Goal: Task Accomplishment & Management: Use online tool/utility

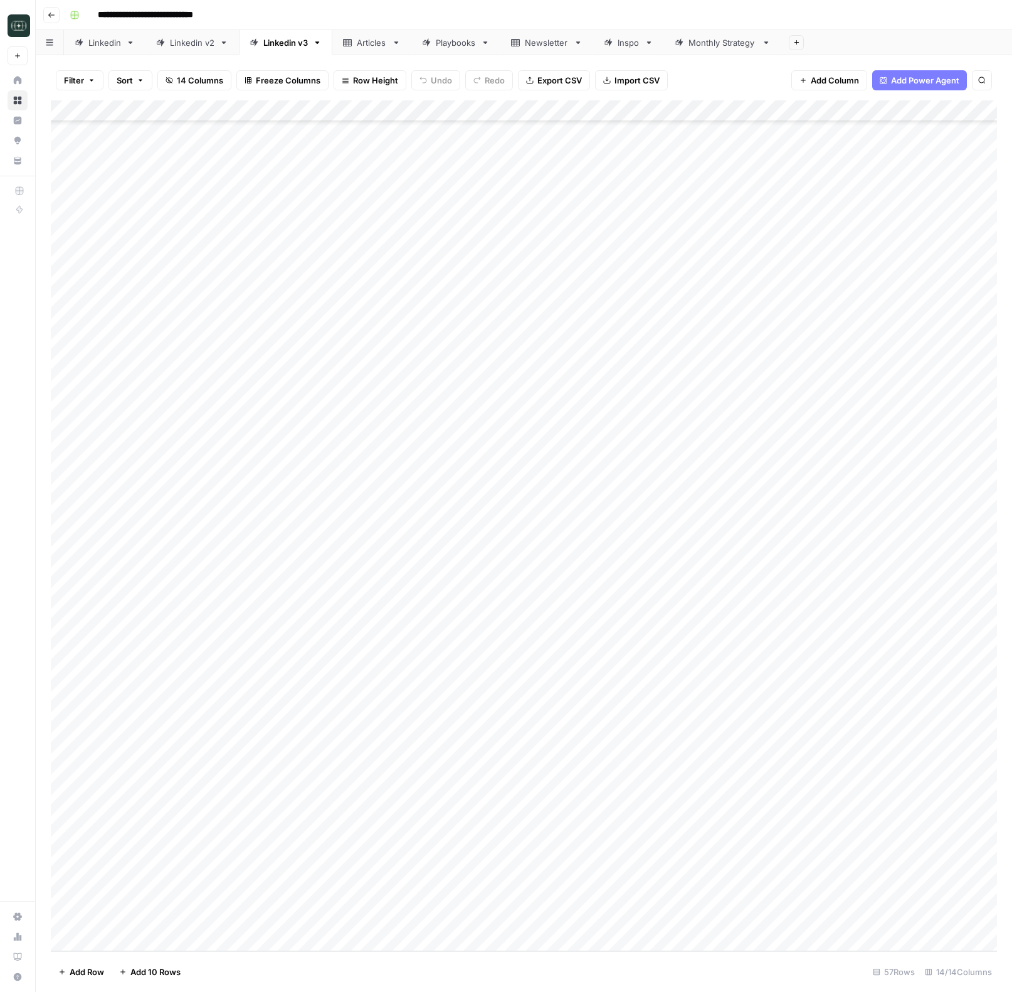
click at [341, 637] on div "Add Column" at bounding box center [524, 525] width 946 height 850
click at [341, 626] on div "Add Column" at bounding box center [524, 525] width 946 height 850
click at [325, 622] on div "Add Column" at bounding box center [524, 525] width 946 height 850
drag, startPoint x: 325, startPoint y: 622, endPoint x: 462, endPoint y: 627, distance: 137.4
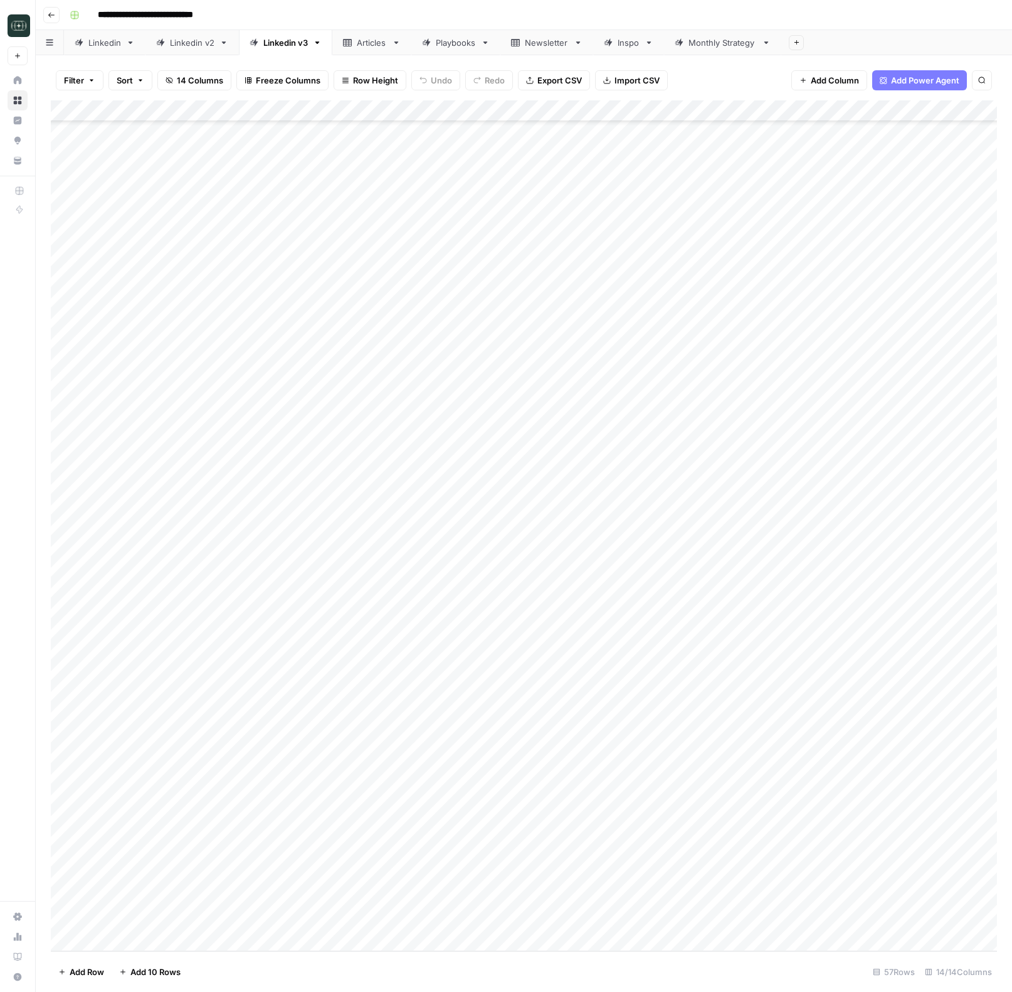
click at [326, 622] on div "Add Column" at bounding box center [524, 525] width 946 height 850
click at [485, 645] on div "Add Column" at bounding box center [524, 525] width 946 height 850
click at [415, 648] on div "Add Column" at bounding box center [524, 525] width 946 height 850
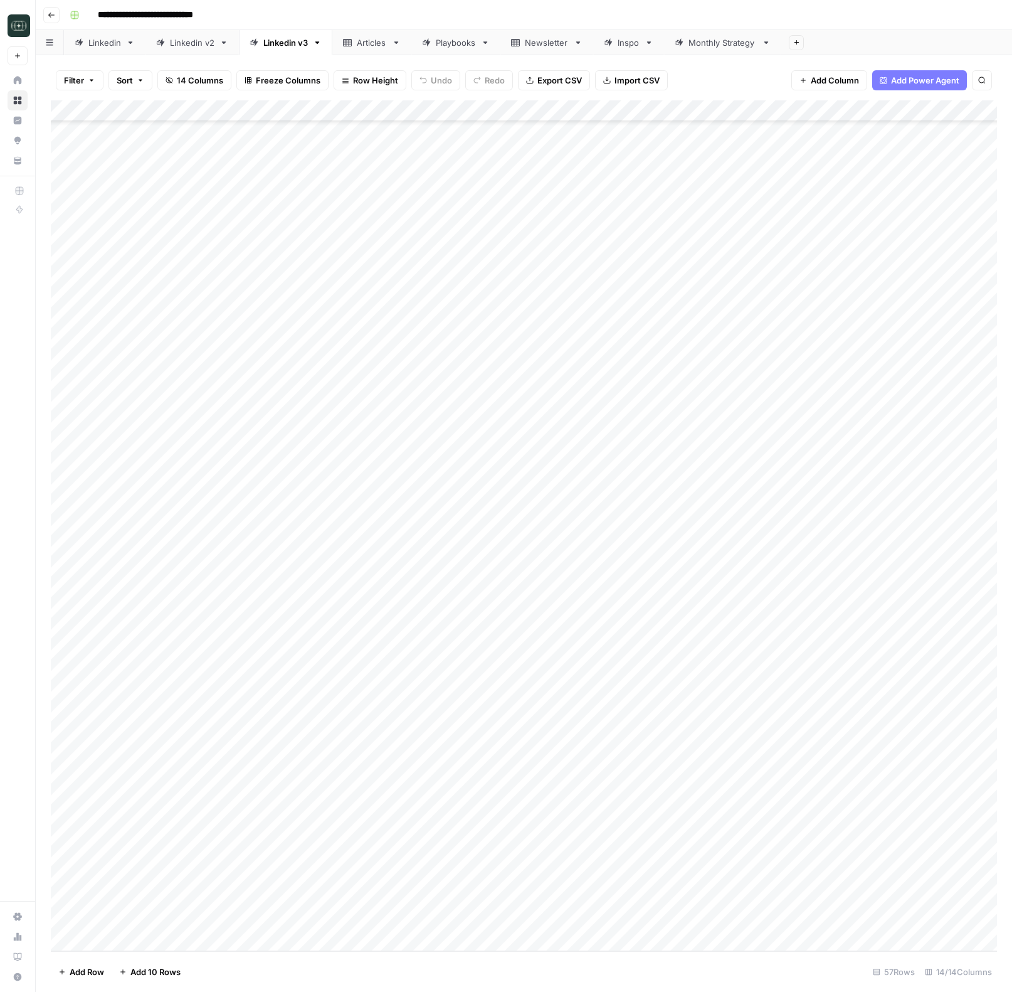
drag, startPoint x: 415, startPoint y: 648, endPoint x: 189, endPoint y: 642, distance: 225.9
click at [394, 648] on div "Add Column" at bounding box center [524, 525] width 946 height 850
click at [177, 643] on div "Add Column" at bounding box center [524, 525] width 946 height 850
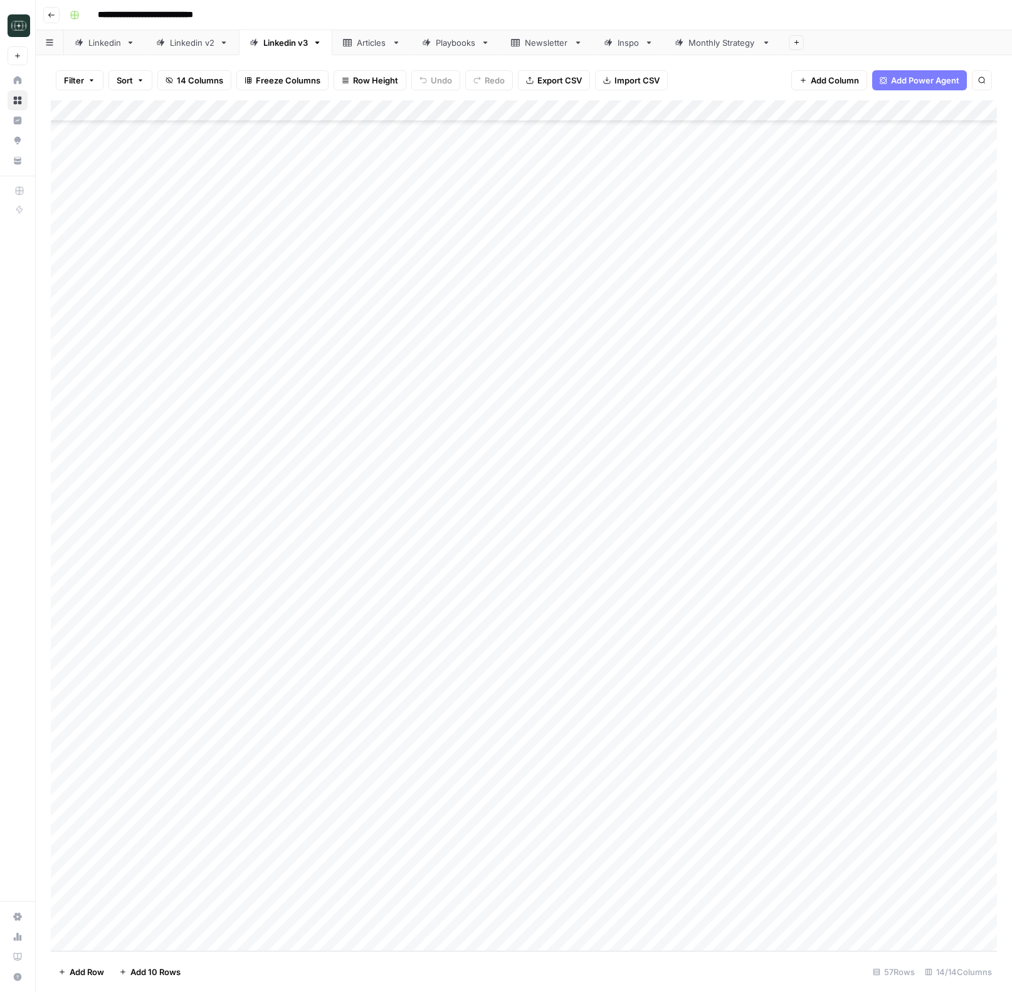
click at [310, 639] on div "Add Column" at bounding box center [524, 525] width 946 height 850
click at [607, 648] on div "Add Column" at bounding box center [524, 525] width 946 height 850
click at [472, 661] on div "Add Column" at bounding box center [524, 525] width 946 height 850
click at [472, 661] on textarea at bounding box center [363, 664] width 285 height 18
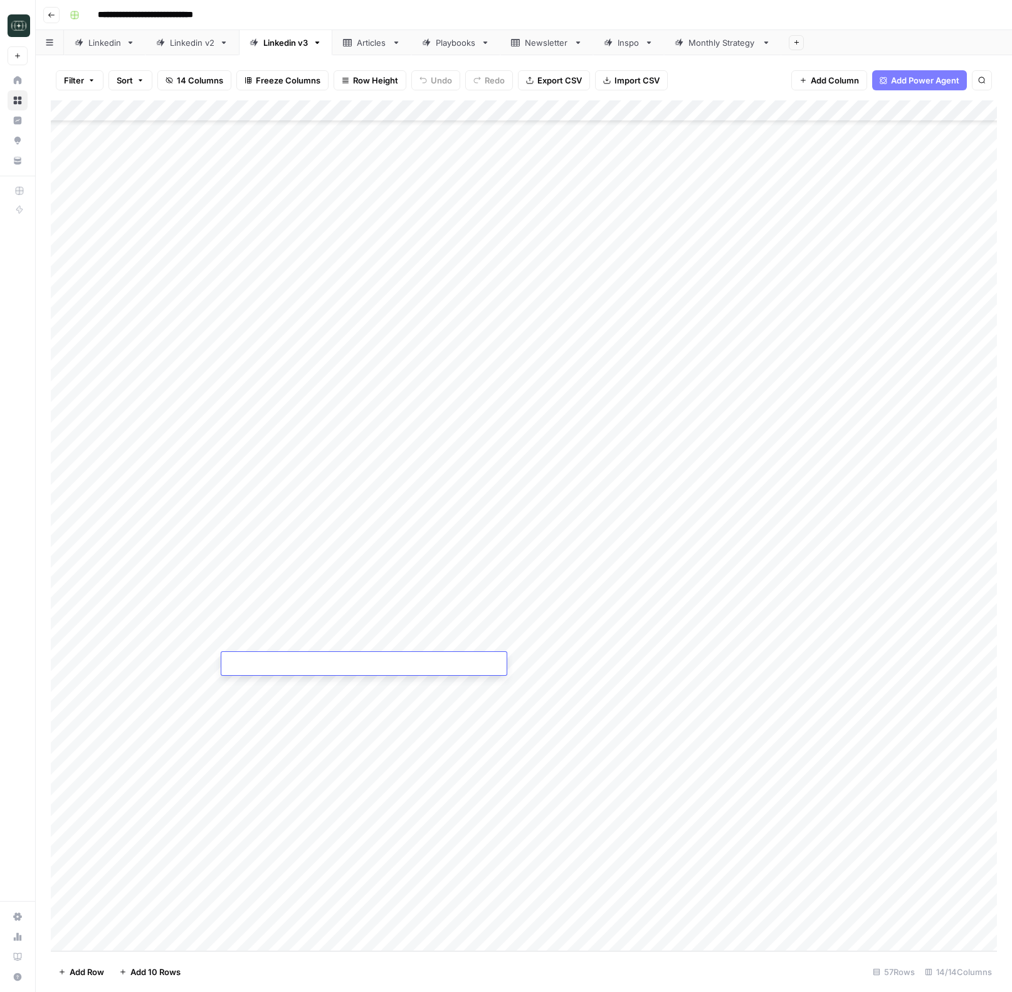
type textarea "**********"
click at [691, 663] on div "Add Column" at bounding box center [524, 525] width 946 height 850
click at [795, 663] on div "Add Column" at bounding box center [524, 525] width 946 height 850
click at [692, 664] on div "Add Column" at bounding box center [524, 525] width 946 height 850
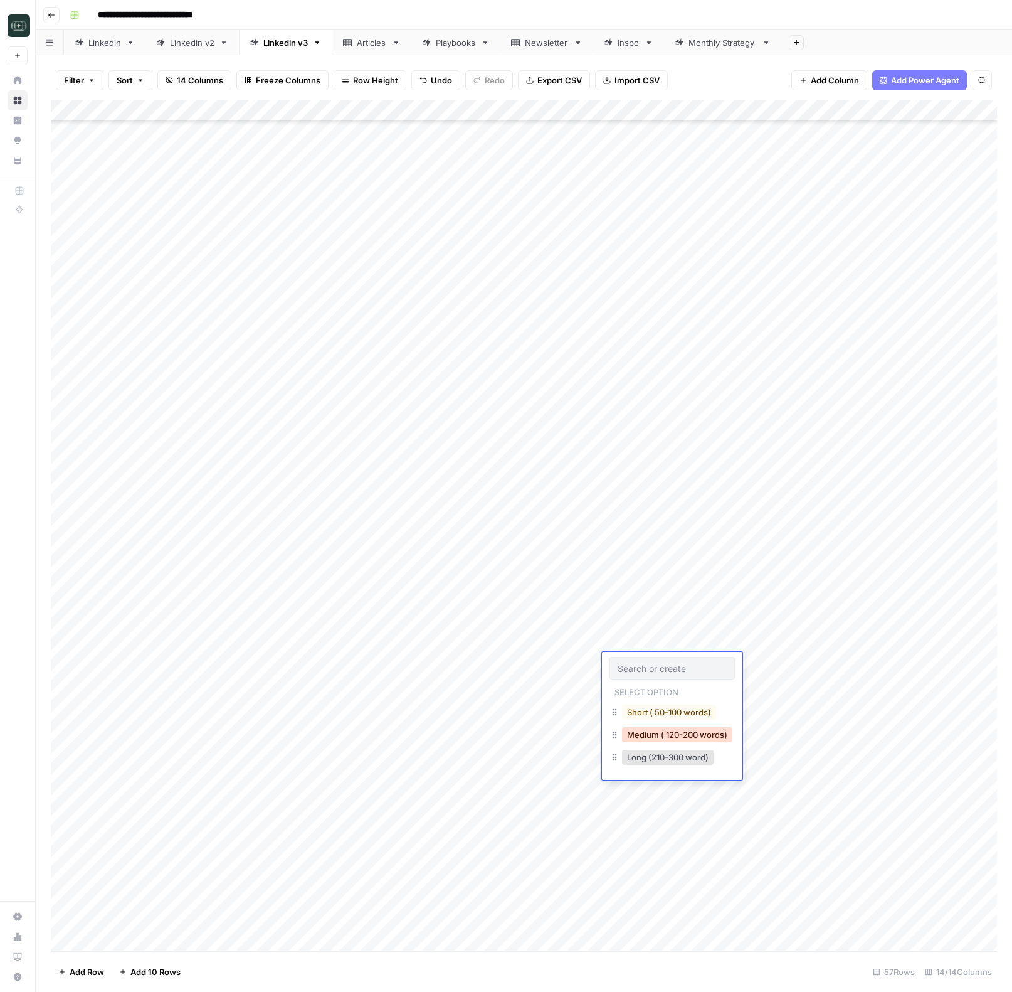
drag, startPoint x: 670, startPoint y: 729, endPoint x: 772, endPoint y: 664, distance: 121.1
click at [670, 729] on button "Medium ( 120-200 words)" at bounding box center [677, 734] width 110 height 15
click at [772, 664] on div "Add Column" at bounding box center [524, 525] width 946 height 850
click at [781, 663] on div "Add Column" at bounding box center [524, 525] width 946 height 850
click at [773, 662] on div at bounding box center [774, 663] width 119 height 23
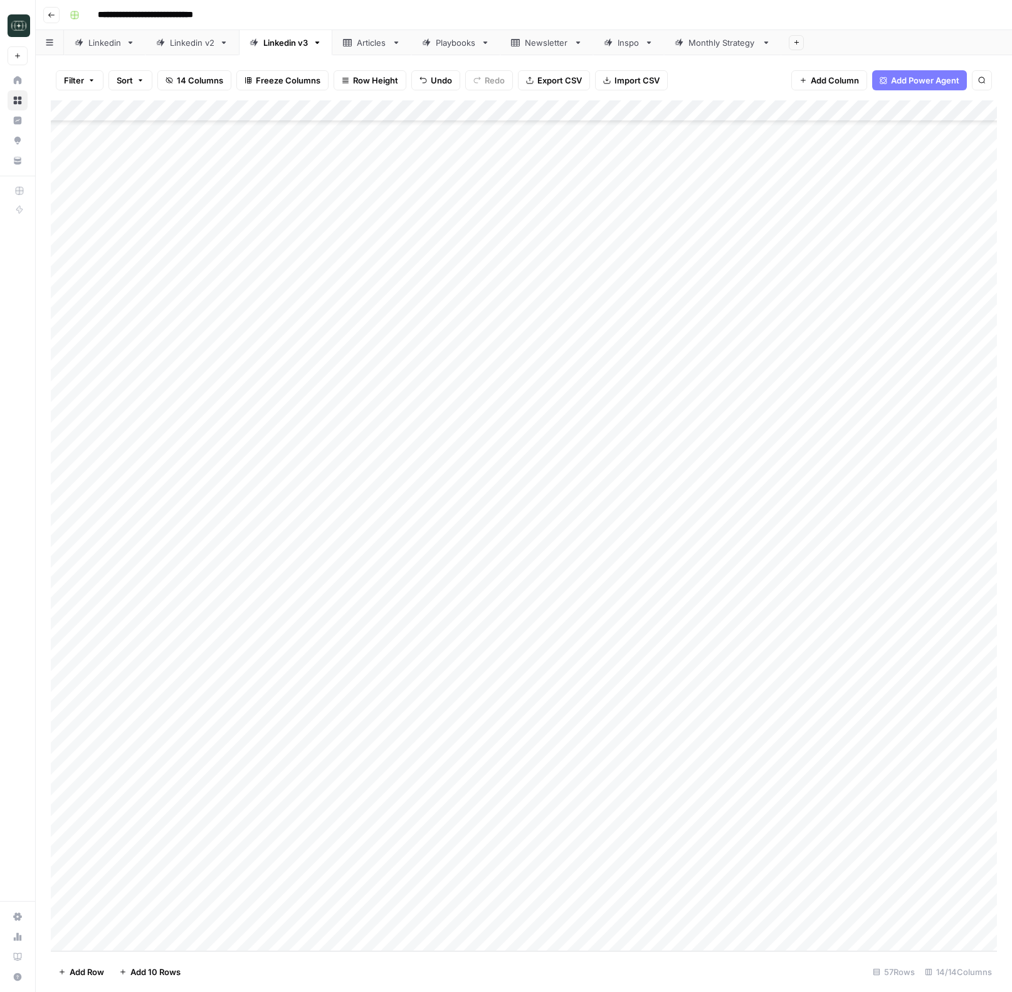
click at [941, 718] on div "Add Column" at bounding box center [524, 525] width 946 height 850
click at [795, 667] on div "Add Column" at bounding box center [524, 525] width 946 height 850
click at [775, 660] on div "Add Column" at bounding box center [524, 525] width 946 height 850
click at [773, 664] on div at bounding box center [774, 663] width 119 height 23
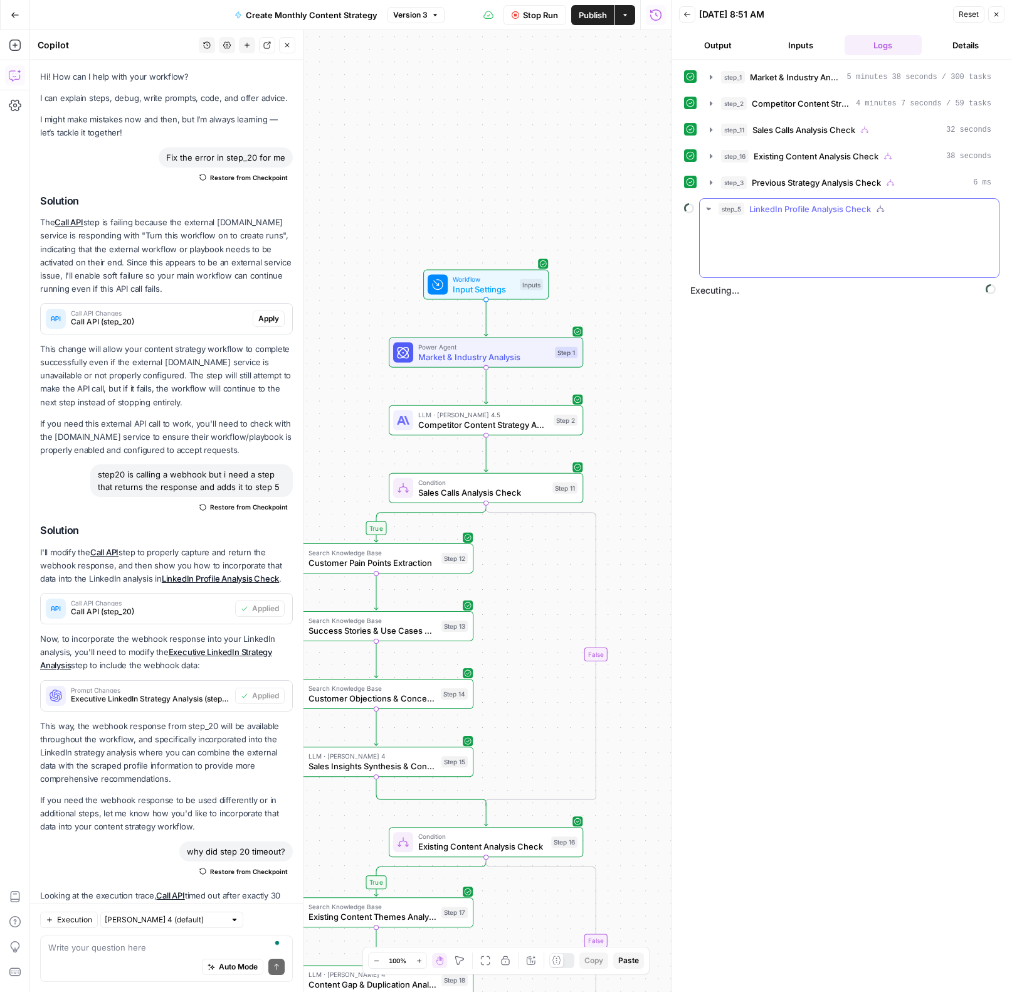
scroll to position [1342, 0]
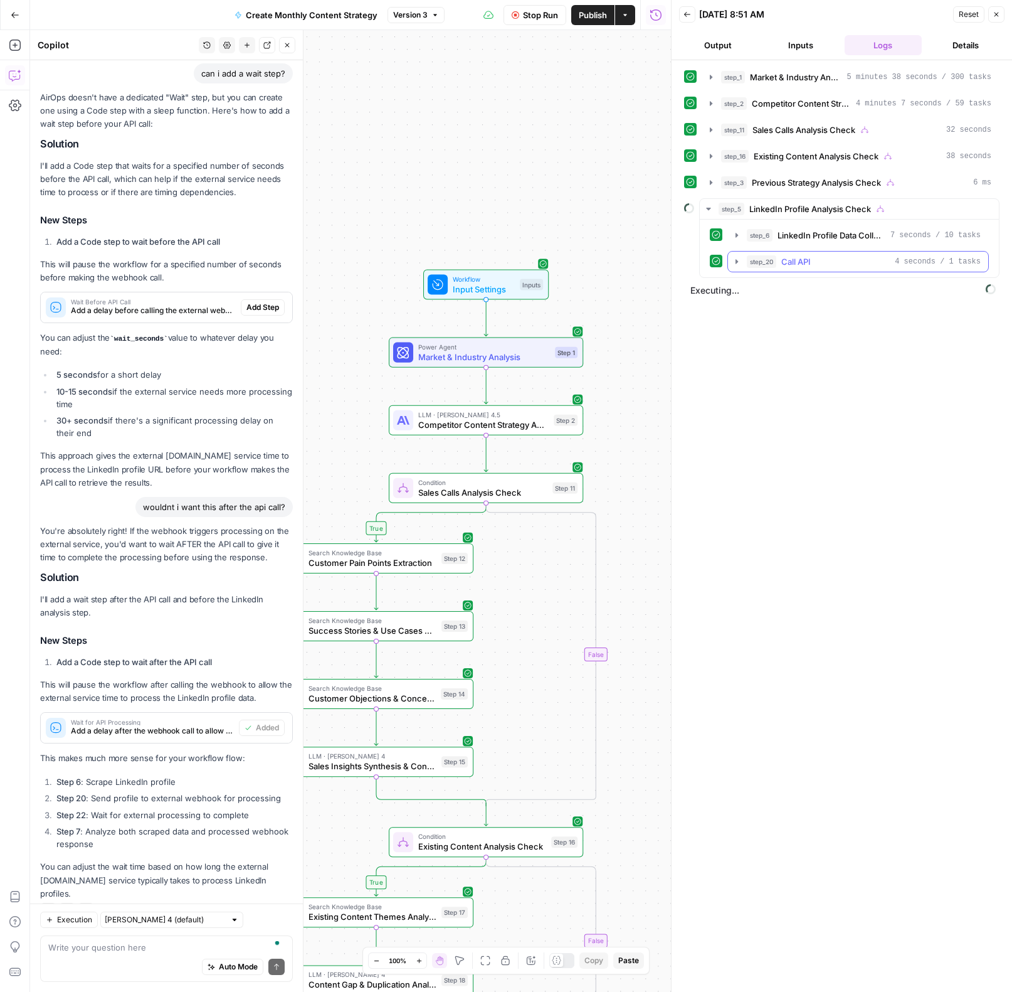
click at [738, 256] on button "step_20 Call API 4 seconds / 1 tasks" at bounding box center [858, 262] width 260 height 20
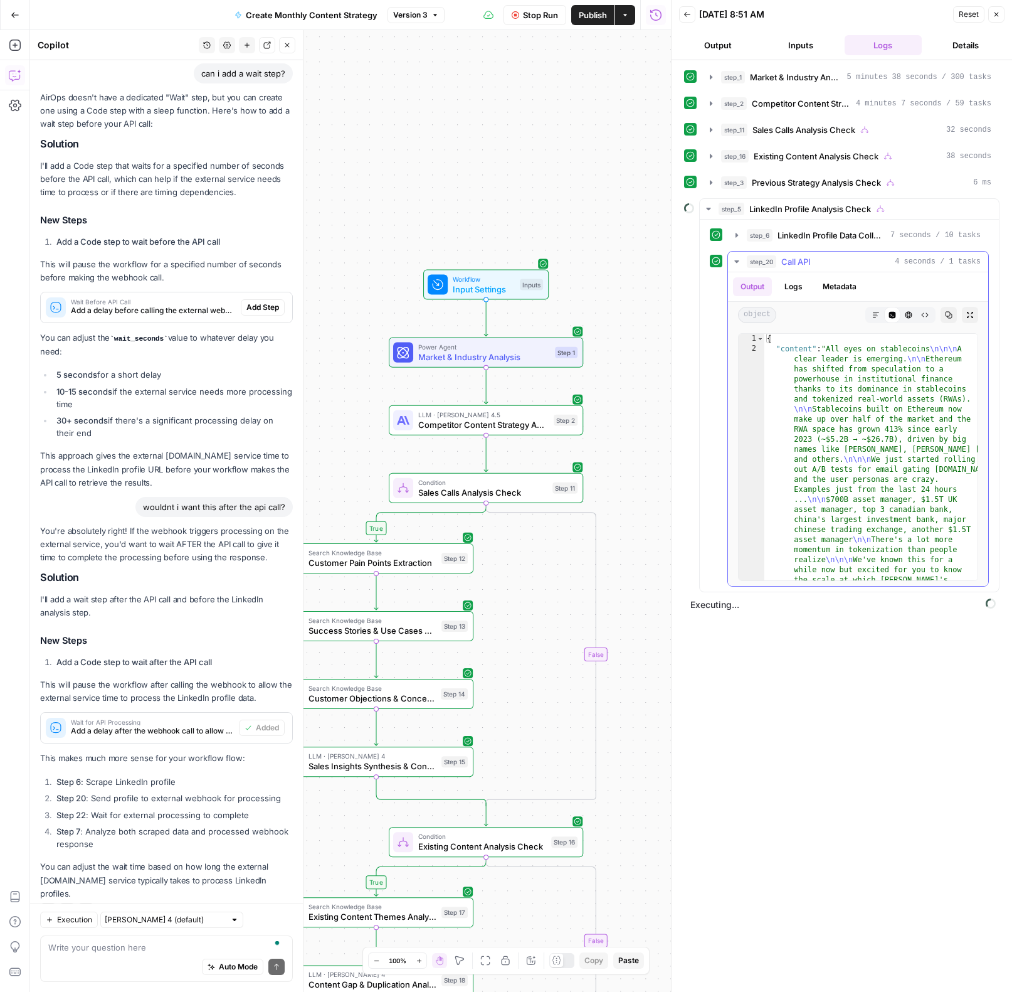
click at [738, 256] on button "step_20 Call API 4 seconds / 1 tasks" at bounding box center [858, 262] width 260 height 20
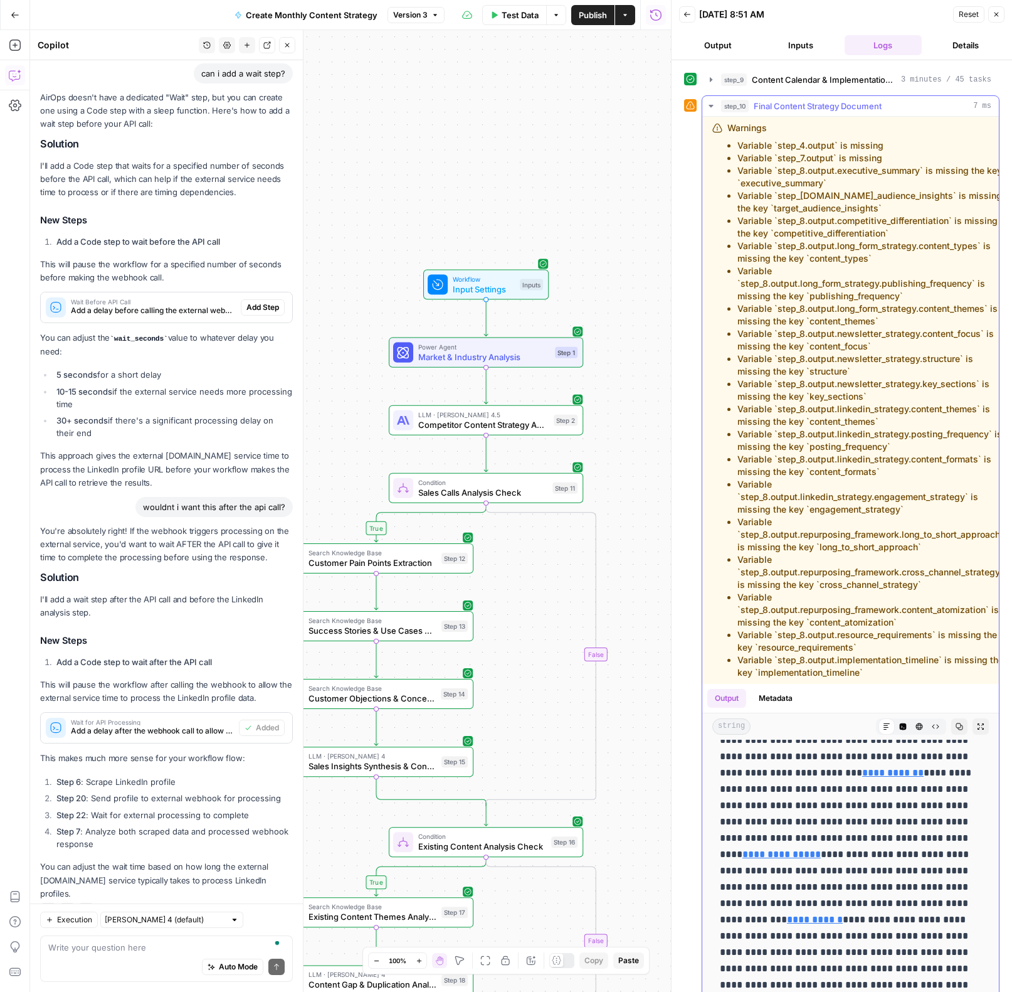
scroll to position [4485, 0]
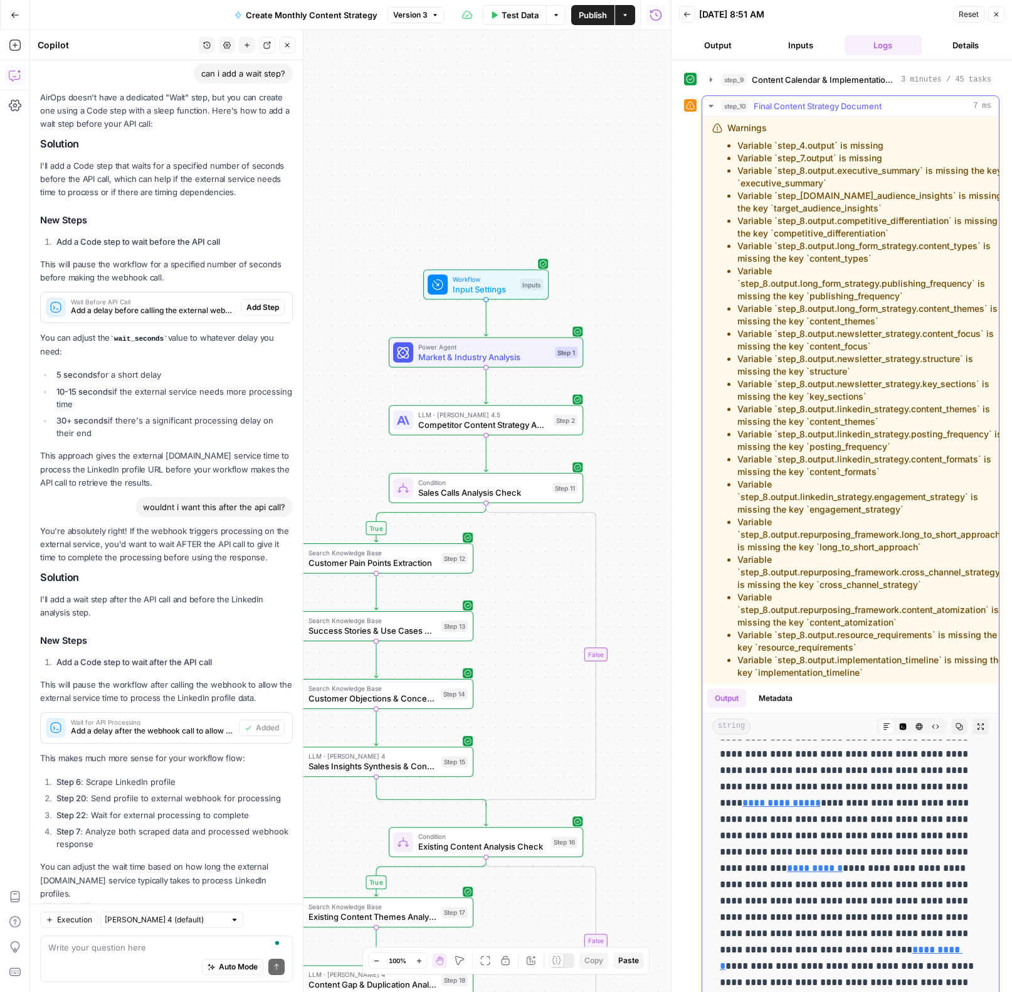
click at [955, 718] on button "Copy" at bounding box center [959, 726] width 16 height 16
drag, startPoint x: 701, startPoint y: 509, endPoint x: 751, endPoint y: 370, distance: 147.8
click at [710, 439] on div "step_10 Final Content Strategy Document 7 ms Warnings Variable `step_4.output` …" at bounding box center [841, 546] width 315 height 903
drag, startPoint x: 810, startPoint y: 701, endPoint x: 818, endPoint y: 663, distance: 38.5
click at [818, 663] on div "Warnings Variable `step_4.output` is missing Variable `step_7.output` is missin…" at bounding box center [850, 557] width 297 height 881
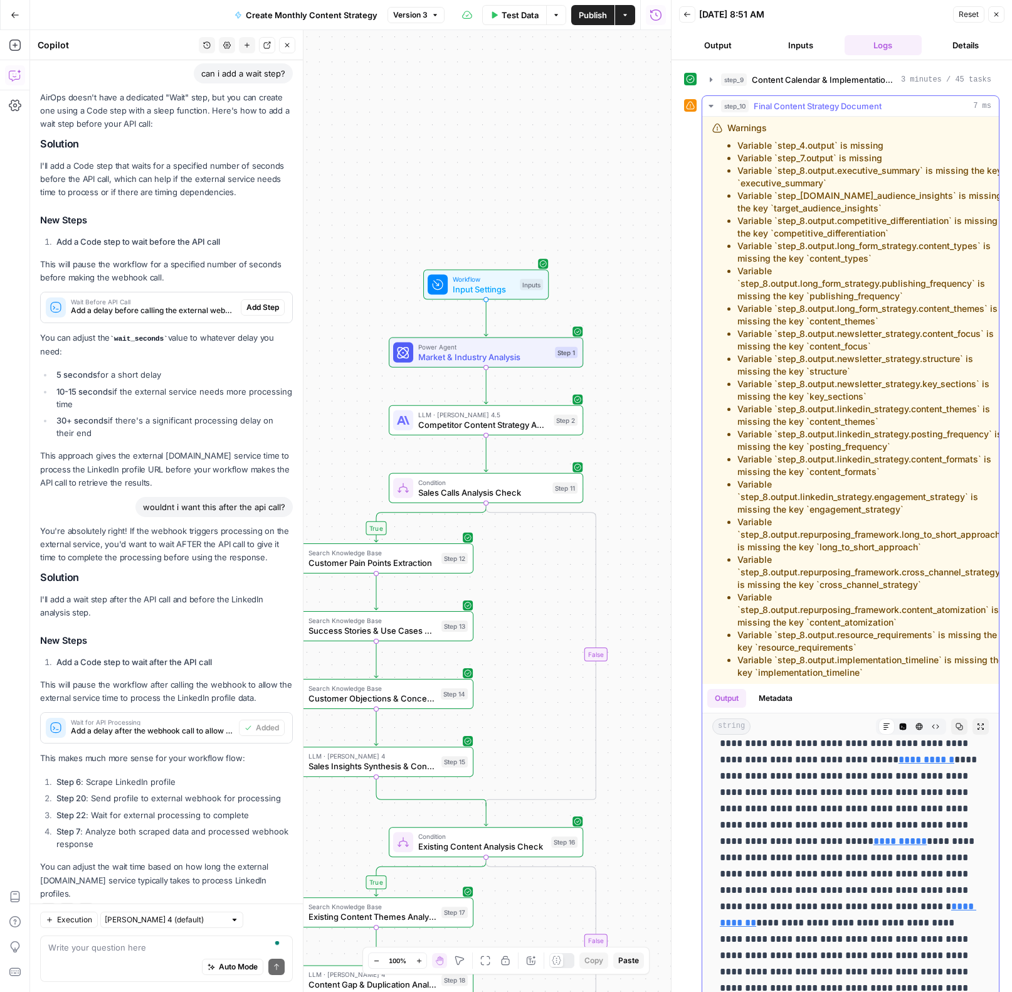
scroll to position [4196, 0]
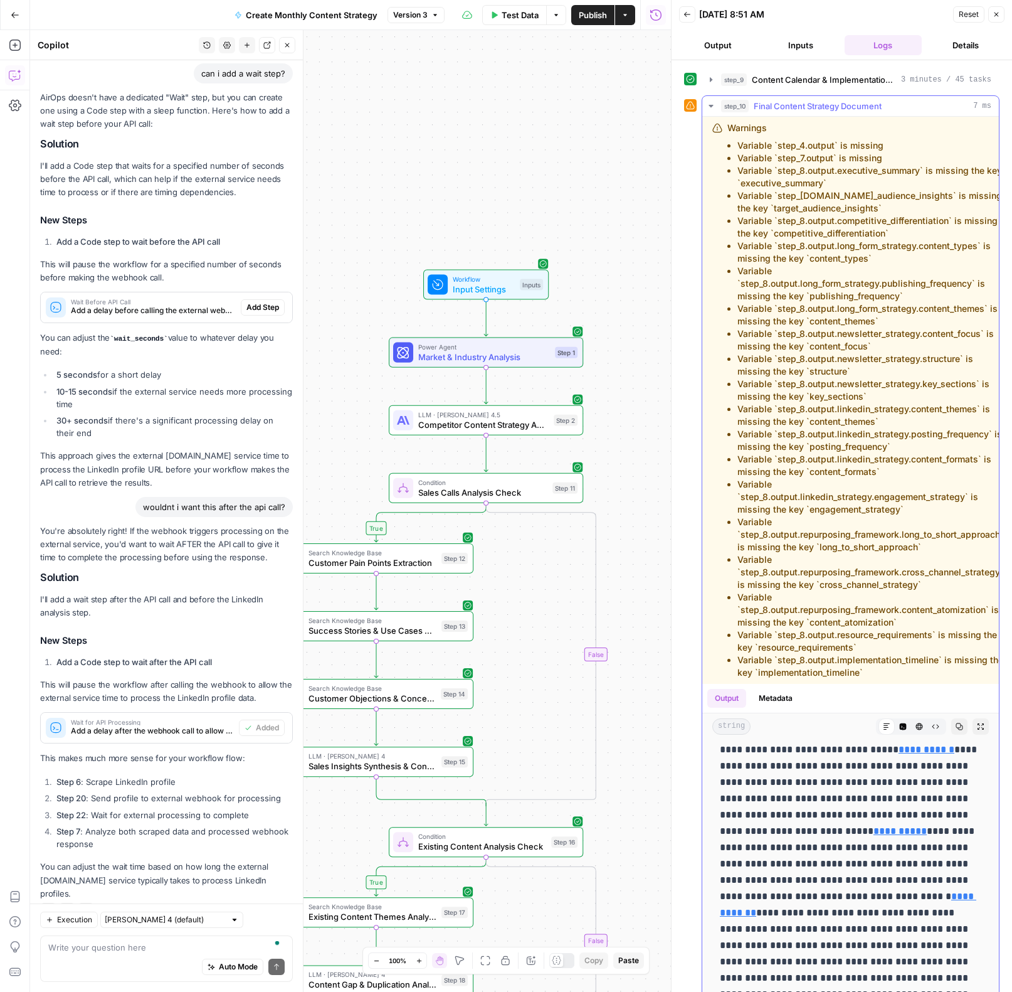
click at [985, 718] on button "Expand Output" at bounding box center [981, 726] width 16 height 16
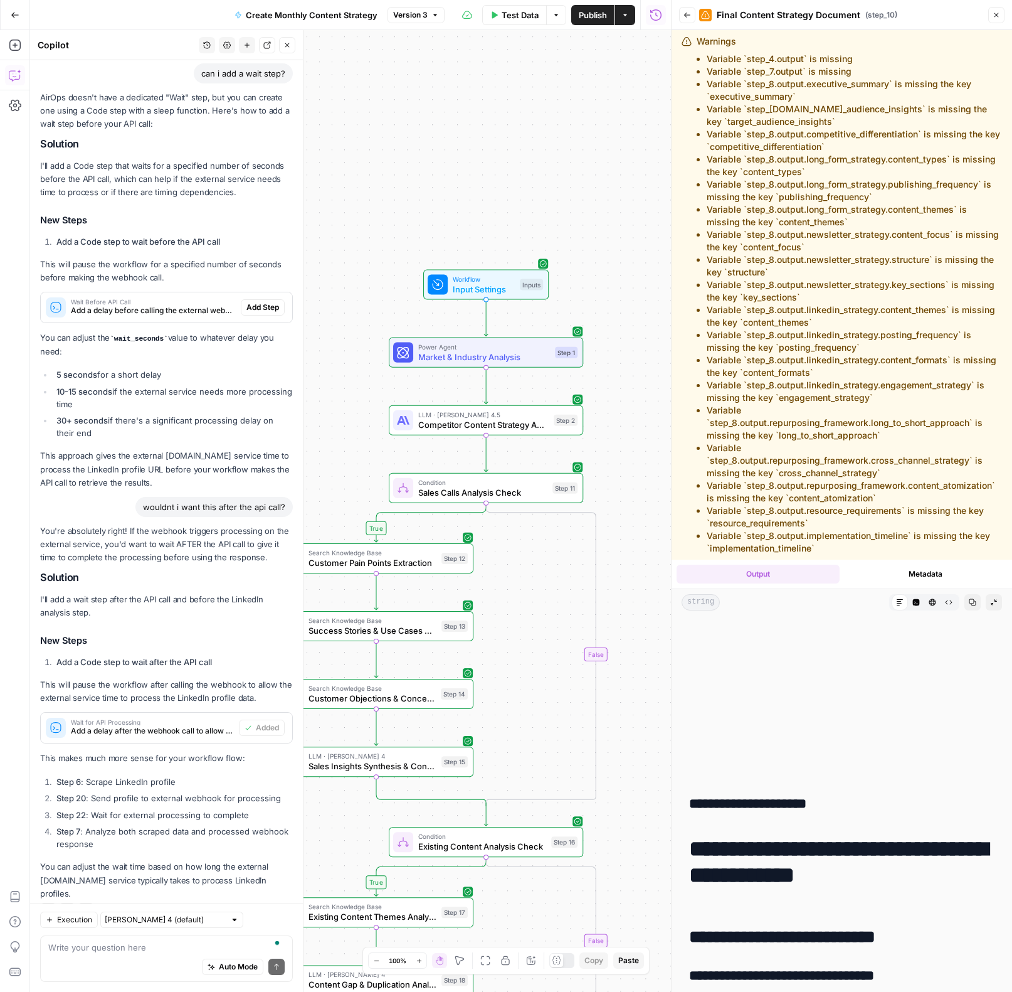
scroll to position [4025, 0]
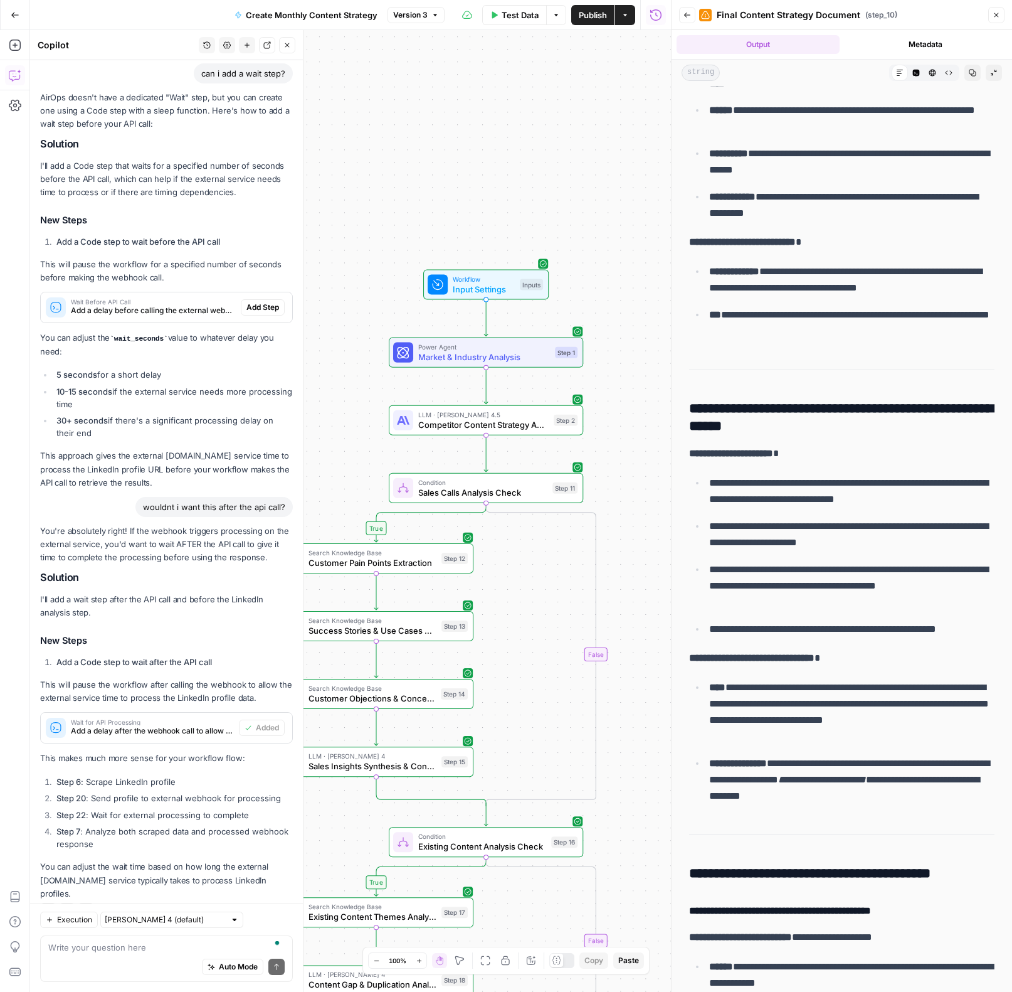
scroll to position [18717, 0]
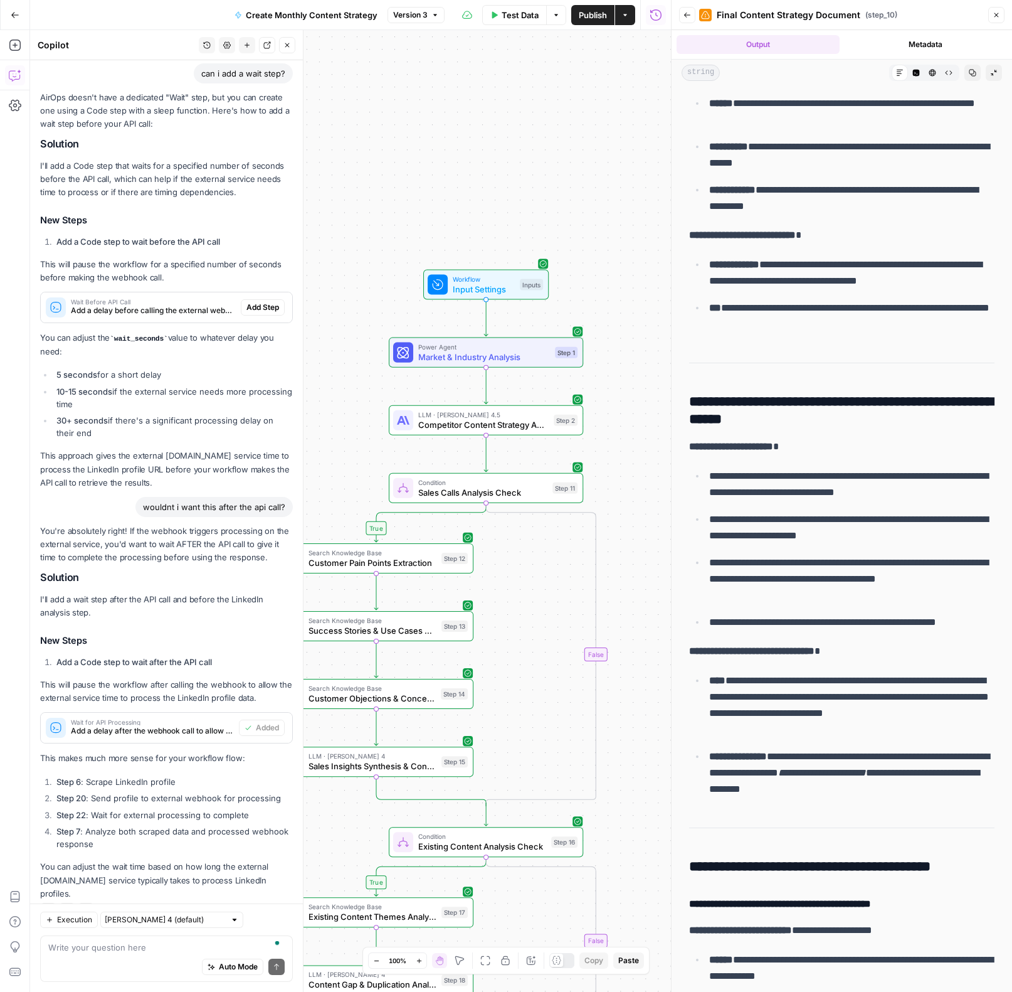
drag, startPoint x: 692, startPoint y: 763, endPoint x: 968, endPoint y: 840, distance: 286.5
copy div "**********"
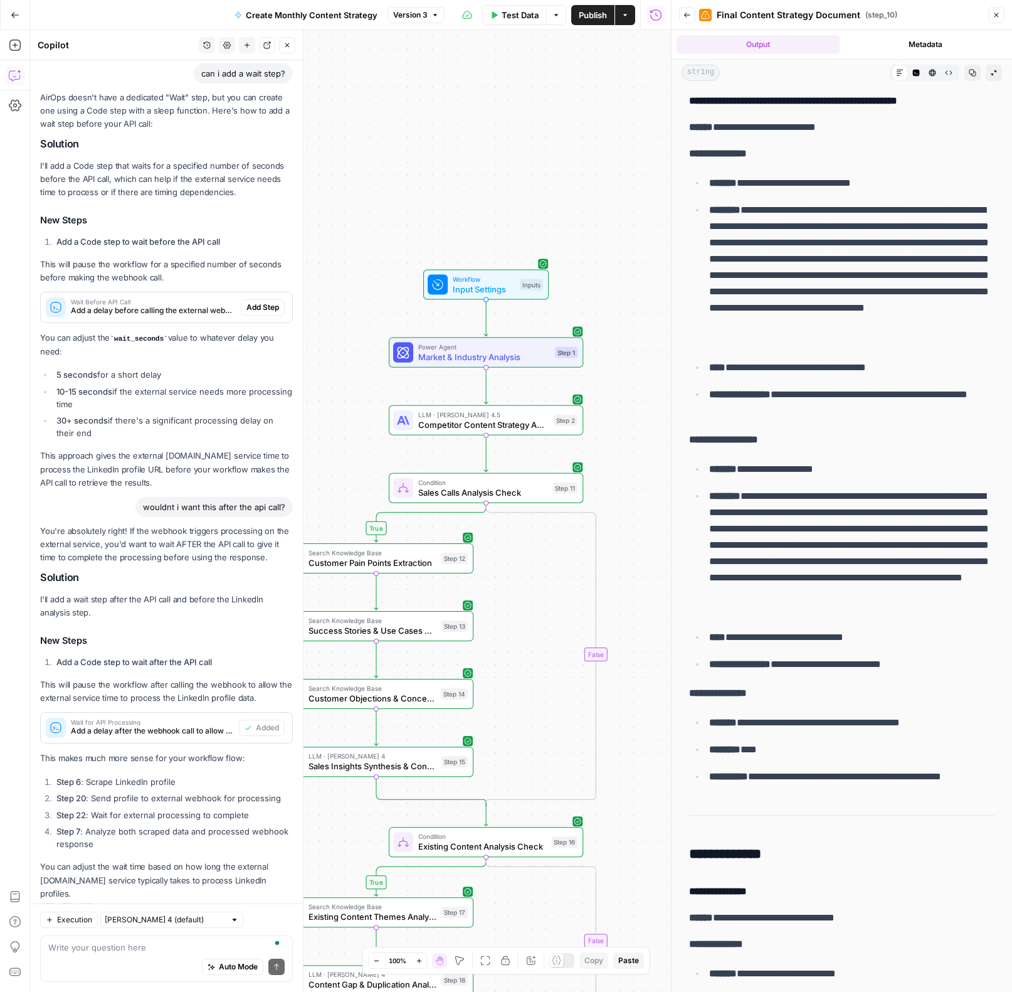
scroll to position [41272, 0]
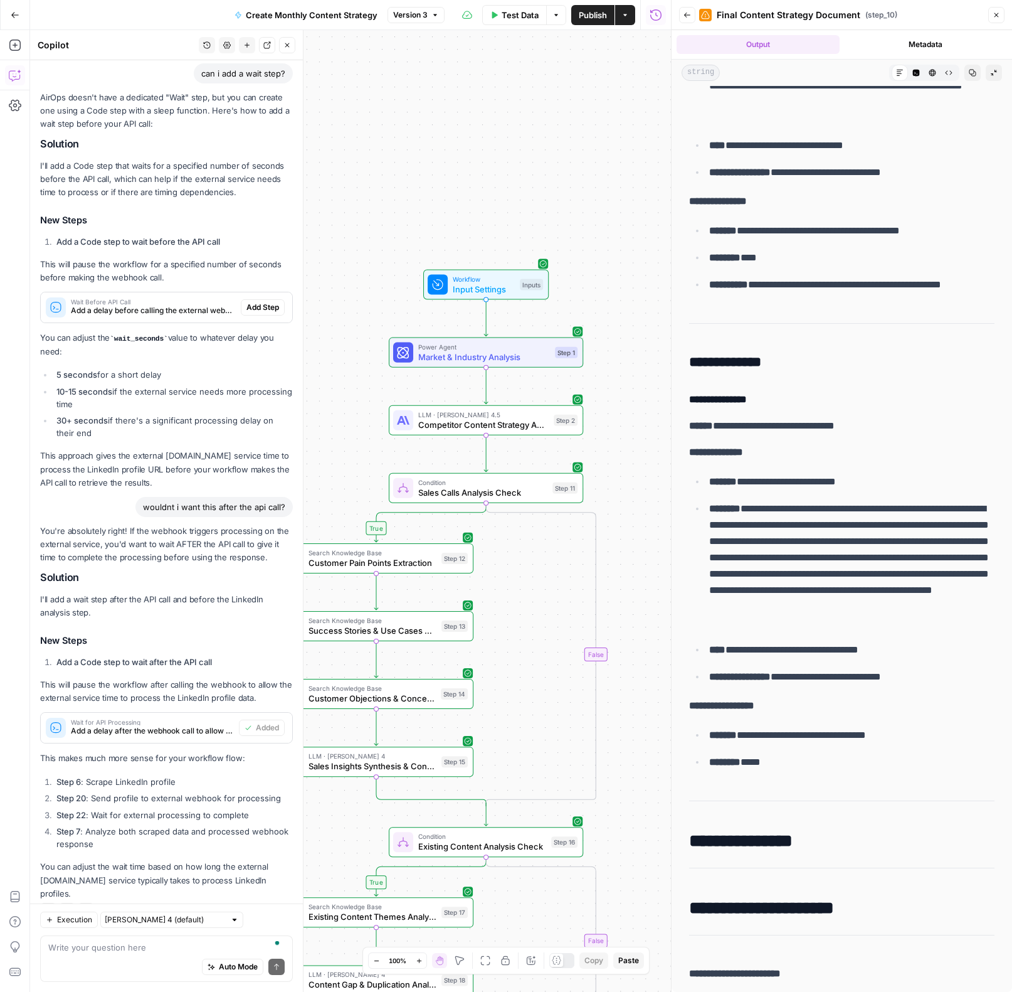
drag, startPoint x: 696, startPoint y: 469, endPoint x: 943, endPoint y: 704, distance: 340.7
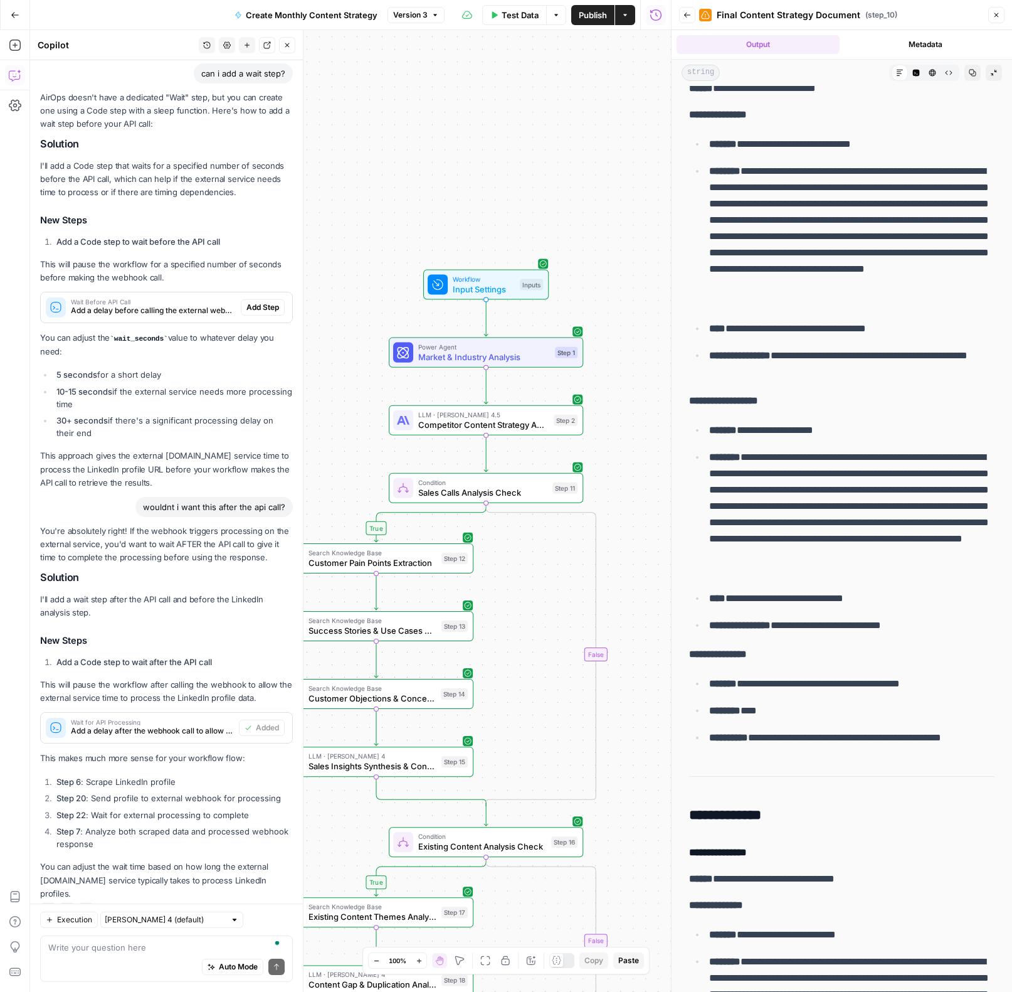
scroll to position [40393, 0]
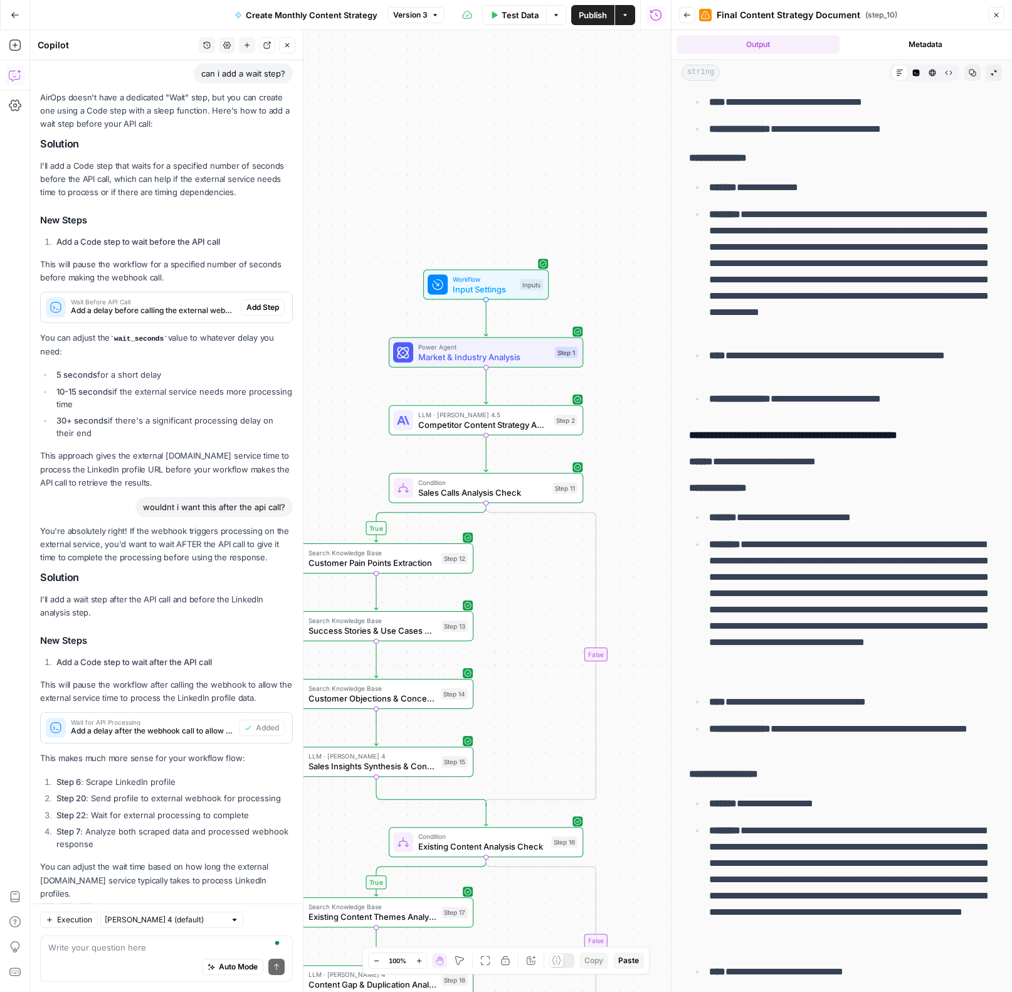
click at [943, 683] on p "**********" at bounding box center [851, 609] width 285 height 147
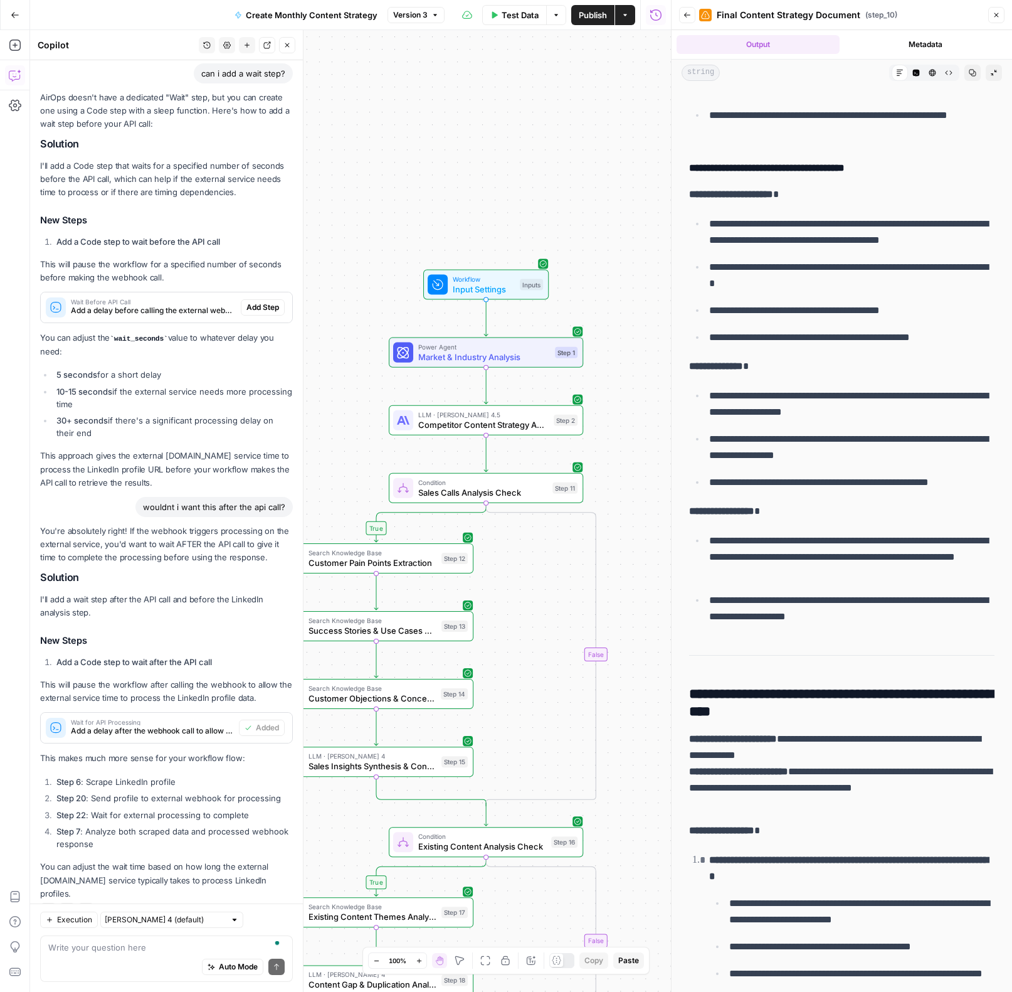
scroll to position [21148, 0]
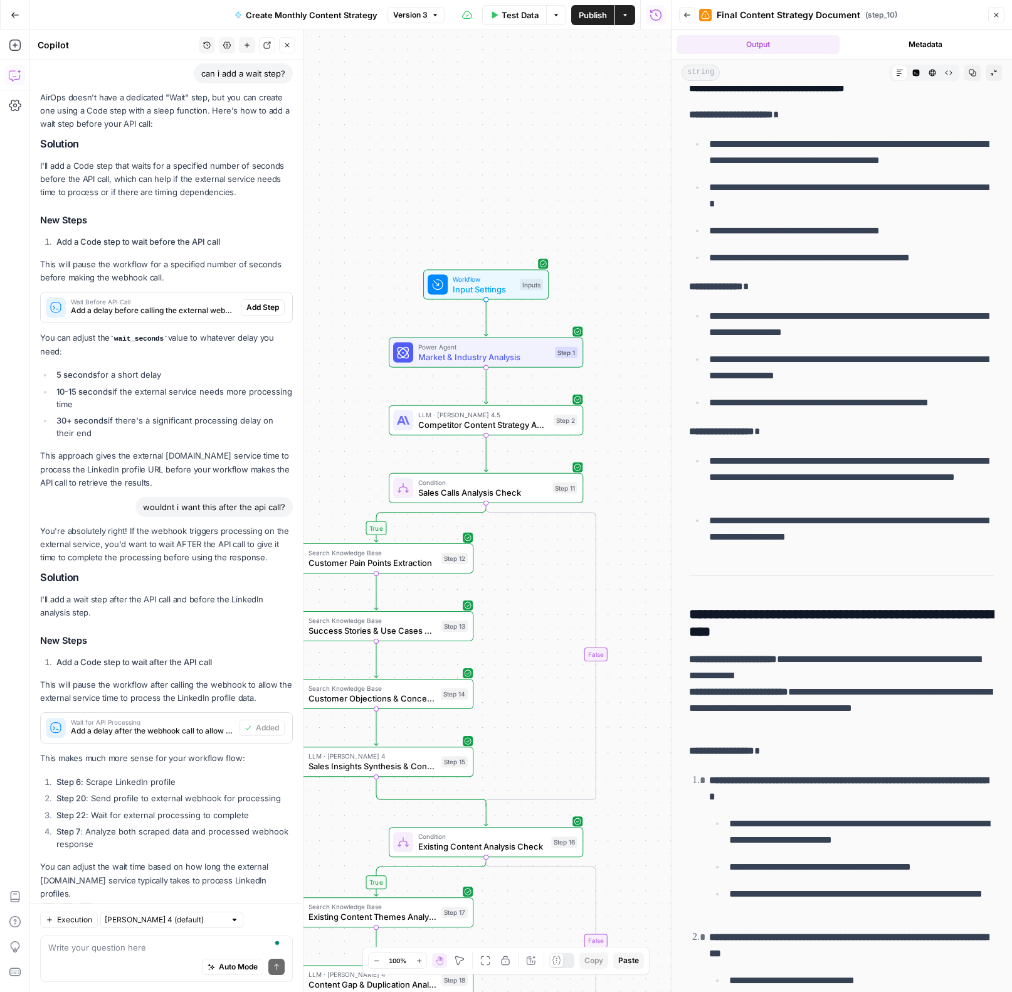
click at [993, 14] on icon "button" at bounding box center [997, 15] width 8 height 8
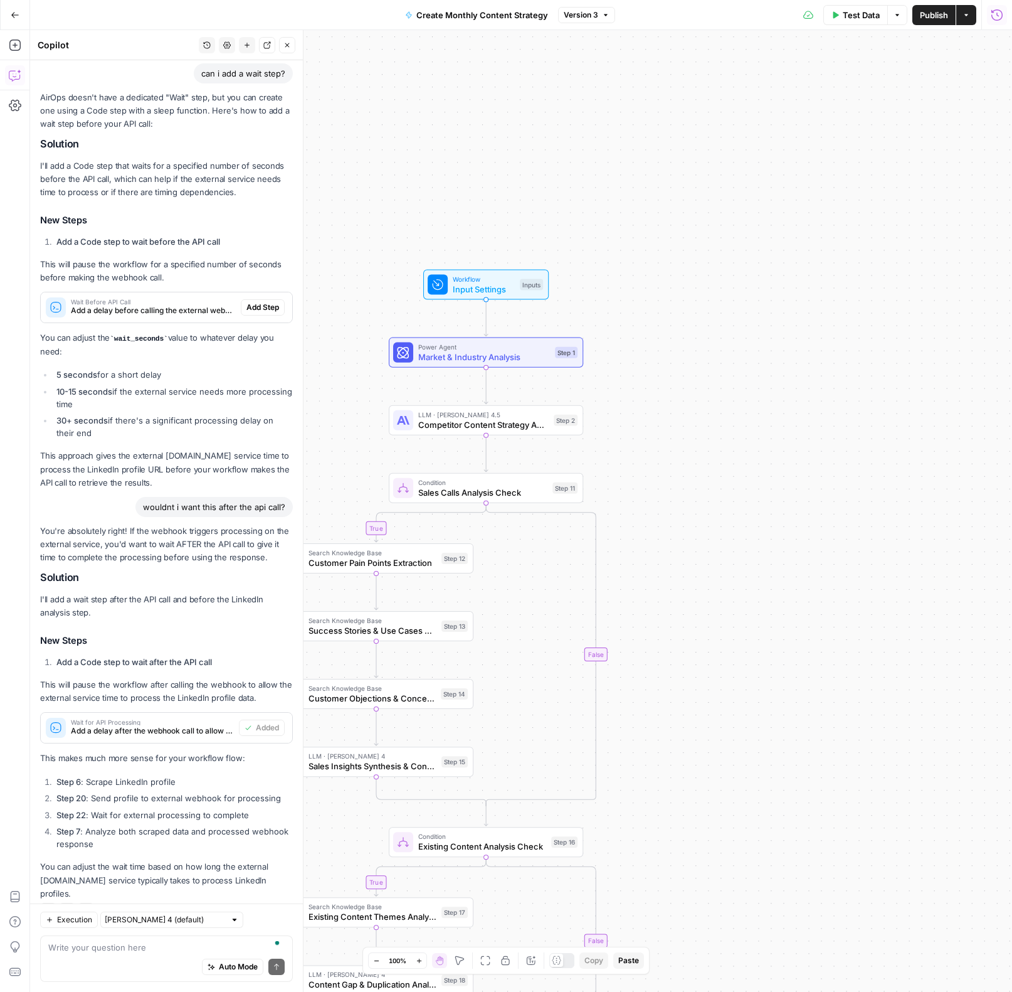
drag, startPoint x: 876, startPoint y: 685, endPoint x: 823, endPoint y: 784, distance: 112.5
click at [871, 690] on div "true true true true false false false false Workflow Input Settings Inputs Powe…" at bounding box center [521, 510] width 982 height 961
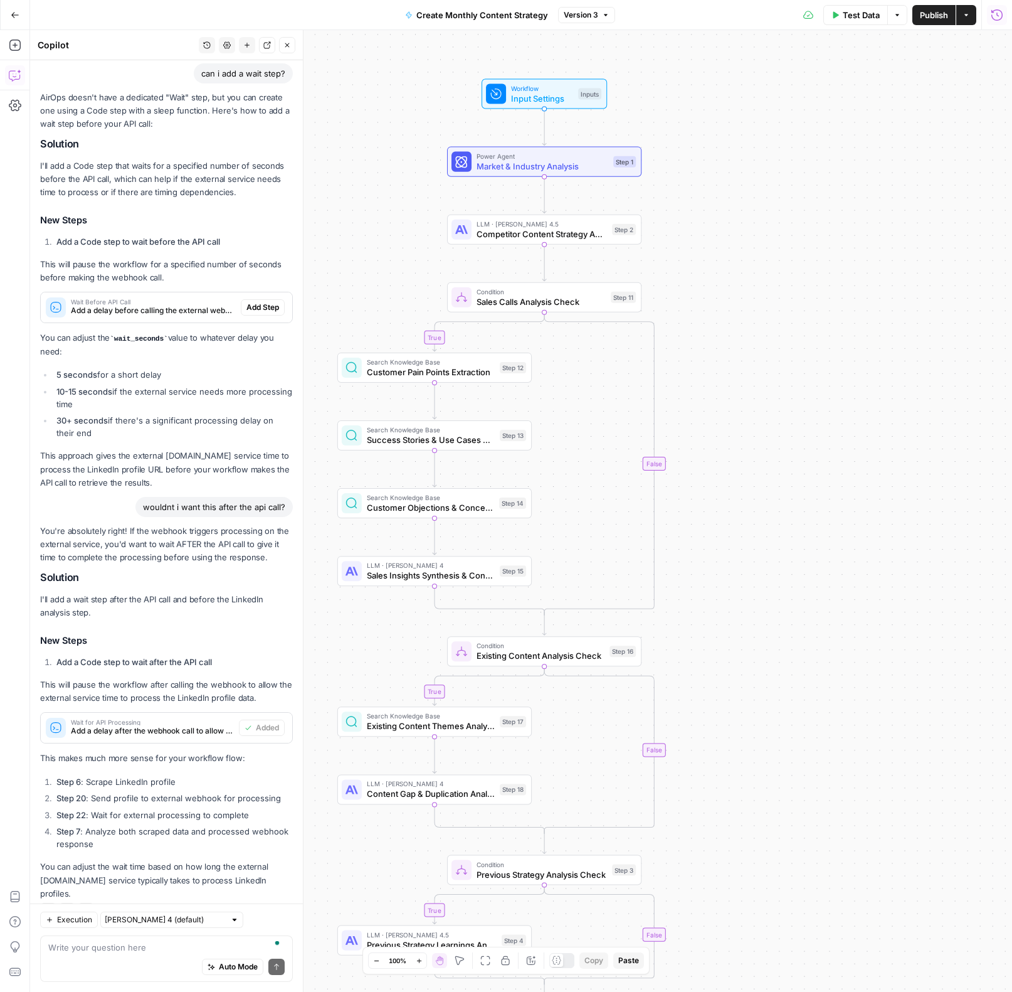
drag, startPoint x: 879, startPoint y: 618, endPoint x: 976, endPoint y: 409, distance: 230.9
click at [976, 409] on div "true true true true false false false false Workflow Input Settings Inputs Powe…" at bounding box center [521, 510] width 982 height 961
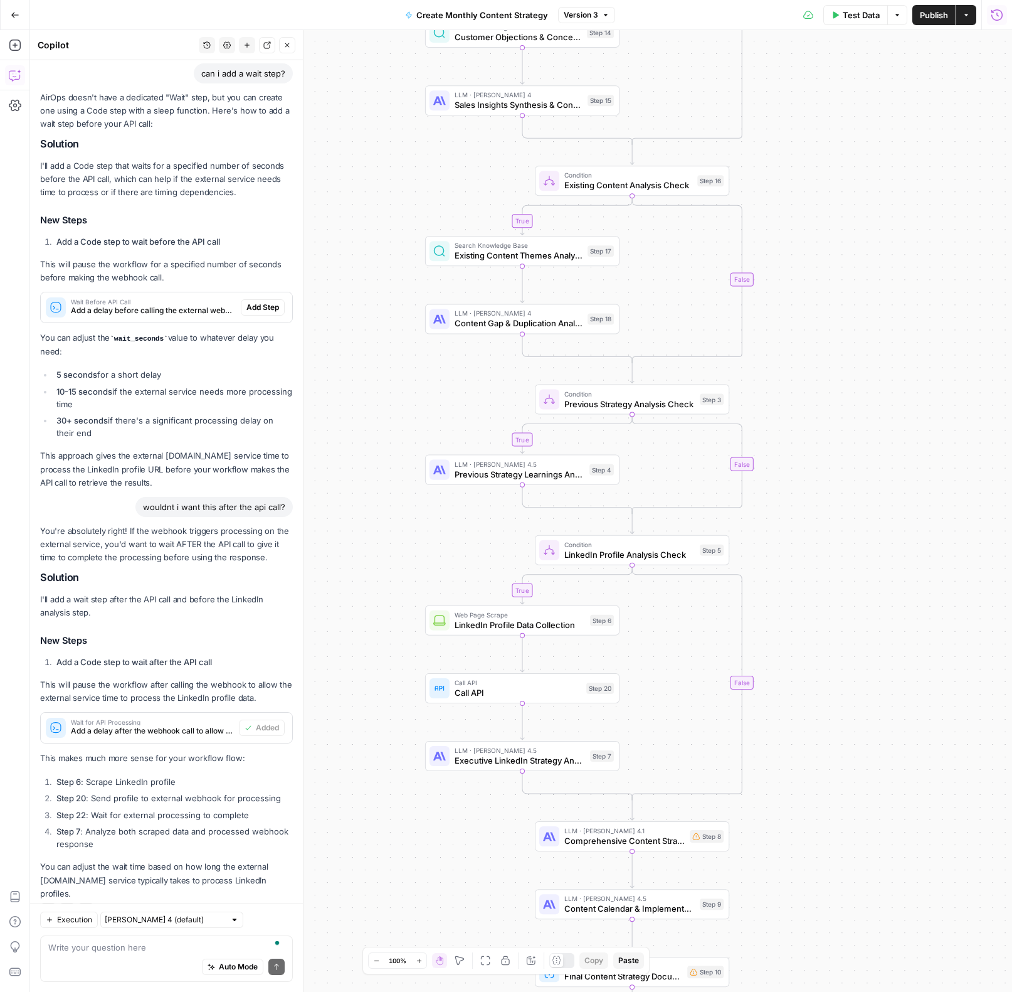
drag, startPoint x: 827, startPoint y: 518, endPoint x: 824, endPoint y: 443, distance: 75.3
click at [825, 443] on div "true true true true false false false false Workflow Input Settings Inputs Powe…" at bounding box center [521, 510] width 982 height 961
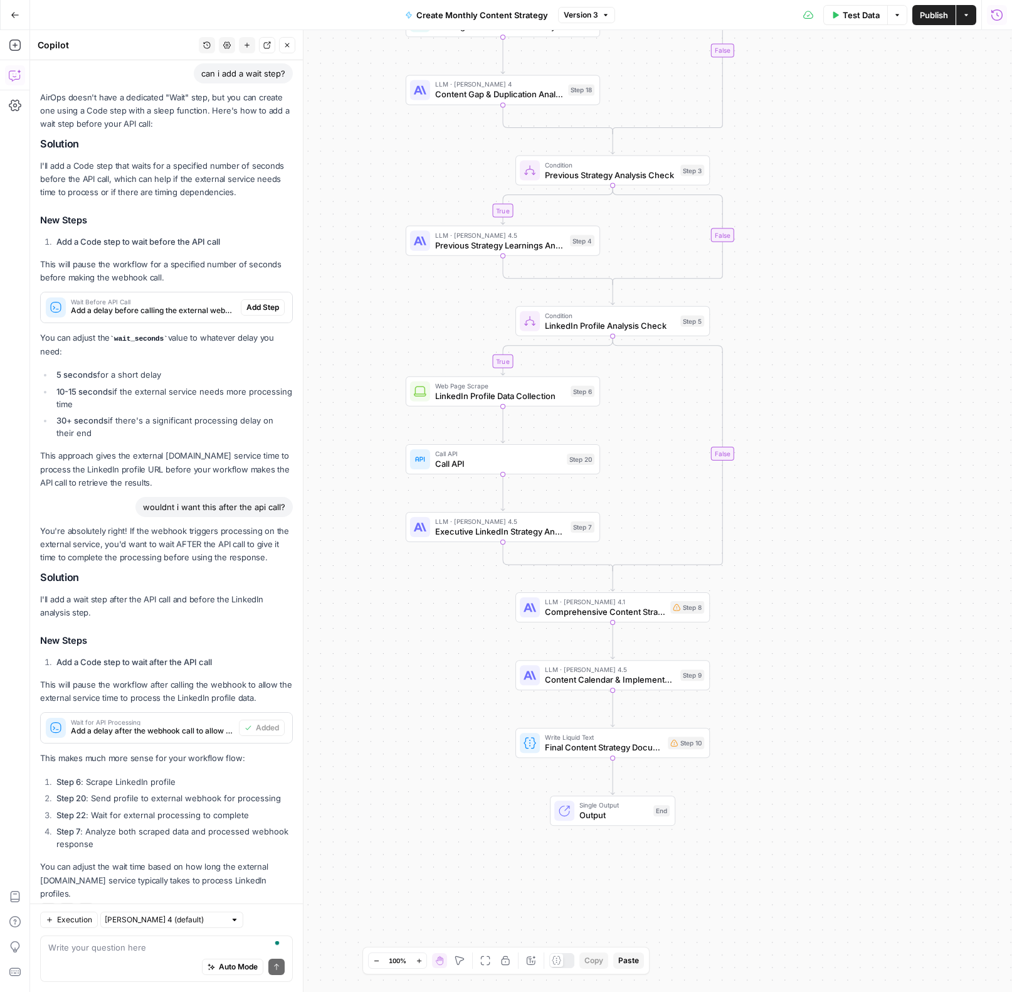
drag, startPoint x: 906, startPoint y: 758, endPoint x: 892, endPoint y: 457, distance: 301.4
click at [892, 457] on div "true true true true false false false false Workflow Input Settings Inputs Powe…" at bounding box center [521, 510] width 982 height 961
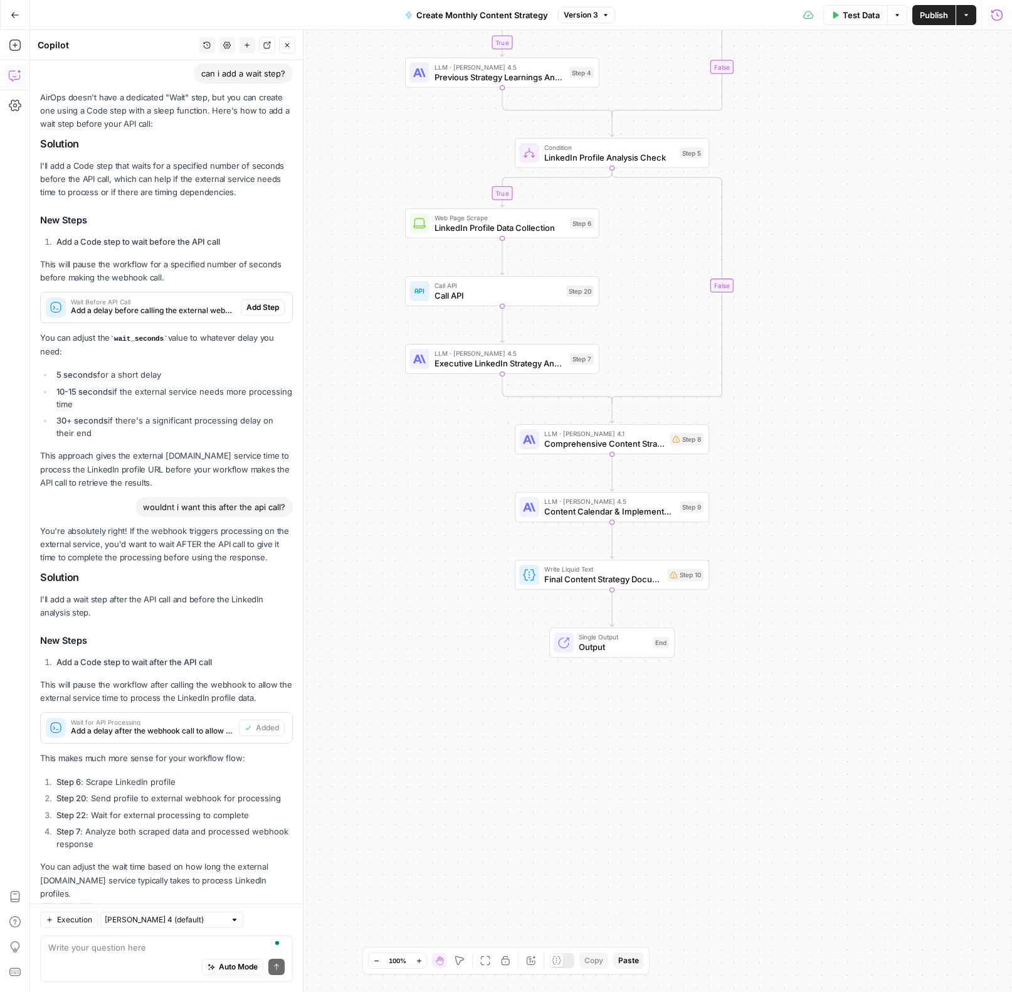
click at [998, 20] on icon "button" at bounding box center [997, 15] width 13 height 13
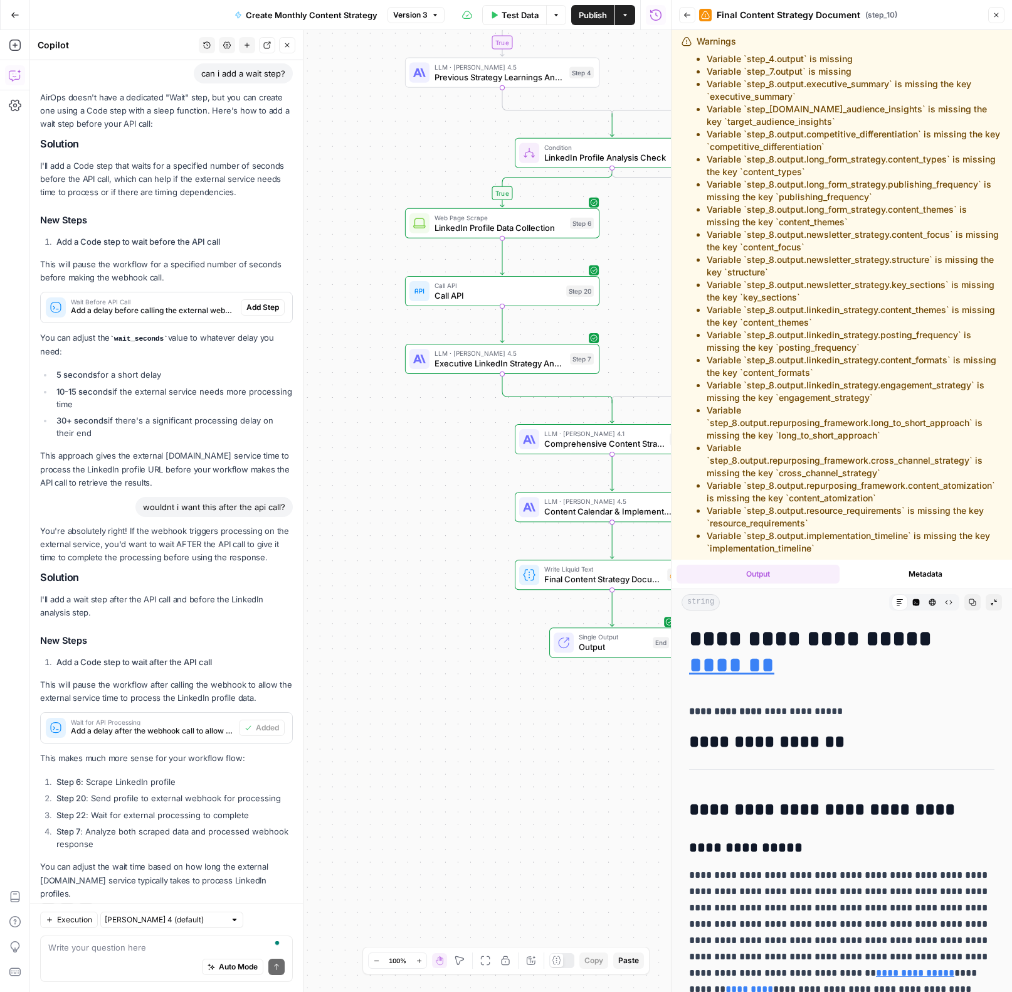
click at [687, 14] on icon "button" at bounding box center [687, 15] width 6 height 5
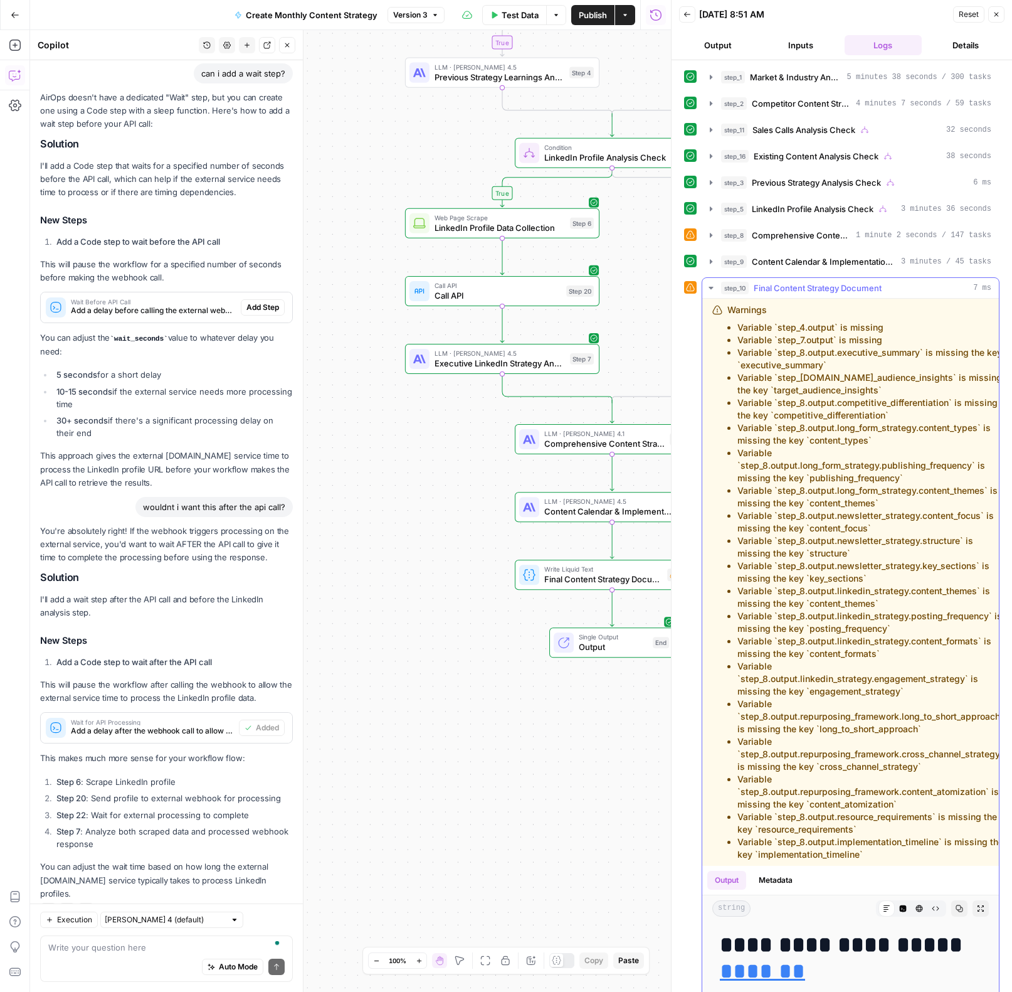
click at [712, 287] on icon "button" at bounding box center [711, 288] width 4 height 3
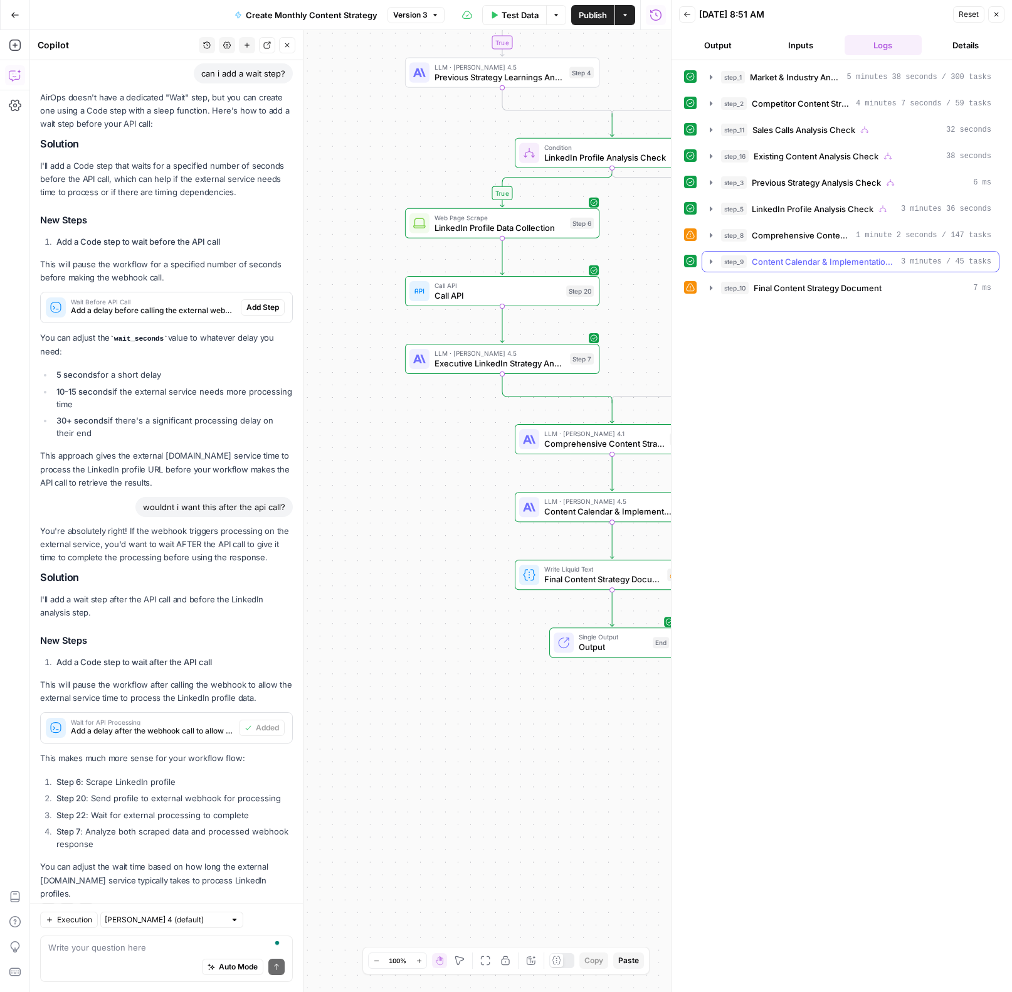
click at [711, 262] on icon "button" at bounding box center [711, 261] width 3 height 4
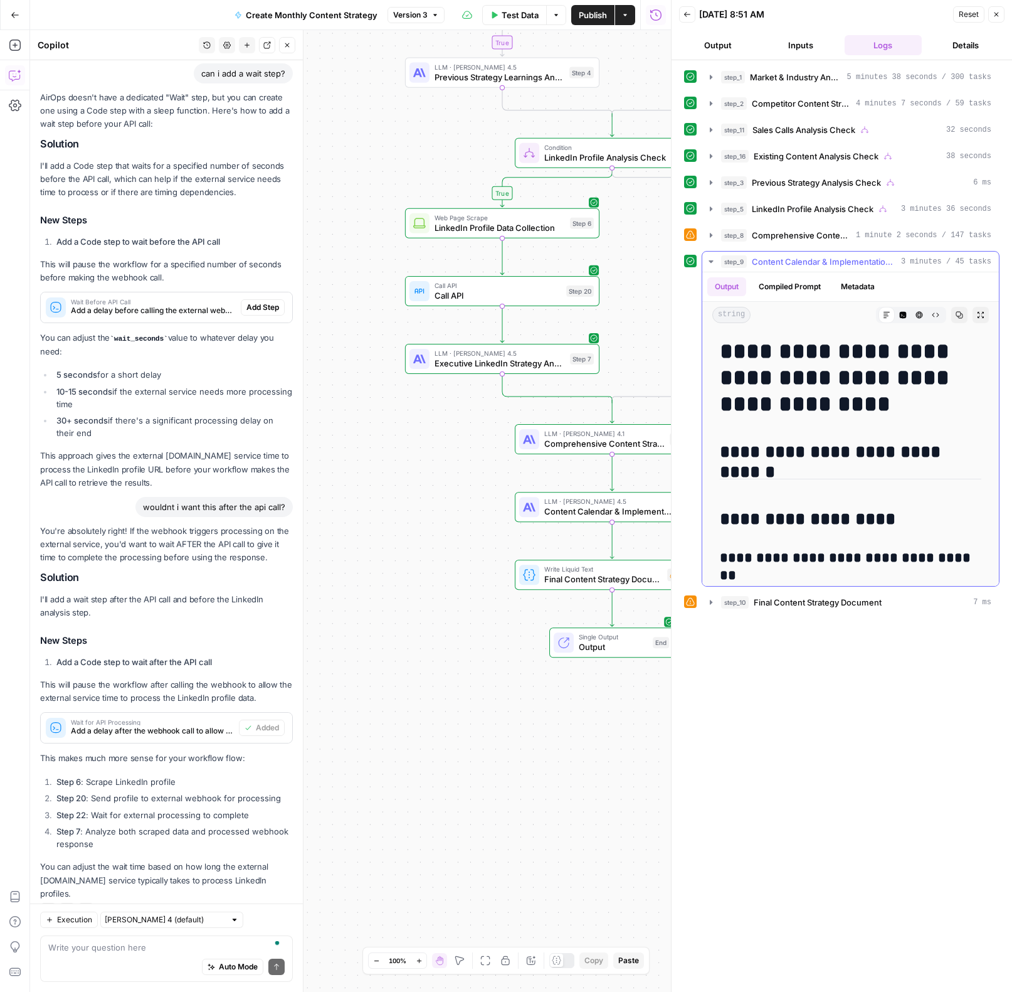
click at [711, 262] on icon "button" at bounding box center [711, 261] width 4 height 3
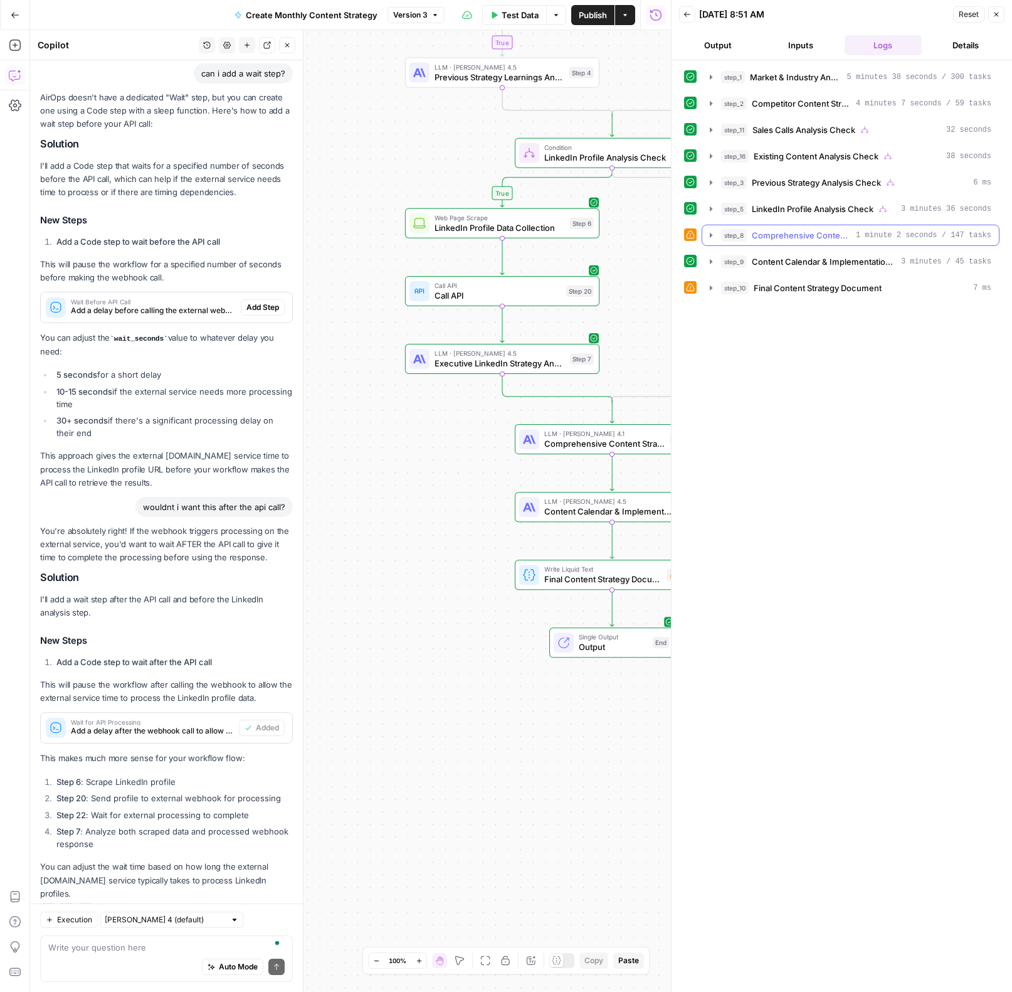
click at [711, 241] on button "step_8 Comprehensive Content Strategy Development 1 minute 2 seconds / 147 tasks" at bounding box center [850, 235] width 297 height 20
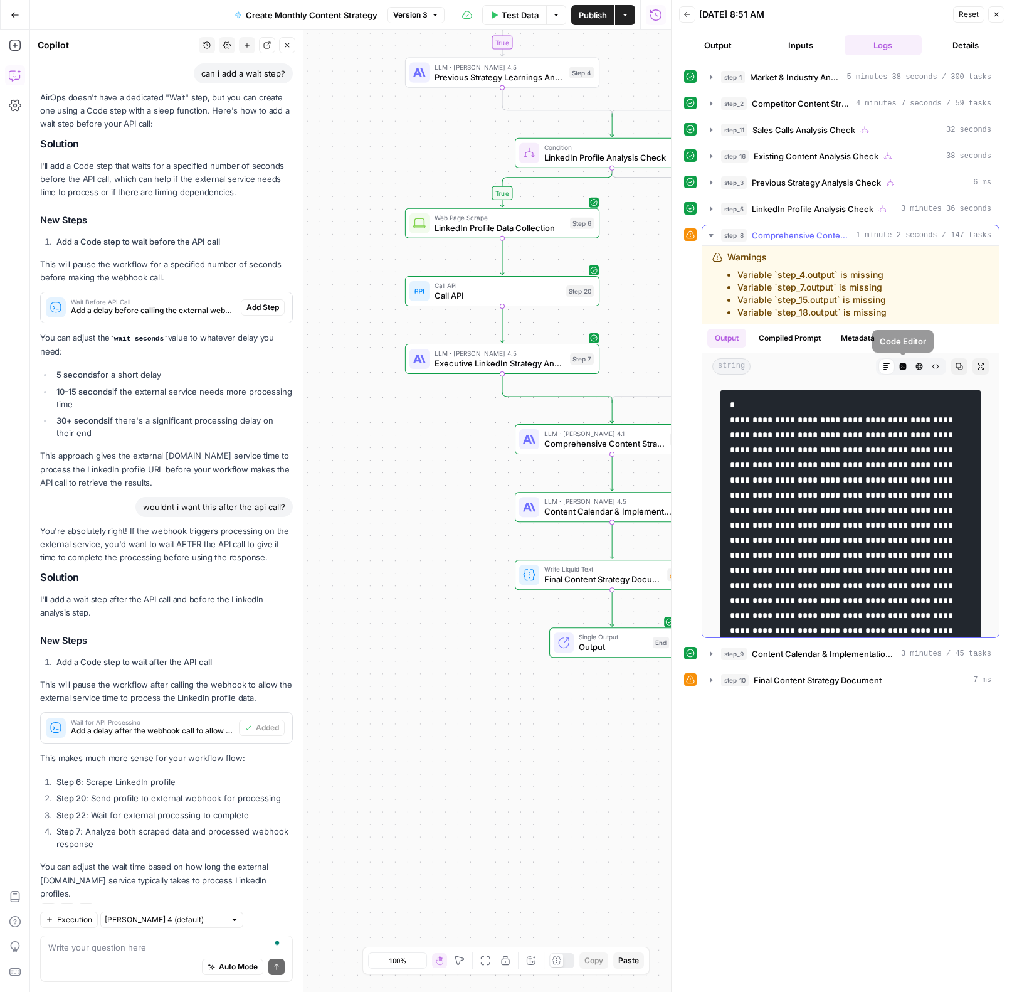
click at [954, 365] on button "Copy" at bounding box center [959, 366] width 16 height 16
click at [901, 367] on icon "button" at bounding box center [903, 366] width 7 height 7
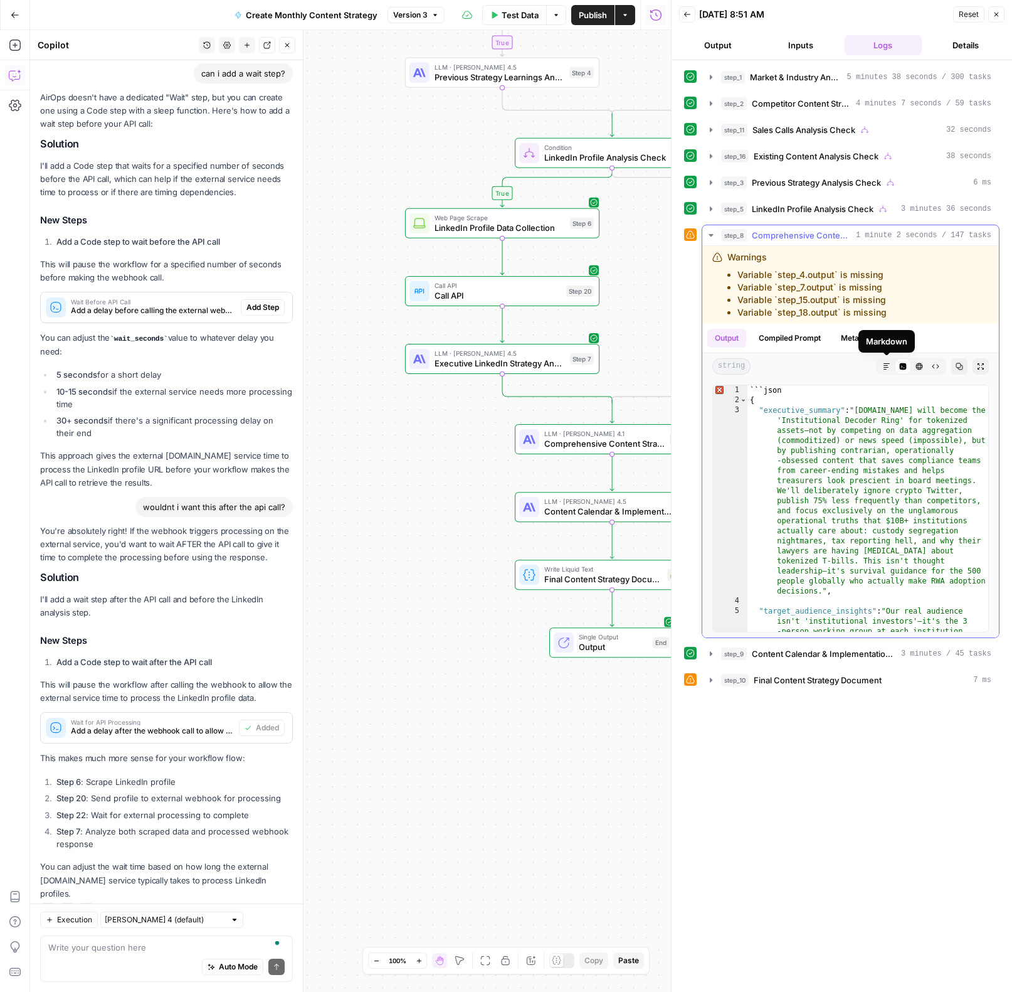
click at [890, 369] on icon "button" at bounding box center [887, 367] width 8 height 8
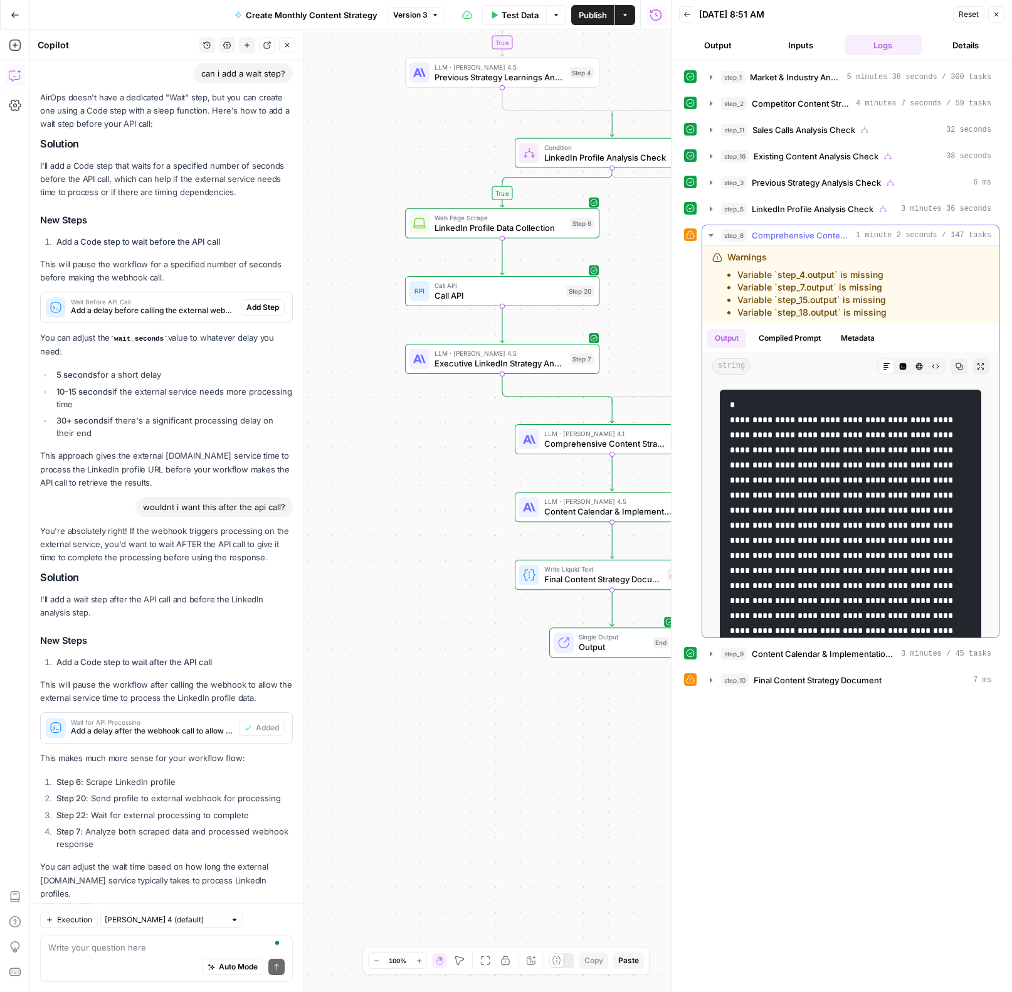
click at [923, 370] on button "HTML Viewer" at bounding box center [919, 366] width 16 height 16
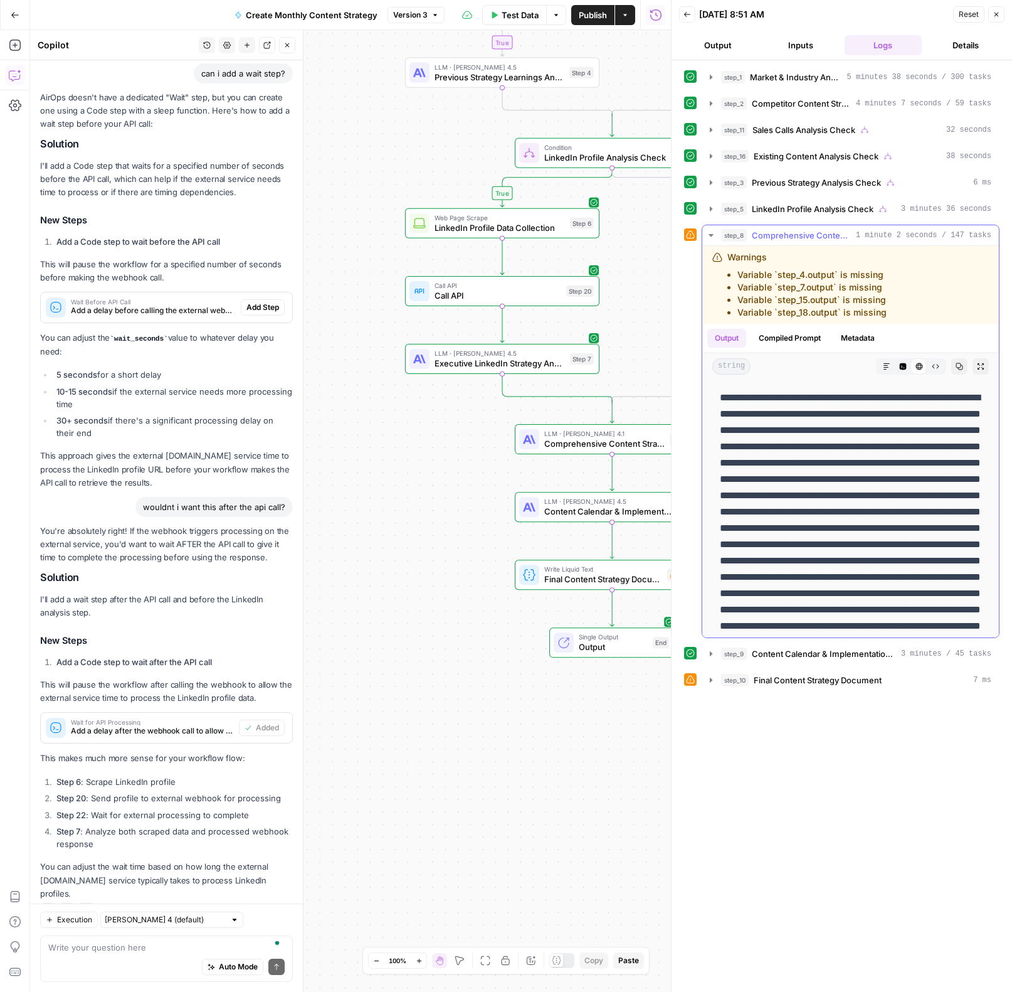
click at [940, 370] on button "Raw Output" at bounding box center [936, 366] width 16 height 16
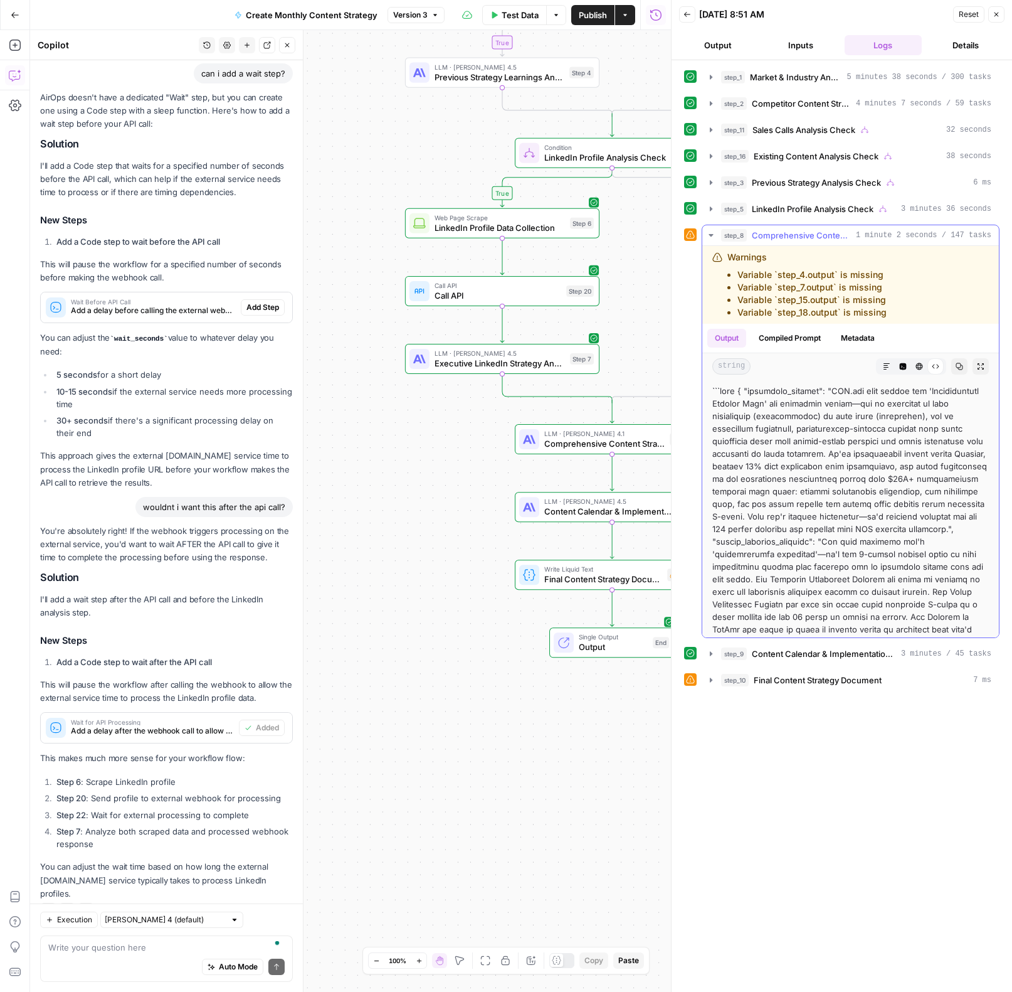
click at [924, 370] on button "HTML Viewer" at bounding box center [919, 366] width 16 height 16
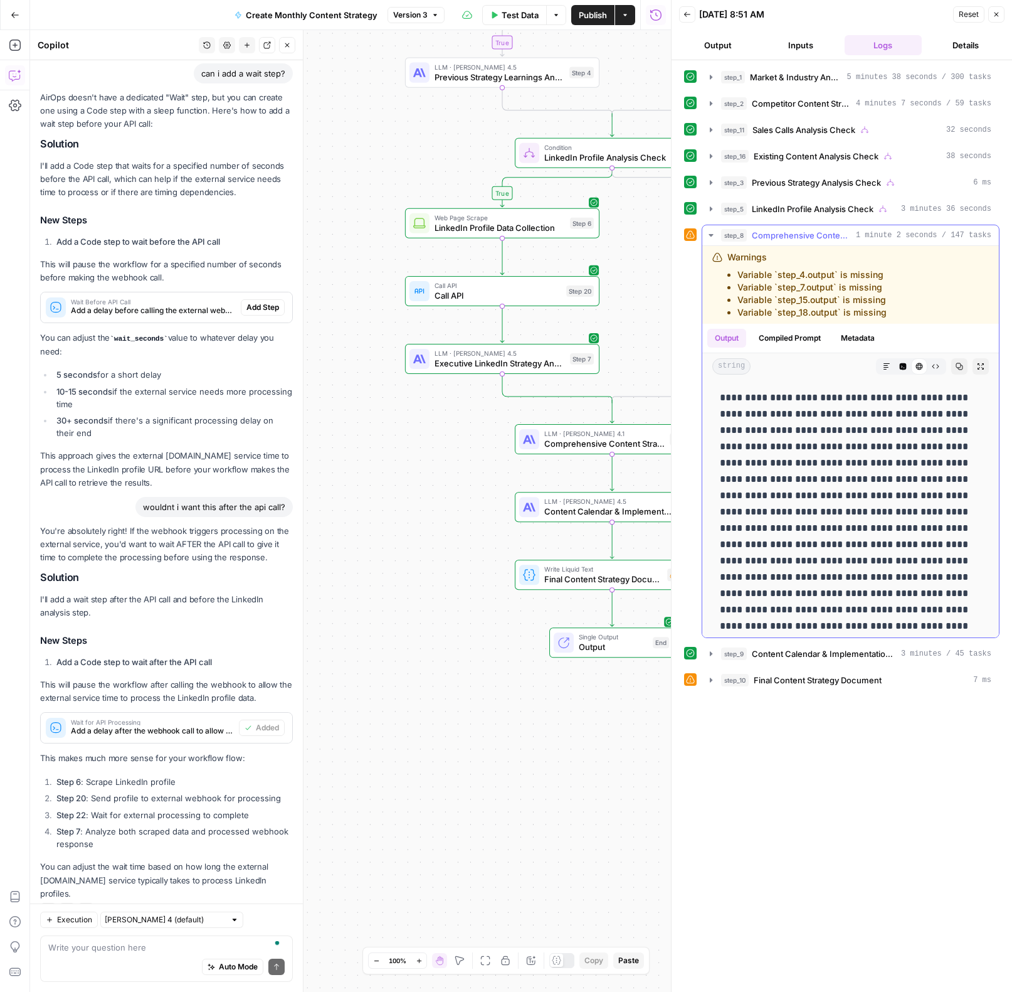
click at [886, 372] on button "Markdown" at bounding box center [887, 366] width 16 height 16
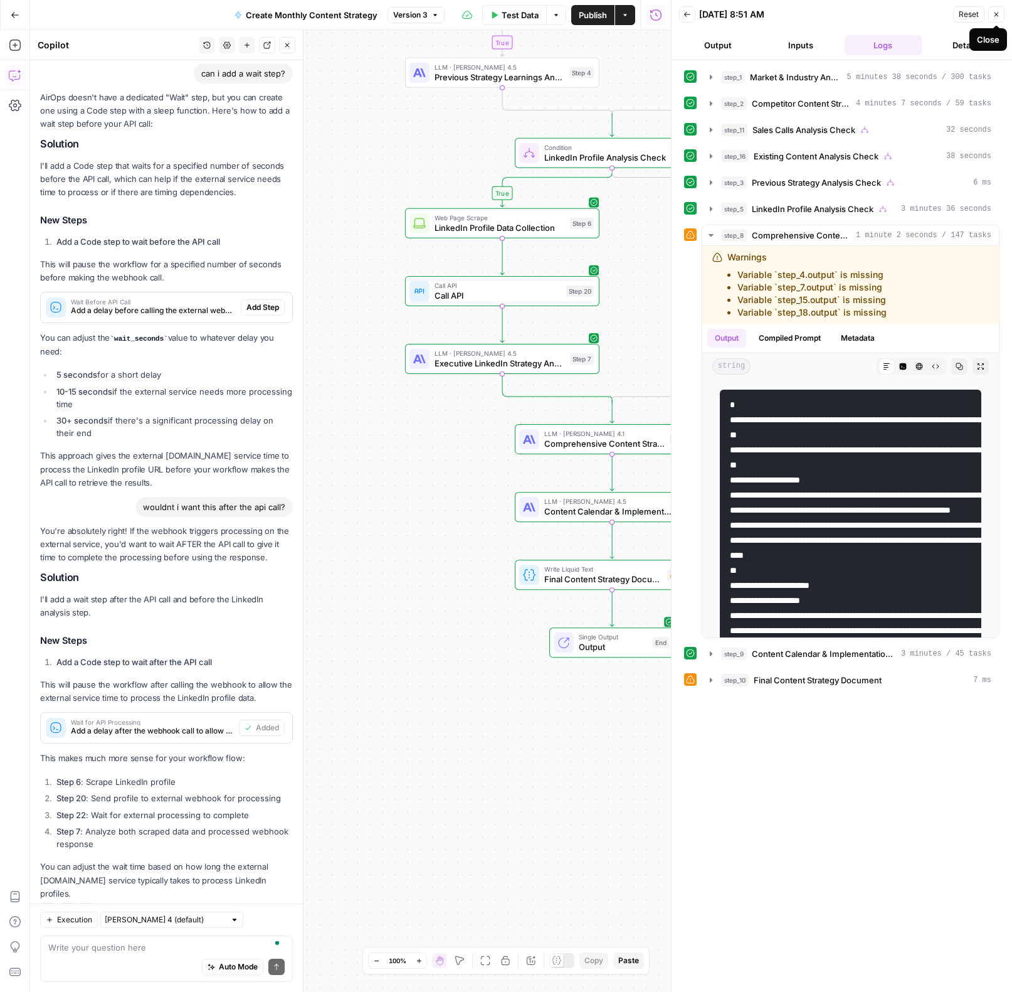
click at [996, 11] on icon "button" at bounding box center [997, 15] width 8 height 8
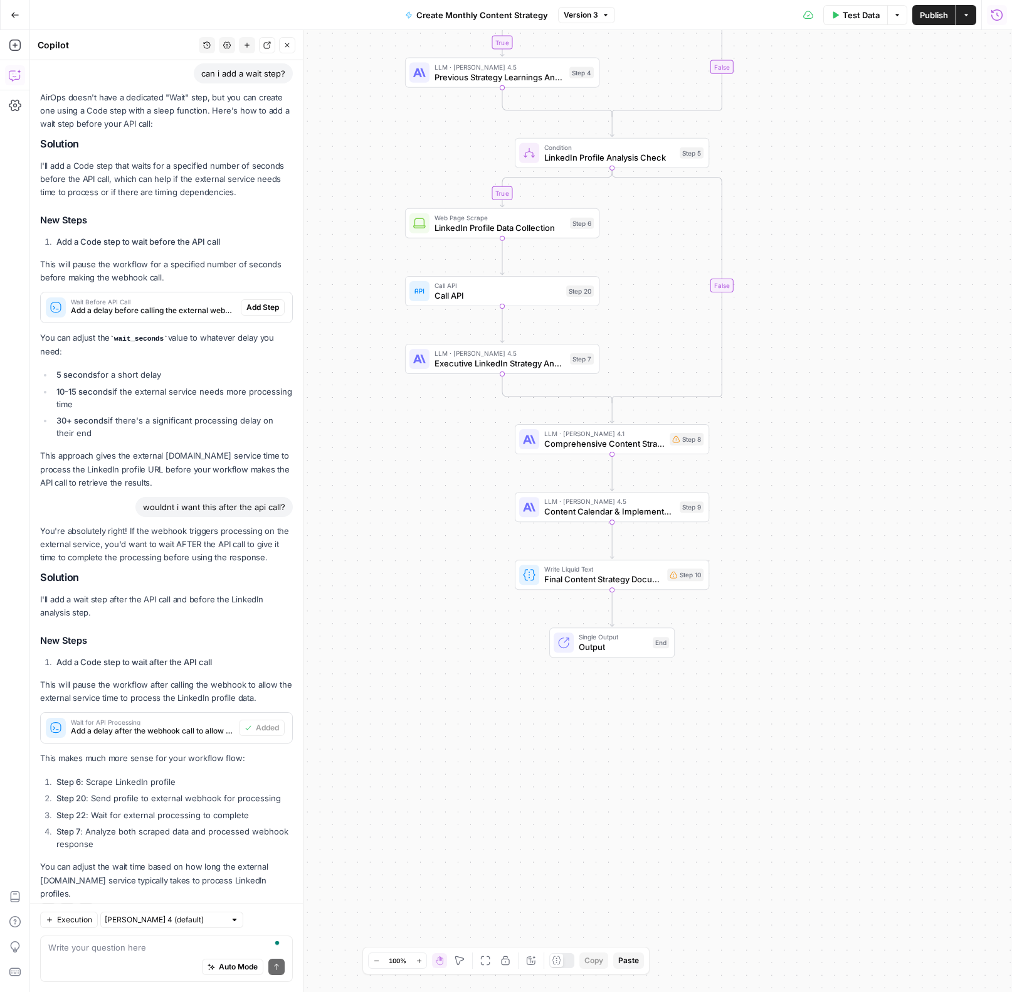
click at [136, 968] on div "Auto Mode Send" at bounding box center [166, 967] width 236 height 28
type textarea "i need you to break this to output multiple sections"
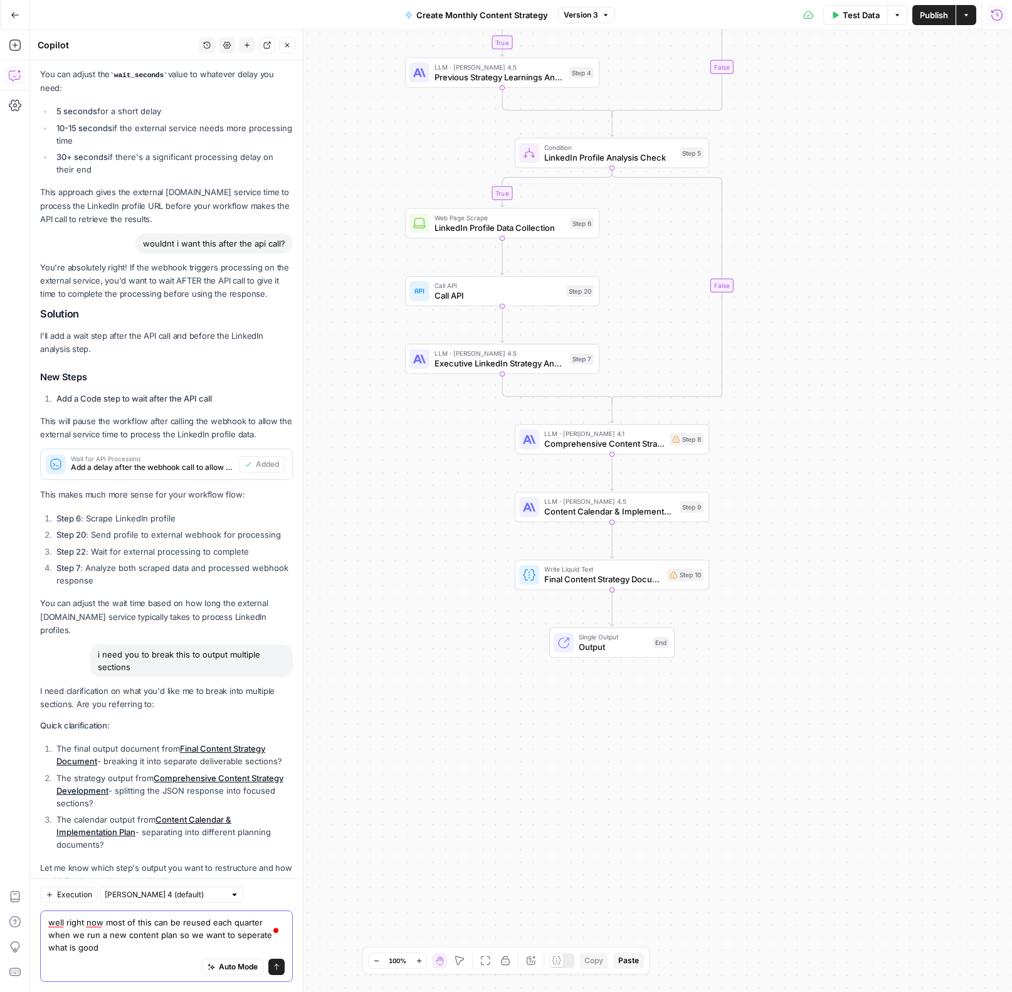
scroll to position [1618, 0]
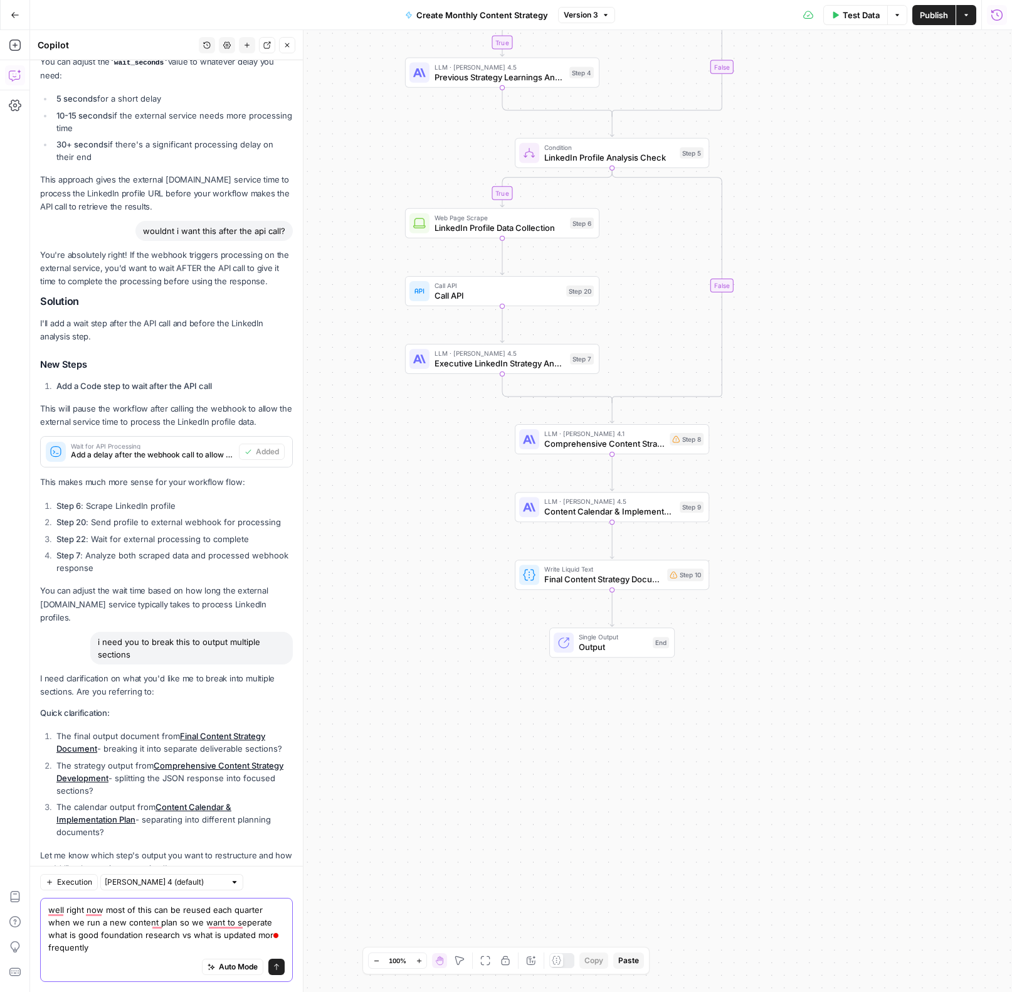
type textarea "well right now most of this can be reused each quarter when we run a new conten…"
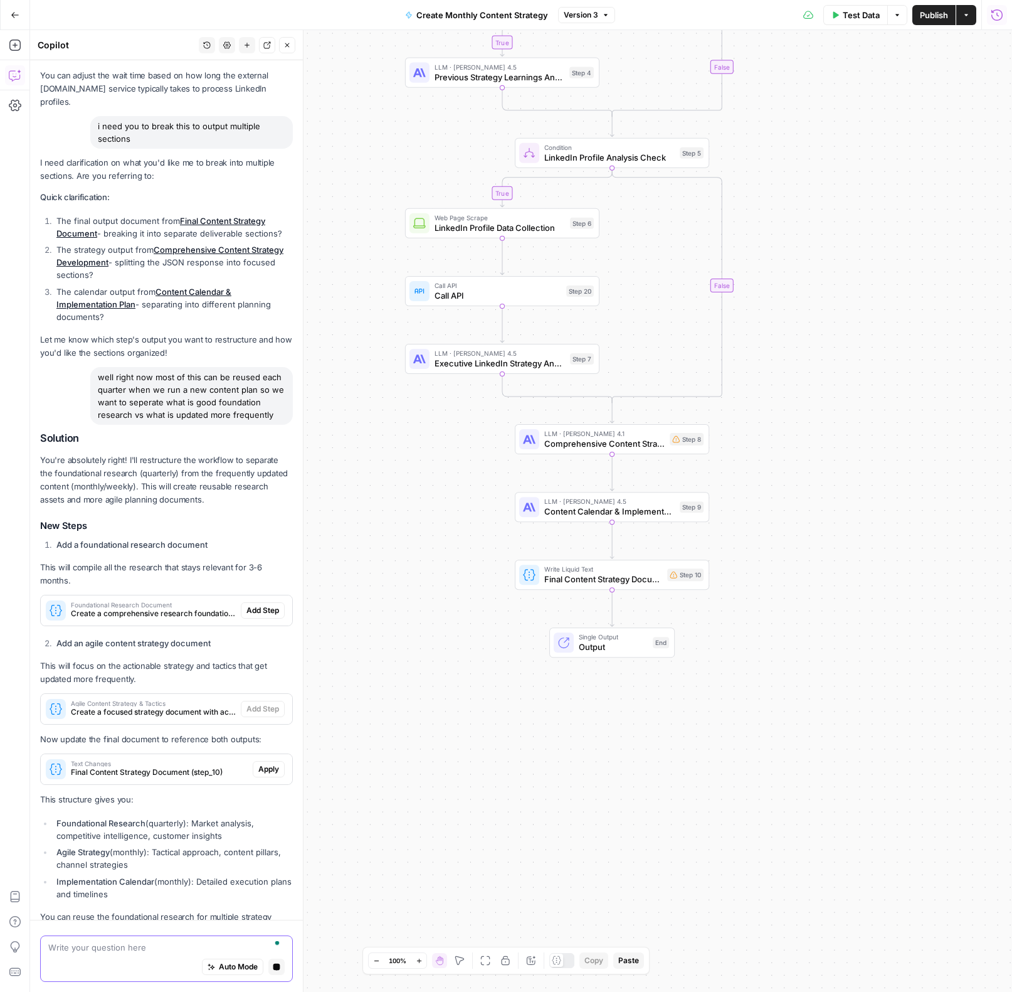
scroll to position [2174, 0]
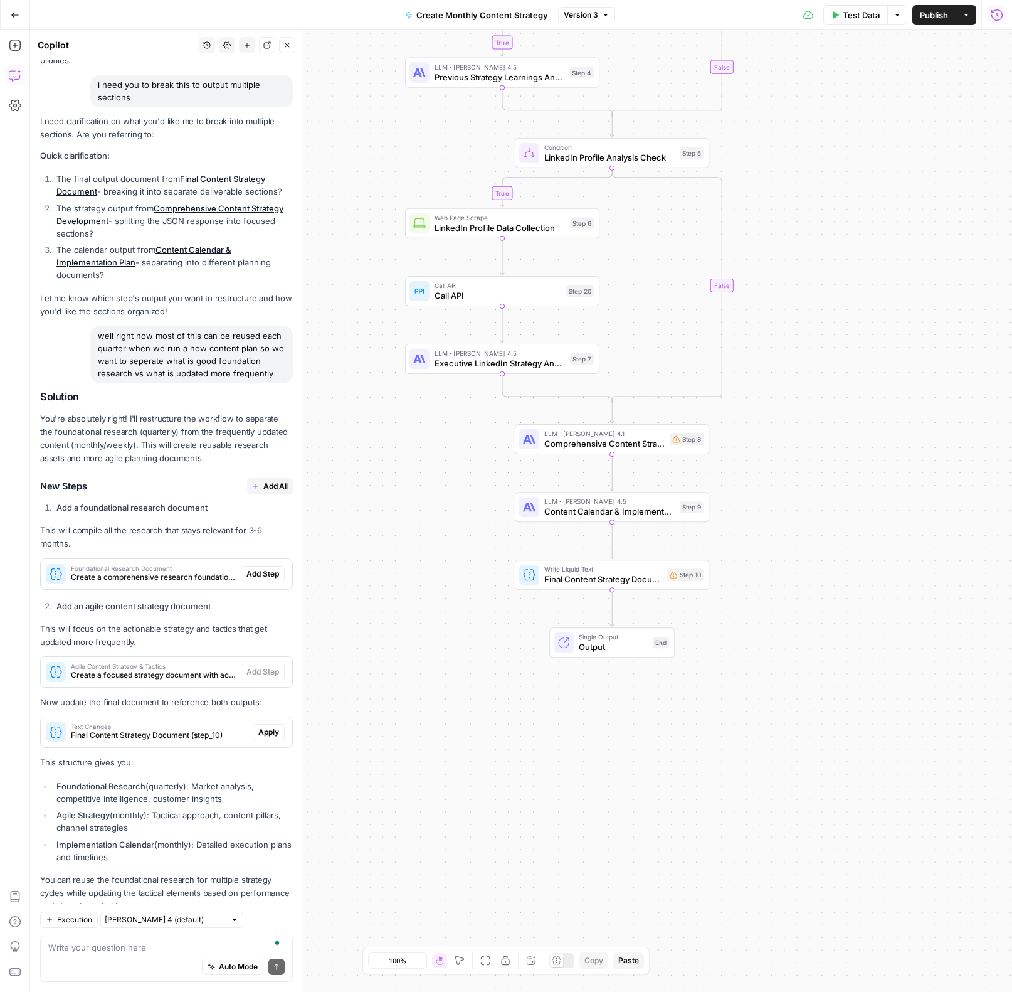
click at [274, 480] on span "Add All" at bounding box center [275, 485] width 24 height 11
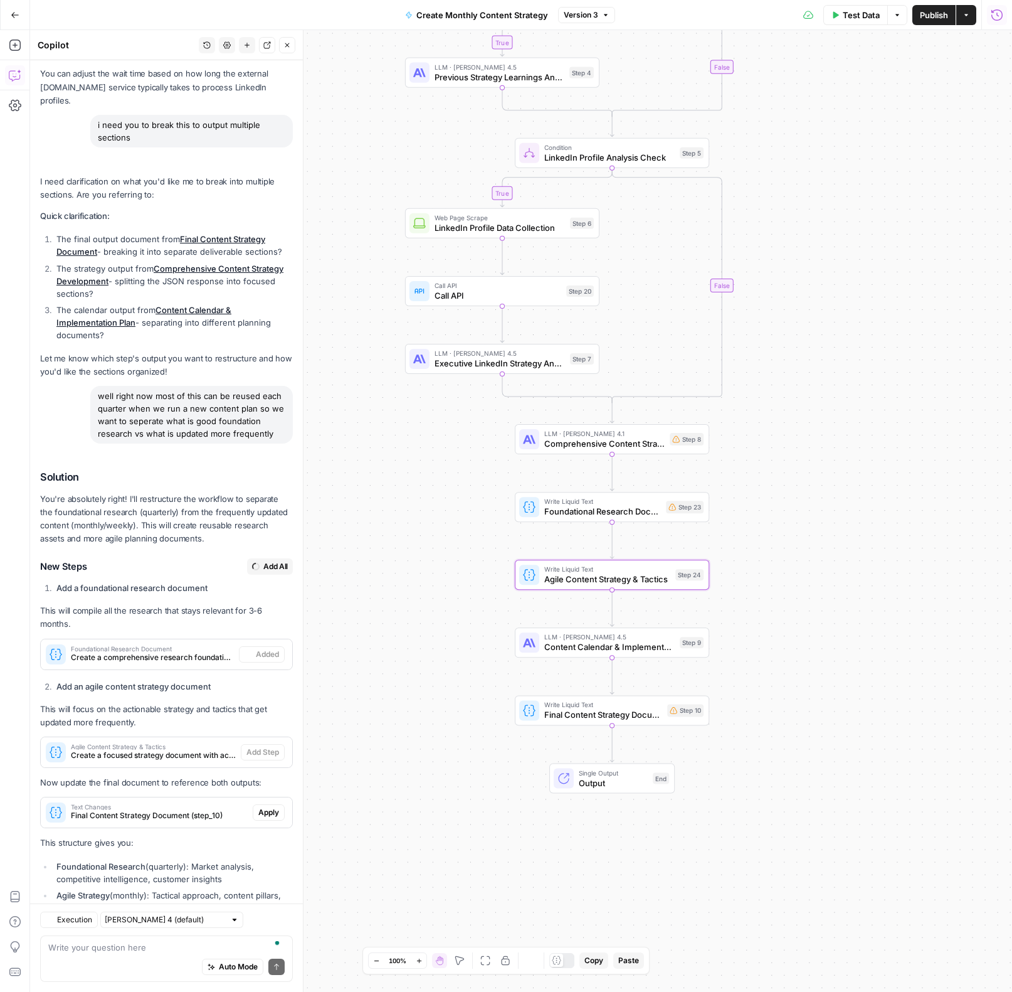
type textarea "Agile Content Strategy & Tactics"
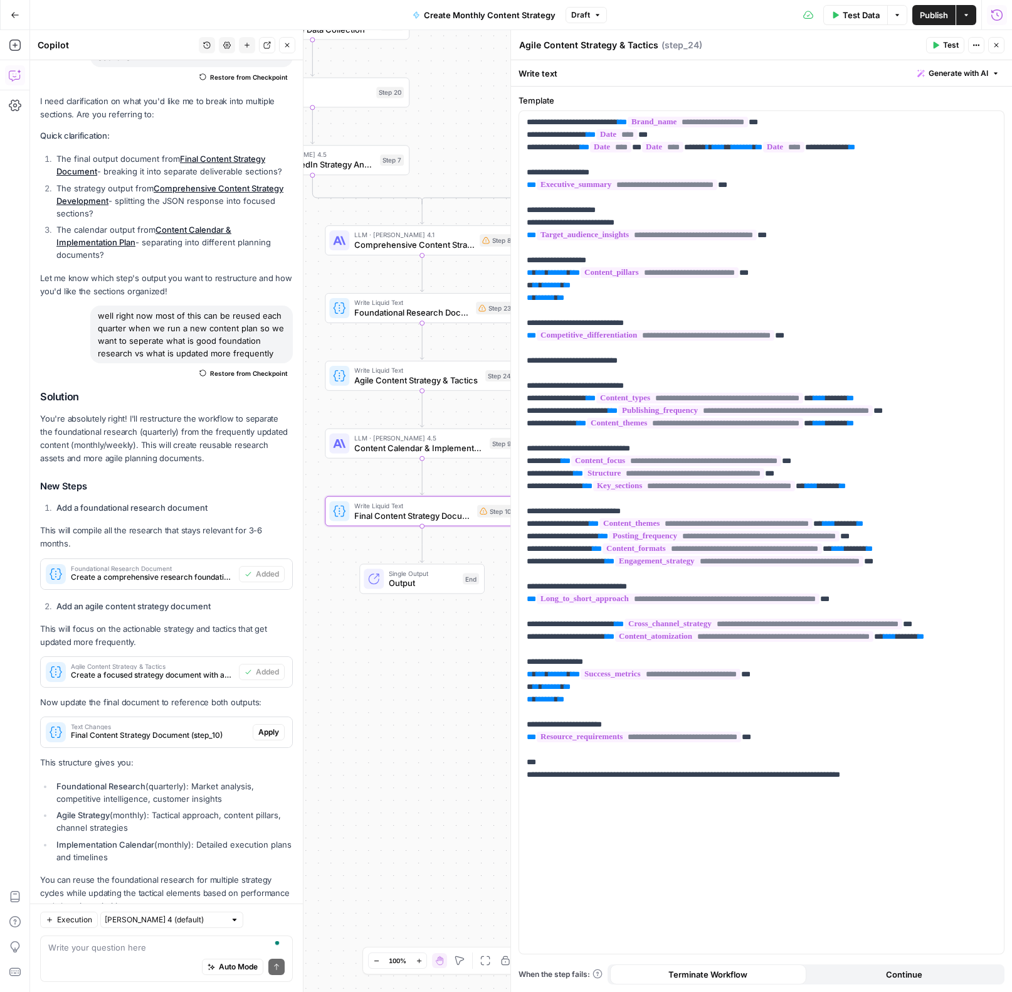
click at [274, 726] on span "Apply" at bounding box center [268, 731] width 21 height 11
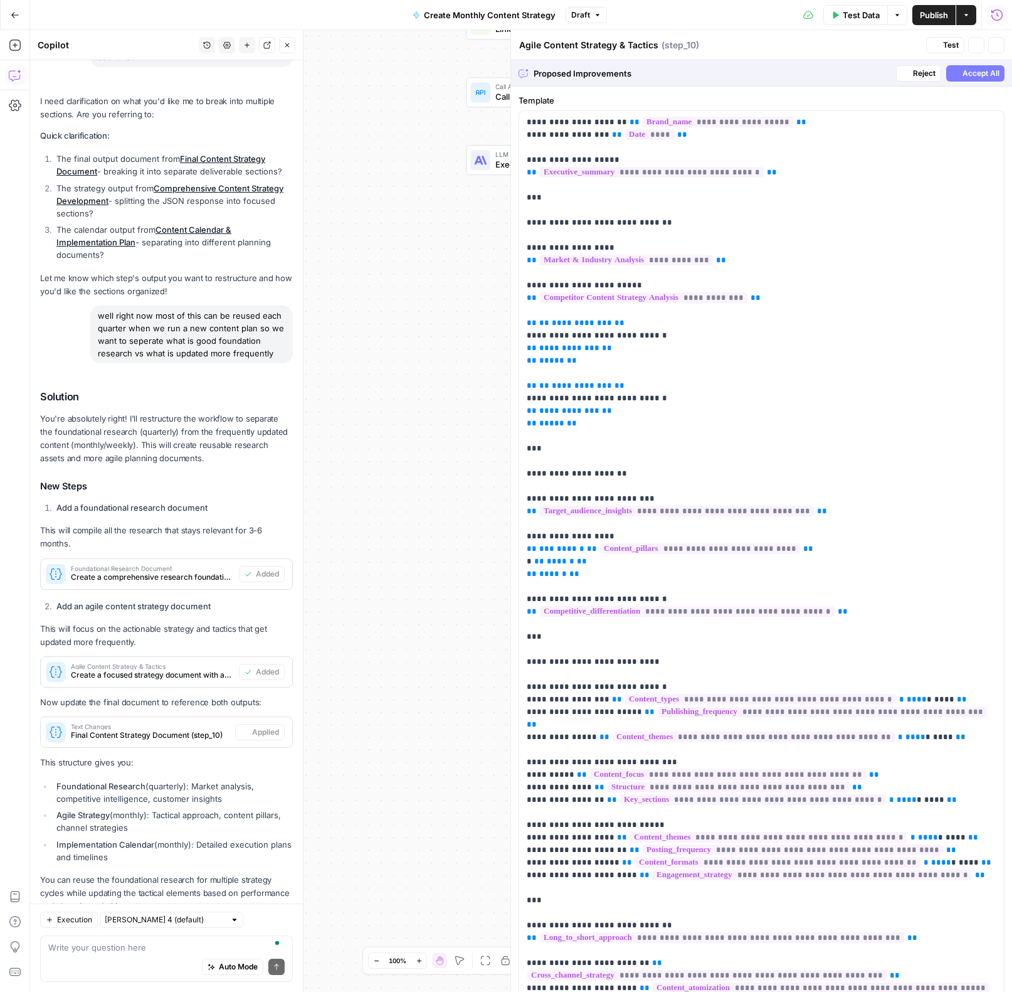
type textarea "Final Content Strategy Document"
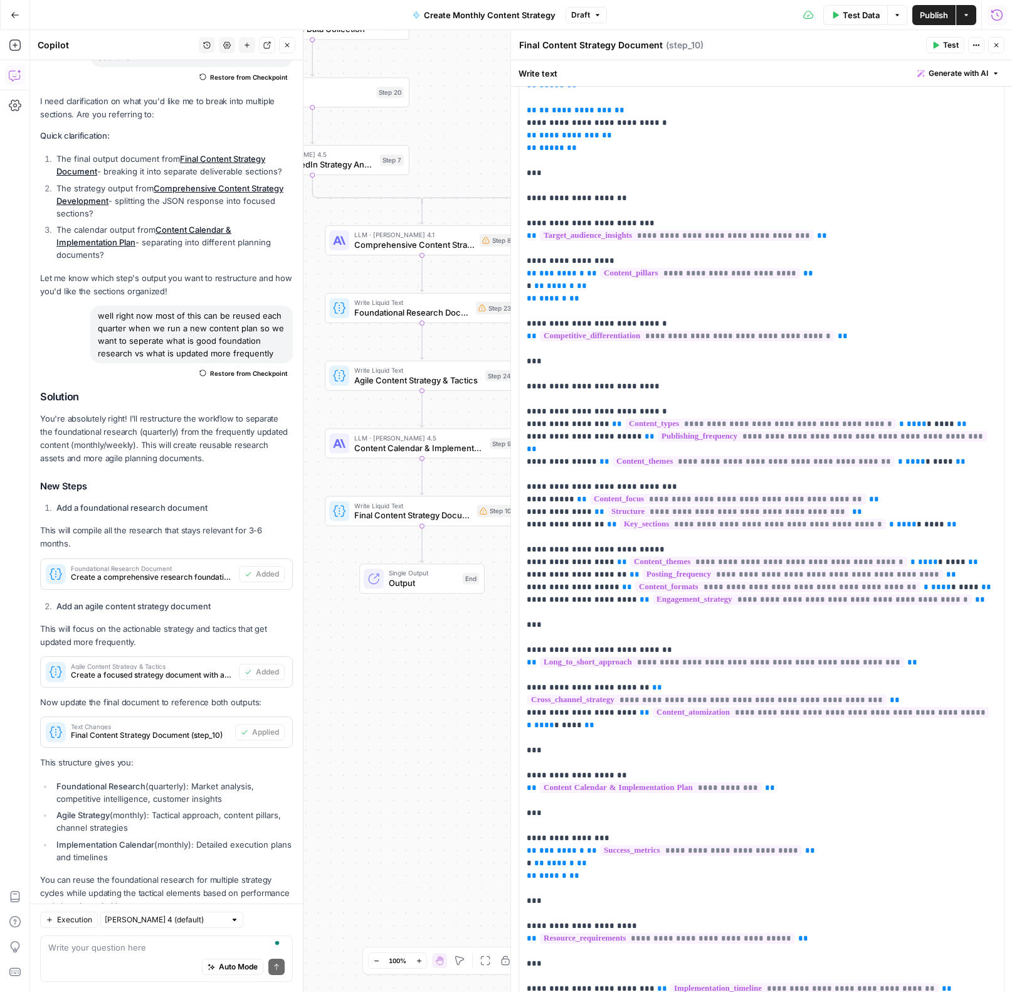
scroll to position [322, 0]
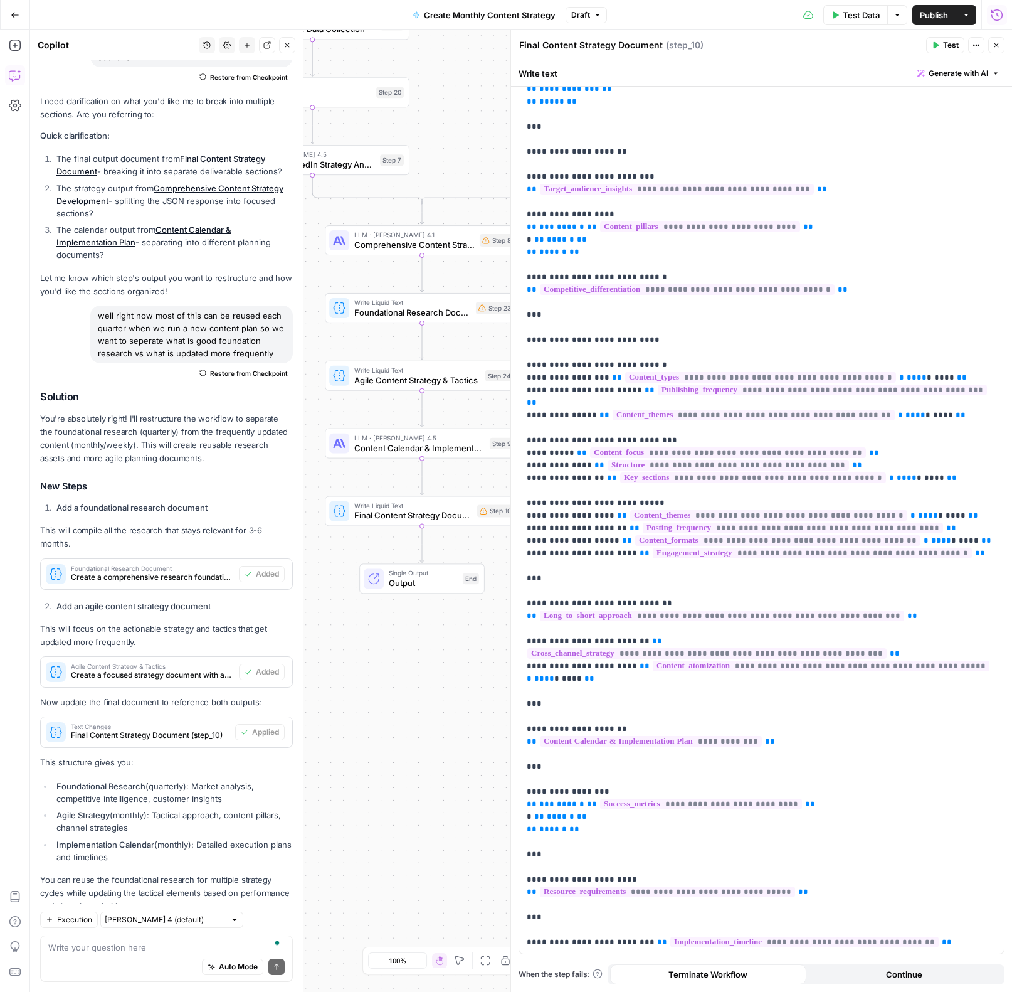
click at [998, 47] on icon "button" at bounding box center [997, 45] width 8 height 8
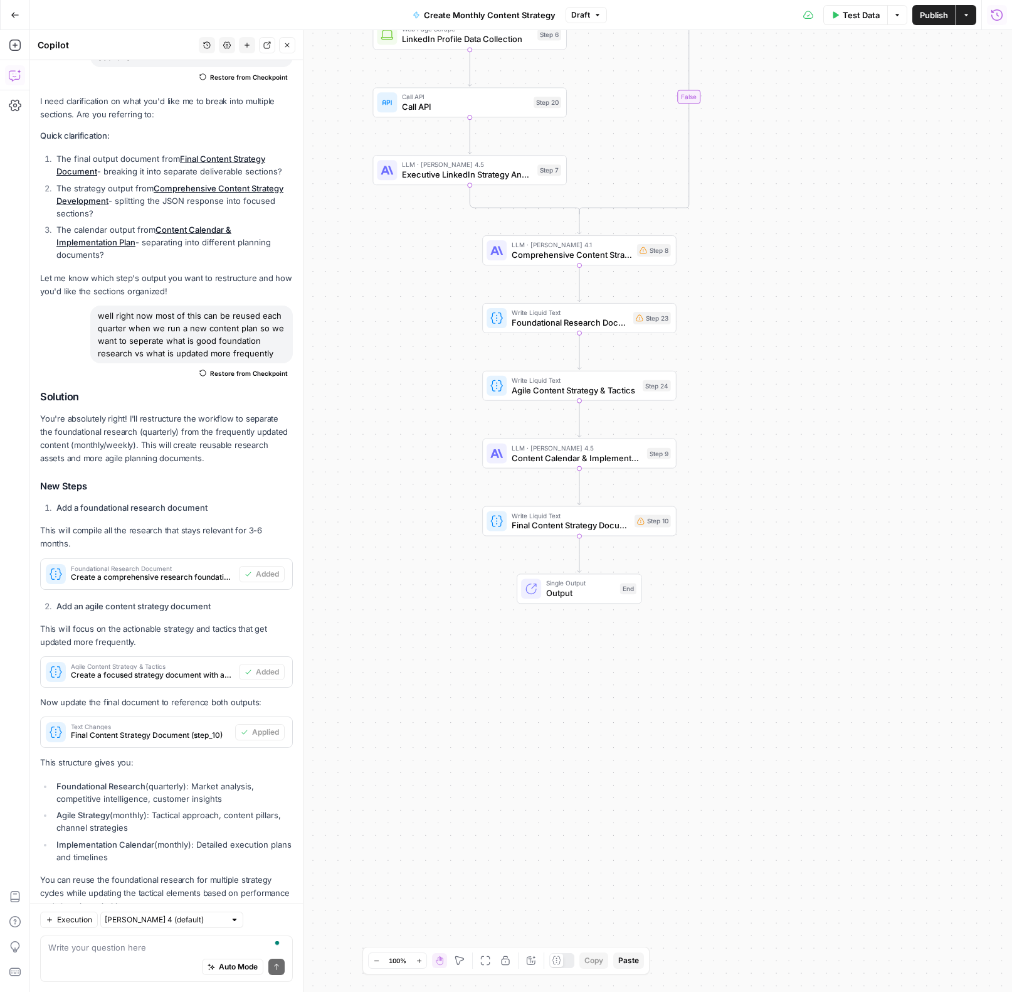
drag, startPoint x: 787, startPoint y: 538, endPoint x: 914, endPoint y: 554, distance: 127.7
click at [914, 554] on div "true true true true false false false false Workflow Input Settings Inputs Powe…" at bounding box center [521, 510] width 982 height 961
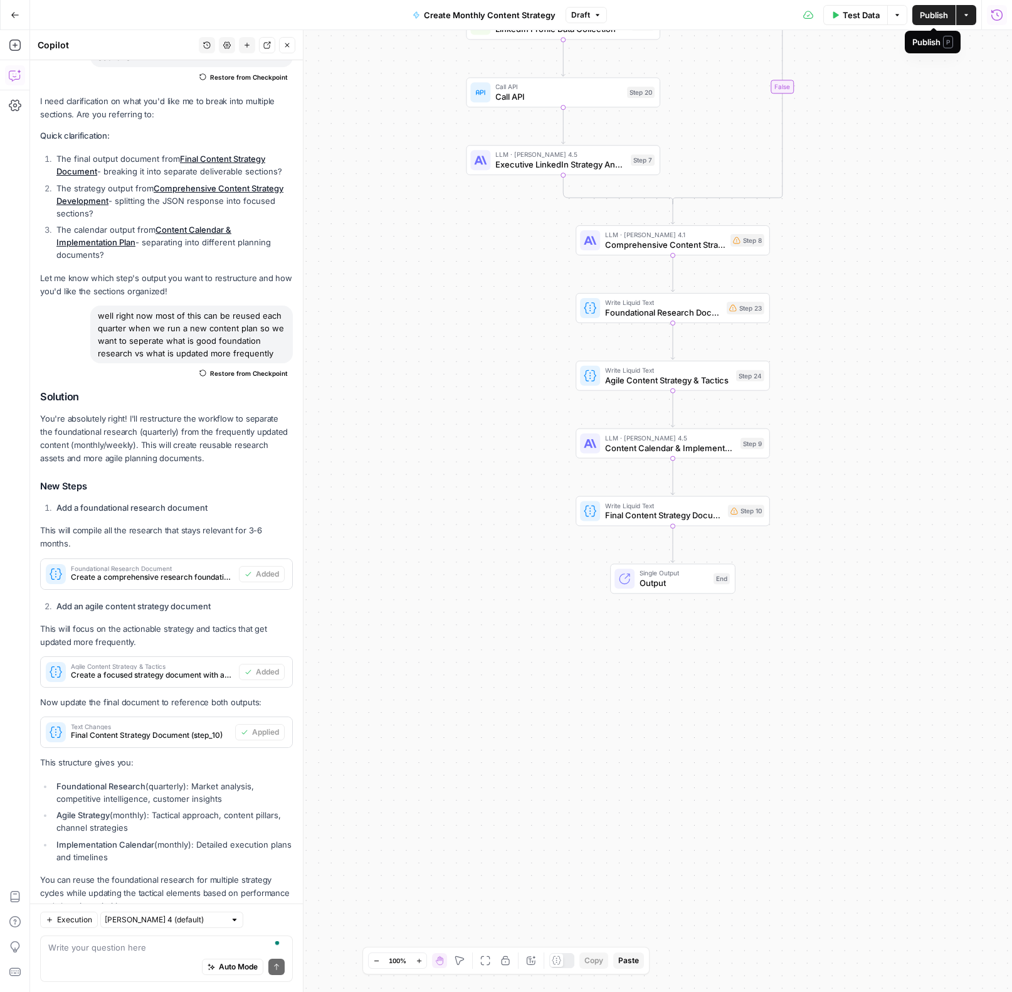
click at [935, 22] on button "Publish" at bounding box center [934, 15] width 43 height 20
click at [940, 5] on button "Publish" at bounding box center [934, 15] width 43 height 20
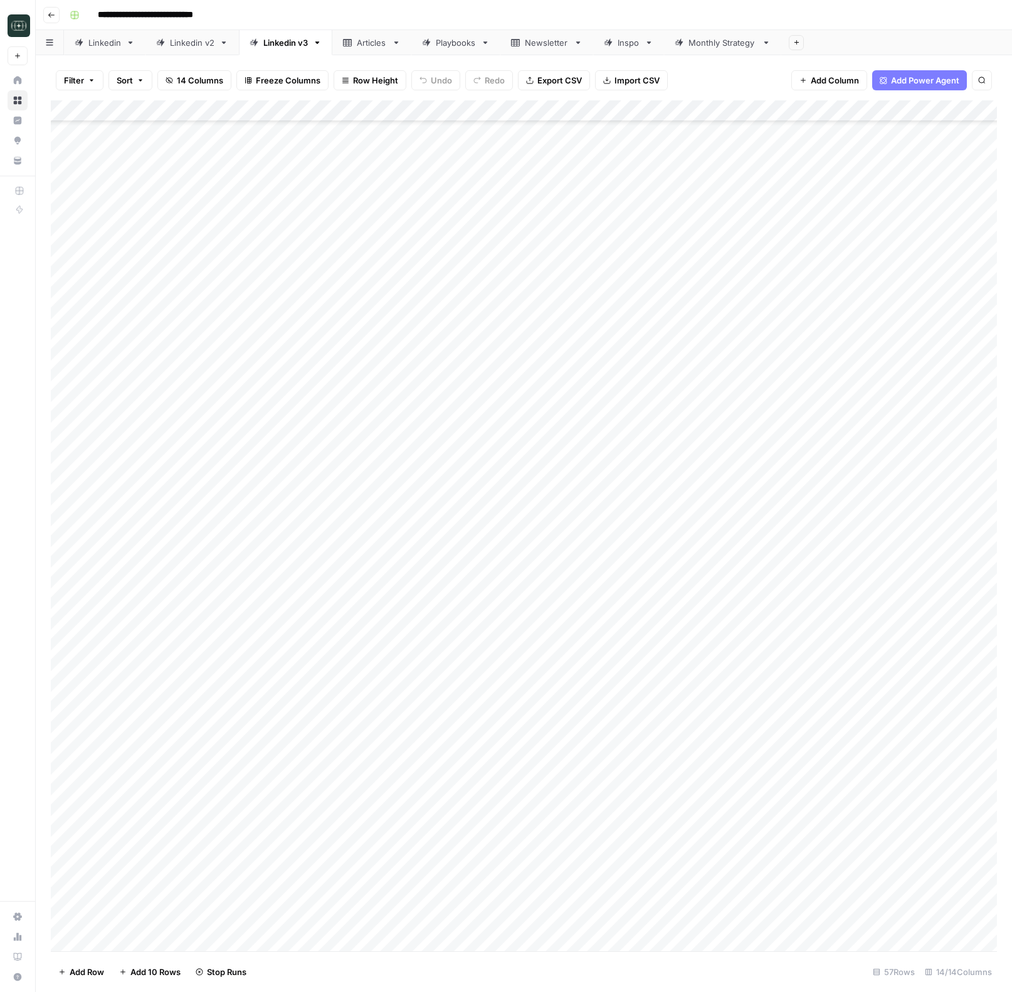
scroll to position [406, 0]
click at [868, 665] on div "Add Column" at bounding box center [524, 525] width 946 height 850
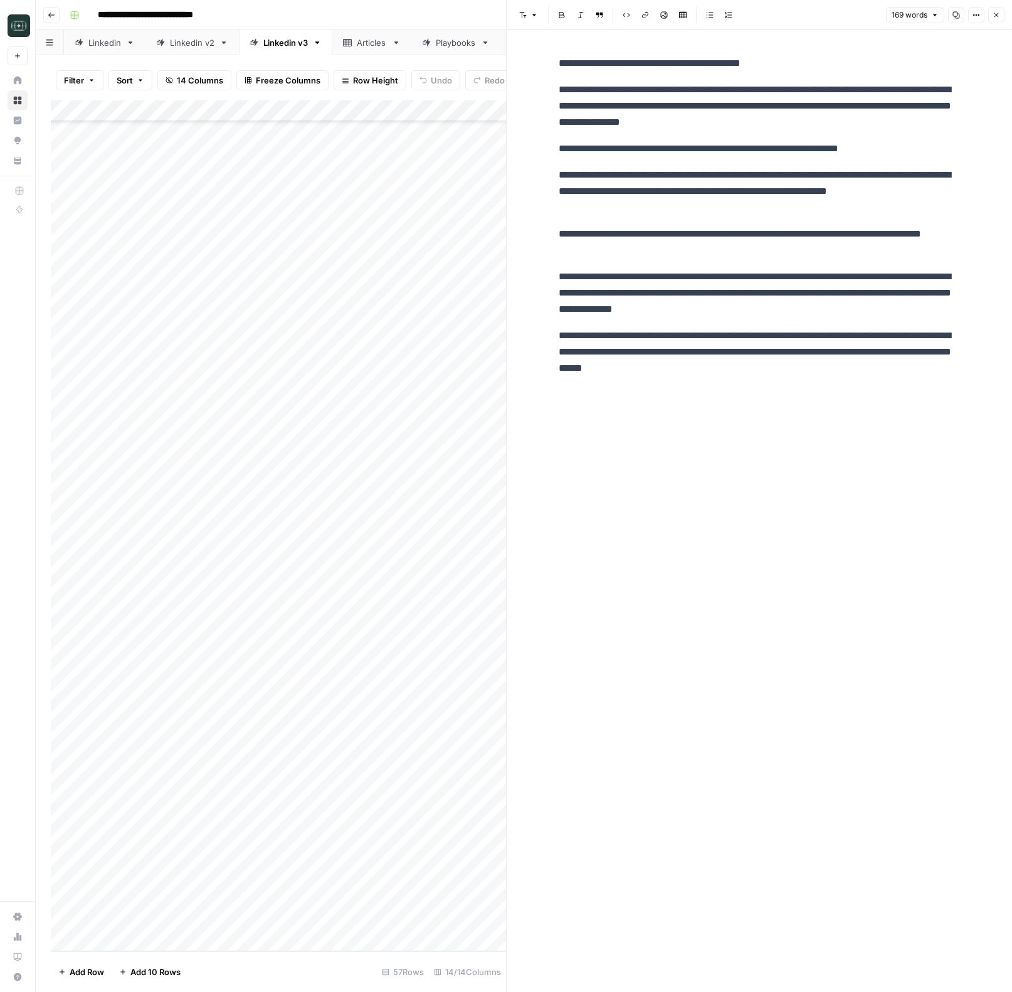
click at [840, 361] on p "**********" at bounding box center [759, 351] width 401 height 49
click at [827, 366] on p "**********" at bounding box center [759, 351] width 401 height 49
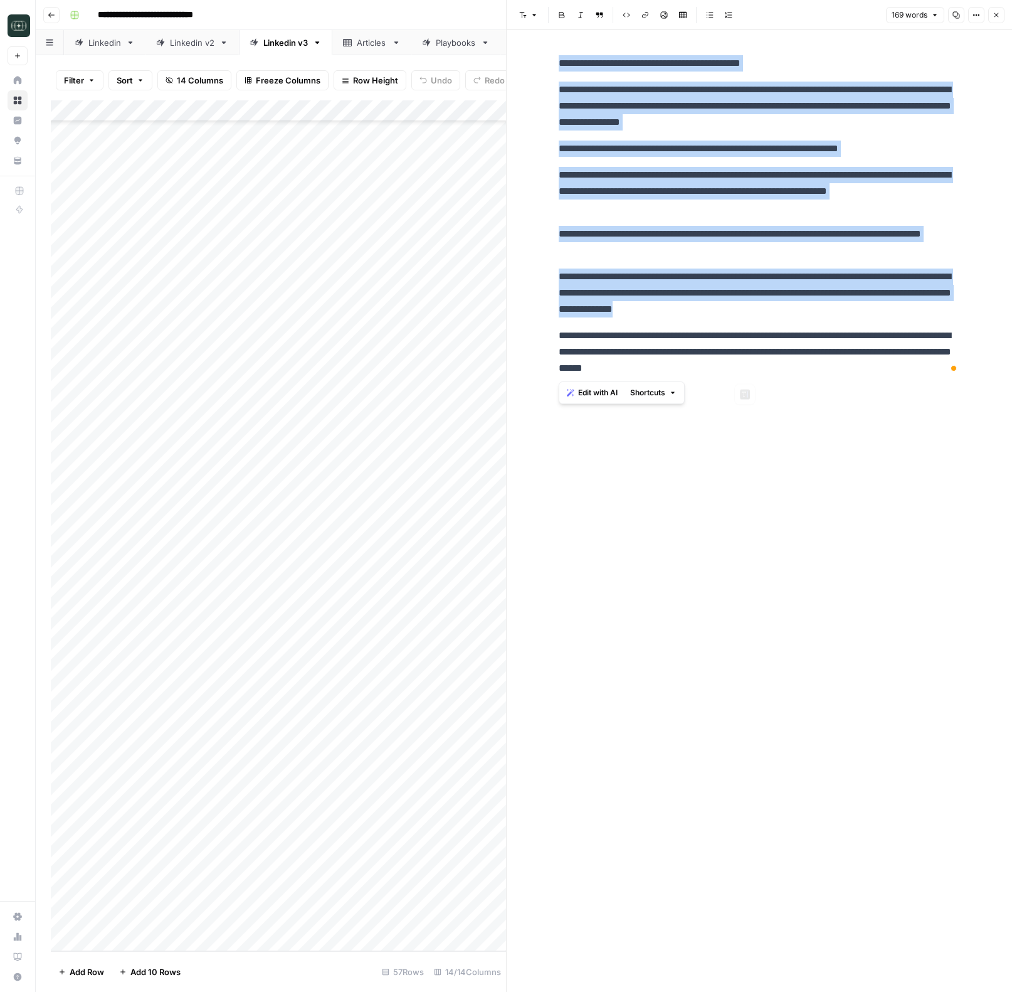
copy div "**********"
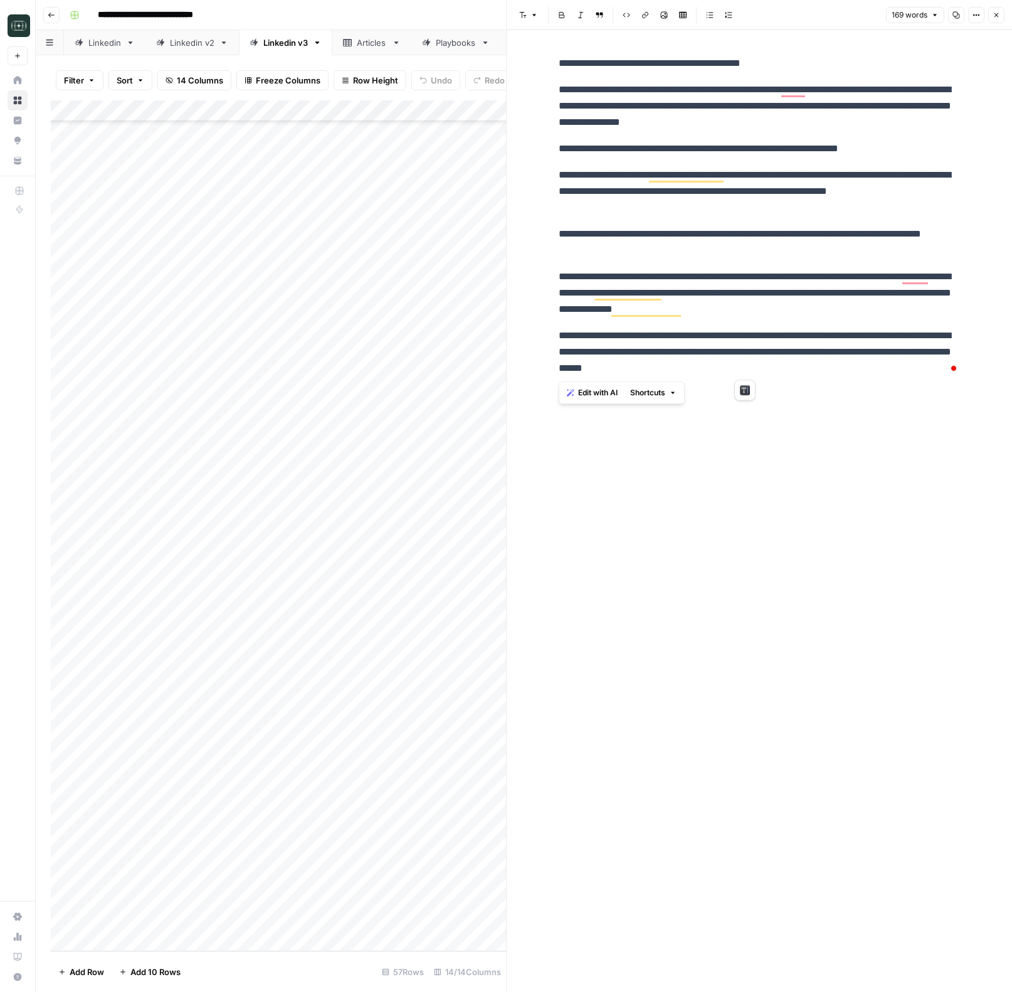
click at [818, 403] on div "**********" at bounding box center [759, 510] width 416 height 961
click at [1001, 13] on button "Close" at bounding box center [996, 15] width 16 height 16
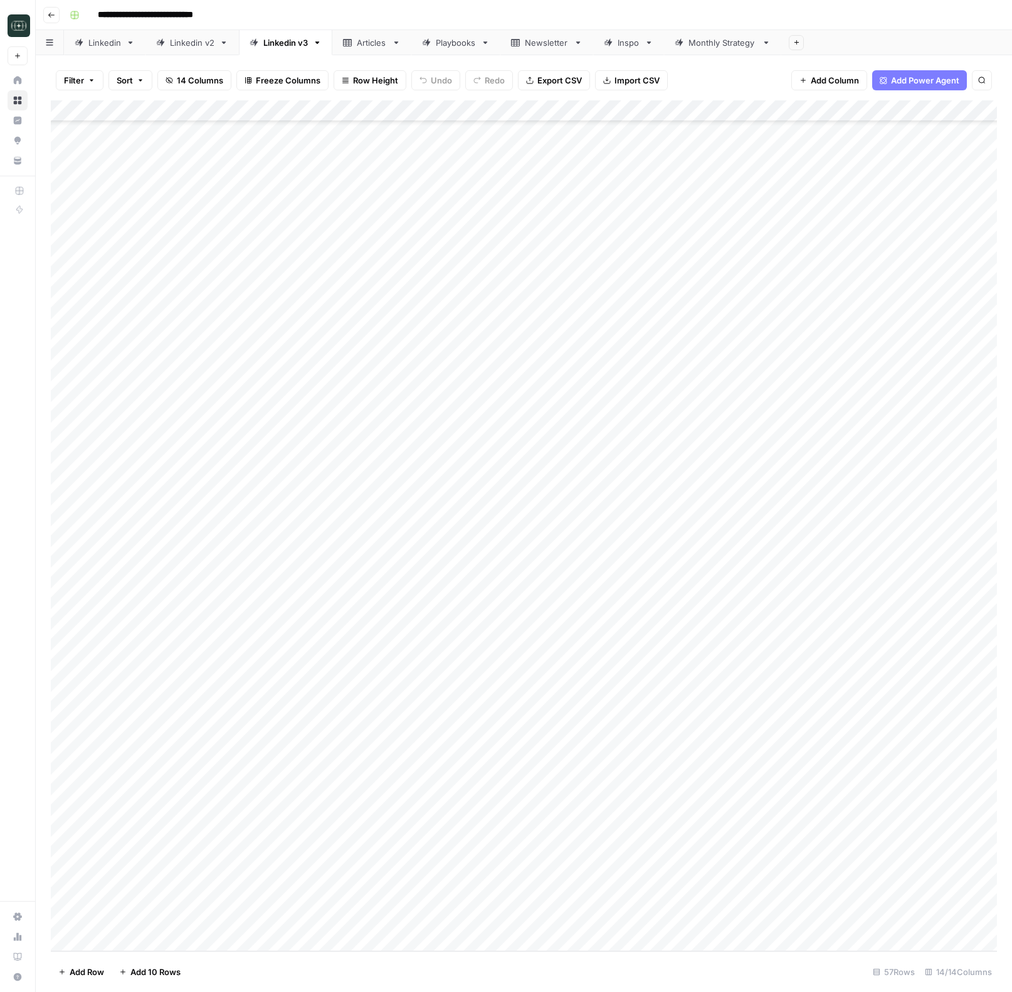
click at [710, 51] on link "Monthly Strategy" at bounding box center [722, 42] width 117 height 25
click at [48, 14] on icon "button" at bounding box center [52, 15] width 8 height 8
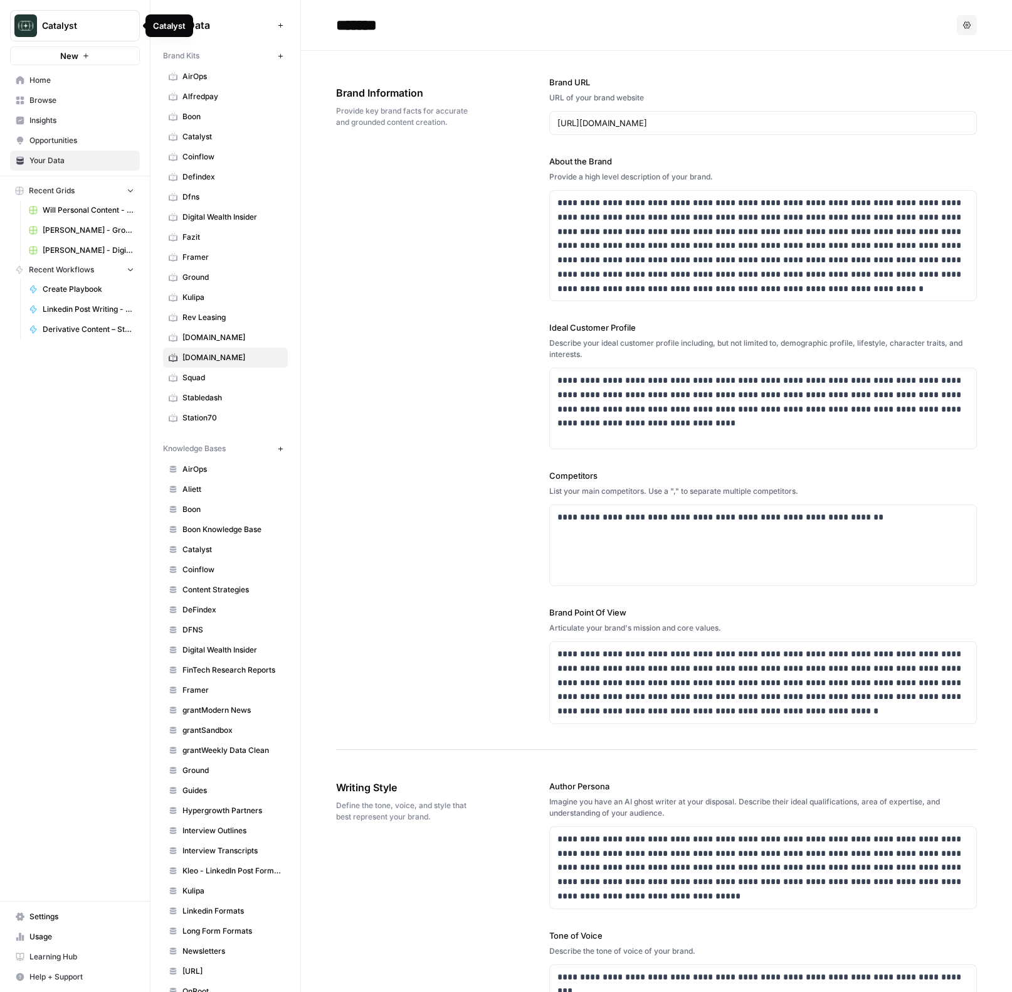
click at [203, 346] on link "RWA.xyz" at bounding box center [225, 337] width 125 height 20
click at [199, 363] on link "RWA.xyz" at bounding box center [225, 357] width 125 height 20
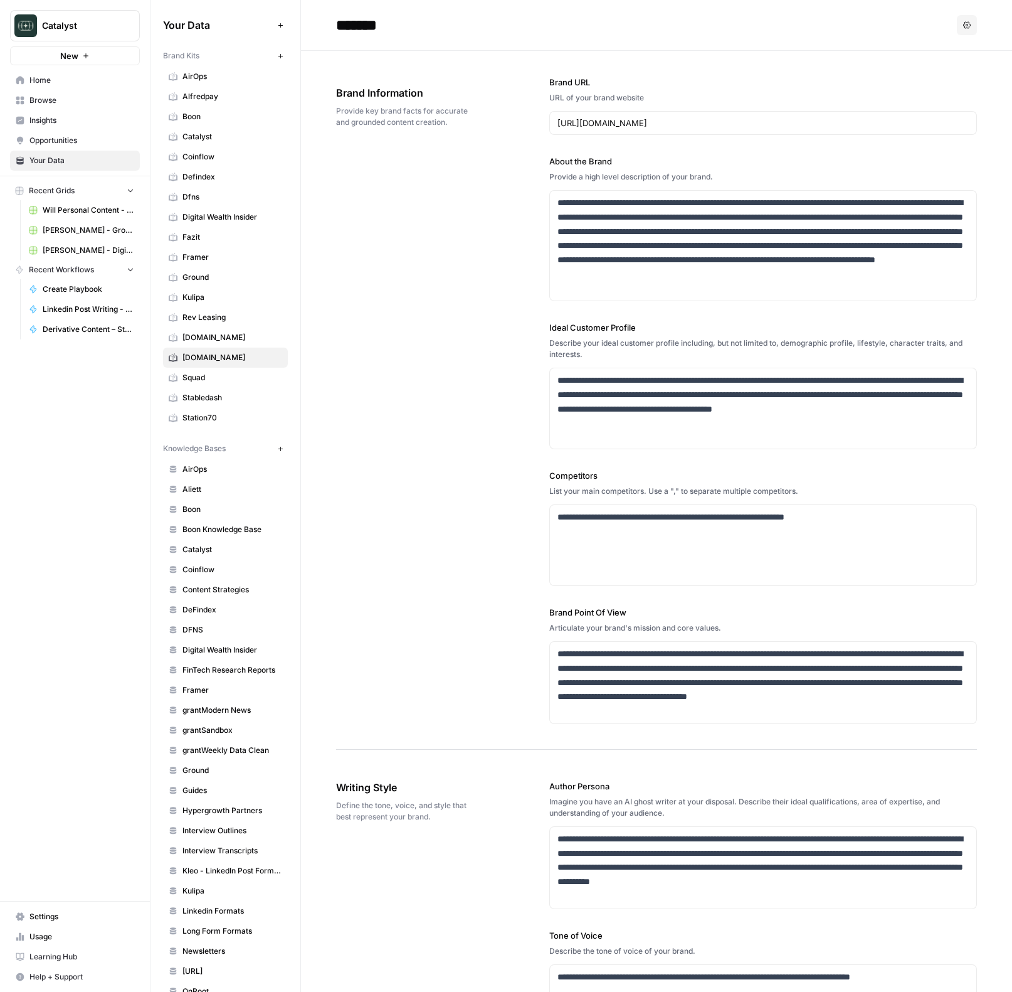
click at [209, 344] on link "RWA.xyz" at bounding box center [225, 337] width 125 height 20
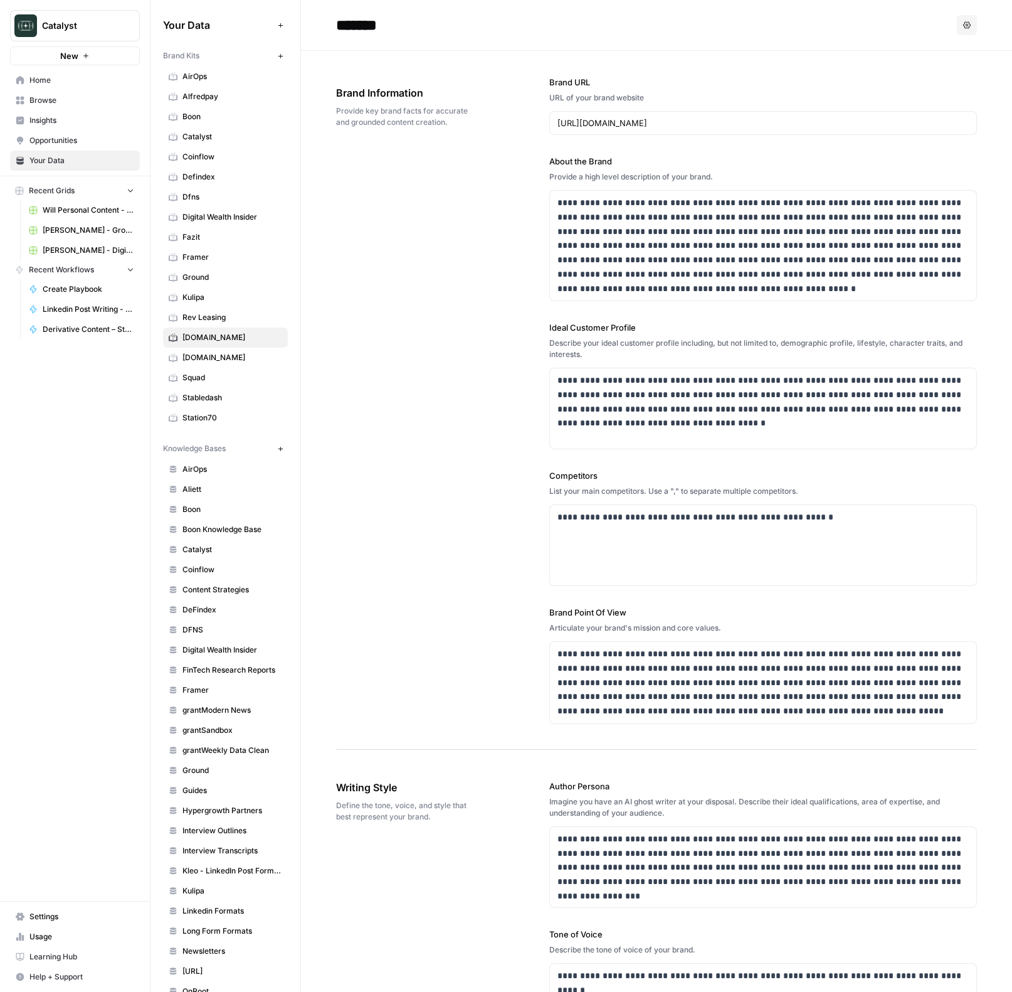
scroll to position [1172, 0]
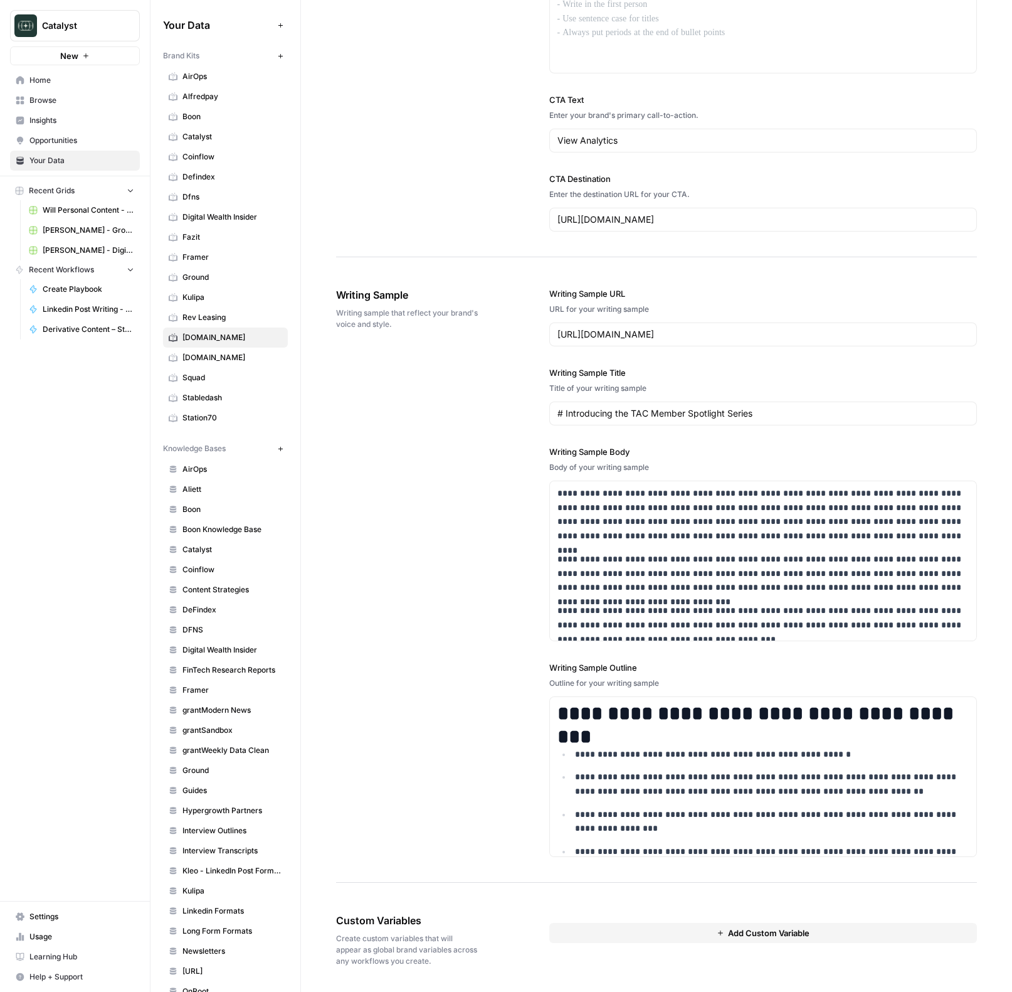
click at [206, 352] on span "RWA.xyz" at bounding box center [233, 357] width 100 height 11
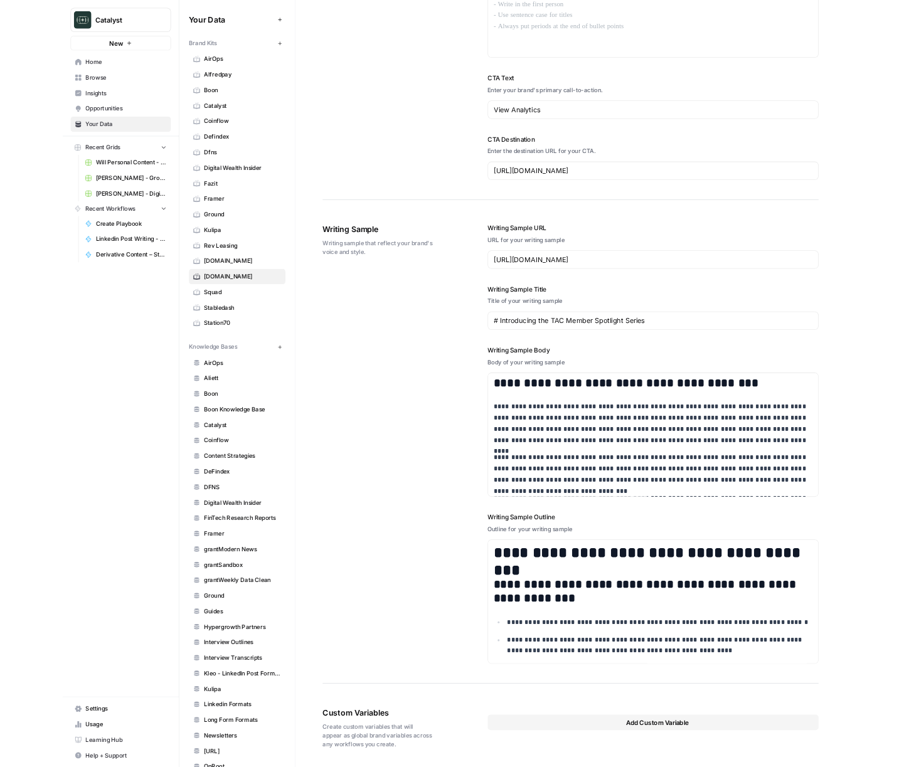
scroll to position [1173, 0]
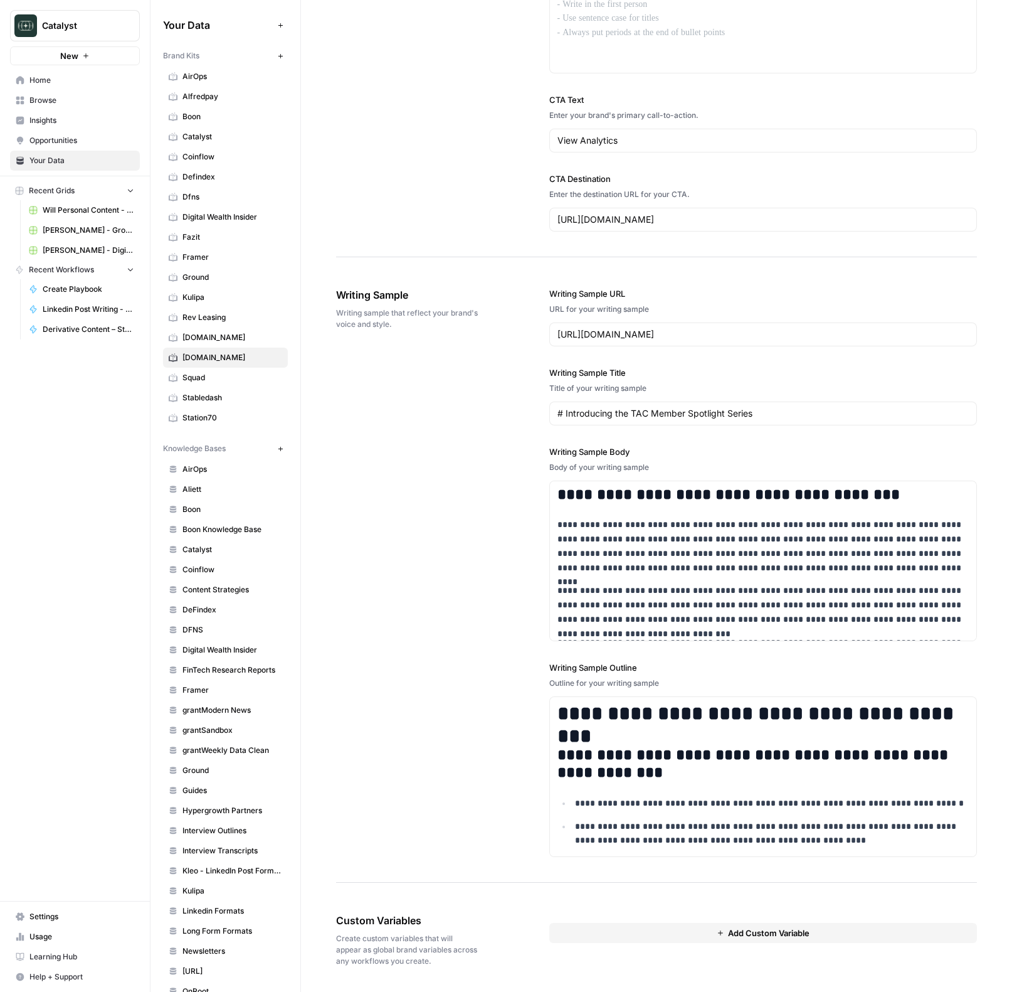
click at [413, 495] on div "**********" at bounding box center [656, 572] width 641 height 620
click at [85, 253] on span "[PERSON_NAME] - Digital Wealth Insider" at bounding box center [89, 250] width 92 height 11
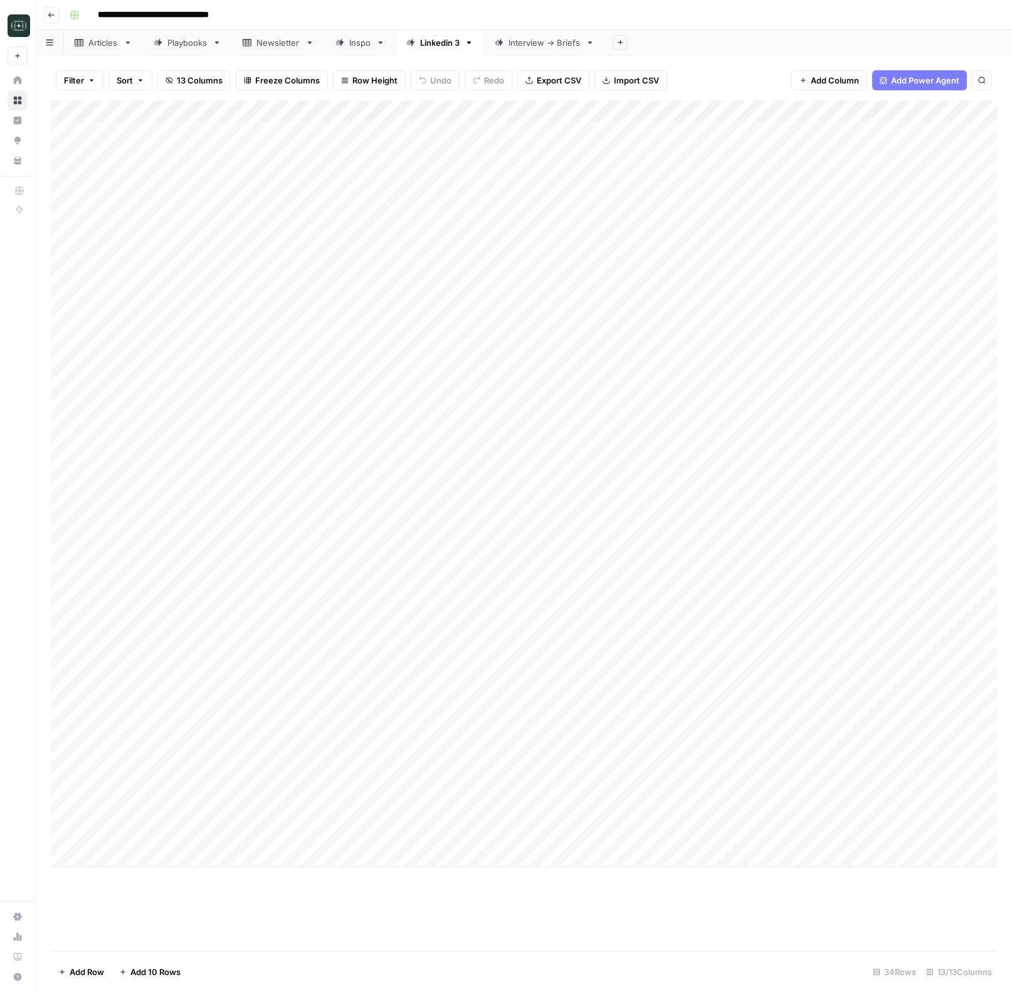
click at [538, 45] on div "Interview -> Briefs" at bounding box center [545, 42] width 72 height 13
click at [615, 41] on button "Add Sheet" at bounding box center [620, 42] width 15 height 15
click at [643, 80] on span "Blank" at bounding box center [684, 86] width 92 height 13
click at [127, 108] on div "Add Column" at bounding box center [524, 174] width 946 height 148
click at [127, 108] on div at bounding box center [185, 112] width 181 height 25
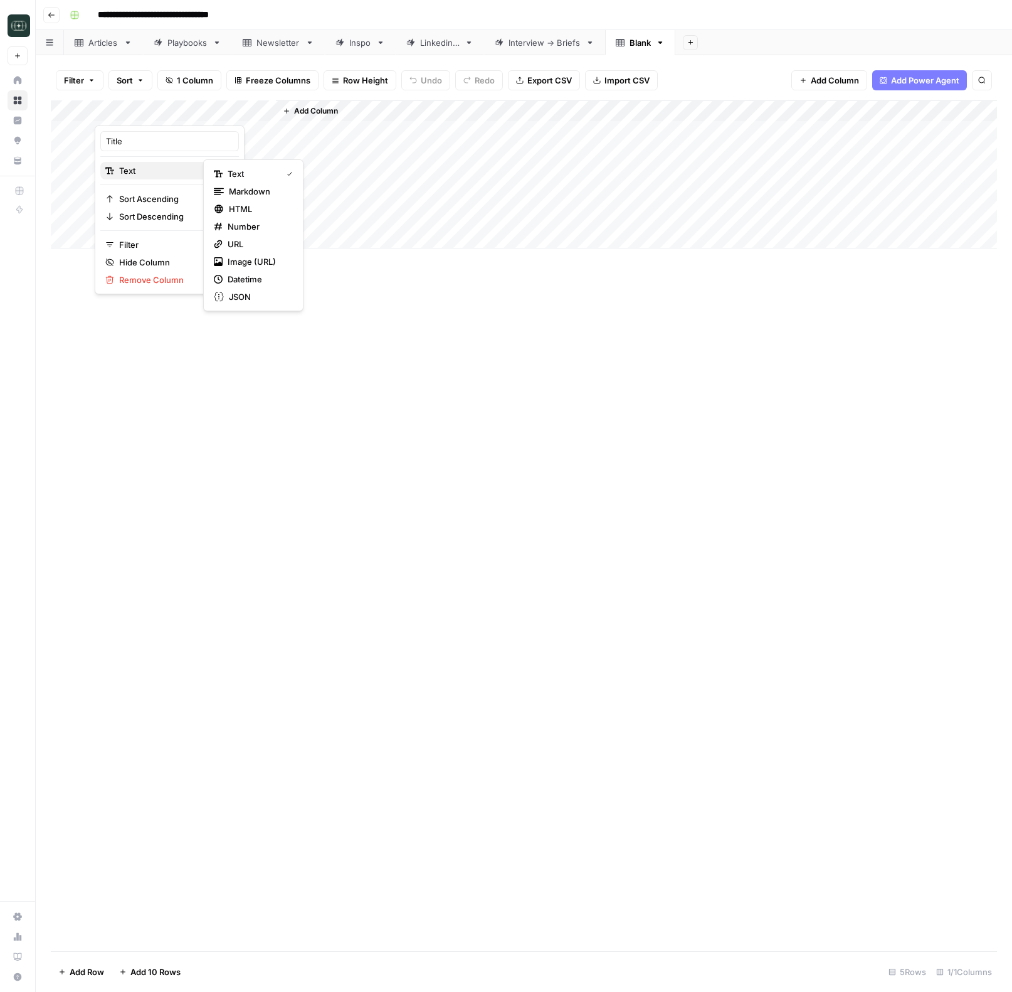
click at [129, 172] on span "Text" at bounding box center [167, 170] width 97 height 13
click at [250, 285] on span "Datetime" at bounding box center [258, 279] width 60 height 13
click at [155, 127] on div "Add Column" at bounding box center [524, 174] width 946 height 148
click at [126, 112] on div "Add Column" at bounding box center [524, 174] width 946 height 148
drag, startPoint x: 156, startPoint y: 154, endPoint x: 152, endPoint y: 139, distance: 16.1
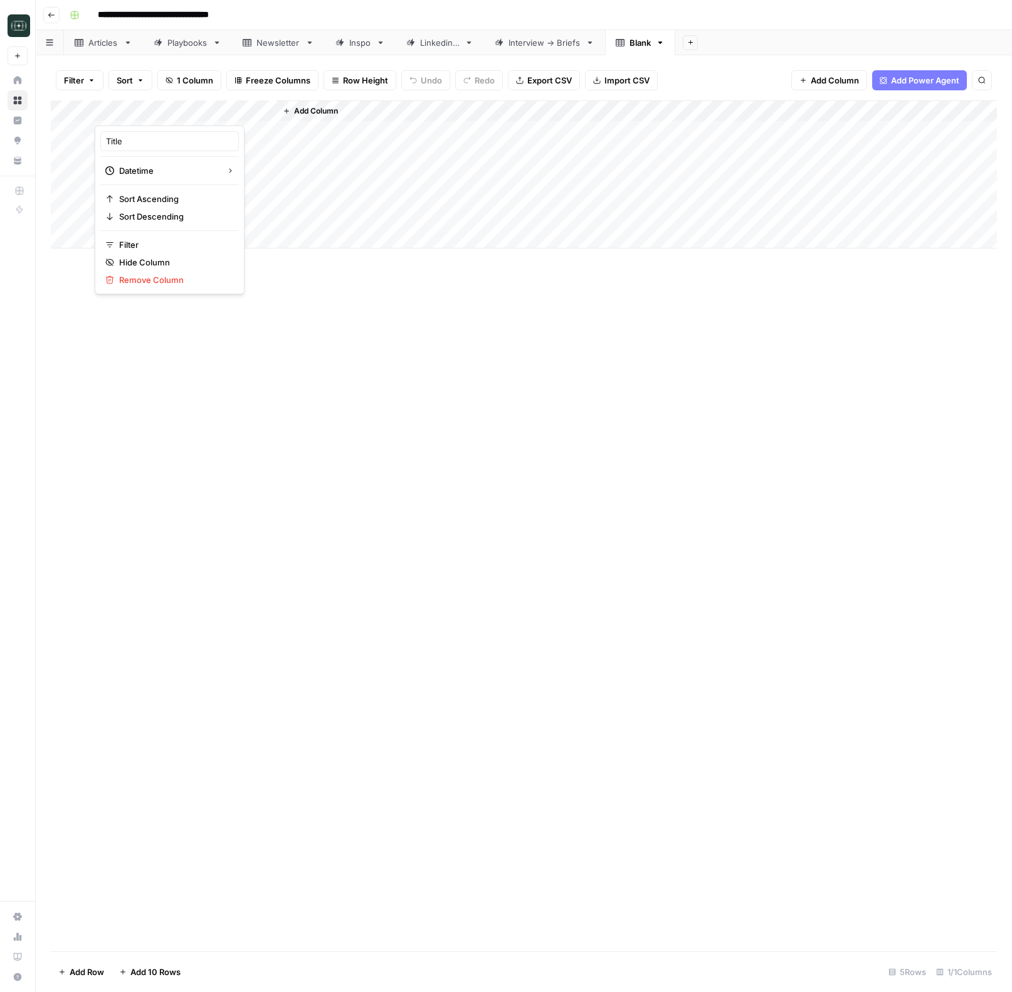
click at [156, 154] on div "Title Datetime Sort Ascending Sort Descending Filter Hide Column Remove Column" at bounding box center [170, 209] width 150 height 169
click at [152, 139] on input "Title" at bounding box center [169, 141] width 127 height 13
type input "Date"
click at [282, 106] on button "Add Column" at bounding box center [310, 111] width 65 height 16
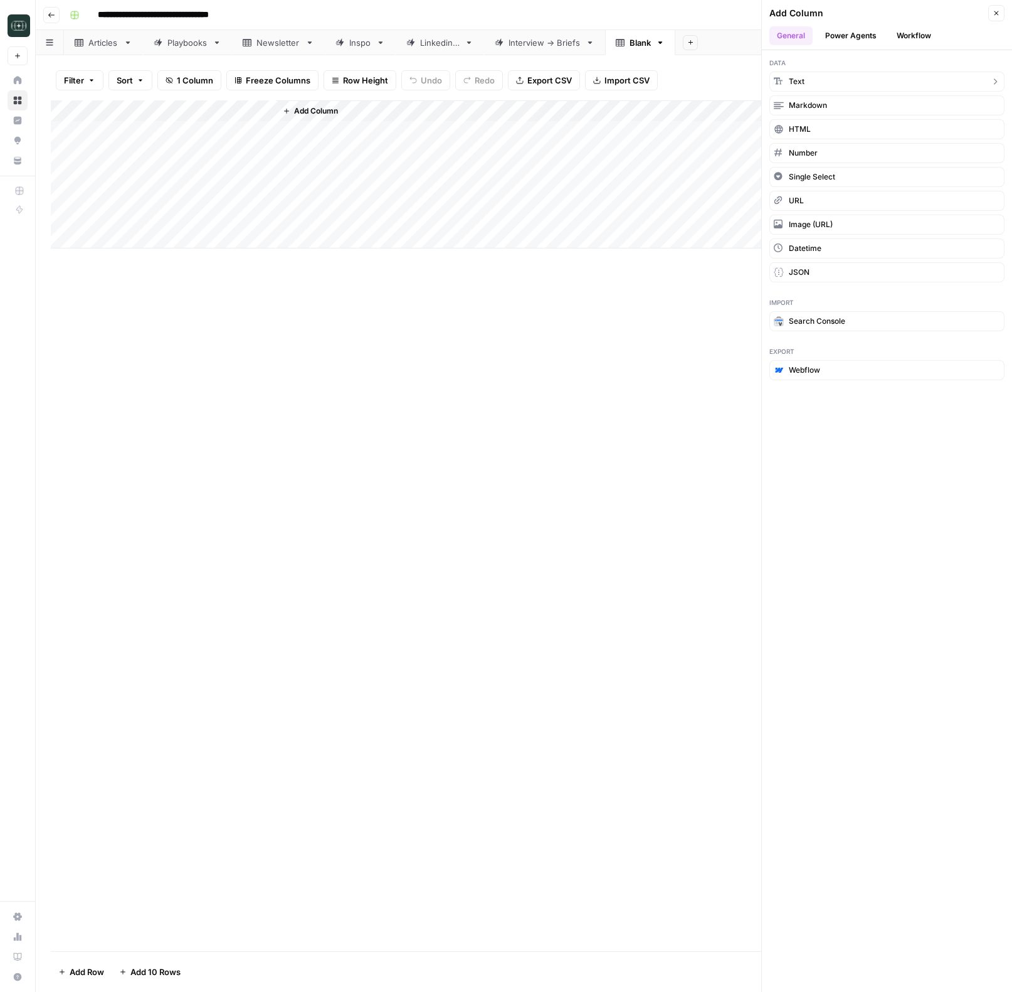
click at [815, 78] on button "Text" at bounding box center [887, 81] width 235 height 20
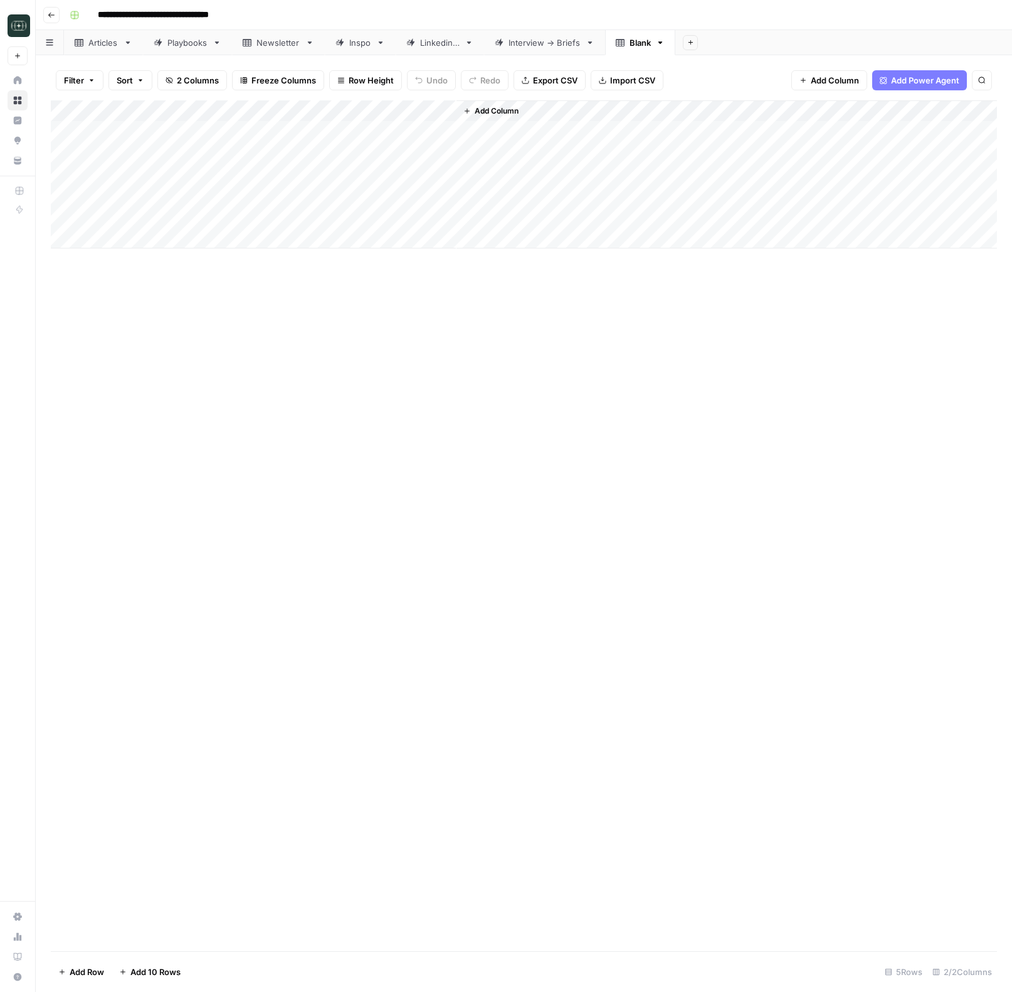
click at [325, 115] on div "Add Column" at bounding box center [524, 174] width 946 height 148
click at [318, 131] on div "New Column" at bounding box center [350, 141] width 139 height 20
type input "Previous Strategy"
drag, startPoint x: 454, startPoint y: 114, endPoint x: 380, endPoint y: 108, distance: 74.2
click at [380, 108] on div "Add Column" at bounding box center [524, 174] width 946 height 148
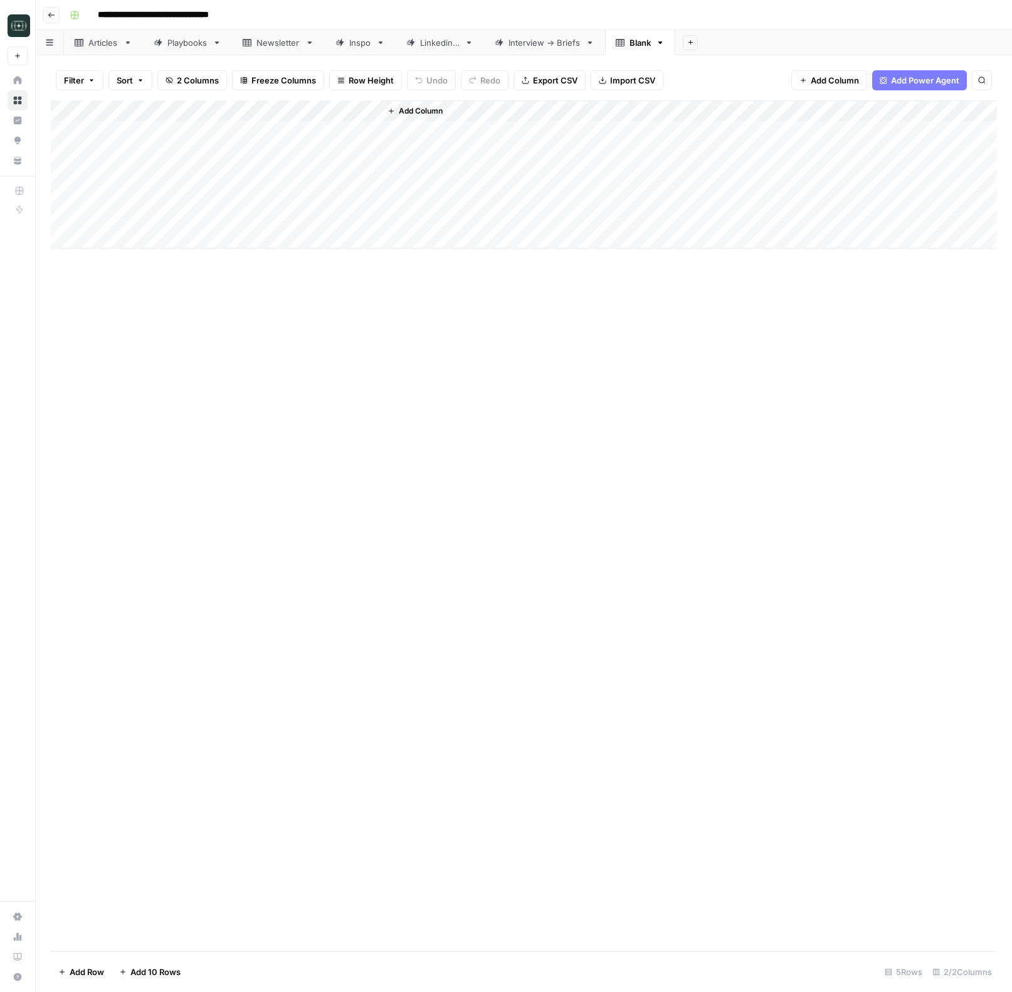
drag, startPoint x: 465, startPoint y: 314, endPoint x: 376, endPoint y: 179, distance: 161.6
click at [461, 307] on div "Add Column" at bounding box center [524, 525] width 946 height 850
drag, startPoint x: 274, startPoint y: 113, endPoint x: 198, endPoint y: 113, distance: 75.9
click at [198, 113] on div "Add Column" at bounding box center [524, 174] width 946 height 148
drag, startPoint x: 449, startPoint y: 405, endPoint x: 417, endPoint y: 339, distance: 72.6
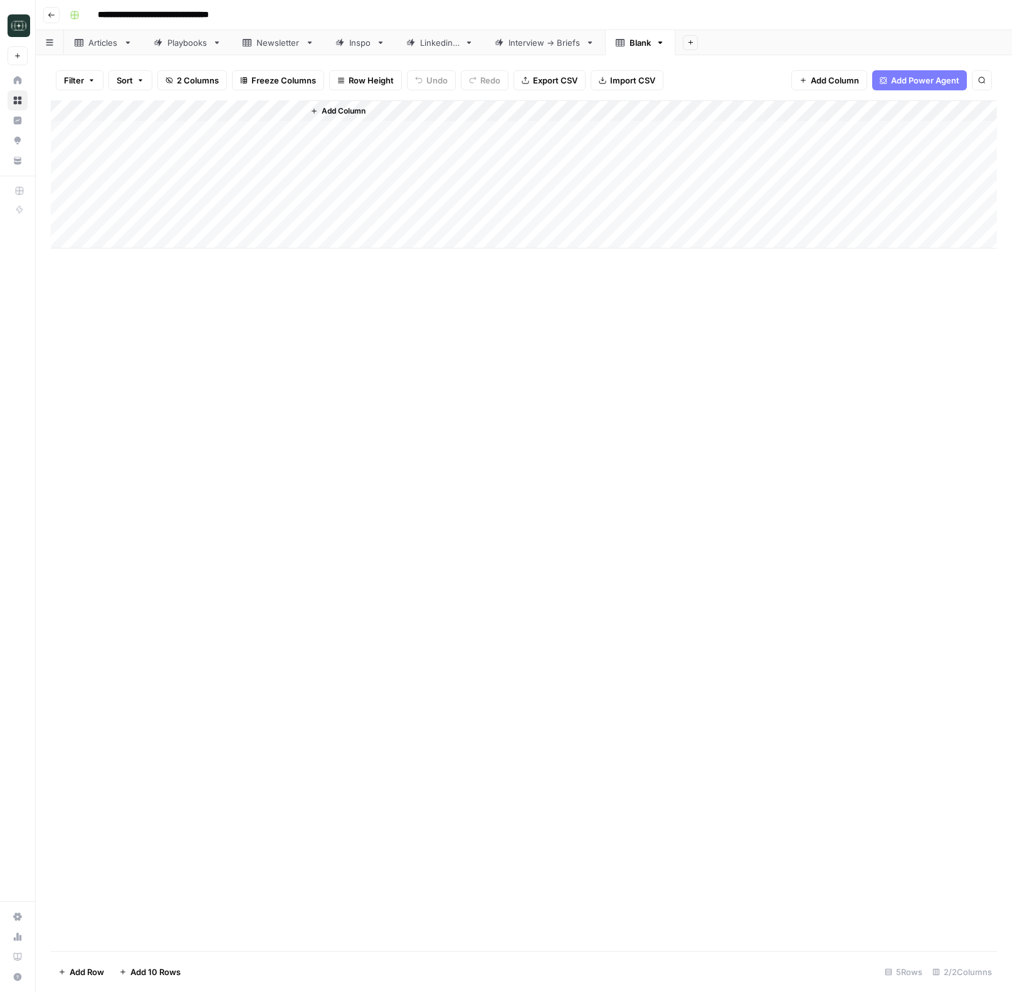
click at [449, 403] on div "Add Column" at bounding box center [524, 525] width 946 height 850
click at [346, 115] on span "Add Column" at bounding box center [344, 110] width 44 height 11
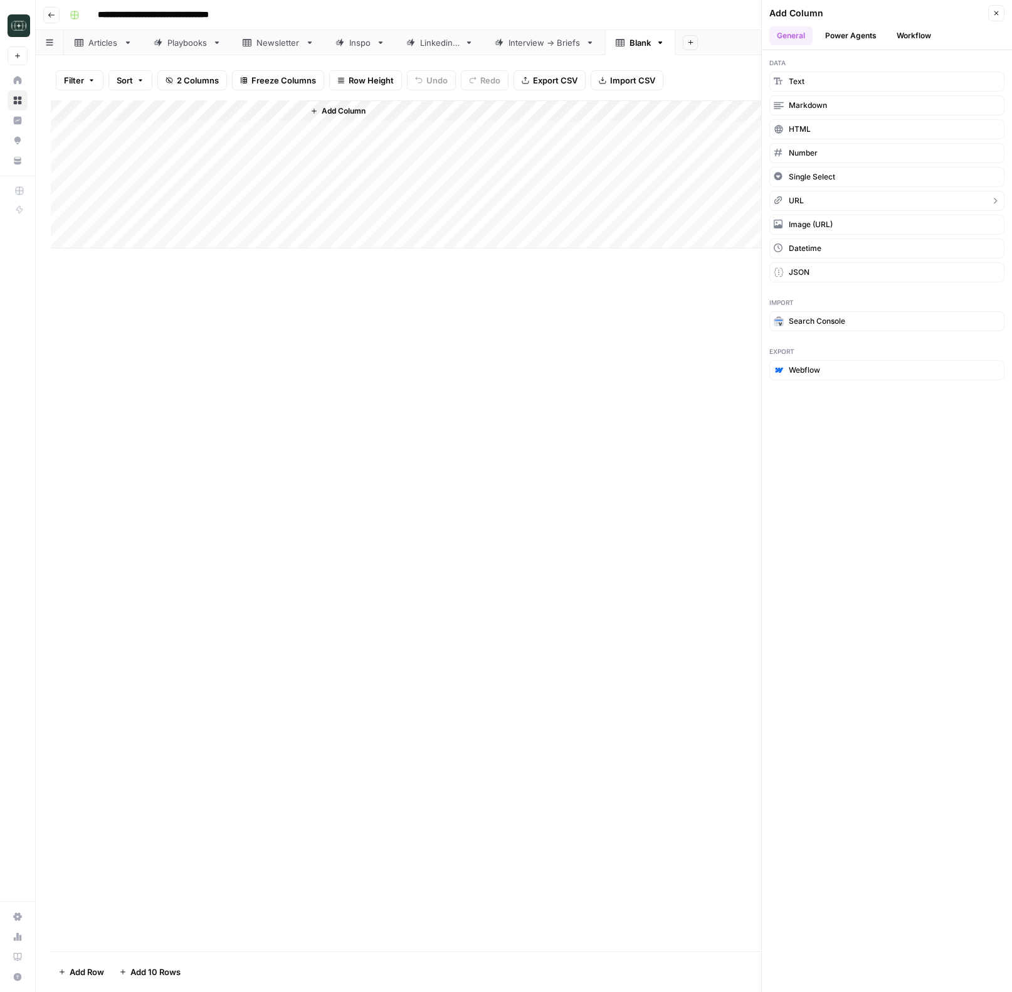
click at [813, 198] on button "URL" at bounding box center [887, 201] width 235 height 20
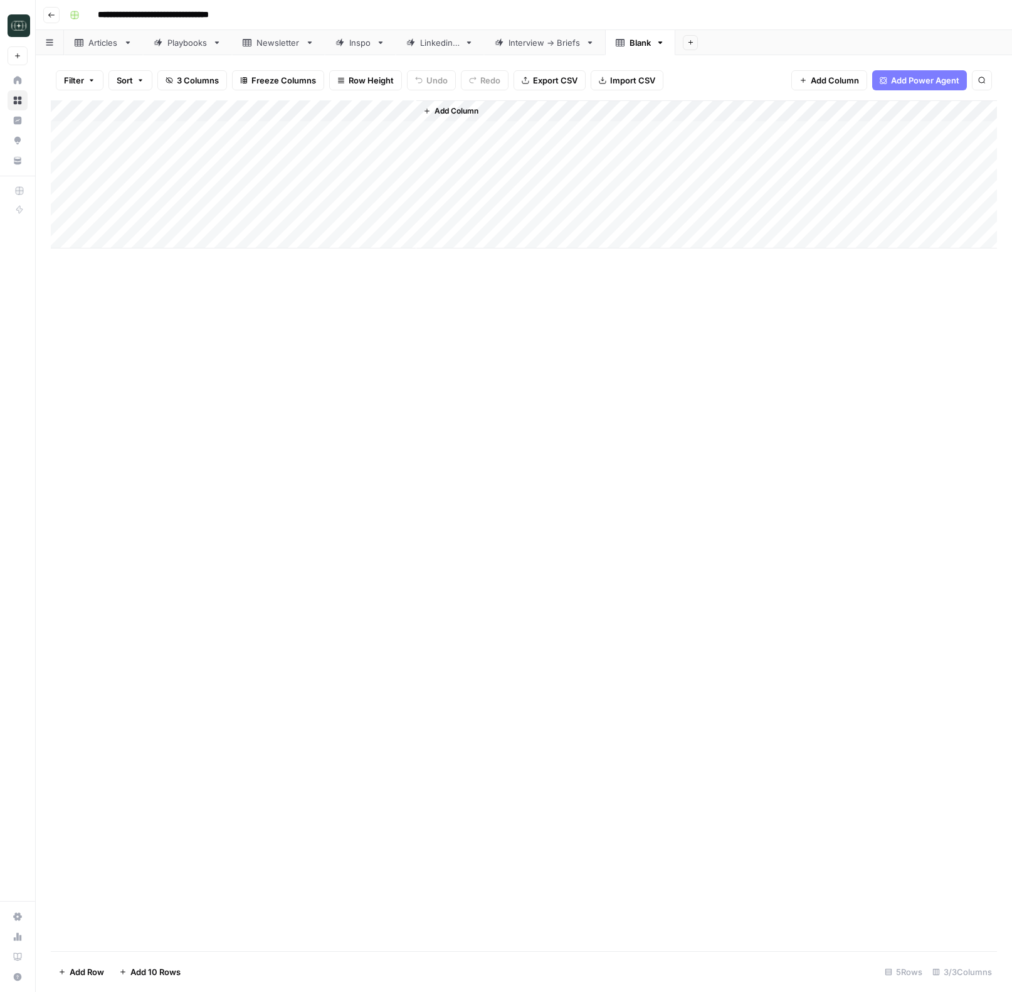
click at [351, 114] on div "Add Column" at bounding box center [524, 174] width 946 height 148
click at [349, 143] on input "New Column" at bounding box center [377, 141] width 127 height 13
type input "Linkedin"
click at [499, 385] on div "Add Column" at bounding box center [524, 525] width 946 height 850
click at [455, 108] on span "Add Column" at bounding box center [457, 110] width 44 height 11
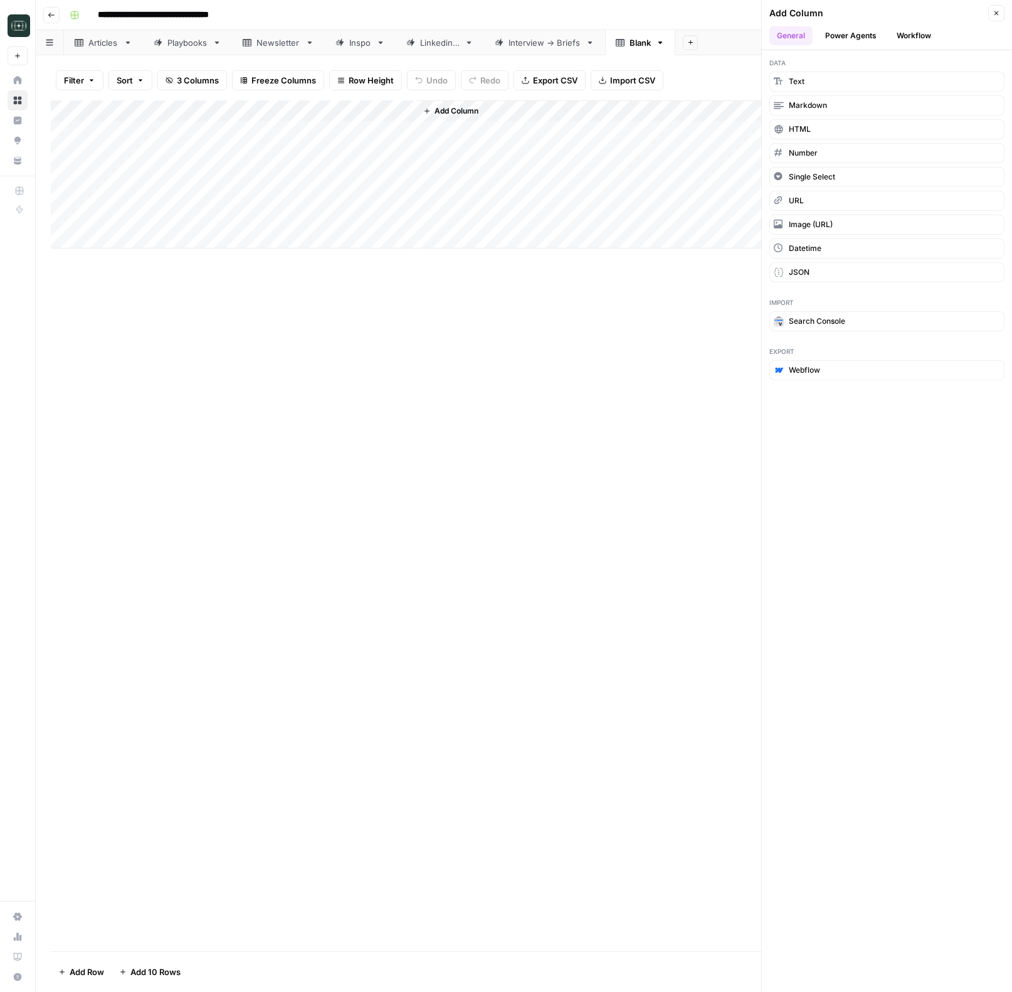
click at [916, 34] on button "Workflow" at bounding box center [914, 35] width 50 height 19
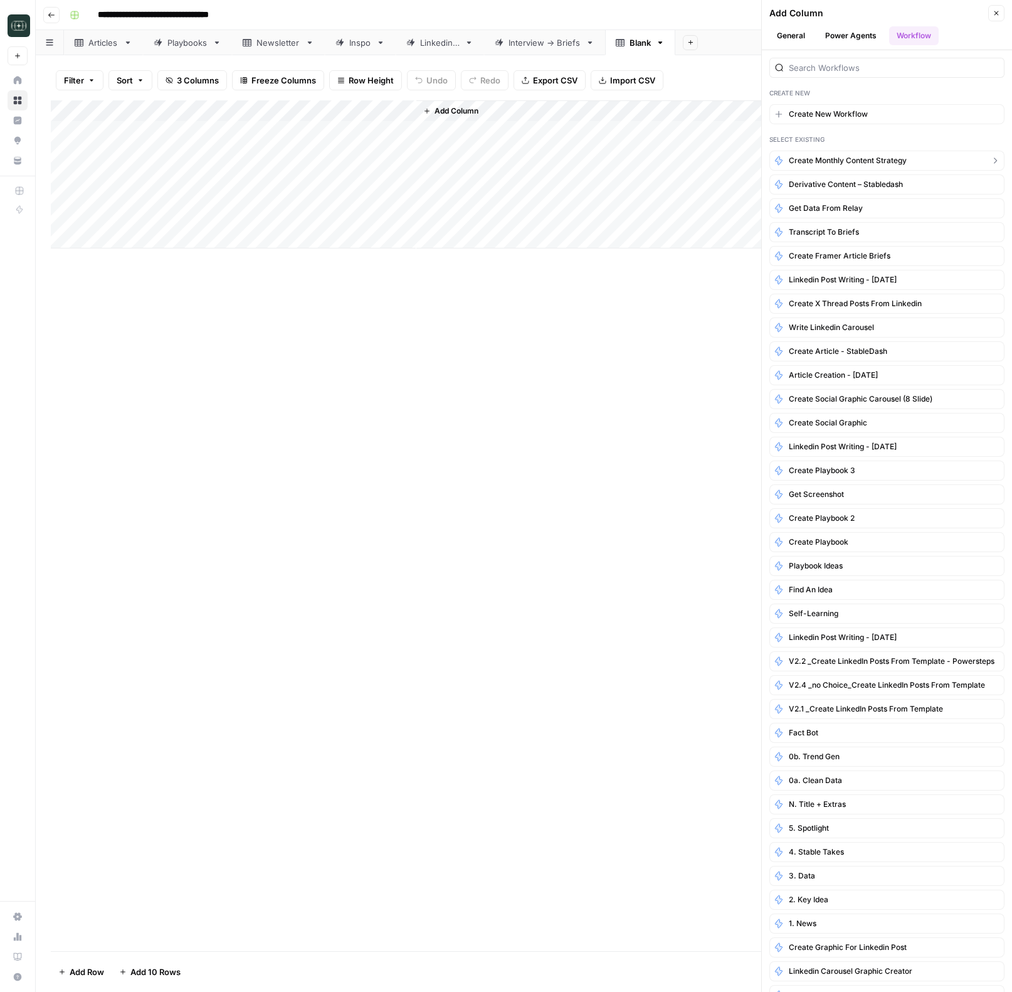
click at [843, 154] on button "Create Monthly Content Strategy" at bounding box center [887, 161] width 235 height 20
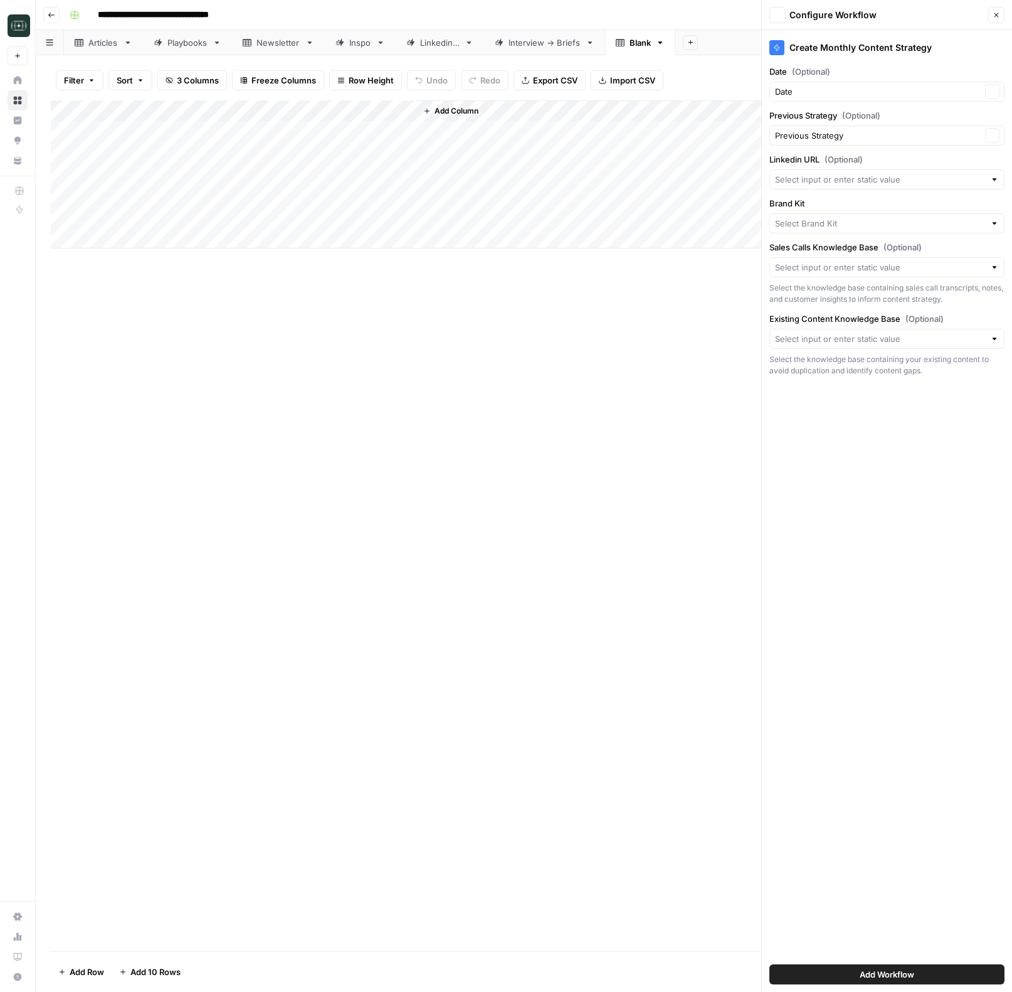
type input "Digital Wealth Insider"
click at [844, 182] on input "Linkedin URL (Optional)" at bounding box center [880, 179] width 210 height 13
click at [833, 249] on span "Linkedin" at bounding box center [877, 249] width 194 height 13
type input "Linkedin"
click at [830, 272] on input "Sales Calls Knowledge Base (Optional)" at bounding box center [880, 267] width 210 height 13
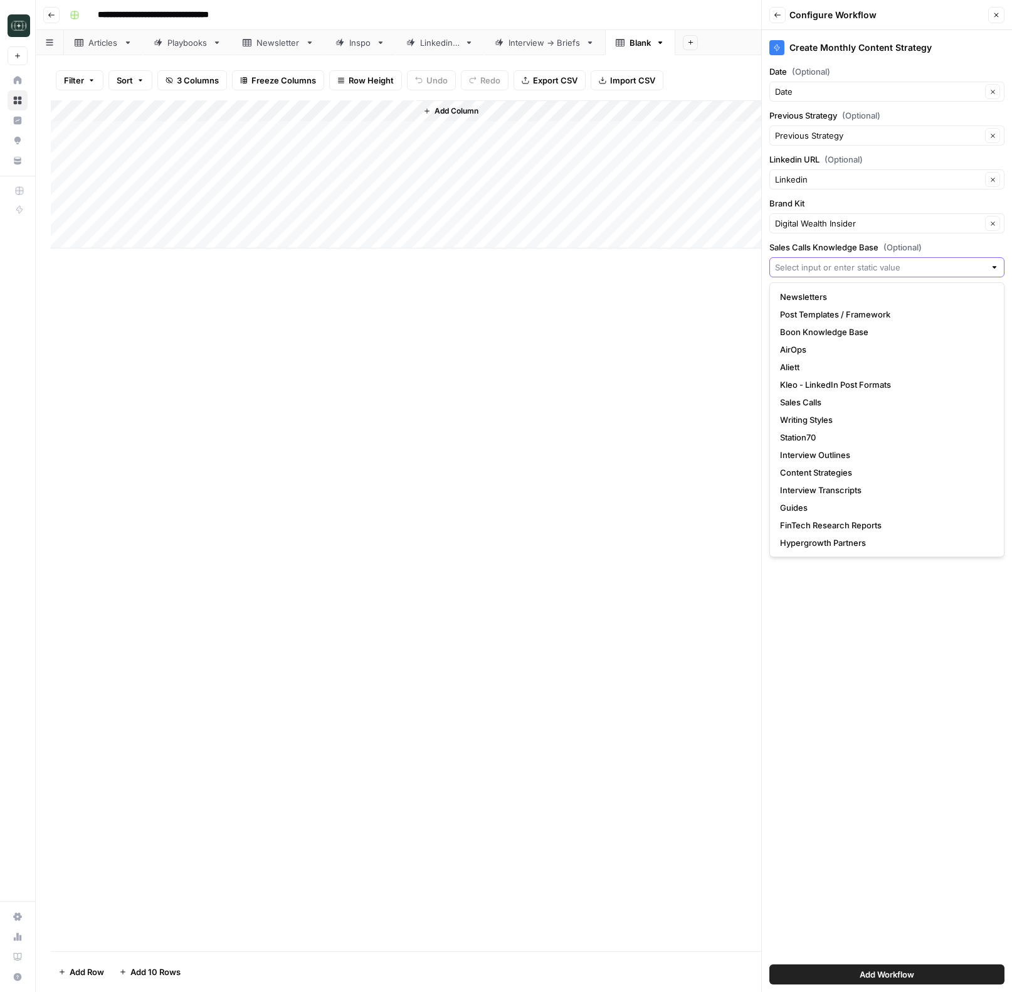
click at [813, 267] on input "Sales Calls Knowledge Base (Optional)" at bounding box center [880, 267] width 210 height 13
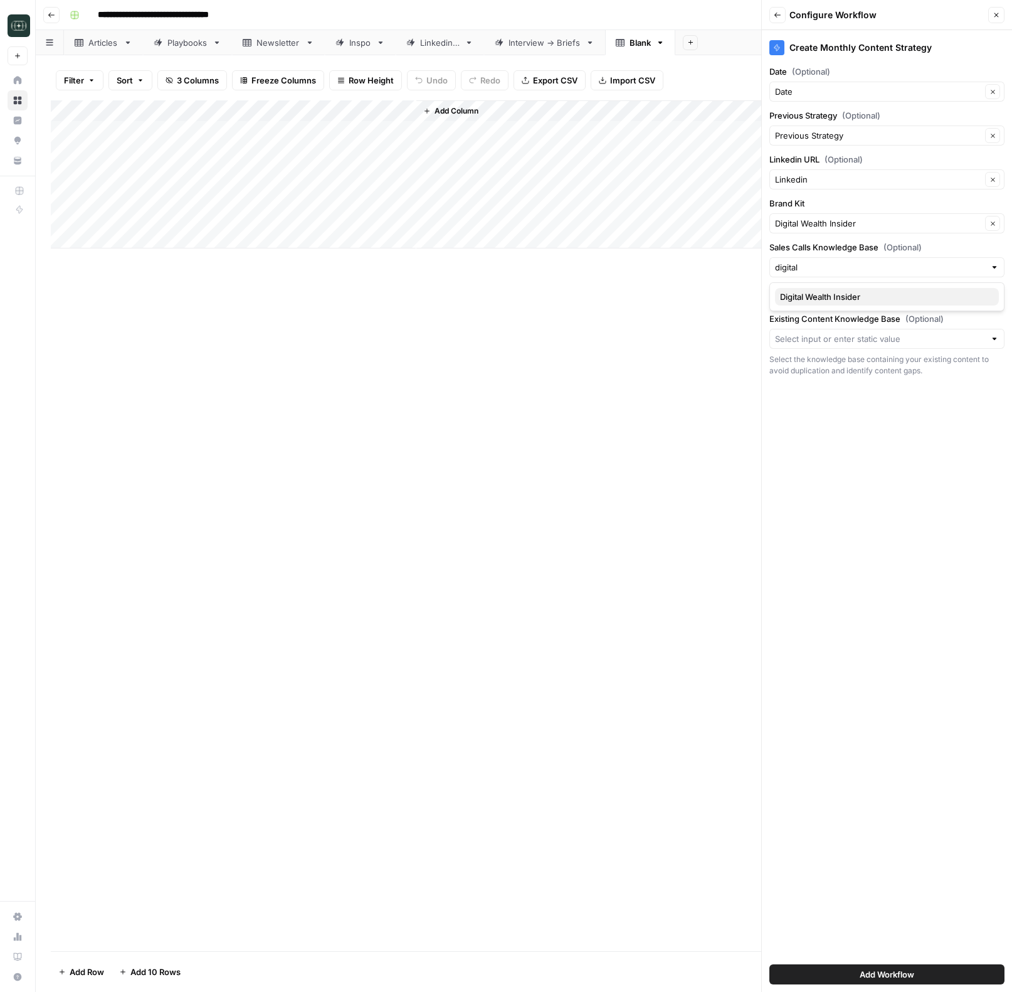
click at [820, 294] on span "Digital Wealth Insider" at bounding box center [884, 296] width 209 height 13
type input "Digital Wealth Insider"
click at [818, 333] on input "Existing Content Knowledge Base (Optional)" at bounding box center [880, 338] width 210 height 13
click at [822, 388] on span "Digital Wealth Insider" at bounding box center [884, 385] width 209 height 13
type input "Digital Wealth Insider"
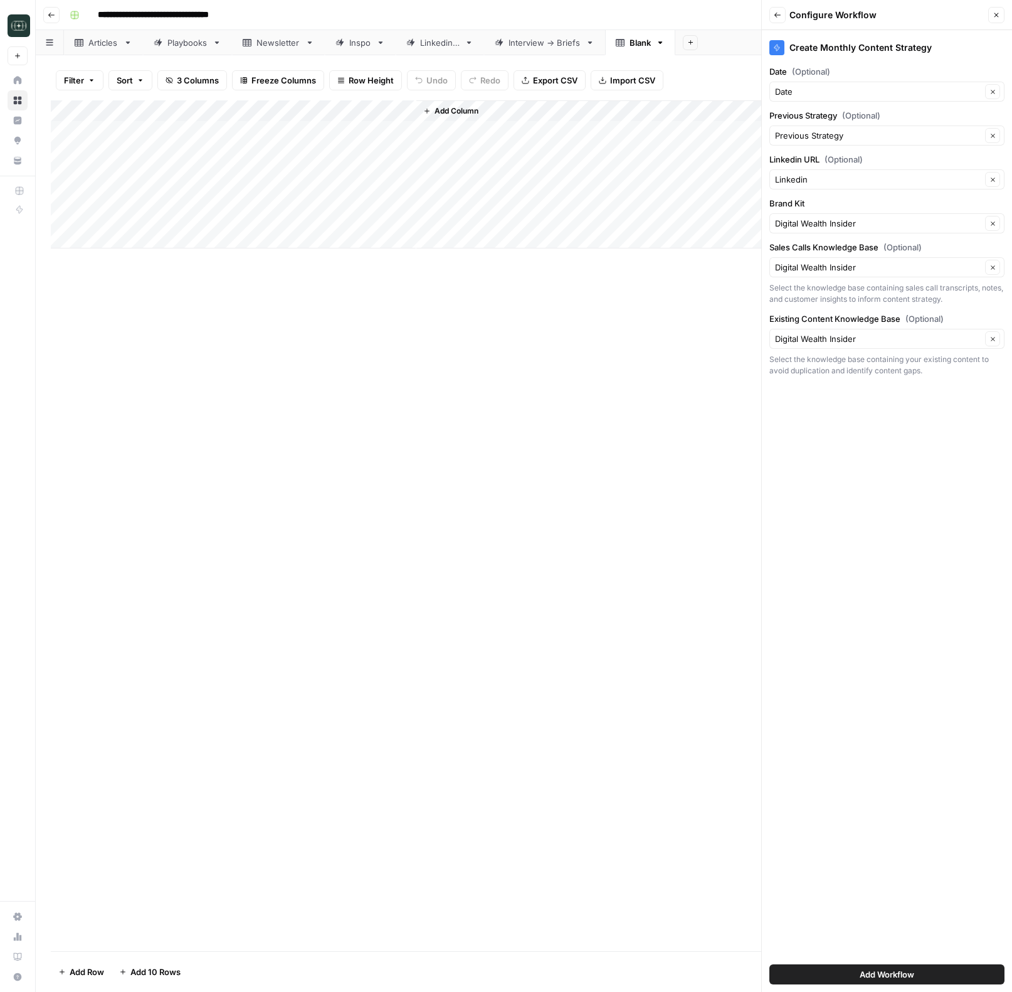
drag, startPoint x: 914, startPoint y: 591, endPoint x: 913, endPoint y: 668, distance: 76.5
click at [914, 596] on div "Create Monthly Content Strategy Date (Optional) Date Clear Previous Strategy (O…" at bounding box center [887, 510] width 250 height 961
click at [834, 978] on button "Add Workflow" at bounding box center [887, 974] width 235 height 20
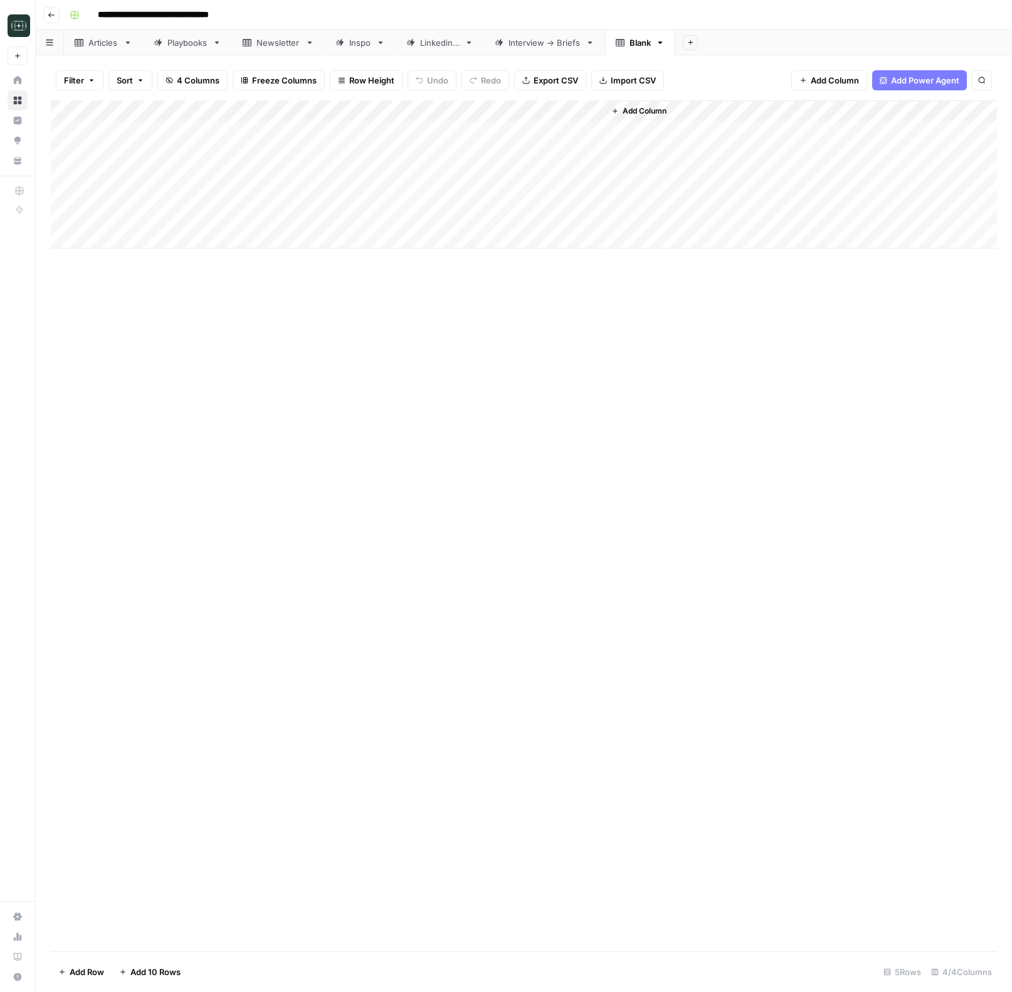
click at [386, 124] on div "Add Column" at bounding box center [524, 174] width 946 height 148
click at [383, 129] on div "Add Column" at bounding box center [524, 174] width 946 height 148
type input "**********"
drag, startPoint x: 665, startPoint y: 332, endPoint x: 425, endPoint y: 240, distance: 257.1
click at [662, 331] on div "Add Column" at bounding box center [524, 525] width 946 height 850
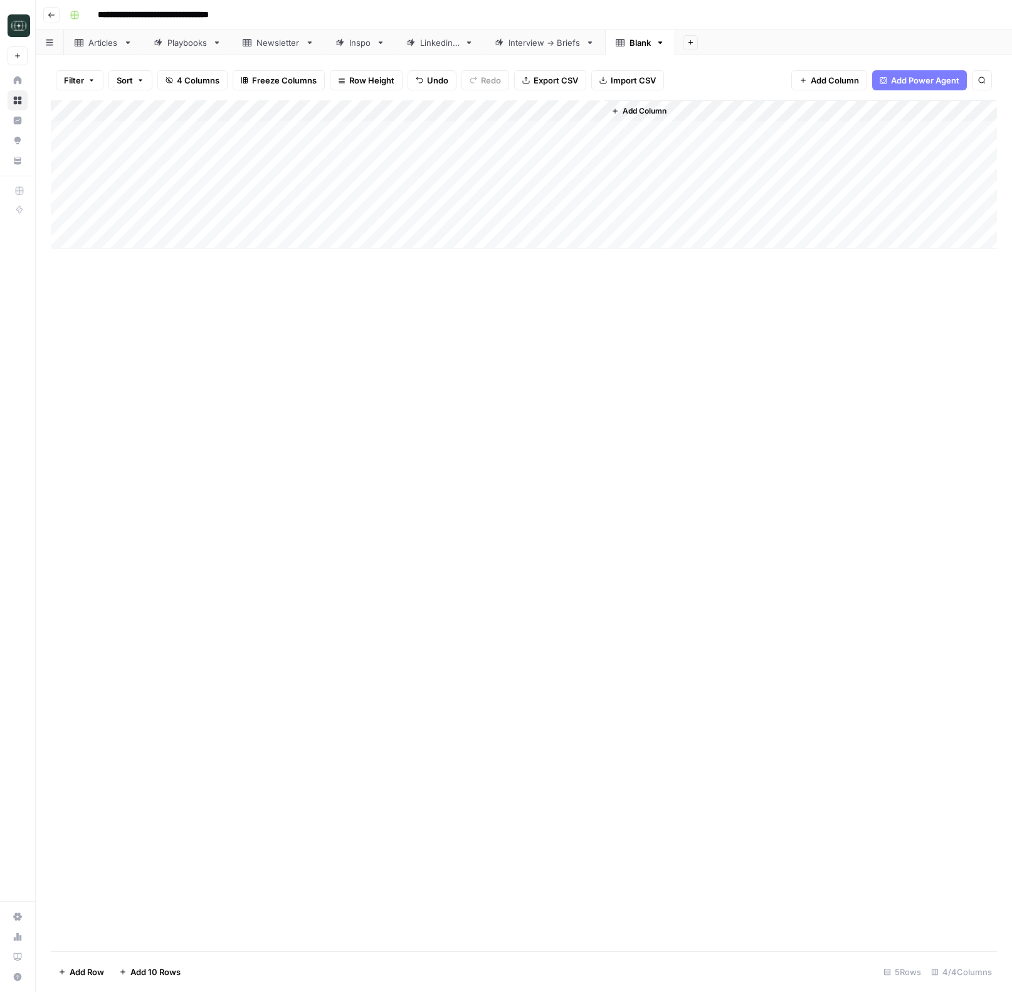
click at [152, 123] on div "Add Column" at bounding box center [524, 174] width 946 height 148
click at [188, 153] on input "date" at bounding box center [149, 151] width 100 height 21
type input "**********"
click at [351, 320] on div "Add Column" at bounding box center [524, 525] width 946 height 850
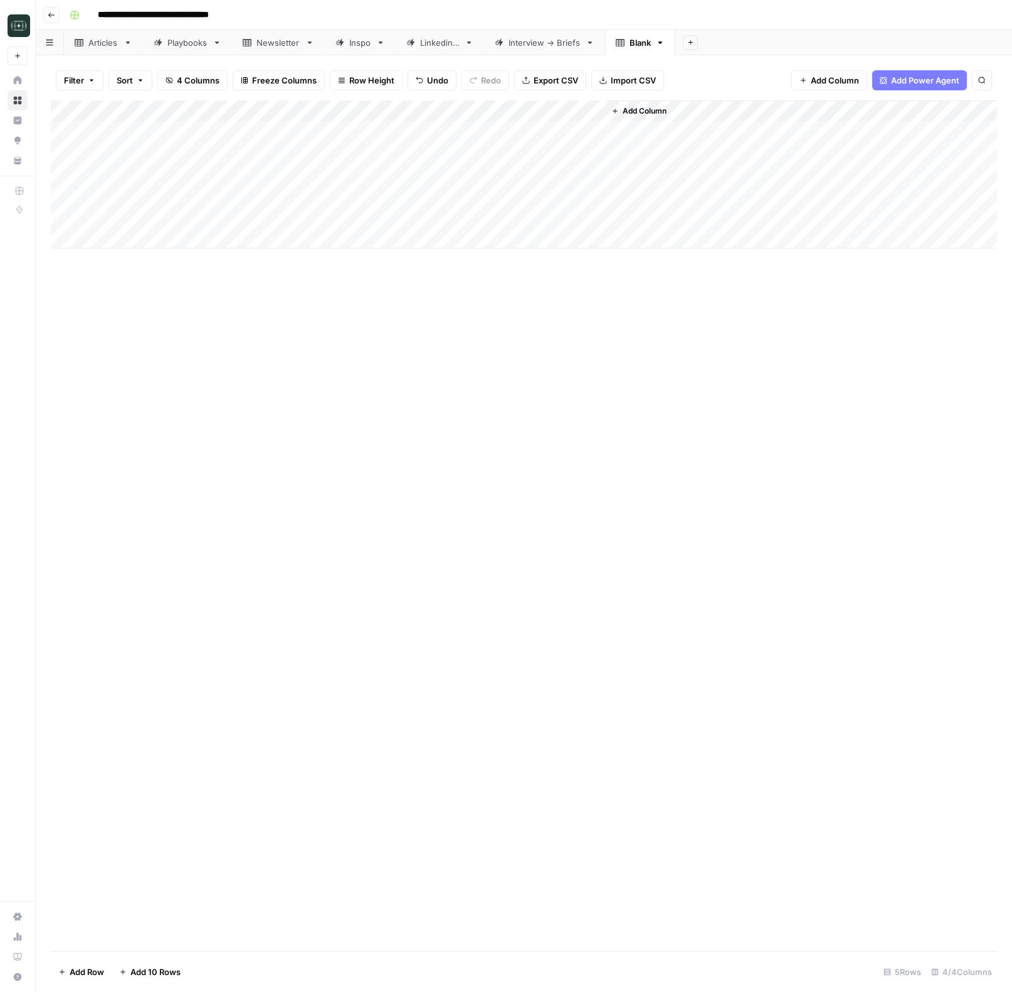
click at [527, 130] on div "Add Column" at bounding box center [524, 174] width 946 height 148
click at [43, 16] on header "**********" at bounding box center [524, 15] width 977 height 30
click at [52, 14] on icon "button" at bounding box center [51, 15] width 6 height 5
type input "**********"
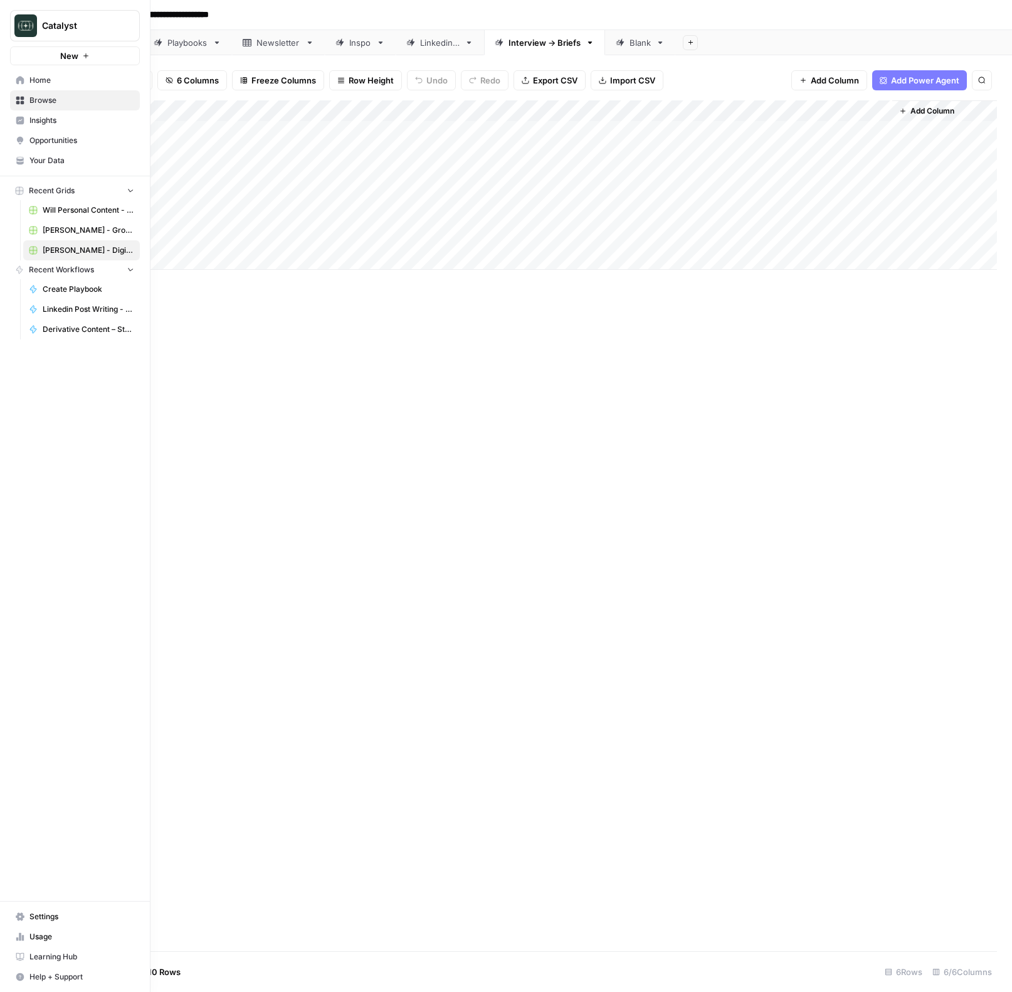
click at [18, 84] on icon at bounding box center [20, 80] width 9 height 9
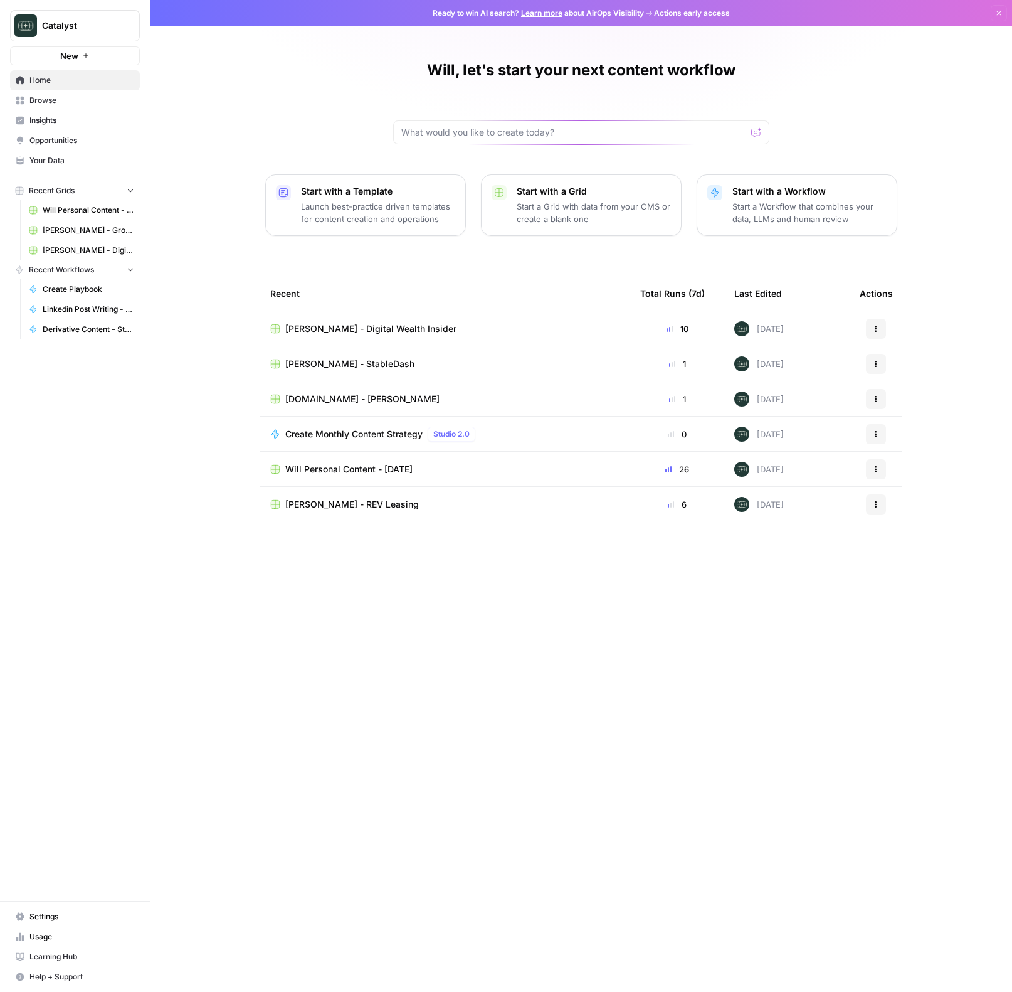
click at [387, 361] on span "Drew Rogers - StableDash" at bounding box center [349, 363] width 129 height 13
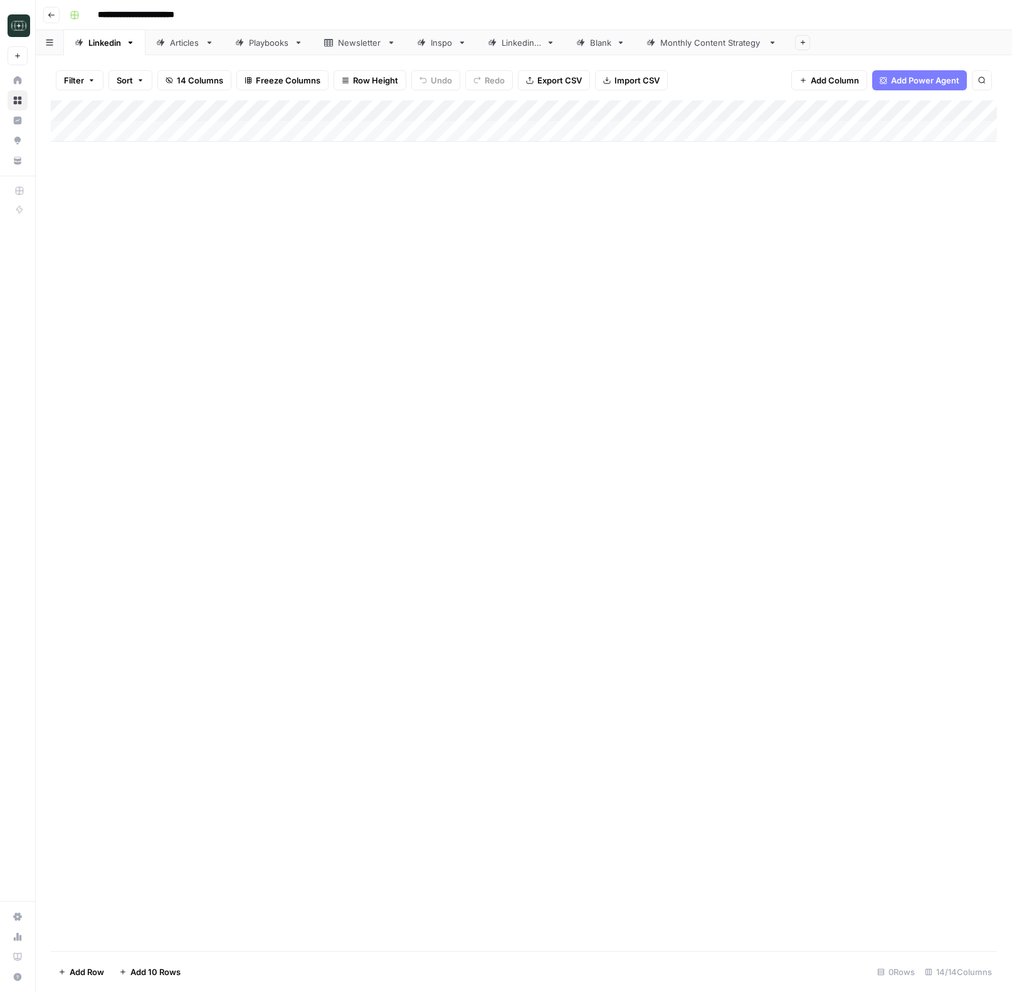
click at [675, 44] on div "Monthly Content Strategy" at bounding box center [711, 42] width 103 height 13
click at [58, 11] on button "Go back" at bounding box center [51, 15] width 16 height 16
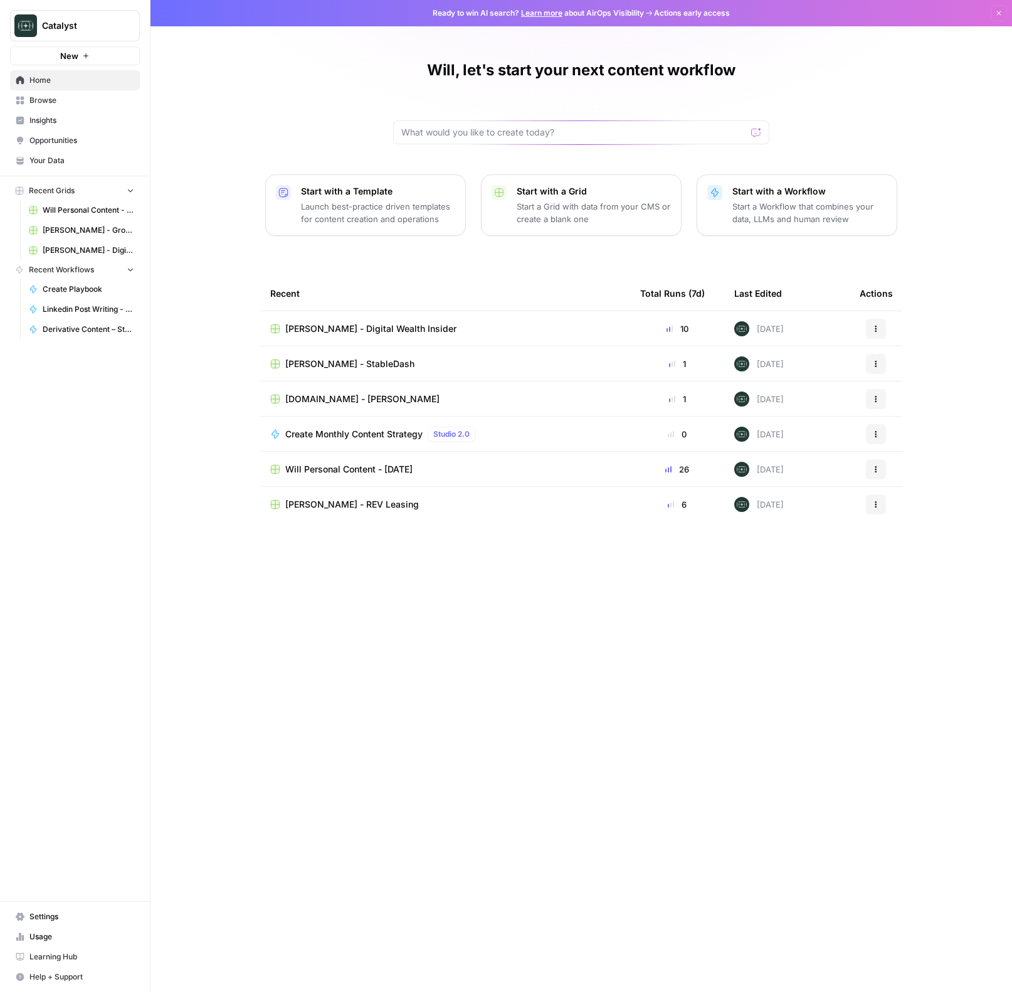
click at [332, 398] on span "RWA.xyz - Adam" at bounding box center [362, 399] width 154 height 13
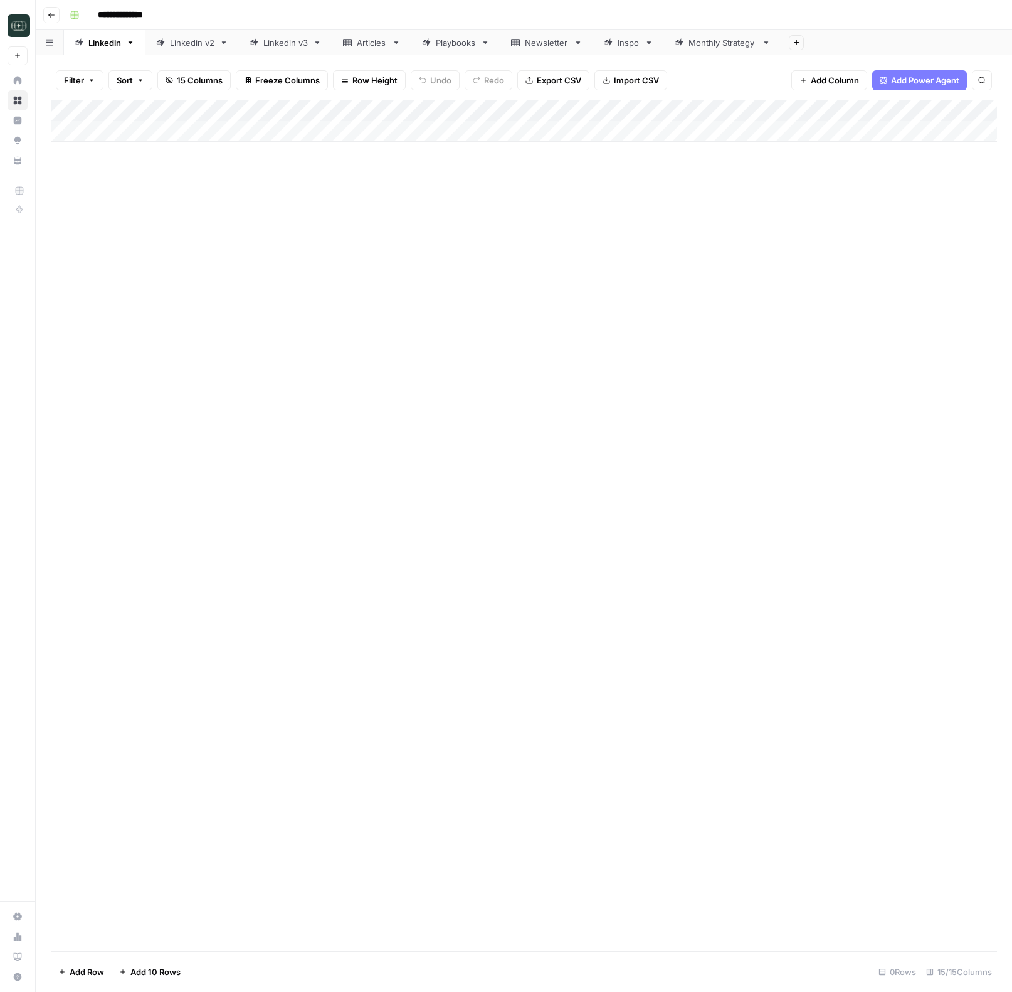
click at [747, 43] on div "Monthly Strategy" at bounding box center [723, 42] width 68 height 13
click at [506, 130] on div "Add Column" at bounding box center [524, 131] width 946 height 63
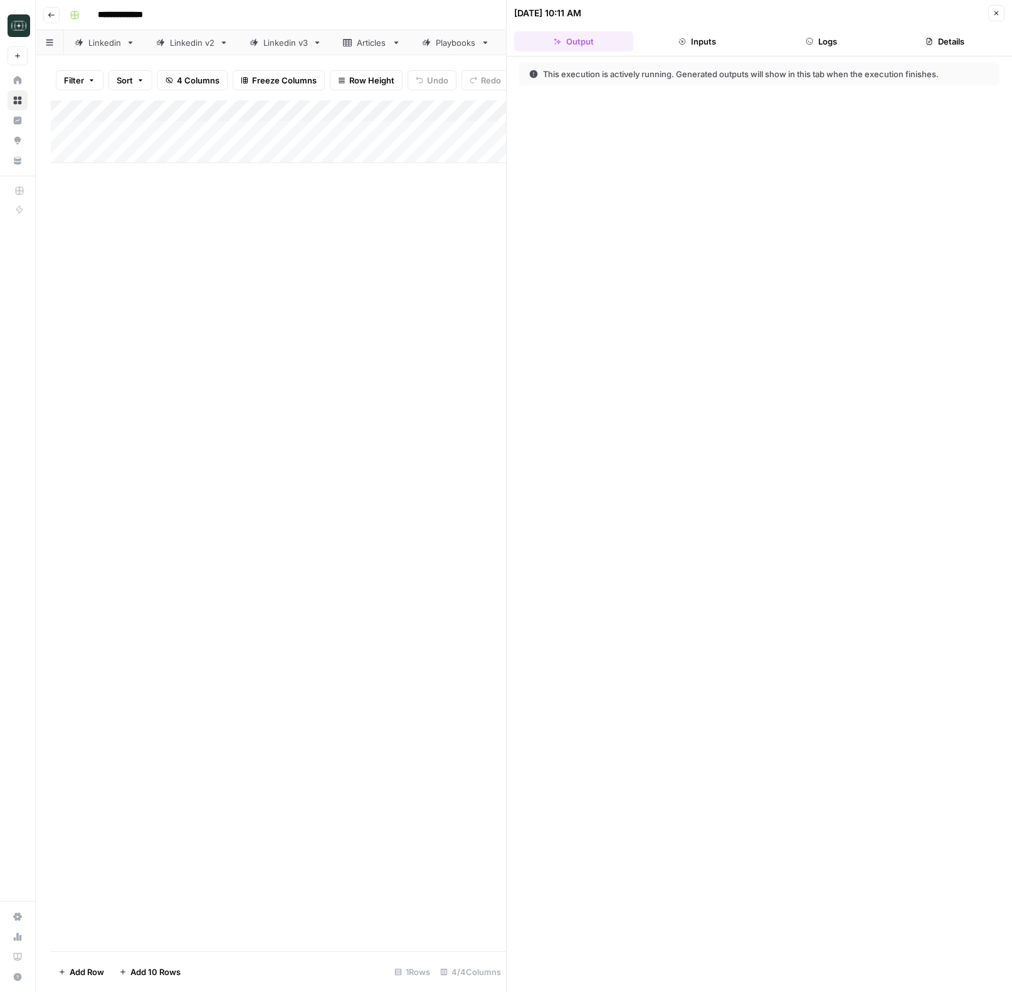
click at [818, 38] on button "Logs" at bounding box center [821, 41] width 119 height 20
click at [997, 5] on button "Close" at bounding box center [996, 13] width 16 height 16
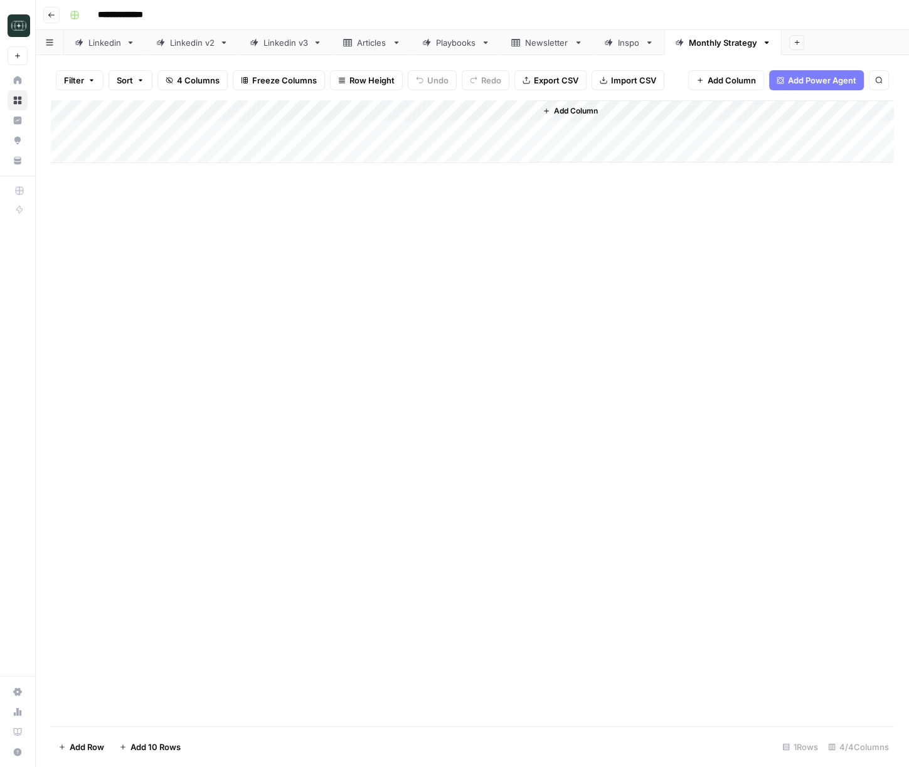
click at [287, 42] on div "Linkedin v3" at bounding box center [285, 42] width 45 height 13
click at [252, 133] on div "Add Column" at bounding box center [472, 120] width 843 height 41
click at [626, 132] on div "Add Column" at bounding box center [472, 131] width 843 height 63
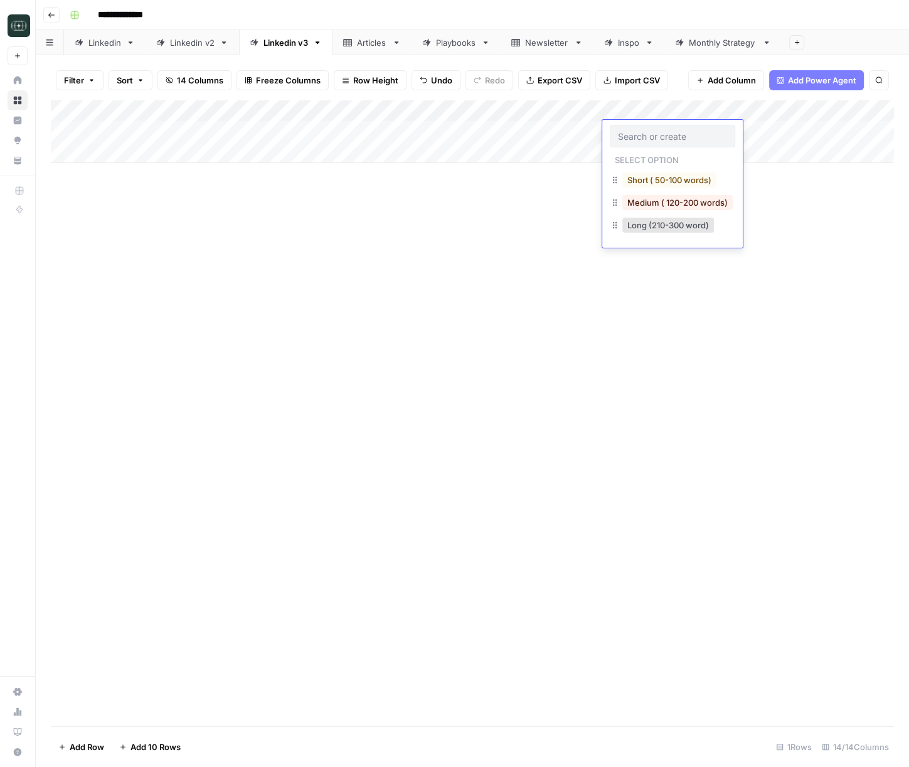
click at [672, 194] on div "Medium ( 120-200 words)" at bounding box center [677, 203] width 115 height 18
click at [670, 201] on button "Medium ( 120-200 words)" at bounding box center [677, 202] width 110 height 15
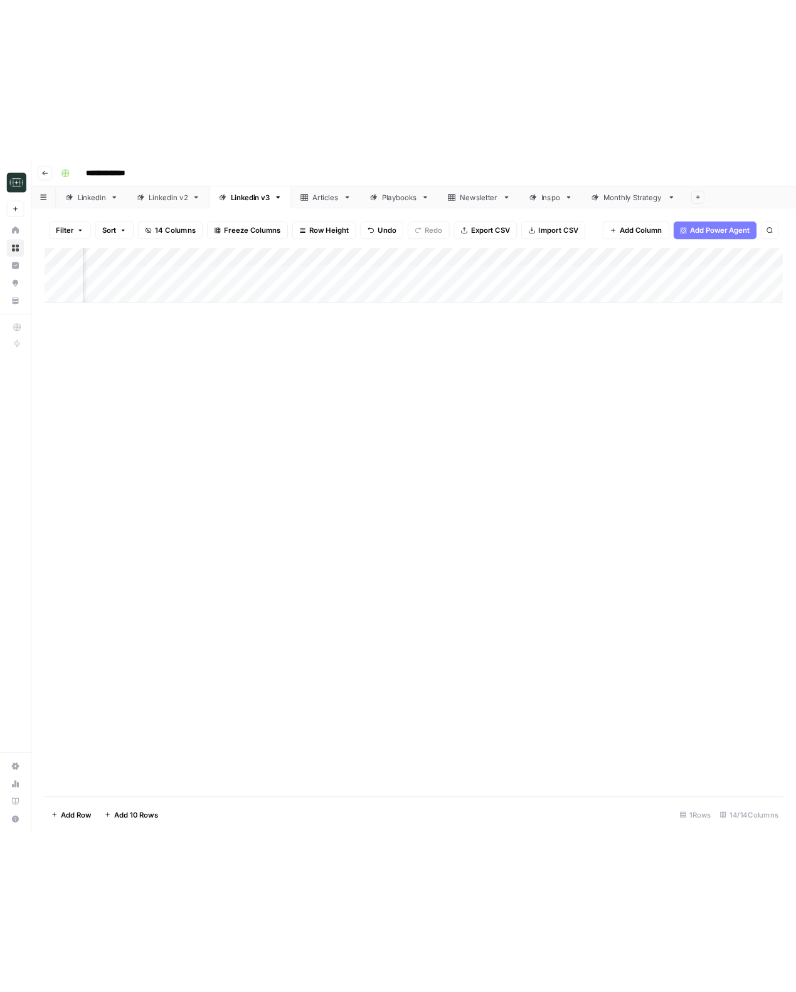
scroll to position [0, 90]
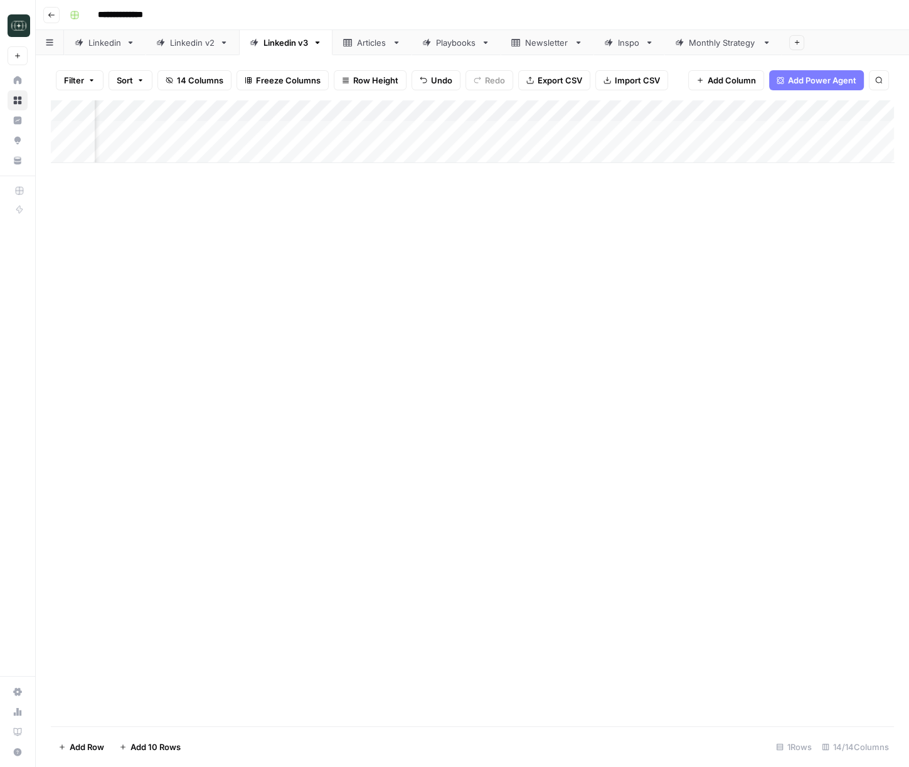
click at [718, 45] on div "Monthly Strategy" at bounding box center [723, 42] width 68 height 13
click at [506, 132] on div "Add Column" at bounding box center [472, 131] width 843 height 63
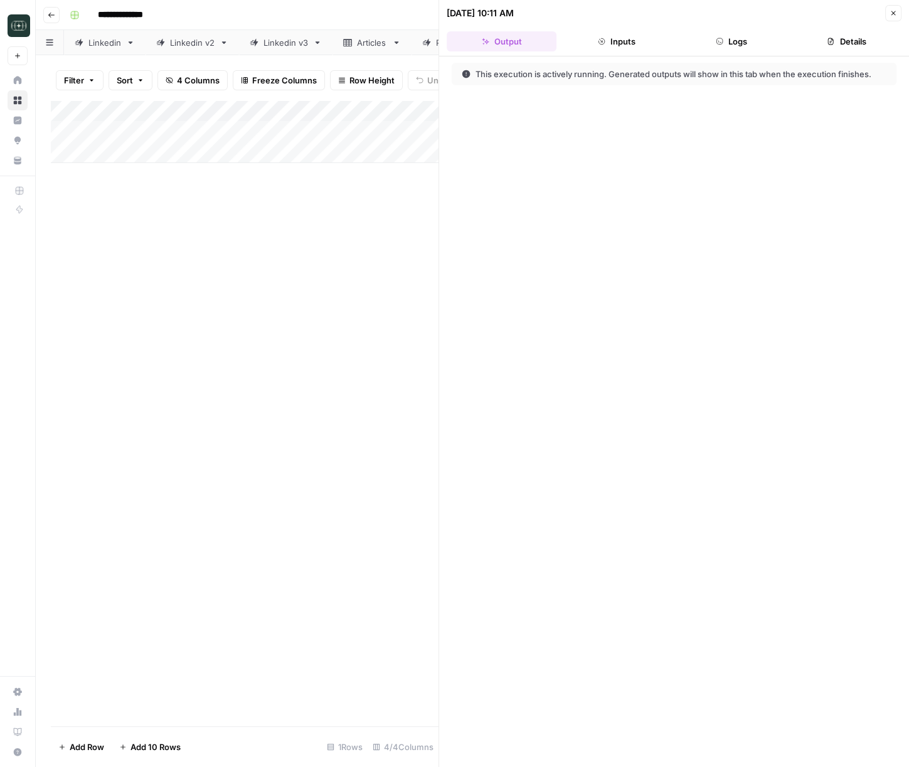
click at [727, 34] on button "Logs" at bounding box center [732, 41] width 110 height 20
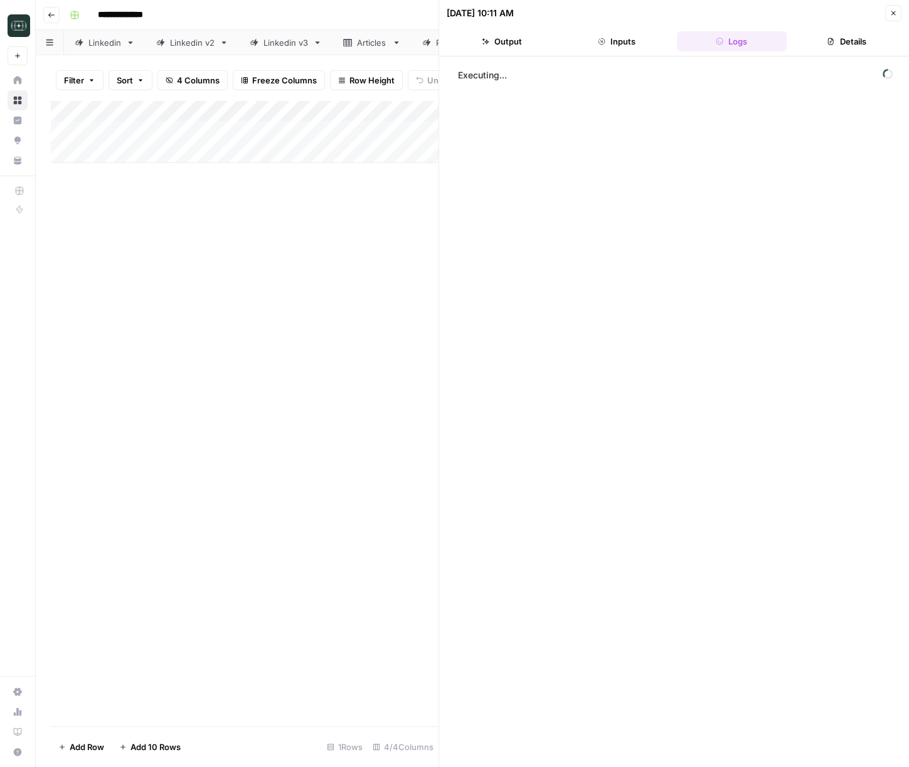
click at [536, 76] on span "Executing..." at bounding box center [675, 75] width 442 height 20
click at [630, 45] on button "Inputs" at bounding box center [616, 41] width 110 height 20
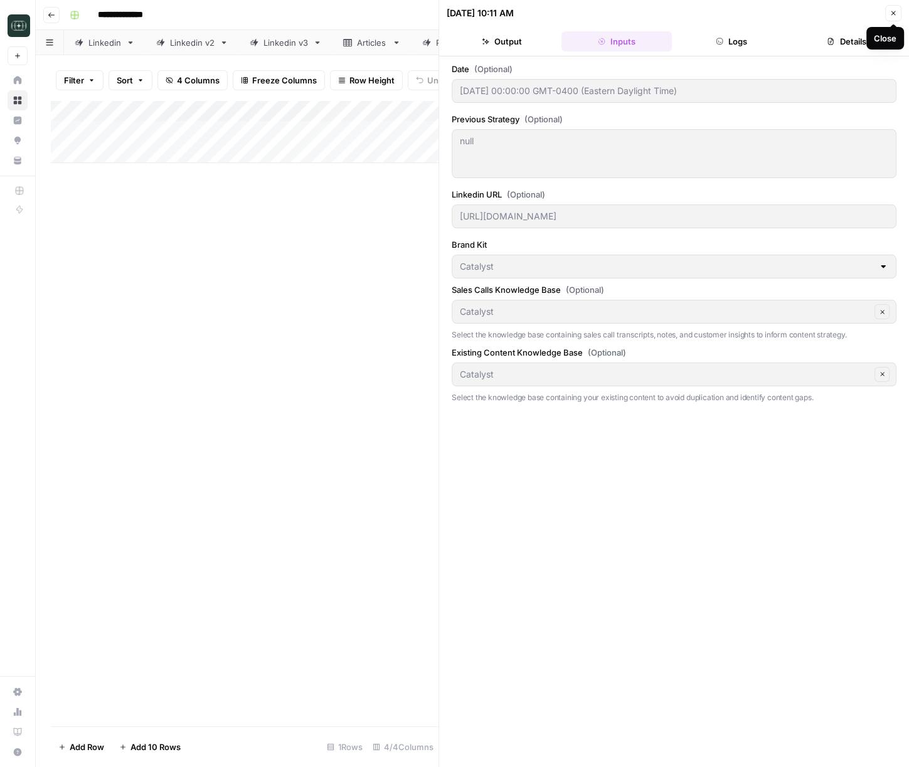
click at [895, 11] on icon "button" at bounding box center [893, 13] width 4 height 4
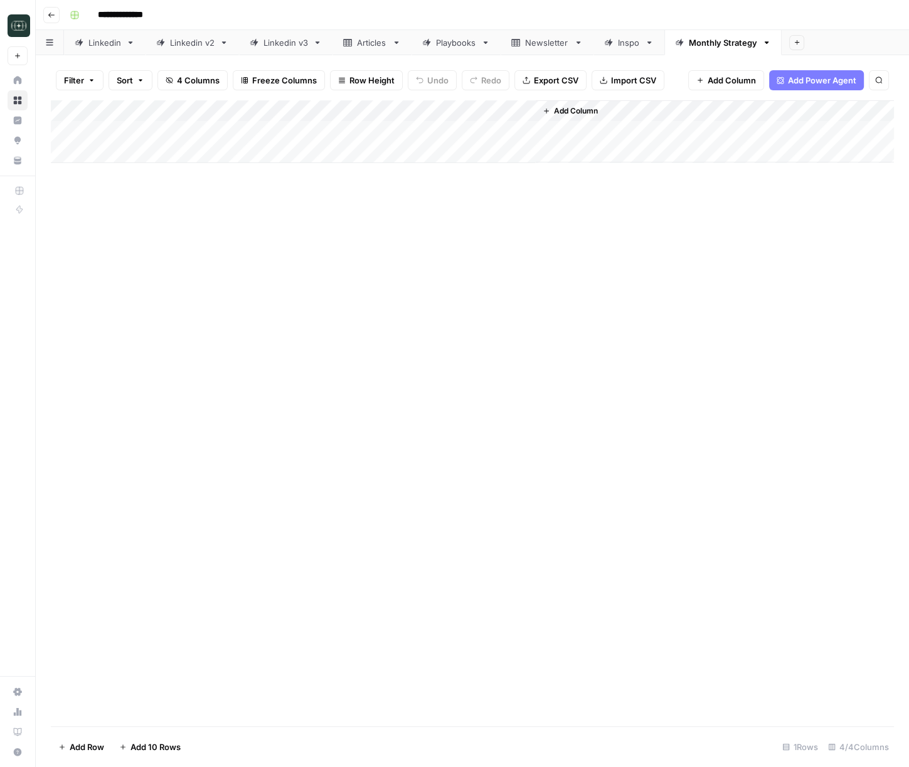
click at [521, 130] on div "Add Column" at bounding box center [472, 131] width 843 height 63
click at [509, 111] on div "Add Column" at bounding box center [472, 131] width 843 height 63
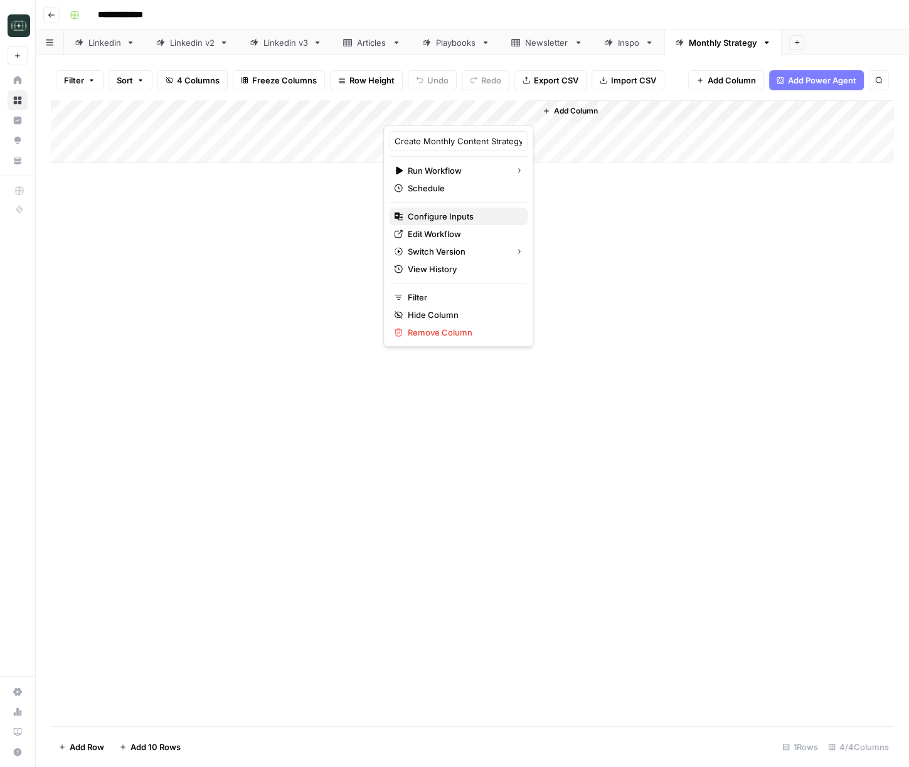
click at [442, 213] on span "Configure Inputs" at bounding box center [463, 216] width 110 height 13
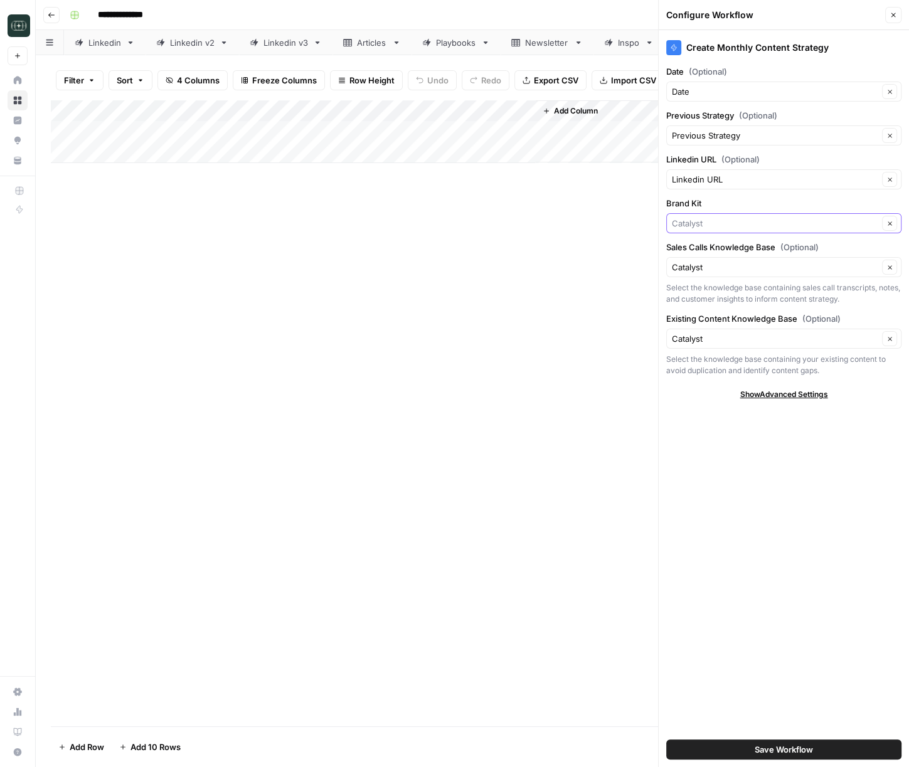
click at [714, 218] on input "Brand Kit" at bounding box center [775, 223] width 206 height 13
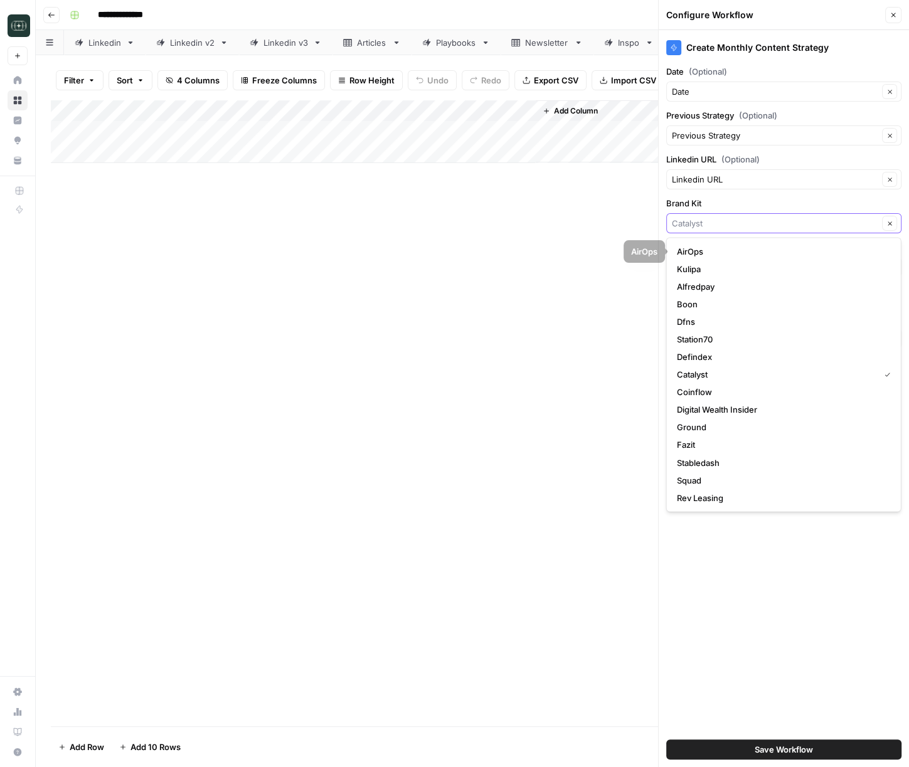
click at [701, 223] on input "Brand Kit" at bounding box center [775, 223] width 206 height 13
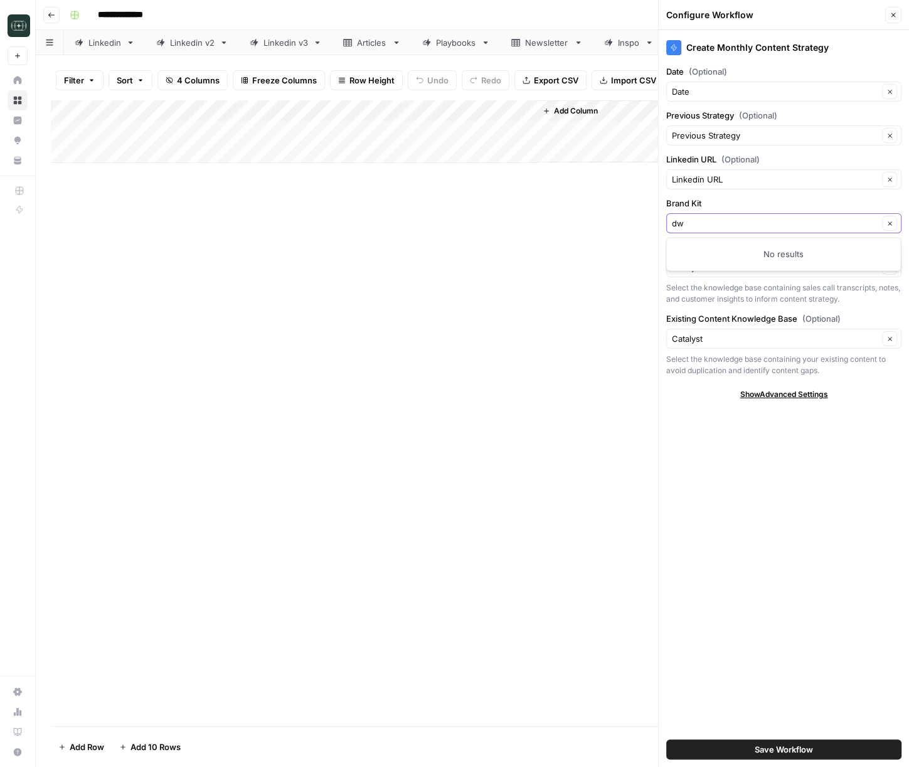
type input "d"
click at [691, 250] on span "RWA.xyz" at bounding box center [781, 251] width 209 height 13
type input "RWA.xyz"
click at [691, 268] on input "Sales Calls Knowledge Base (Optional)" at bounding box center [775, 267] width 206 height 13
click at [689, 288] on button "RWA.xyz" at bounding box center [784, 296] width 224 height 18
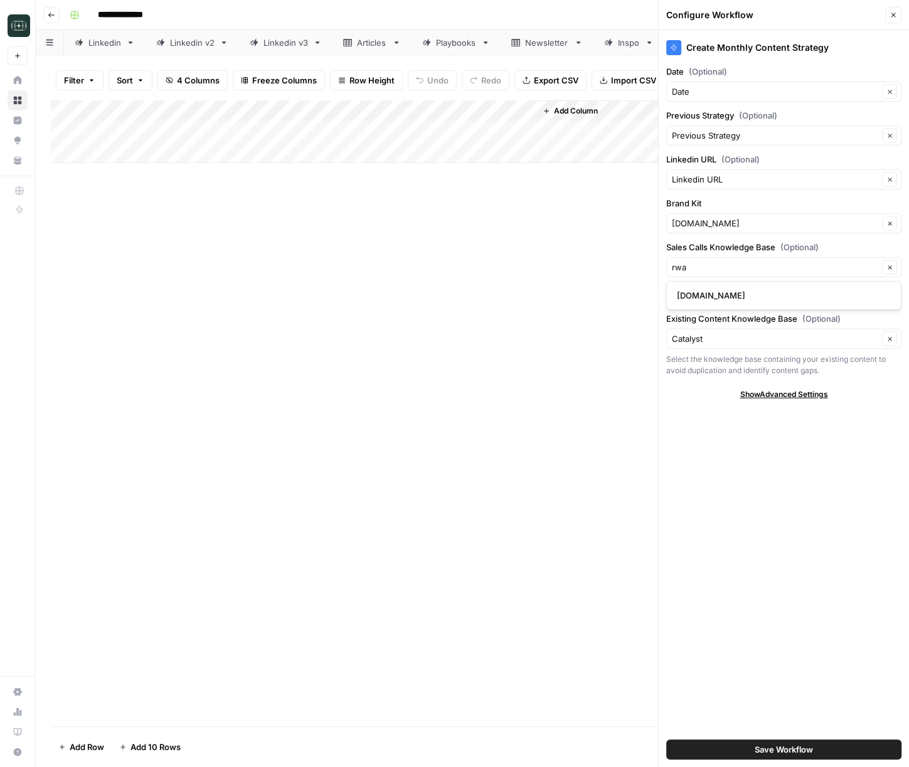
type input "RWA.xyz"
click at [708, 346] on div "Catalyst Clear" at bounding box center [783, 339] width 235 height 20
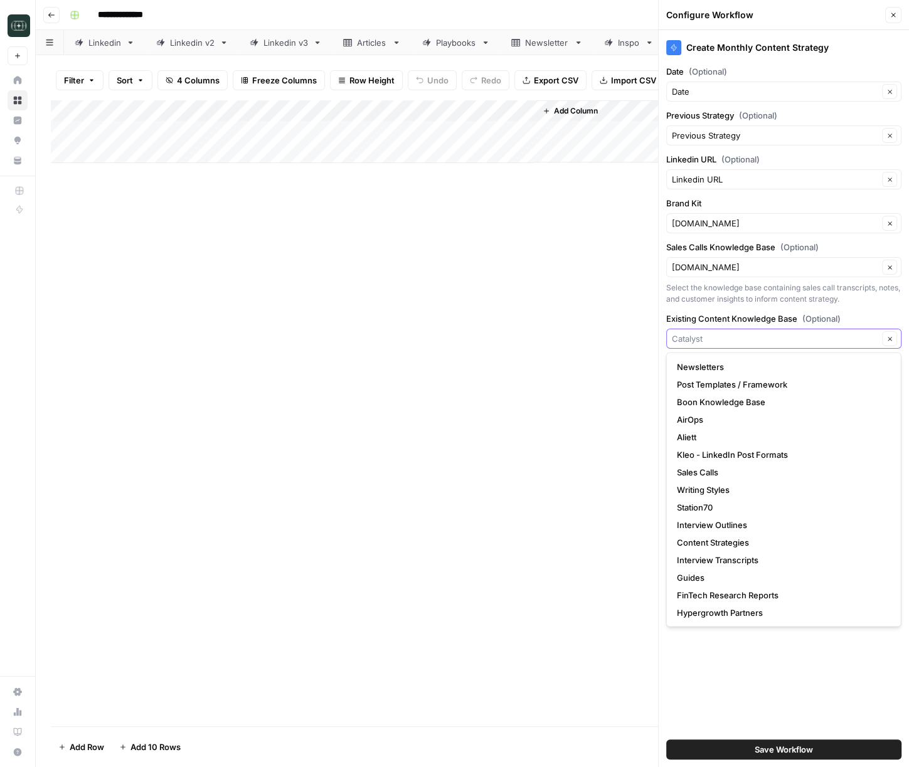
click at [704, 339] on input "Existing Content Knowledge Base (Optional)" at bounding box center [775, 338] width 206 height 13
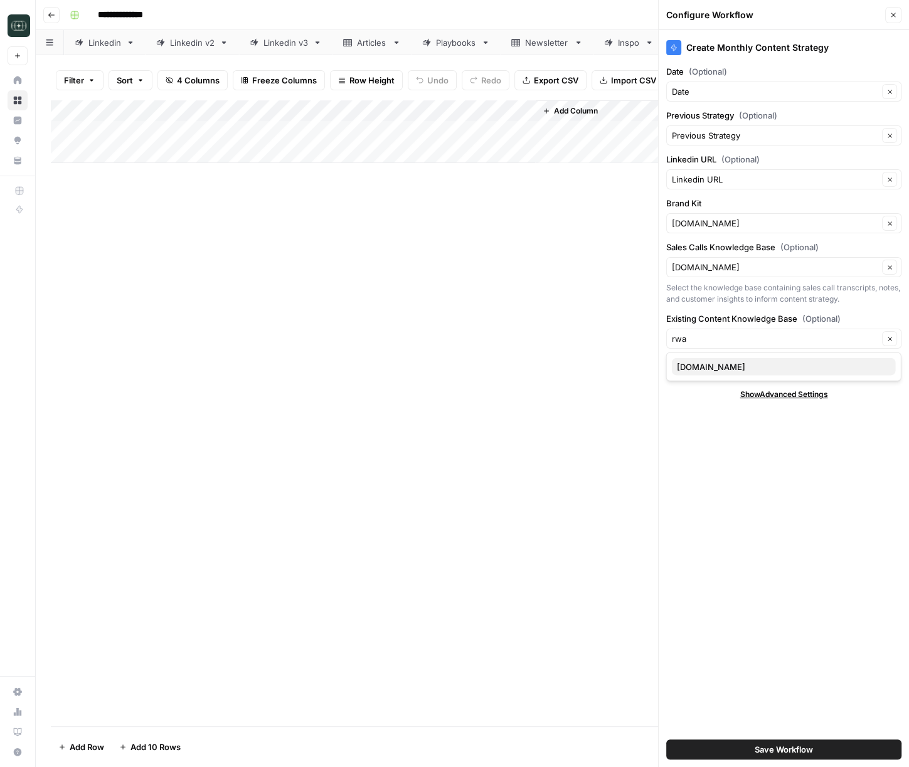
click at [707, 365] on span "RWA.xyz" at bounding box center [781, 367] width 209 height 13
type input "RWA.xyz"
click at [790, 752] on span "Save Workflow" at bounding box center [784, 749] width 58 height 13
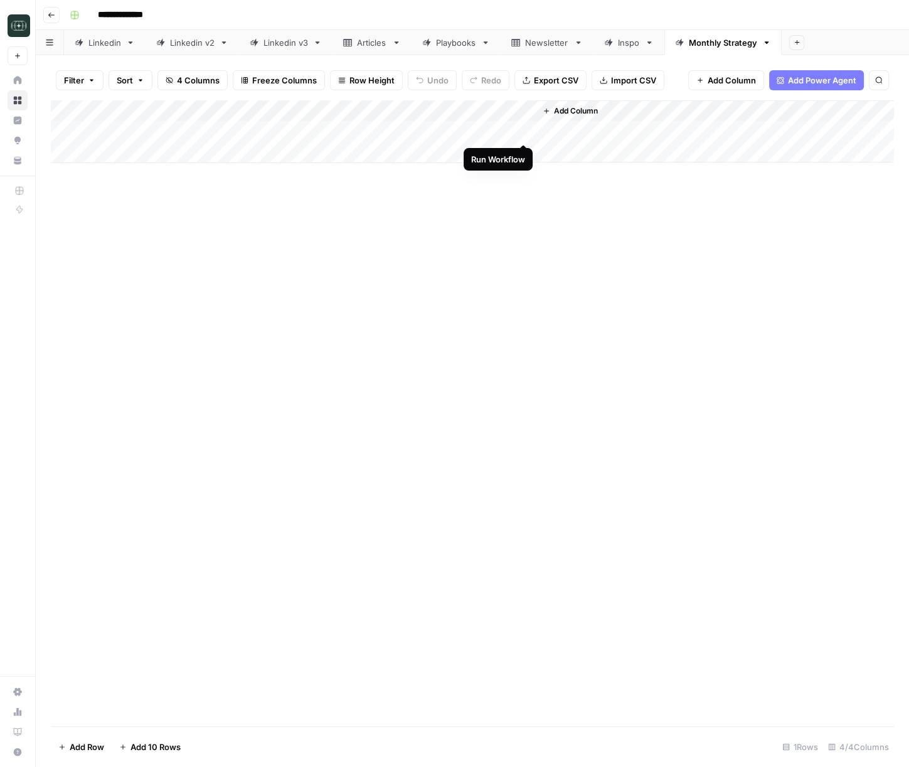
click at [526, 130] on div "Add Column" at bounding box center [472, 131] width 843 height 63
click at [509, 130] on div "Add Column" at bounding box center [472, 131] width 843 height 63
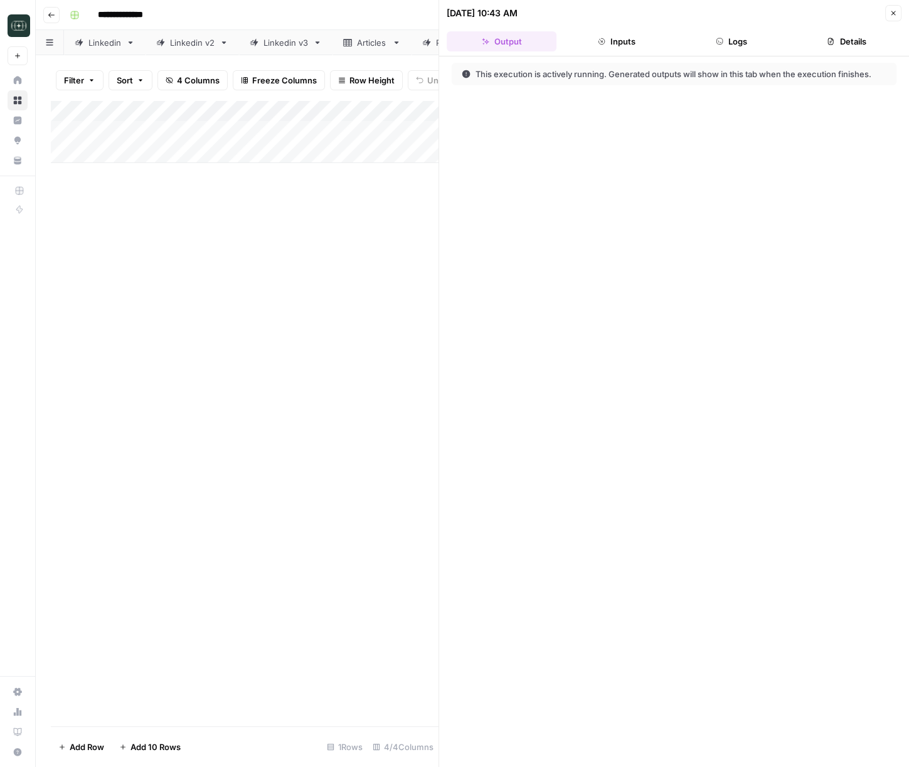
click at [895, 13] on icon "button" at bounding box center [893, 13] width 8 height 8
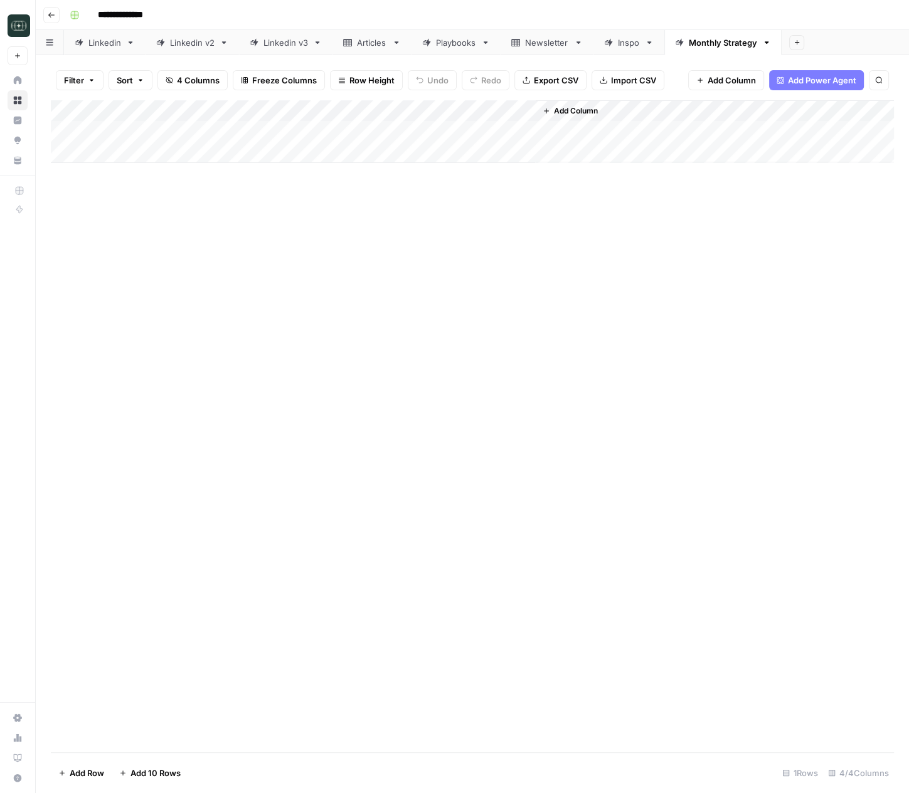
click at [55, 18] on button "Go back" at bounding box center [51, 15] width 16 height 16
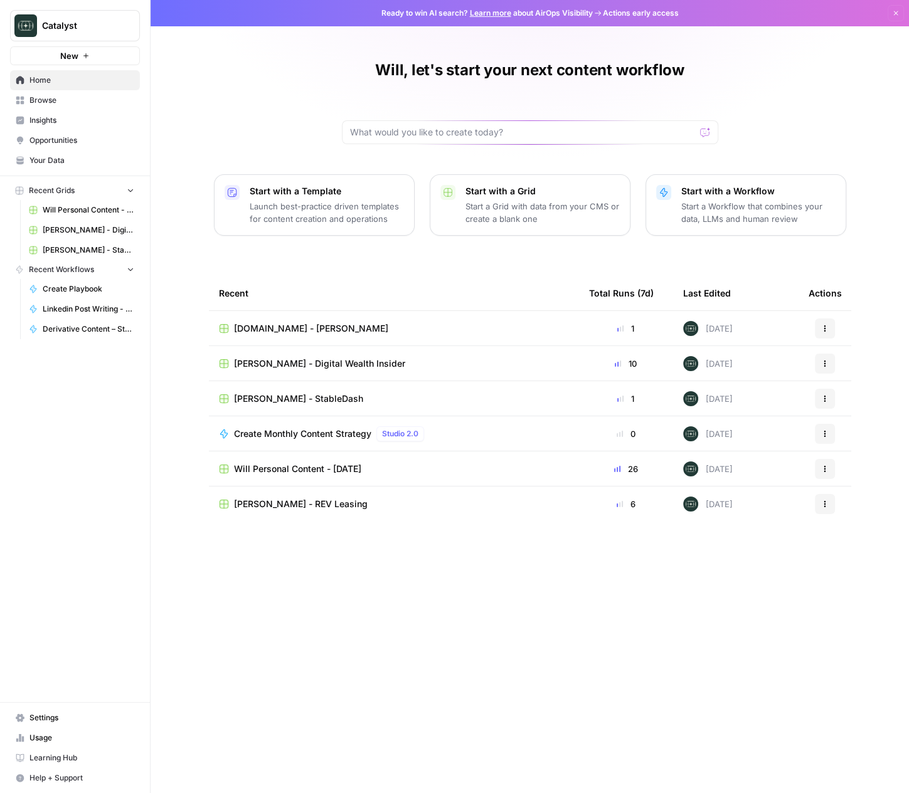
click at [277, 360] on span "[PERSON_NAME] - Digital Wealth Insider" at bounding box center [319, 363] width 171 height 13
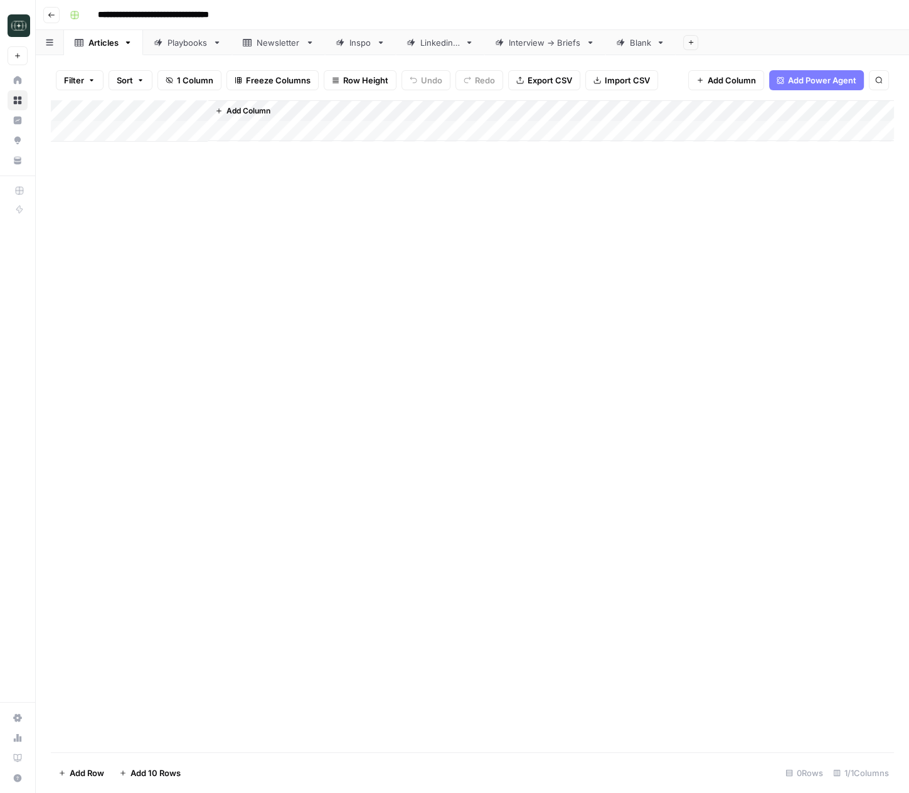
click at [326, 295] on div "Add Column" at bounding box center [472, 426] width 843 height 652
click at [642, 45] on div "Blank" at bounding box center [640, 42] width 21 height 13
click at [580, 112] on div "Add Column" at bounding box center [472, 174] width 843 height 148
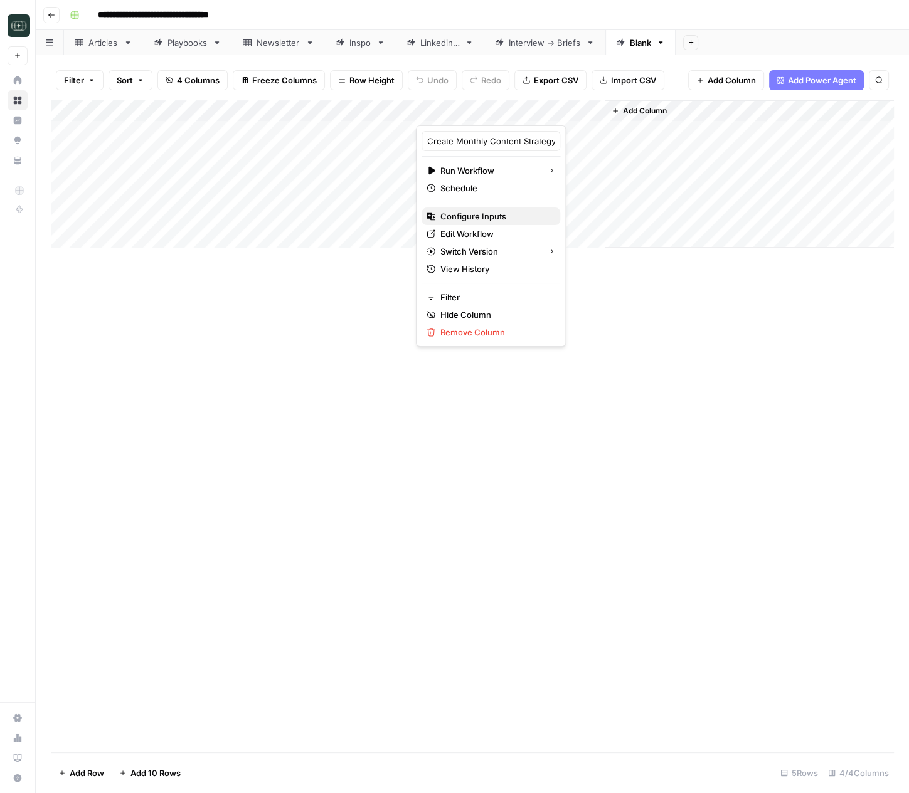
click at [465, 211] on span "Configure Inputs" at bounding box center [495, 216] width 110 height 13
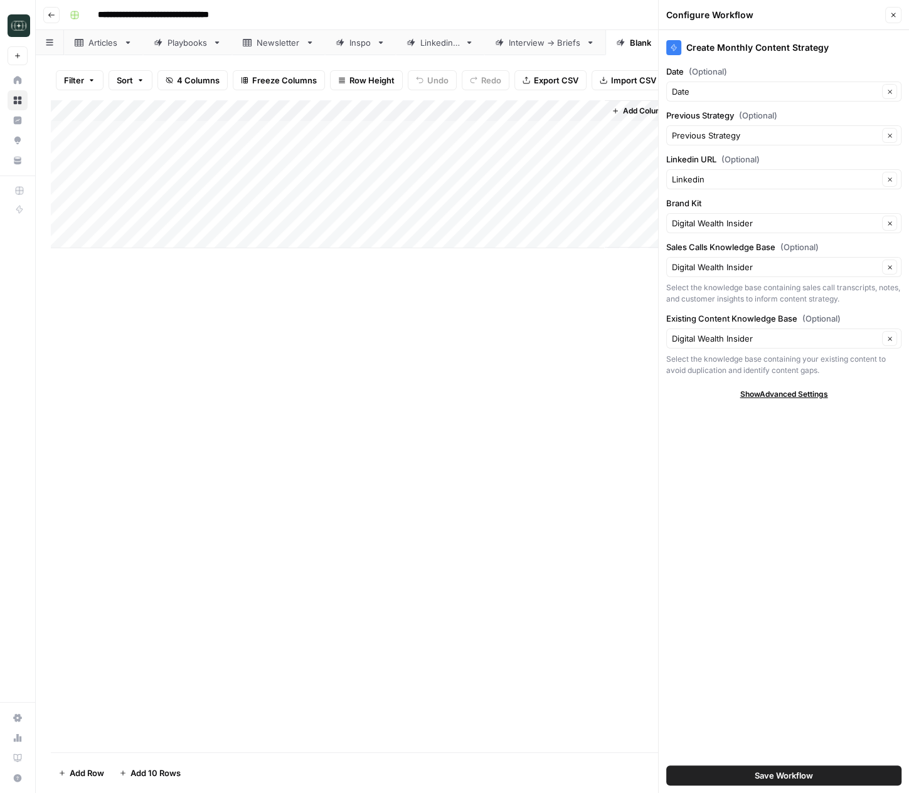
click at [44, 13] on button "Go back" at bounding box center [51, 15] width 16 height 16
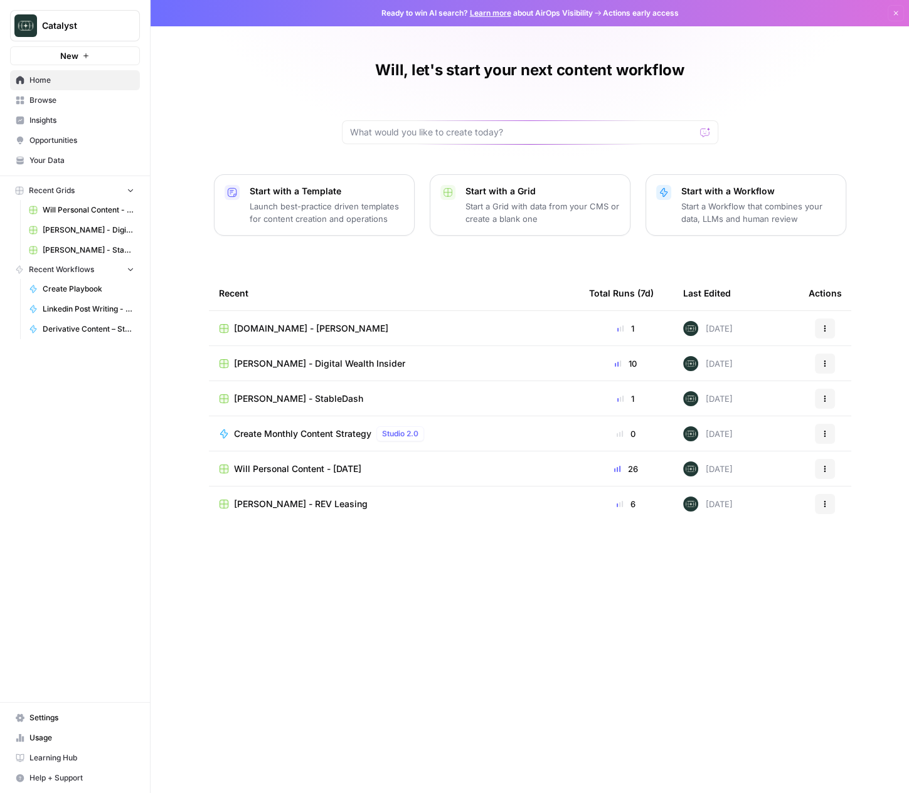
click at [264, 405] on td "[PERSON_NAME] - StableDash" at bounding box center [394, 398] width 370 height 34
click at [265, 402] on span "[PERSON_NAME] - StableDash" at bounding box center [298, 399] width 129 height 13
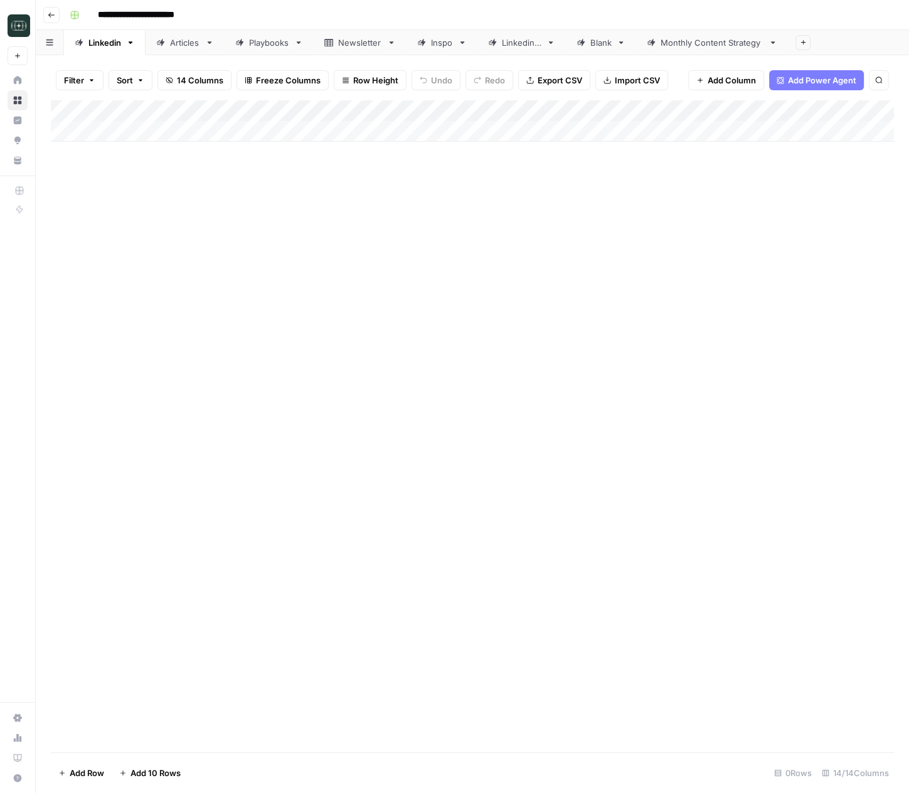
click at [723, 36] on div "Monthly Content Strategy" at bounding box center [711, 42] width 103 height 13
click at [584, 114] on div "Add Column" at bounding box center [472, 184] width 843 height 169
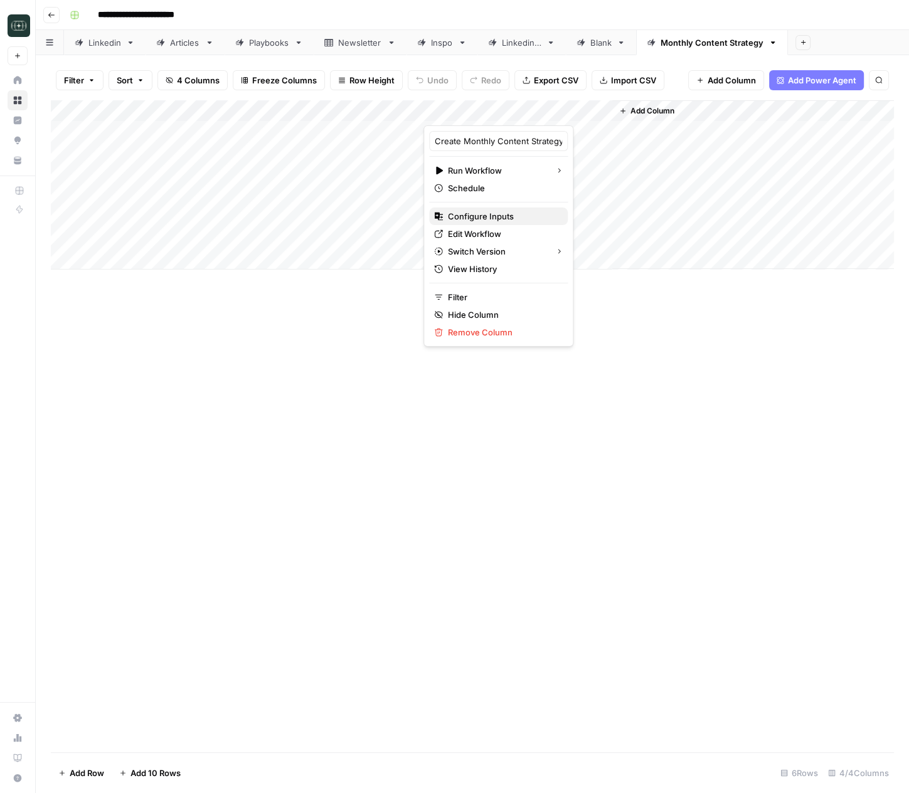
click at [504, 216] on span "Configure Inputs" at bounding box center [503, 216] width 110 height 13
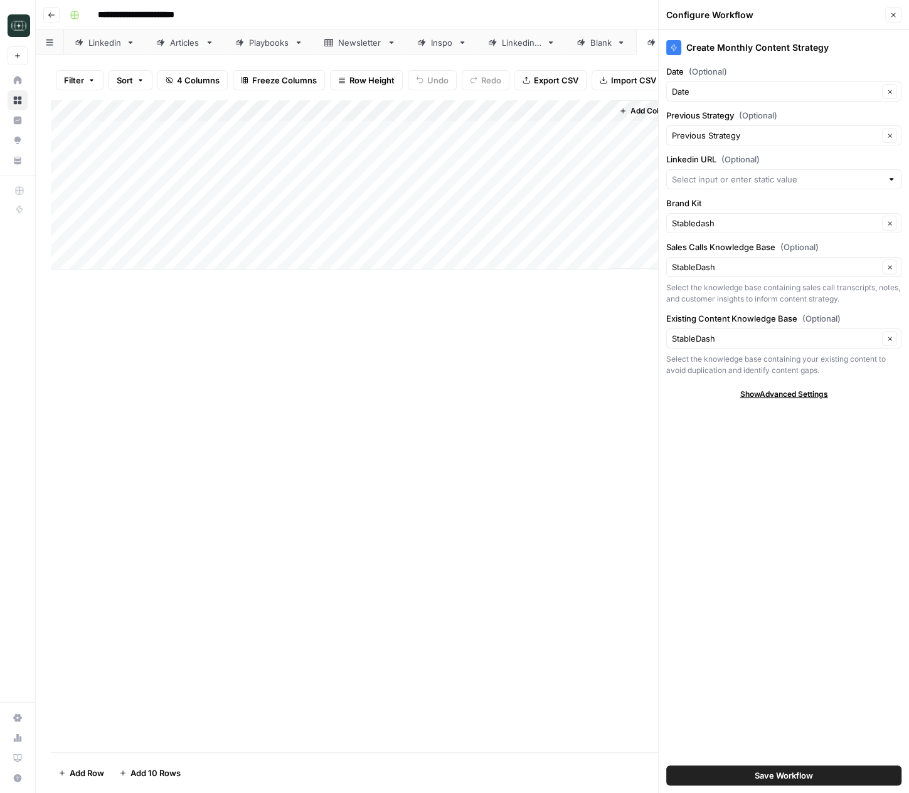
click at [892, 9] on button "Close" at bounding box center [893, 15] width 16 height 16
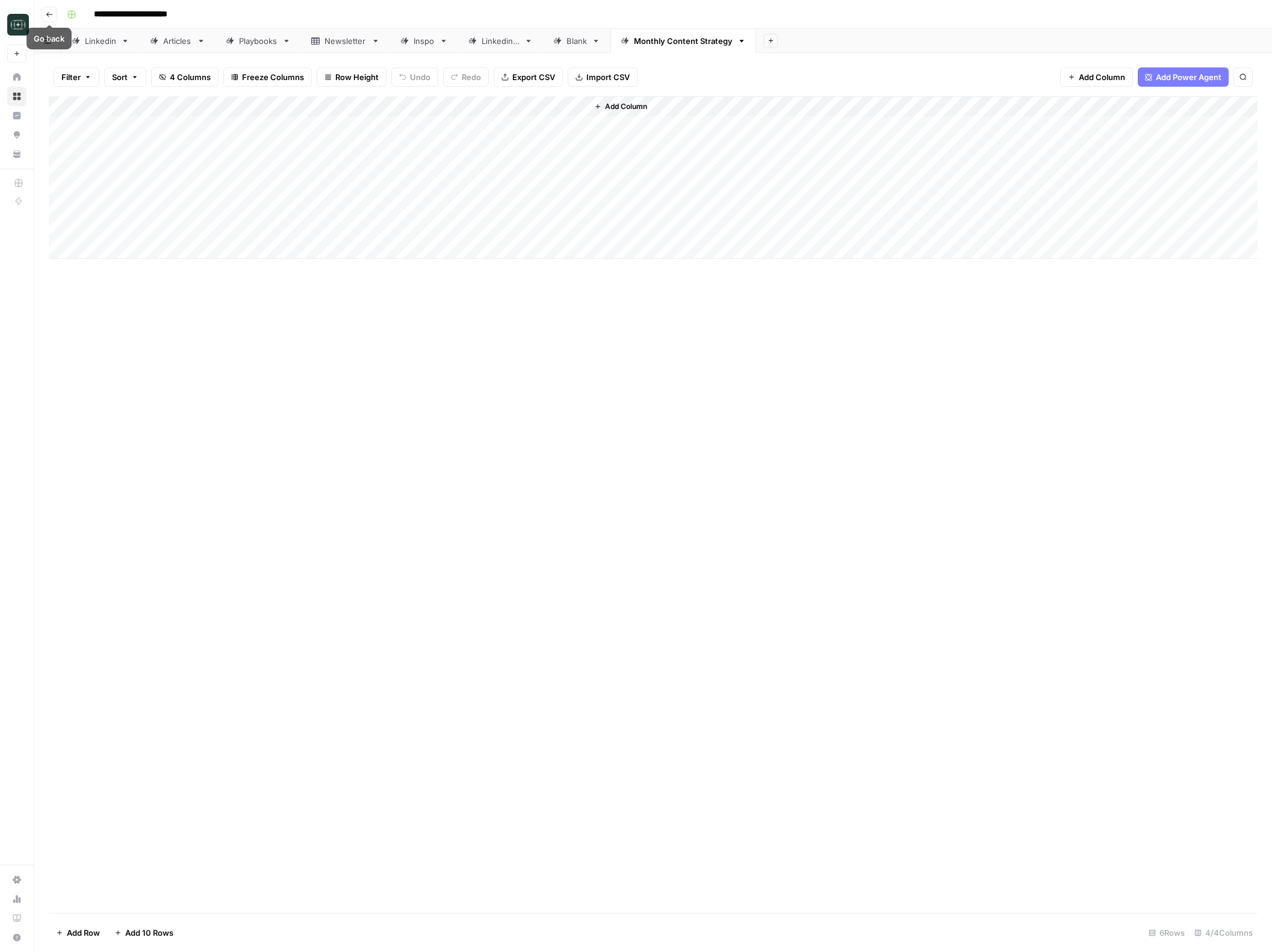
click at [43, 16] on button "Go back" at bounding box center [49, 14] width 15 height 15
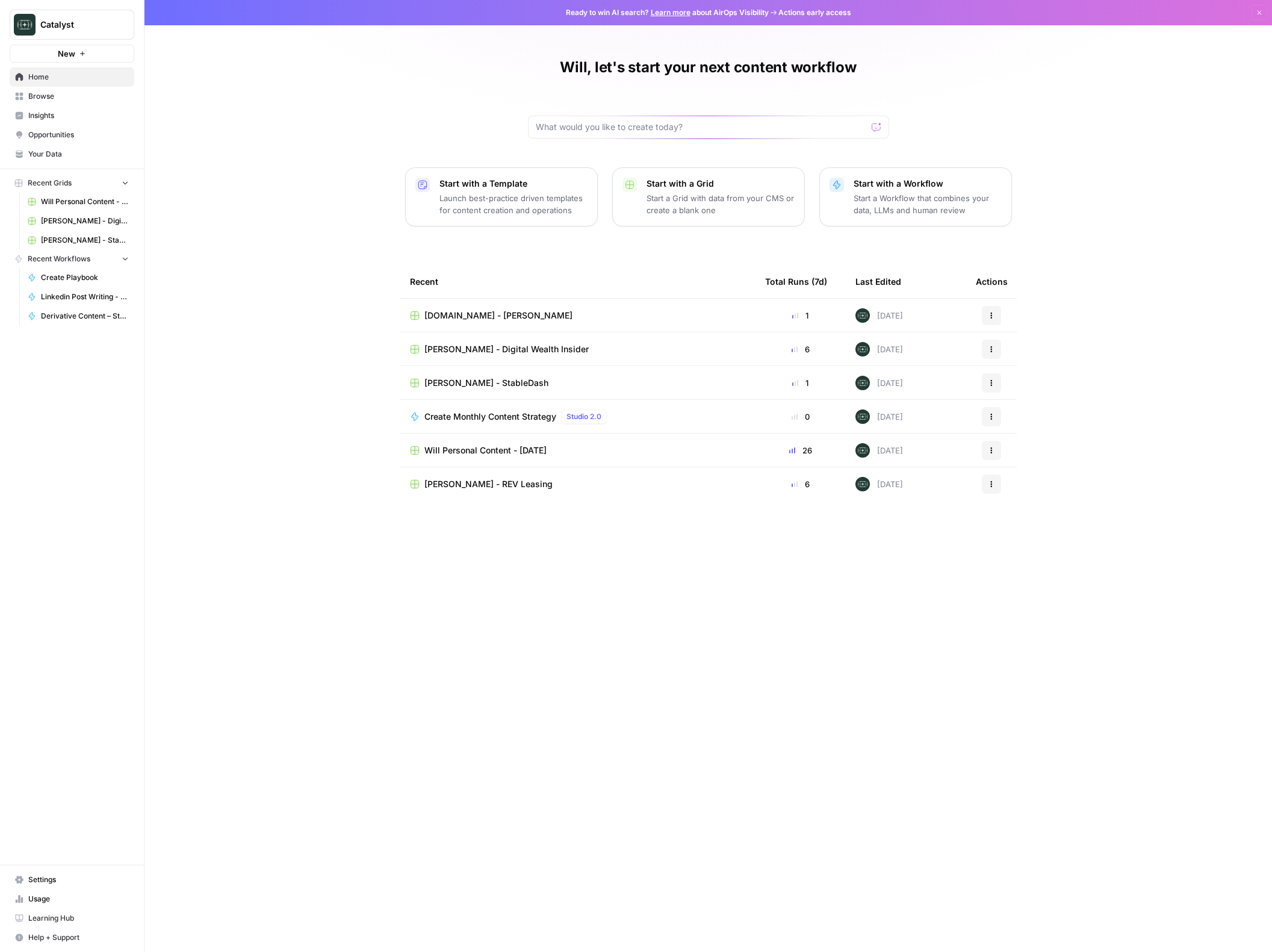
click at [483, 343] on span "[PERSON_NAME] - Digital Wealth Insider" at bounding box center [506, 348] width 164 height 12
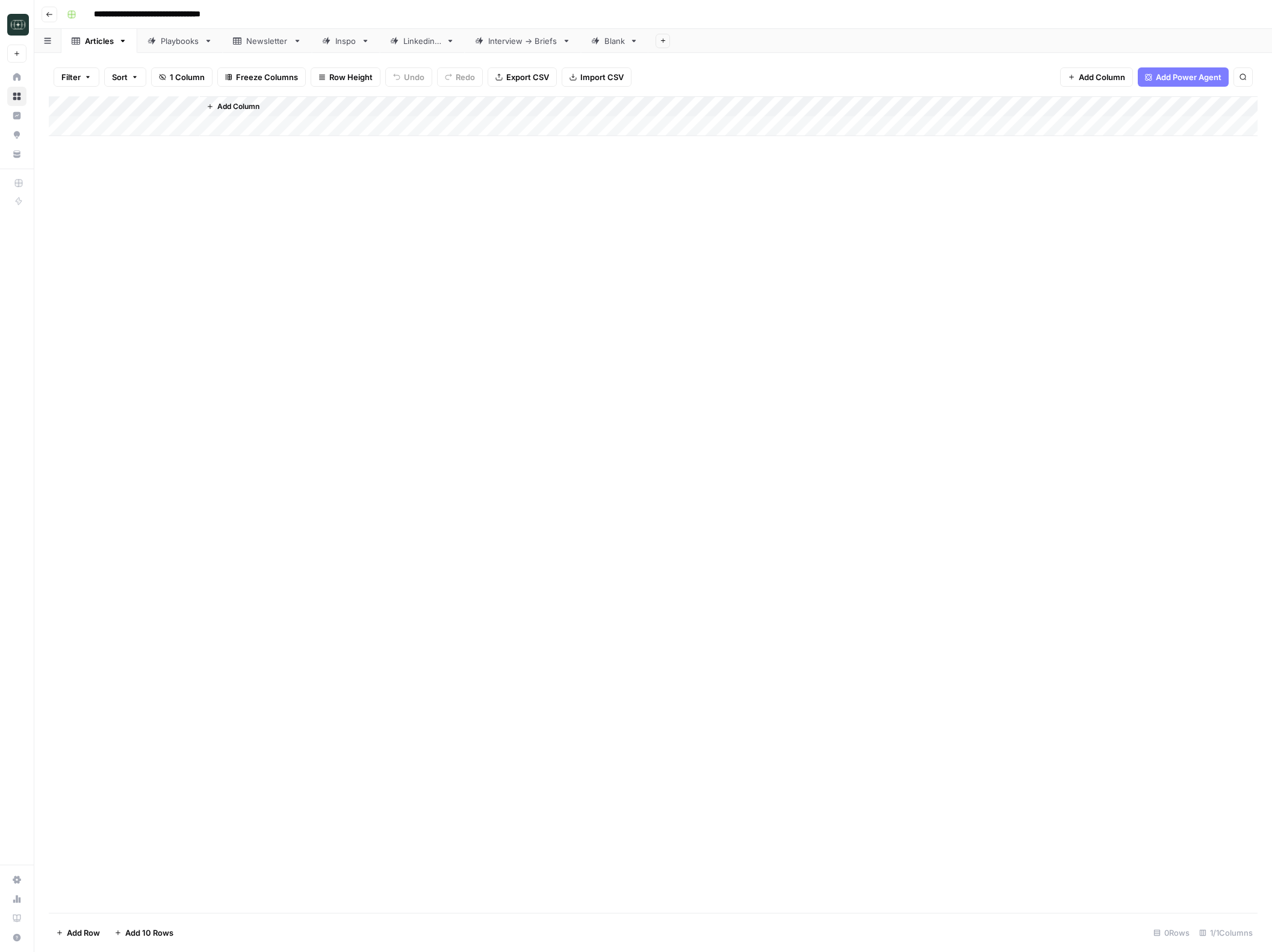
click at [588, 38] on link "Blank" at bounding box center [614, 40] width 67 height 24
click at [634, 41] on icon "button" at bounding box center [634, 40] width 9 height 9
click at [659, 62] on span "Rename Sheet" at bounding box center [684, 63] width 58 height 12
type input "**********"
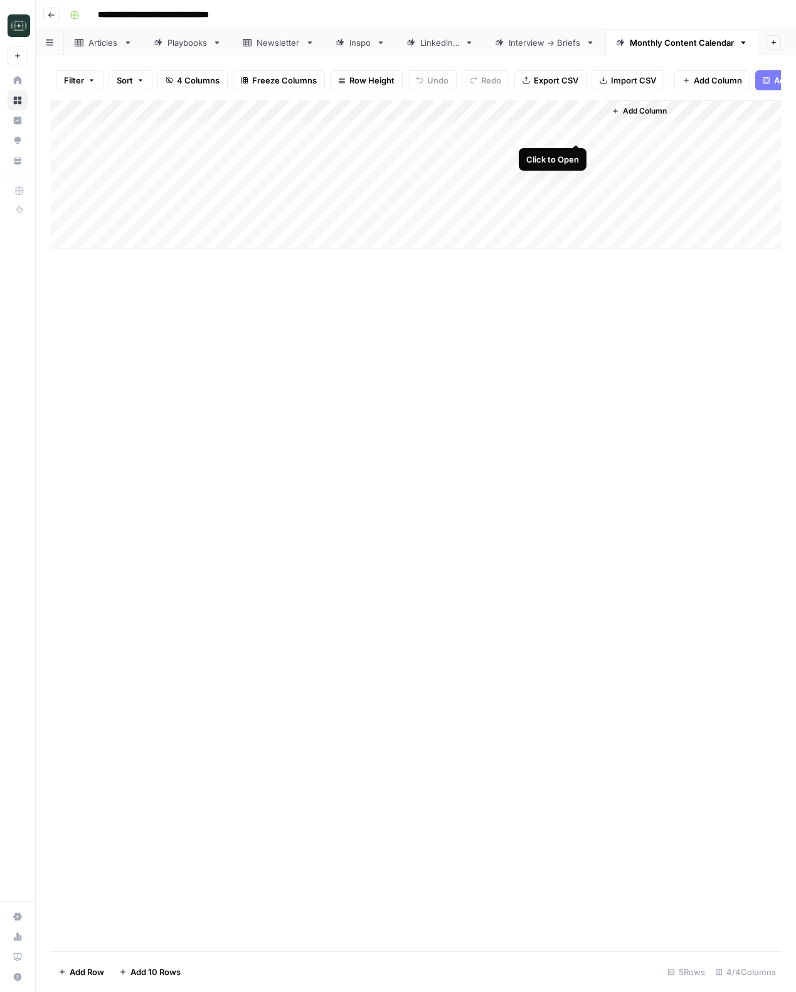
click at [572, 131] on div "Add Column" at bounding box center [416, 174] width 730 height 148
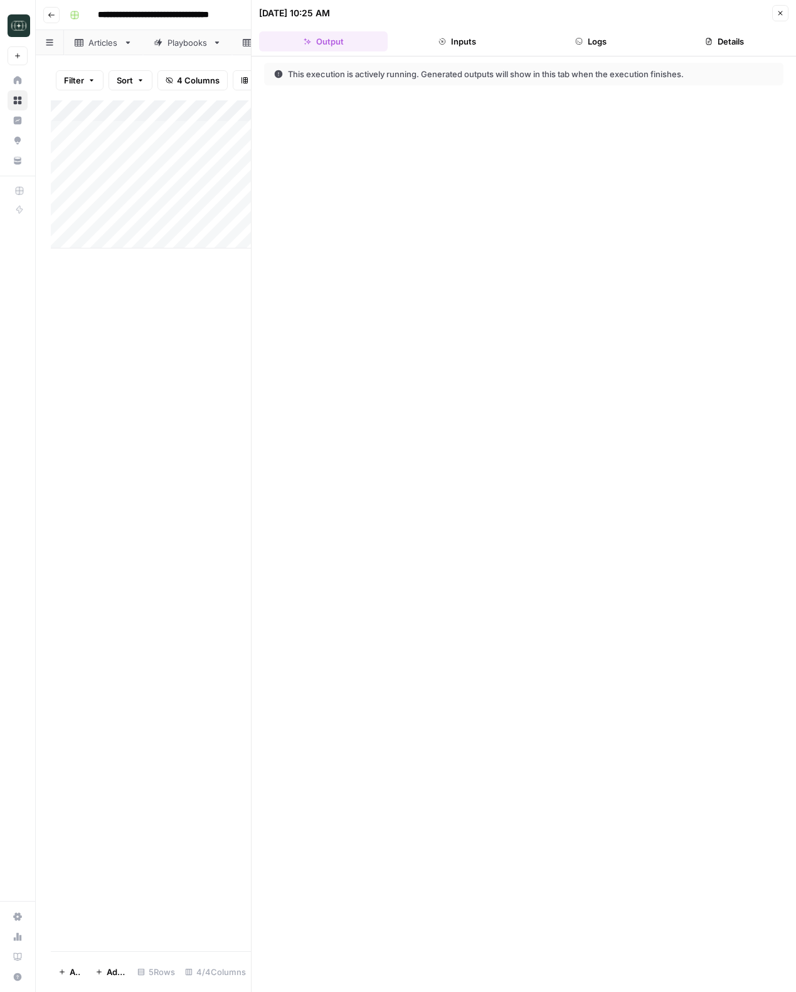
click at [629, 45] on button "Logs" at bounding box center [590, 41] width 129 height 20
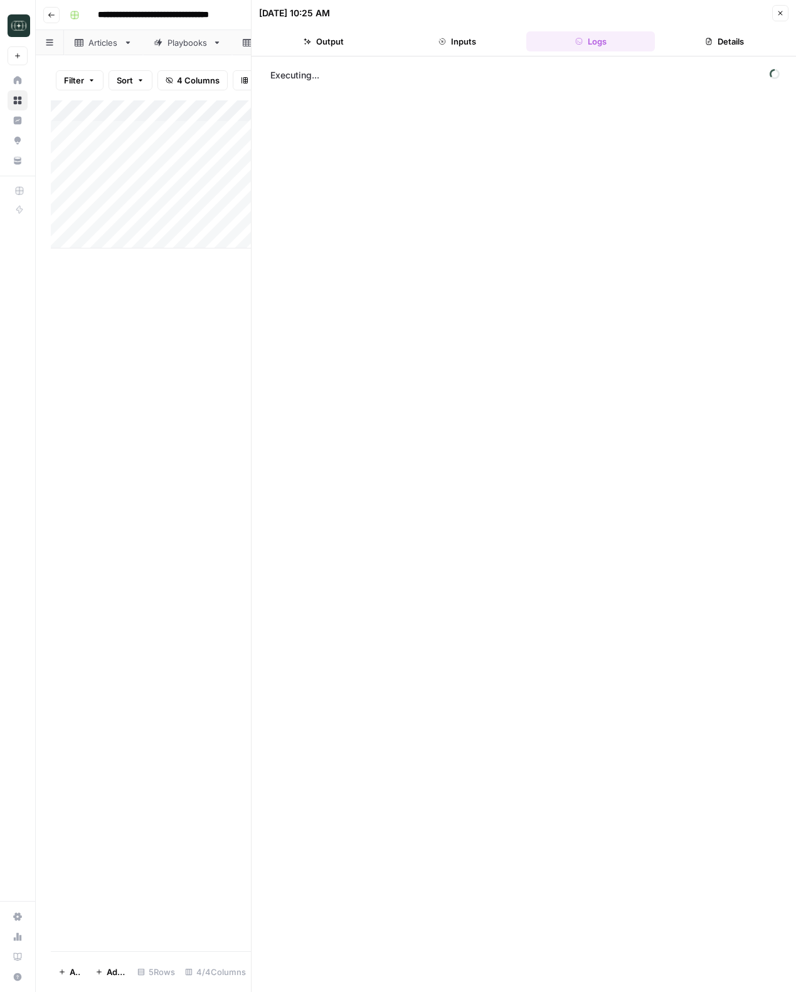
click at [781, 13] on icon "button" at bounding box center [780, 13] width 8 height 8
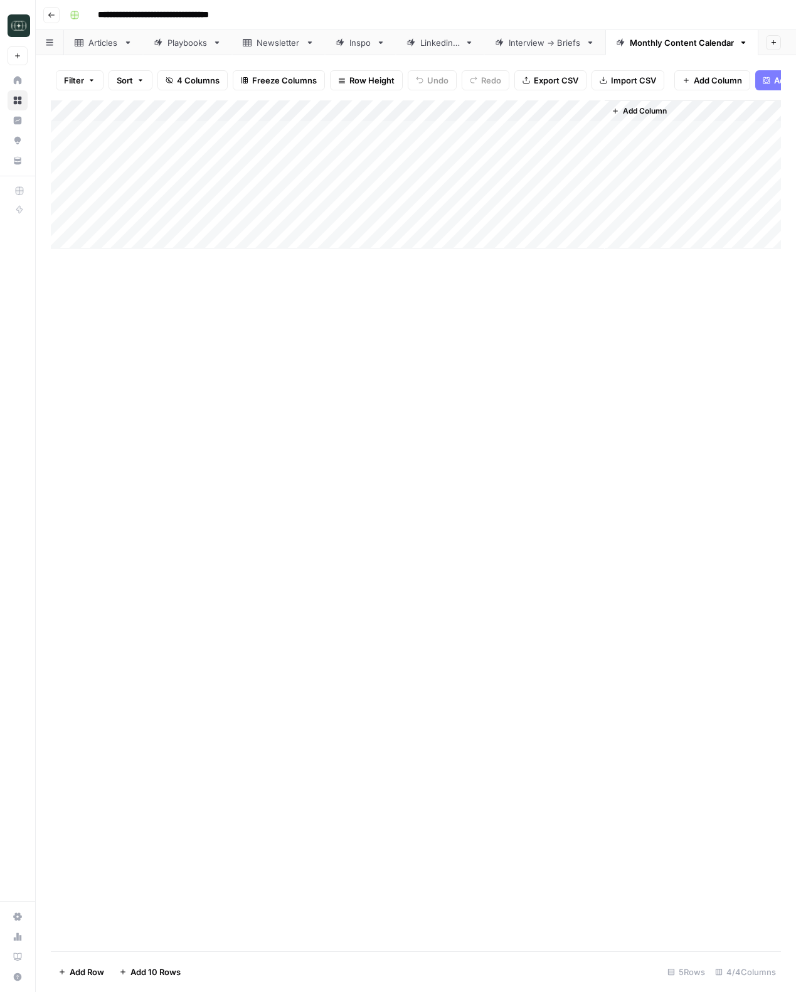
drag, startPoint x: 331, startPoint y: 393, endPoint x: 332, endPoint y: 25, distance: 367.5
click at [331, 393] on div "Add Column" at bounding box center [416, 525] width 730 height 850
click at [575, 134] on div "Add Column" at bounding box center [416, 174] width 730 height 148
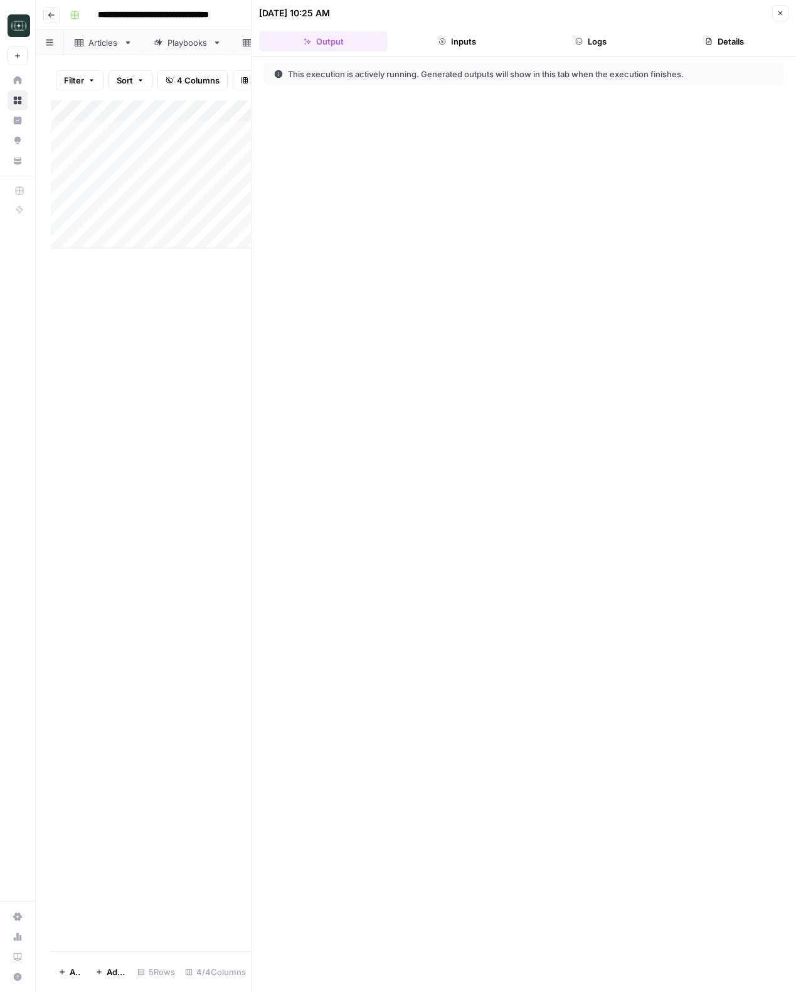
click at [578, 51] on button "Logs" at bounding box center [590, 41] width 129 height 20
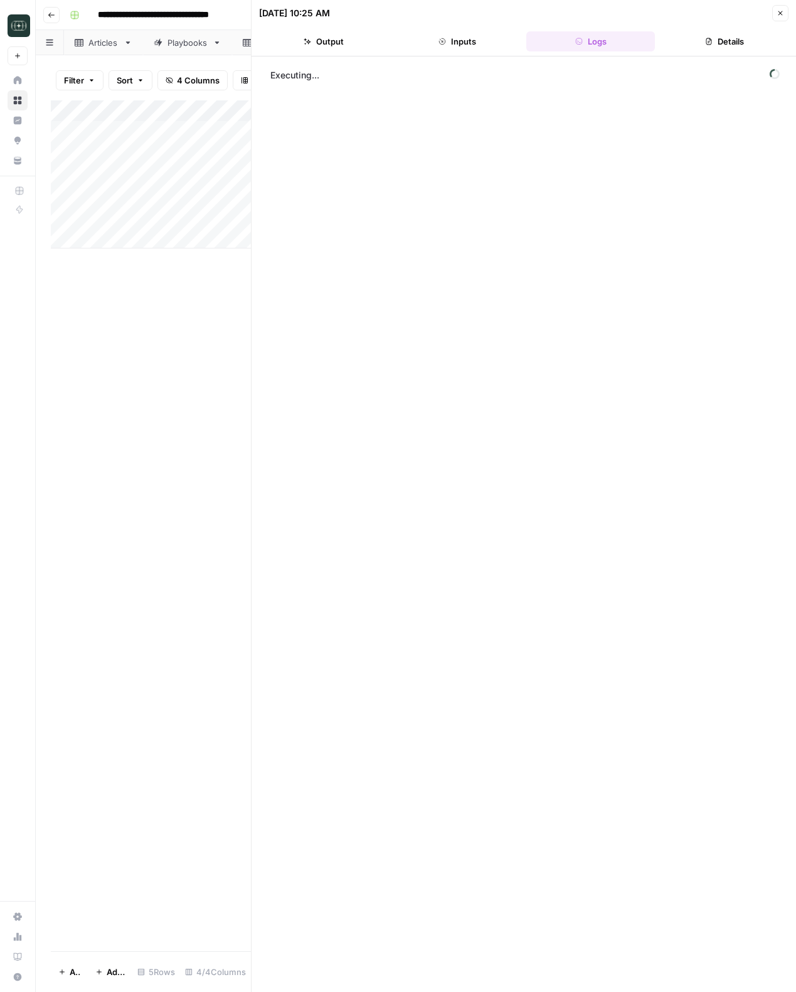
click at [774, 13] on button "Close" at bounding box center [780, 13] width 16 height 16
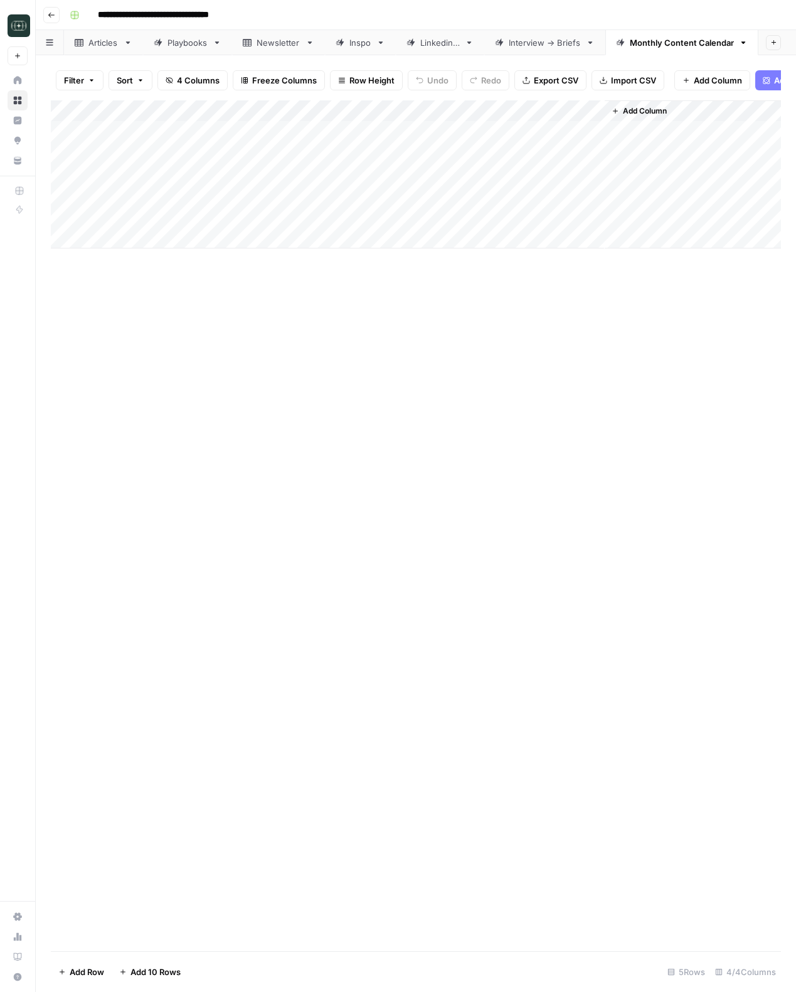
click at [51, 17] on icon "button" at bounding box center [52, 15] width 8 height 8
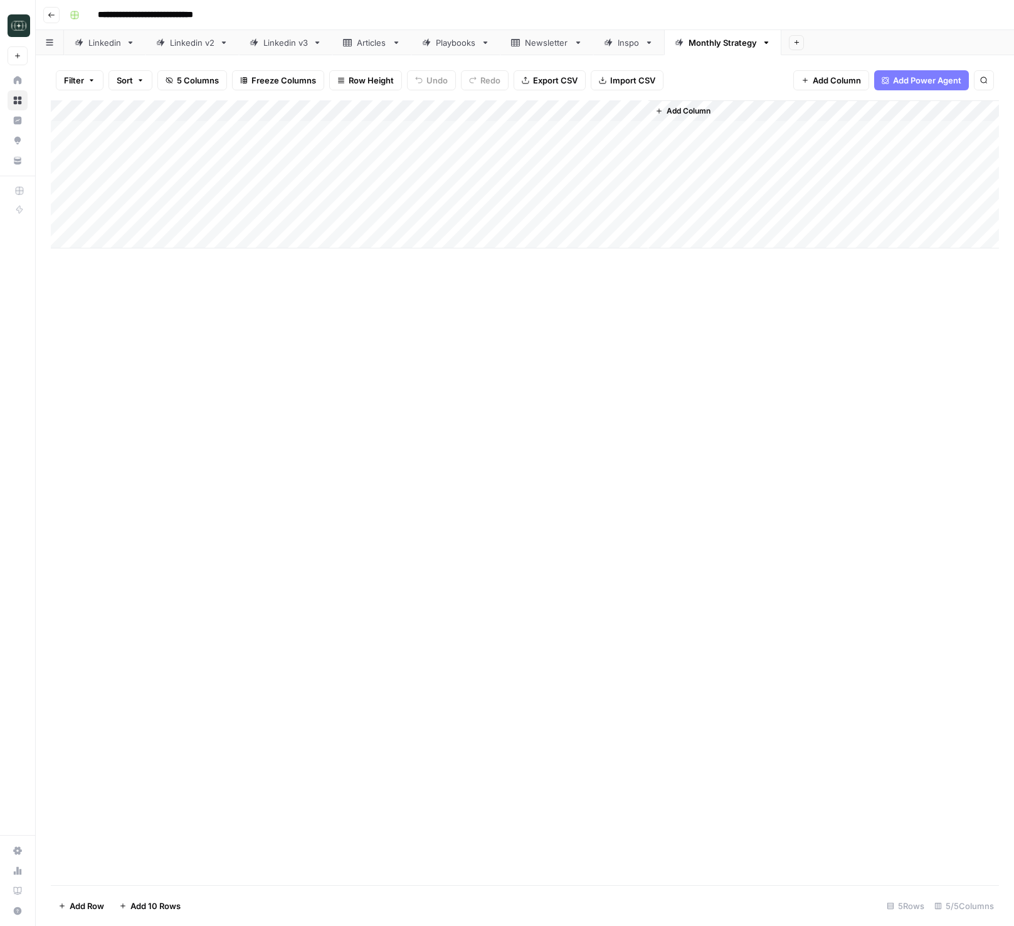
click at [53, 9] on button "Go back" at bounding box center [51, 15] width 16 height 16
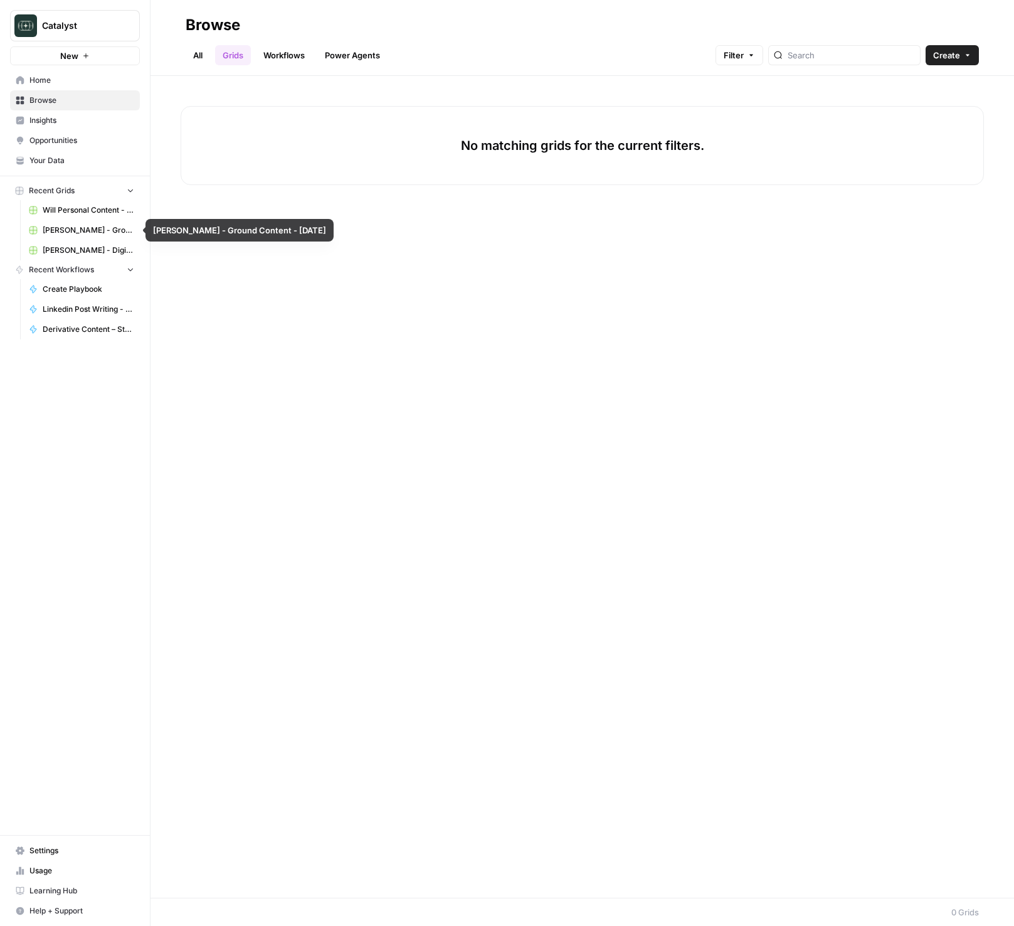
click at [48, 76] on span "Home" at bounding box center [81, 80] width 105 height 11
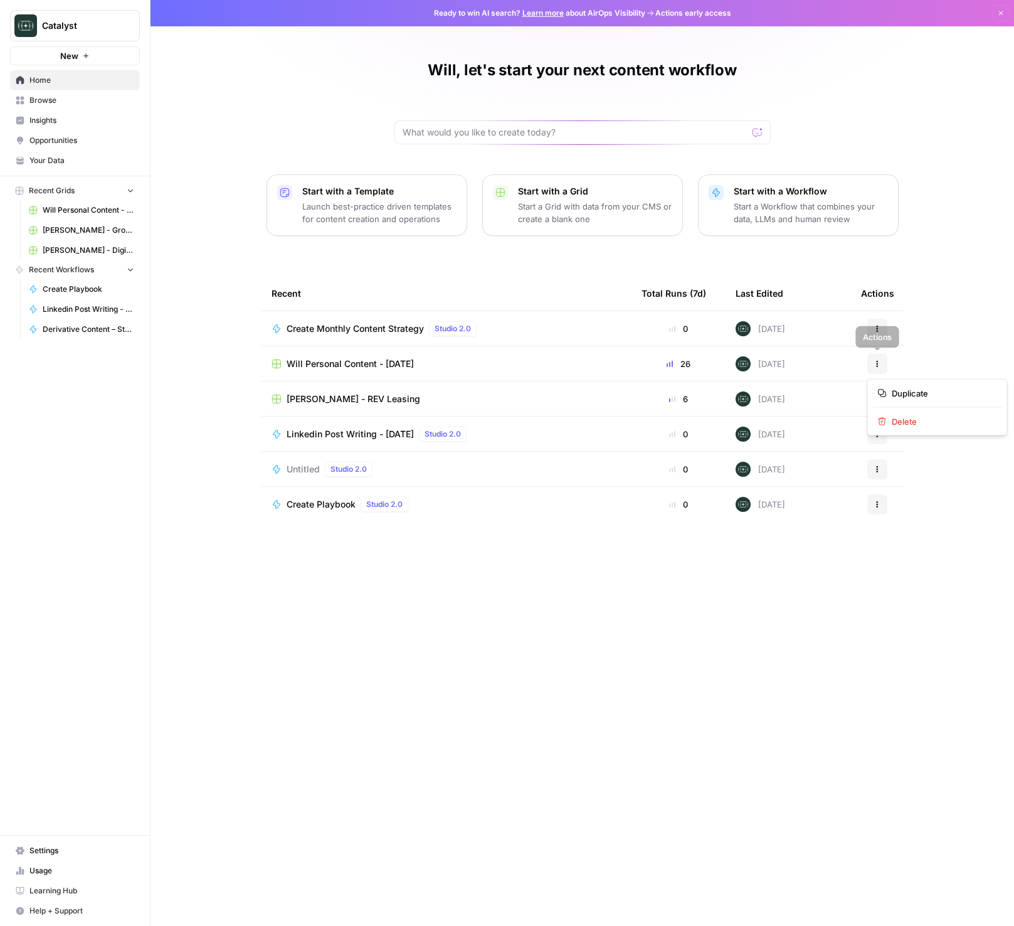
click at [875, 361] on icon "button" at bounding box center [878, 364] width 8 height 8
click at [898, 389] on span "Duplicate" at bounding box center [942, 393] width 100 height 13
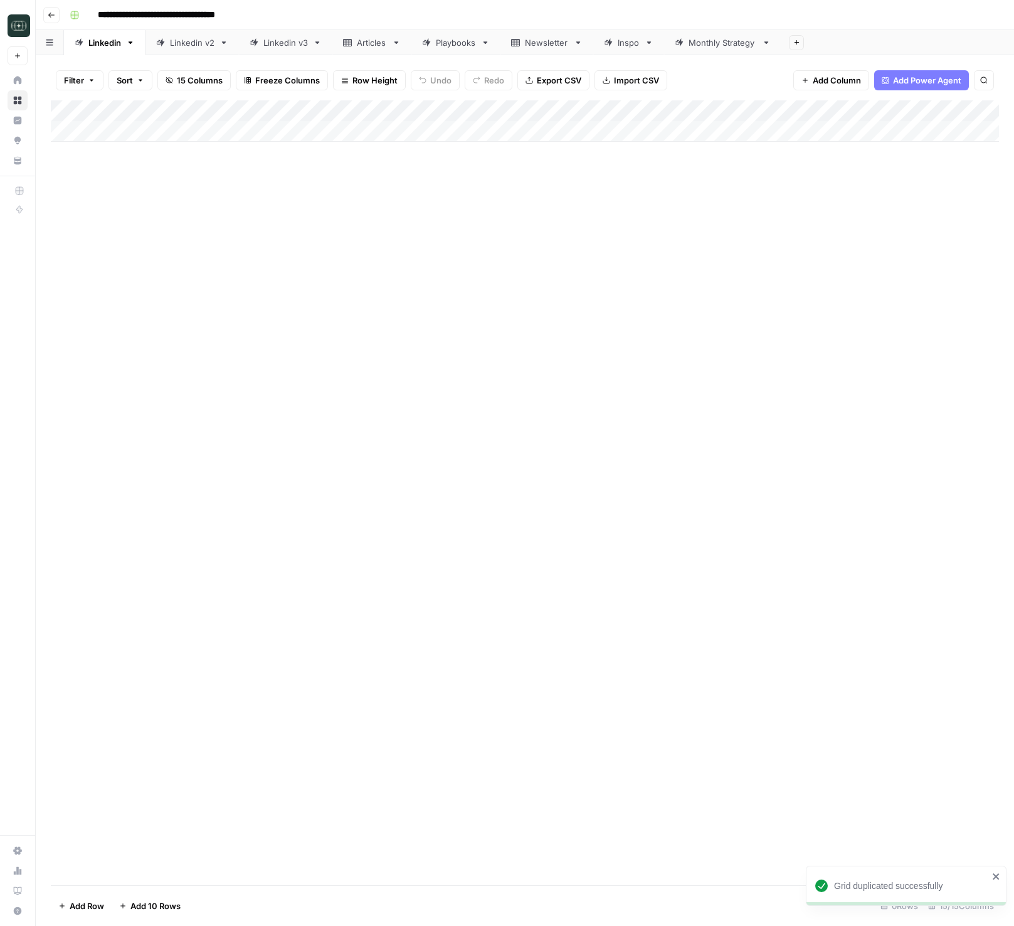
click at [162, 9] on input "**********" at bounding box center [177, 15] width 171 height 20
click at [157, 15] on input "**********" at bounding box center [177, 15] width 171 height 20
type input "**********"
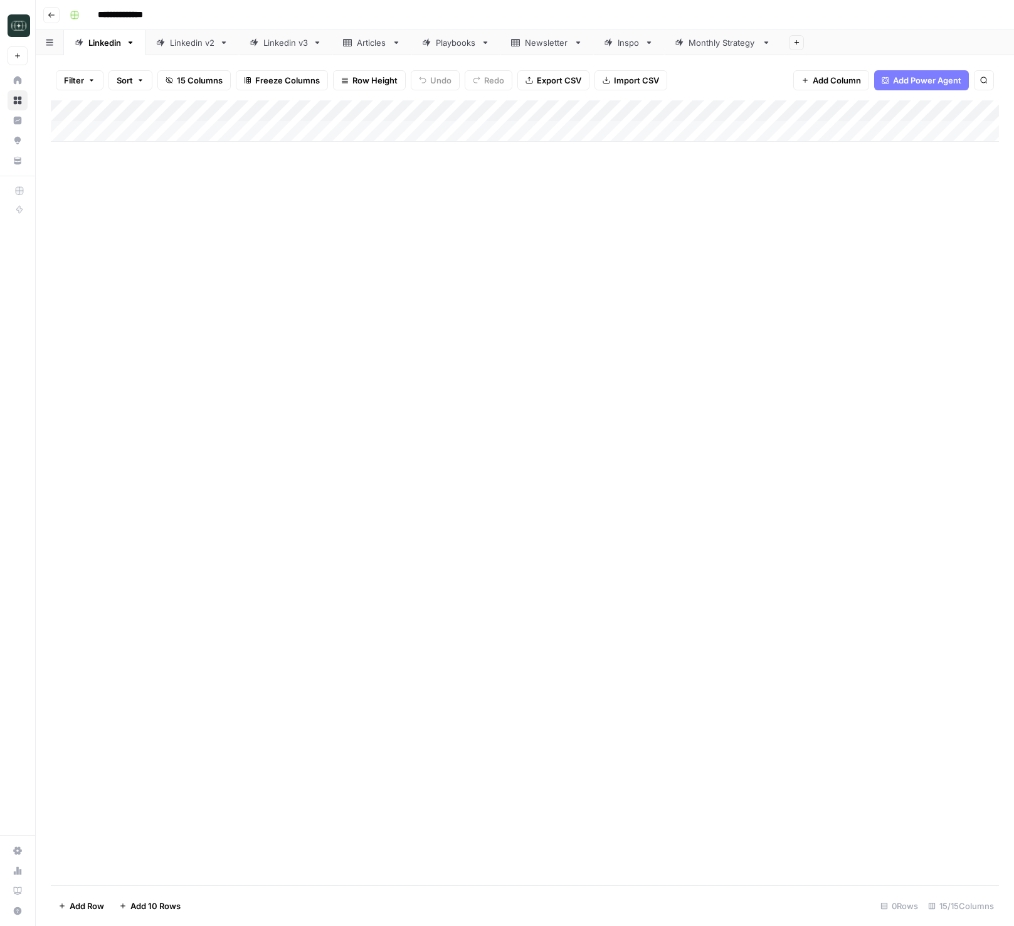
click at [267, 11] on div "**********" at bounding box center [533, 15] width 937 height 20
click at [707, 39] on div "Monthly Strategy" at bounding box center [723, 42] width 68 height 13
click at [146, 136] on div "Add Column" at bounding box center [525, 120] width 948 height 41
click at [132, 133] on div "Add Column" at bounding box center [525, 131] width 948 height 63
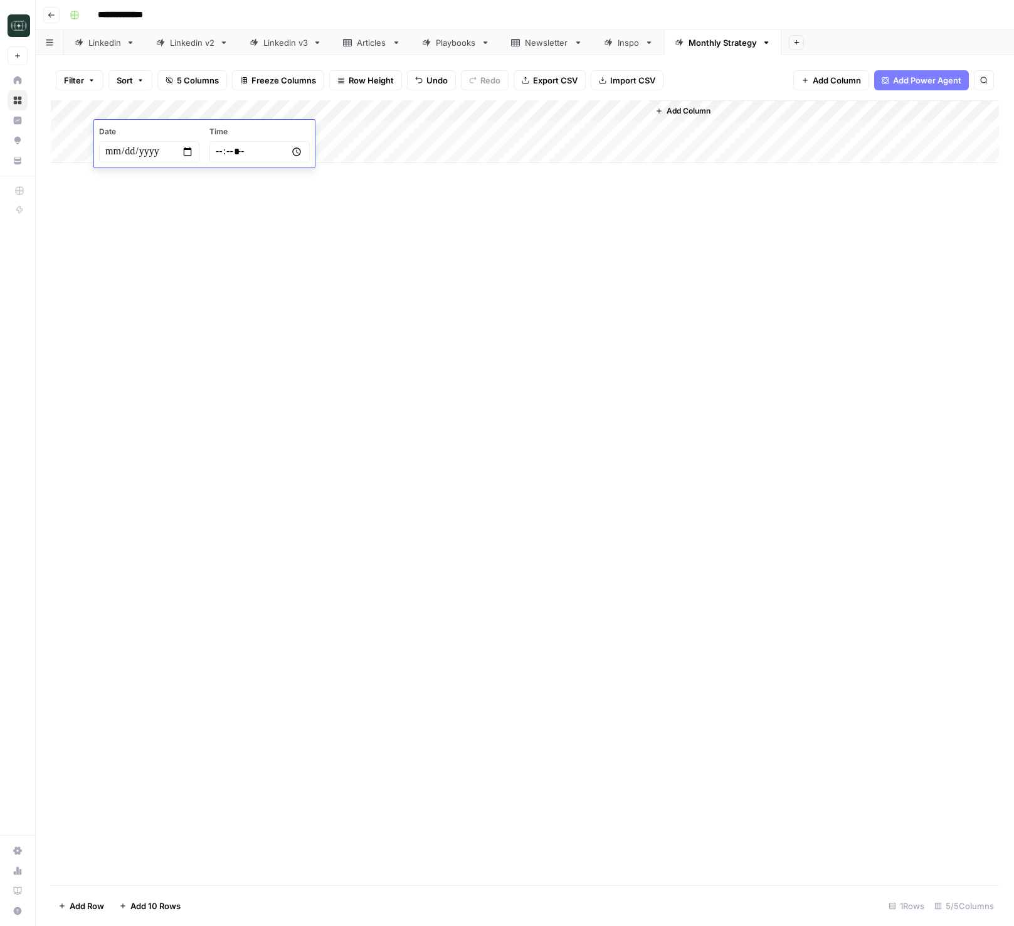
click at [185, 148] on input "date" at bounding box center [149, 151] width 100 height 21
type input "**********"
click at [302, 317] on div "Add Column" at bounding box center [525, 492] width 948 height 785
click at [336, 129] on div "Add Column" at bounding box center [525, 131] width 948 height 63
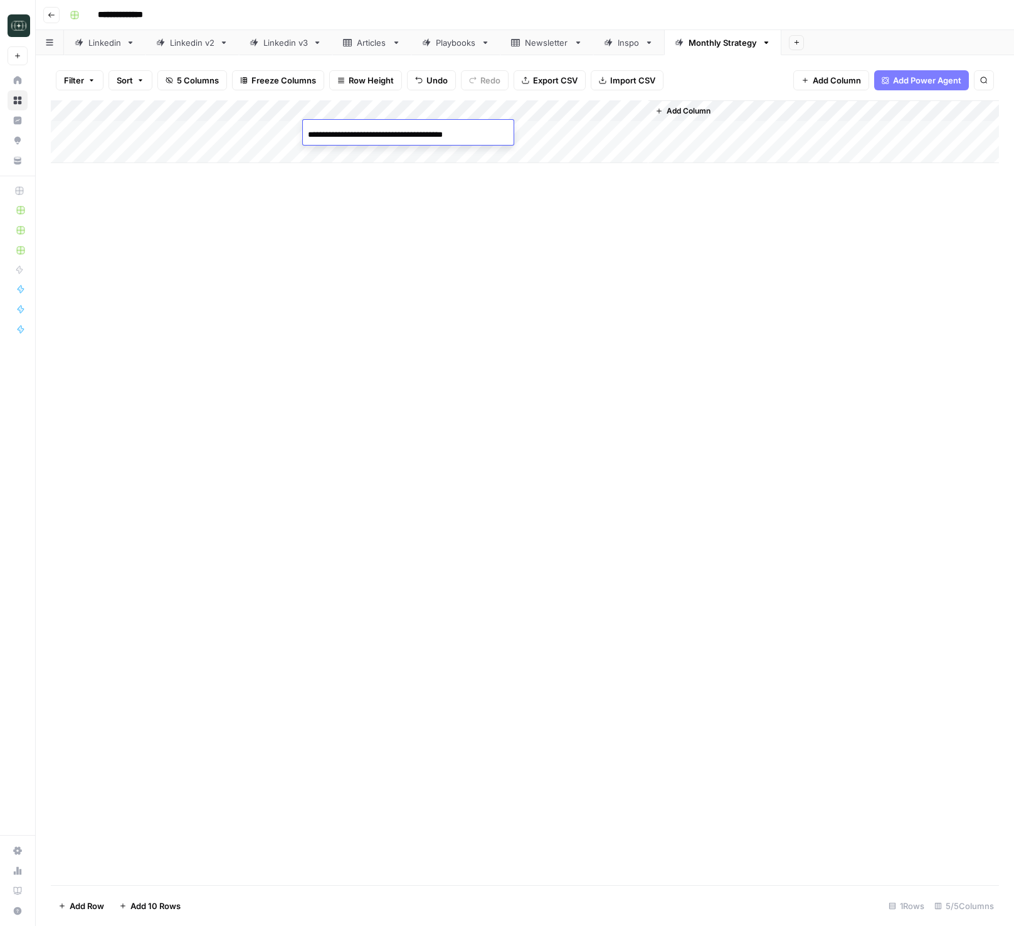
click at [549, 314] on div "Add Column" at bounding box center [525, 492] width 948 height 785
click at [634, 110] on div "Add Column" at bounding box center [525, 131] width 948 height 63
click at [617, 234] on span "Remove Column" at bounding box center [614, 234] width 110 height 13
click at [474, 137] on button "Delete" at bounding box center [463, 130] width 42 height 23
click at [511, 135] on div "Add Column" at bounding box center [525, 131] width 948 height 63
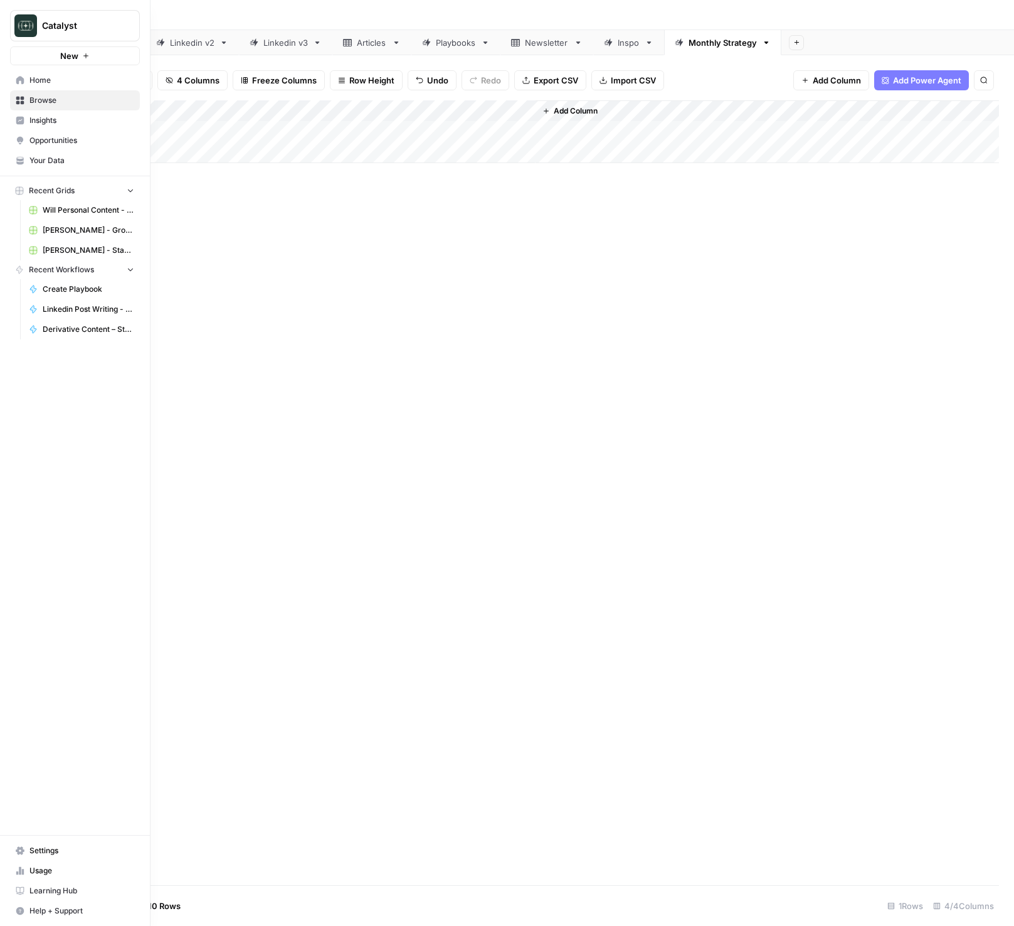
click at [73, 252] on span "Drew Rogers - StableDash" at bounding box center [89, 250] width 92 height 11
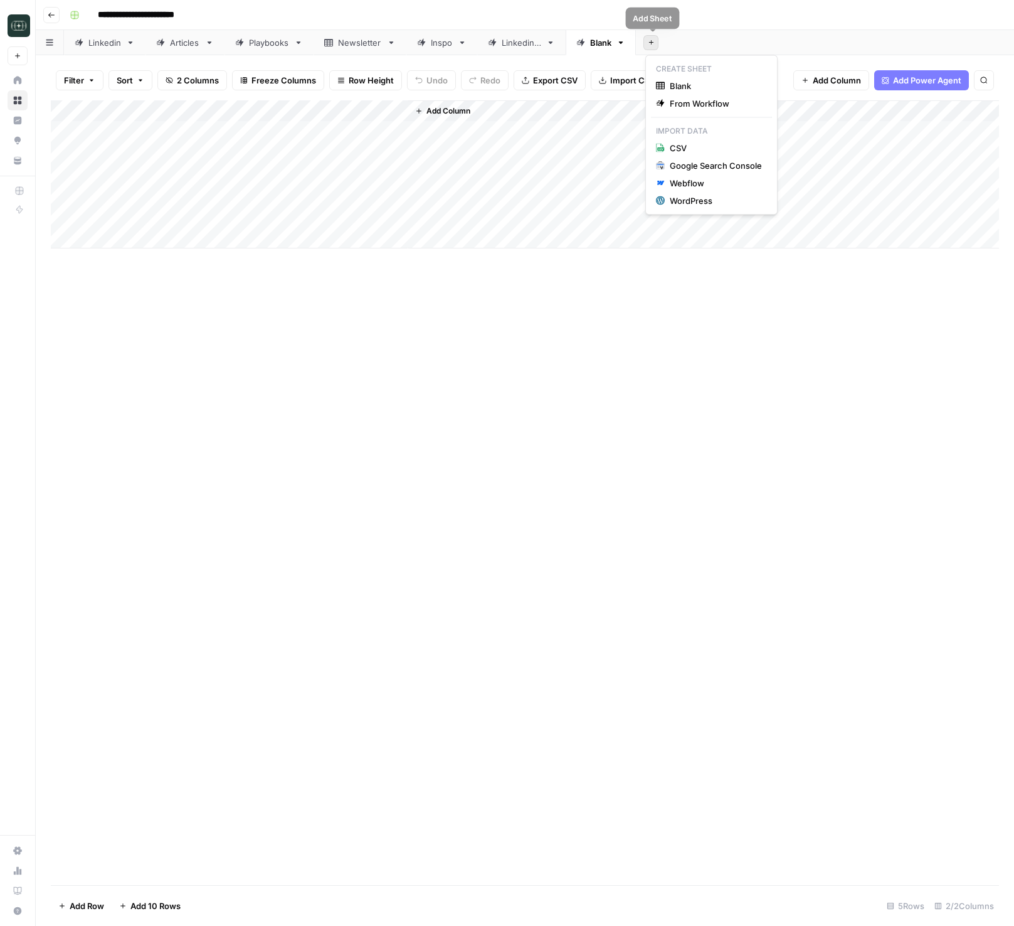
click at [655, 46] on button "Add Sheet" at bounding box center [650, 42] width 15 height 15
click at [687, 88] on span "Blank" at bounding box center [716, 86] width 92 height 13
click at [664, 43] on div "Blank" at bounding box center [670, 42] width 21 height 13
click at [669, 46] on div "Blank" at bounding box center [670, 42] width 21 height 13
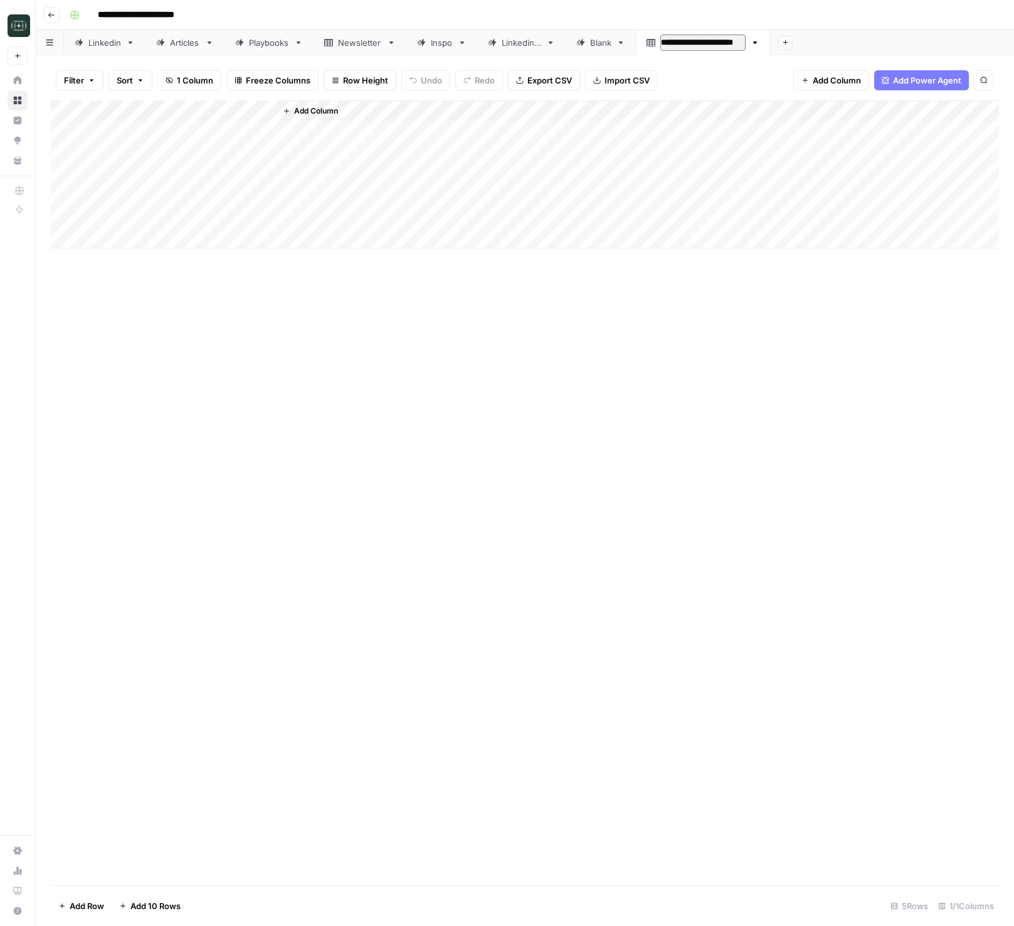
type input "**********"
click at [153, 134] on div "Add Column" at bounding box center [525, 174] width 948 height 148
click at [122, 111] on div "Add Column" at bounding box center [525, 174] width 948 height 148
click at [134, 140] on input "Title" at bounding box center [169, 141] width 127 height 13
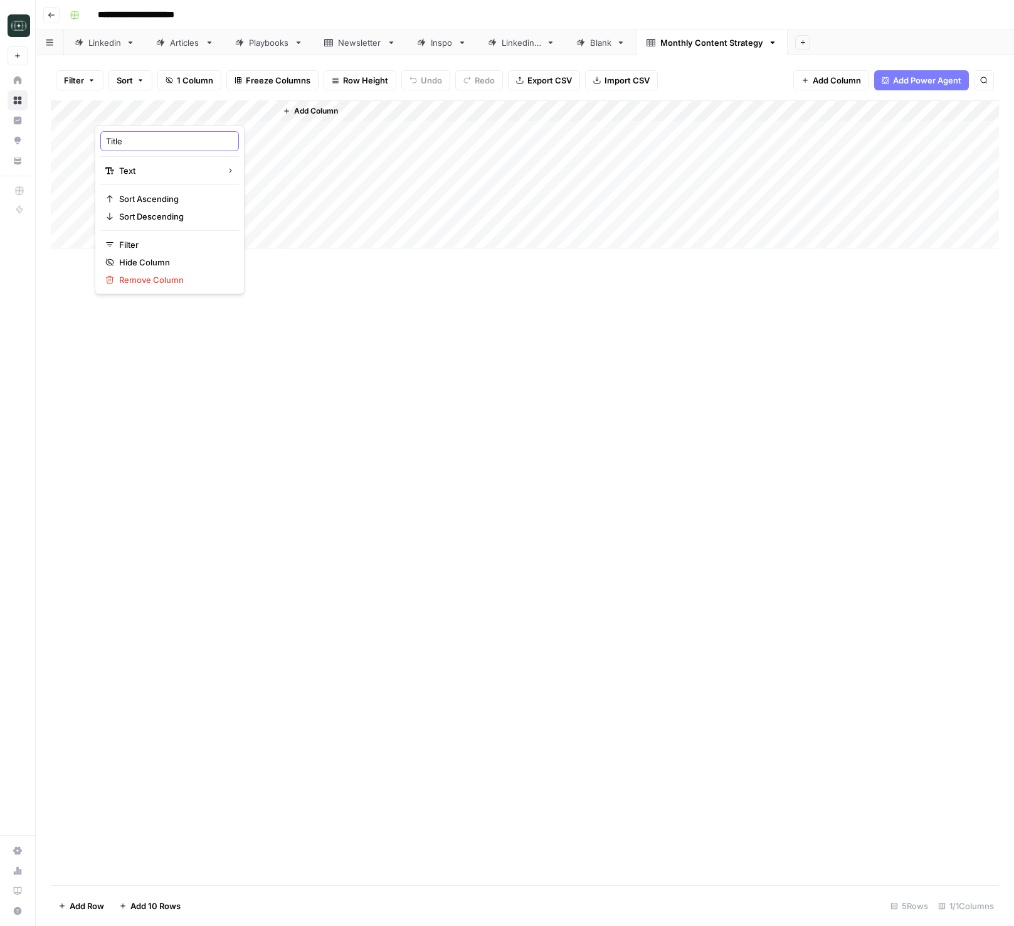
click at [134, 140] on input "Title" at bounding box center [169, 141] width 127 height 13
type input "Previous Strategy"
click at [321, 112] on span "Add Column" at bounding box center [316, 110] width 44 height 11
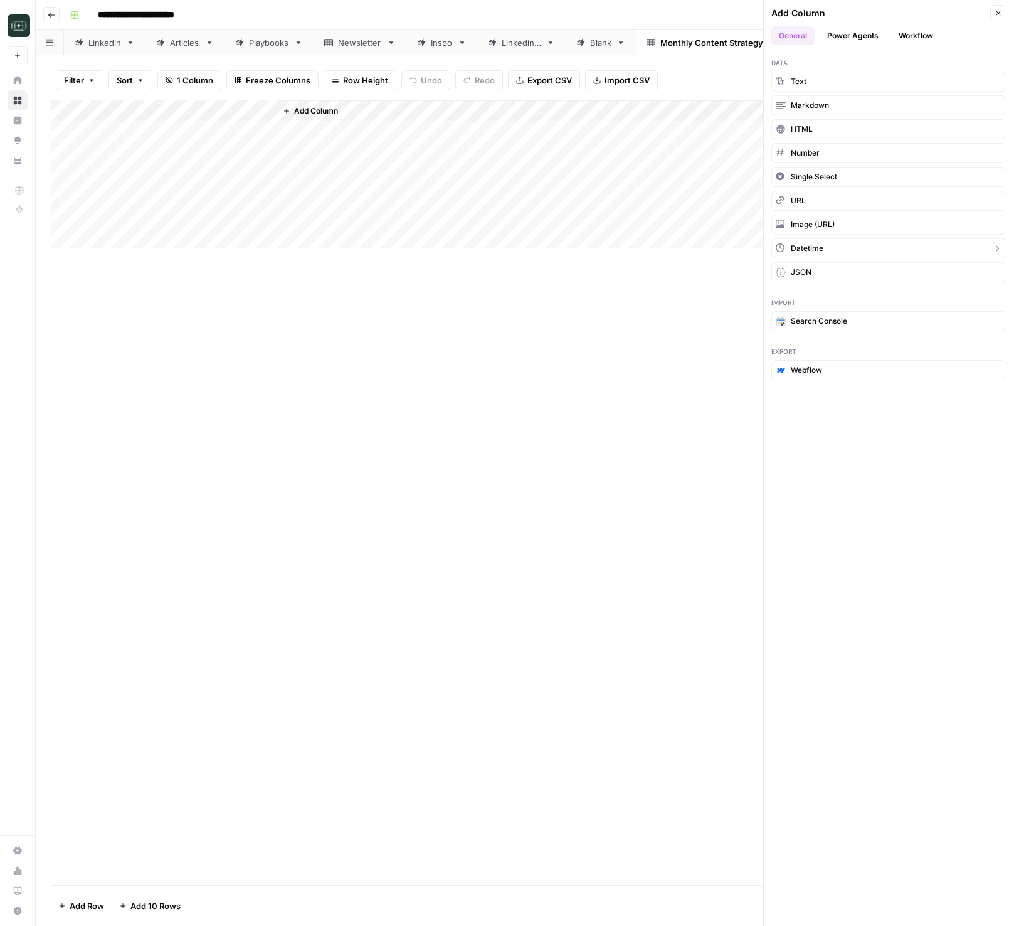
click at [810, 244] on span "Datetime" at bounding box center [807, 248] width 33 height 11
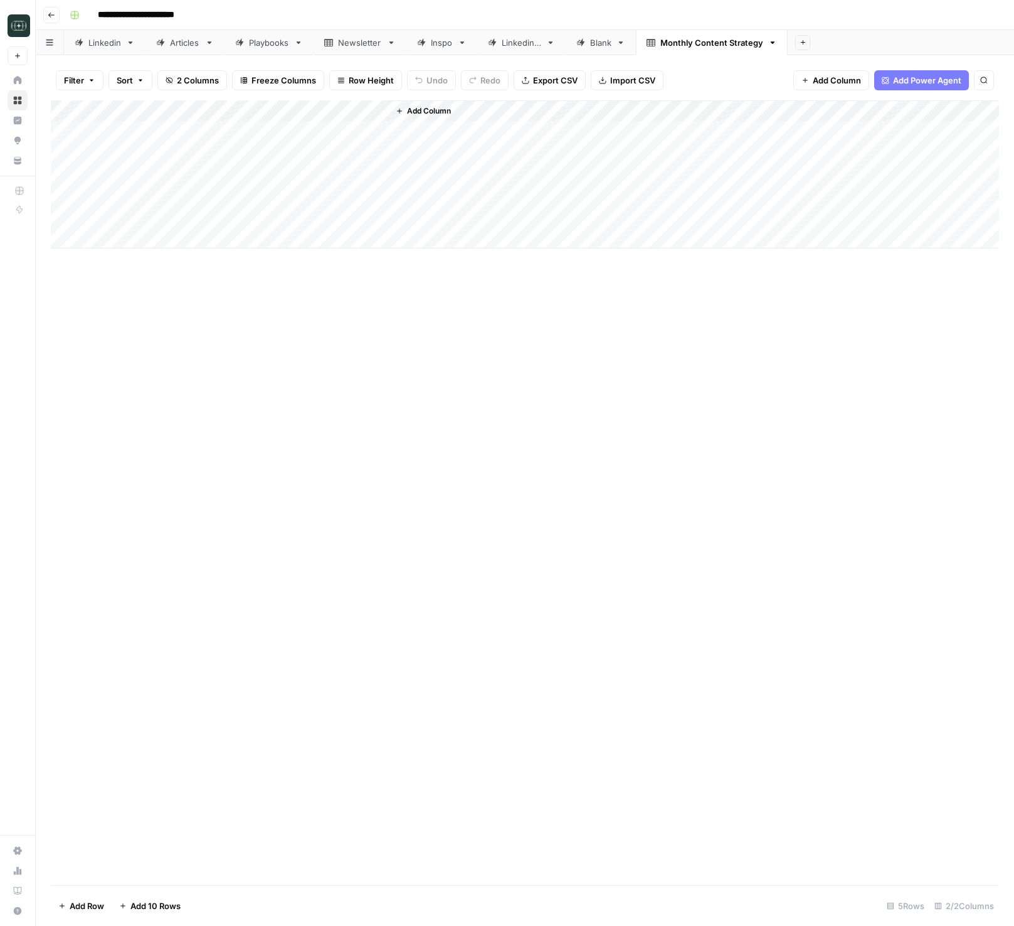
drag, startPoint x: 276, startPoint y: 110, endPoint x: 171, endPoint y: 110, distance: 104.7
click at [172, 110] on div "Add Column" at bounding box center [525, 174] width 948 height 148
click at [156, 133] on div "Add Column" at bounding box center [525, 174] width 948 height 148
click at [189, 151] on input "date" at bounding box center [149, 151] width 100 height 21
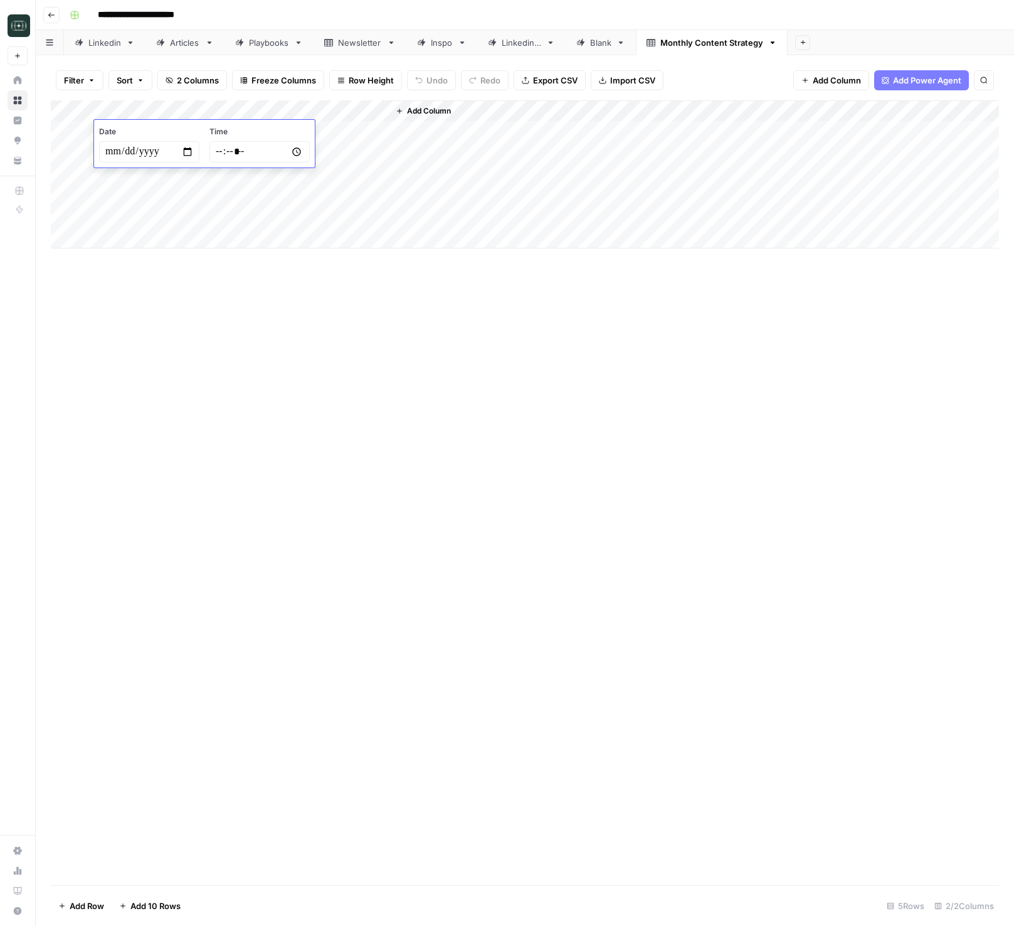
type input "**********"
click at [317, 346] on div "Add Column" at bounding box center [525, 492] width 948 height 785
click at [448, 103] on button "Add Column" at bounding box center [423, 111] width 65 height 16
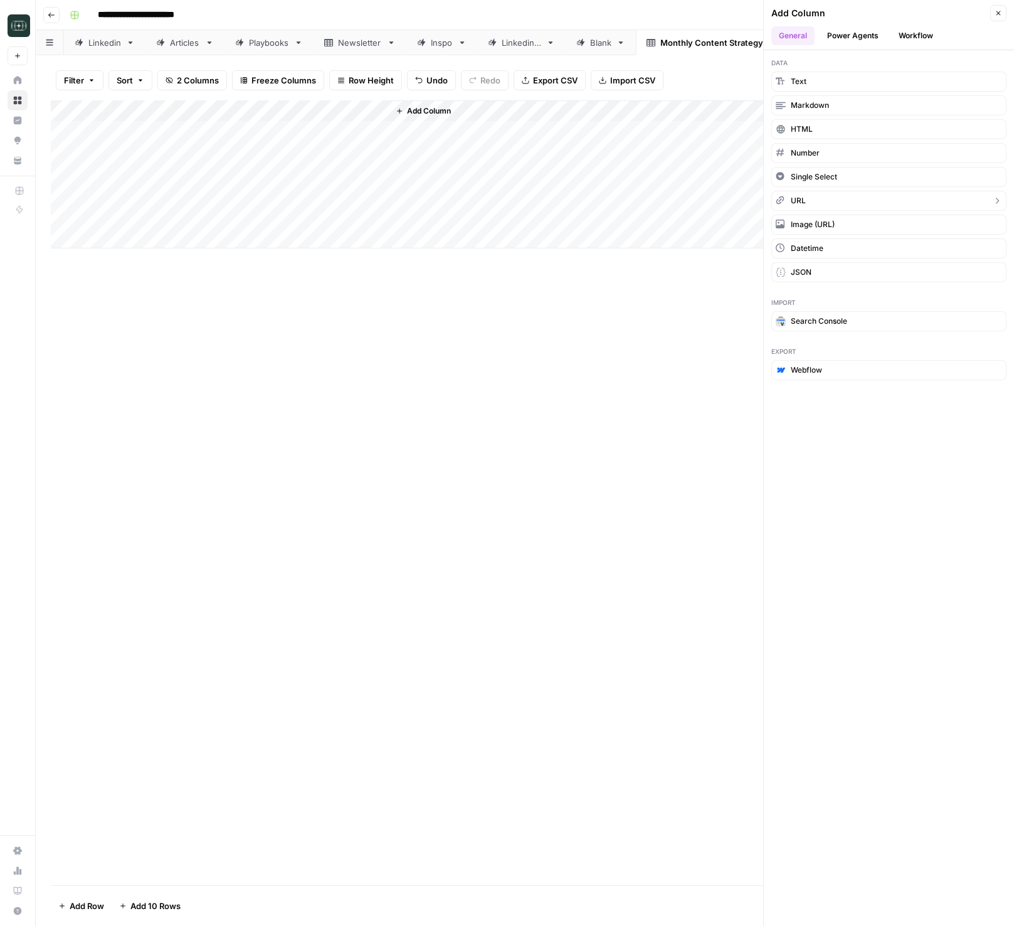
click at [813, 198] on button "URL" at bounding box center [888, 201] width 235 height 20
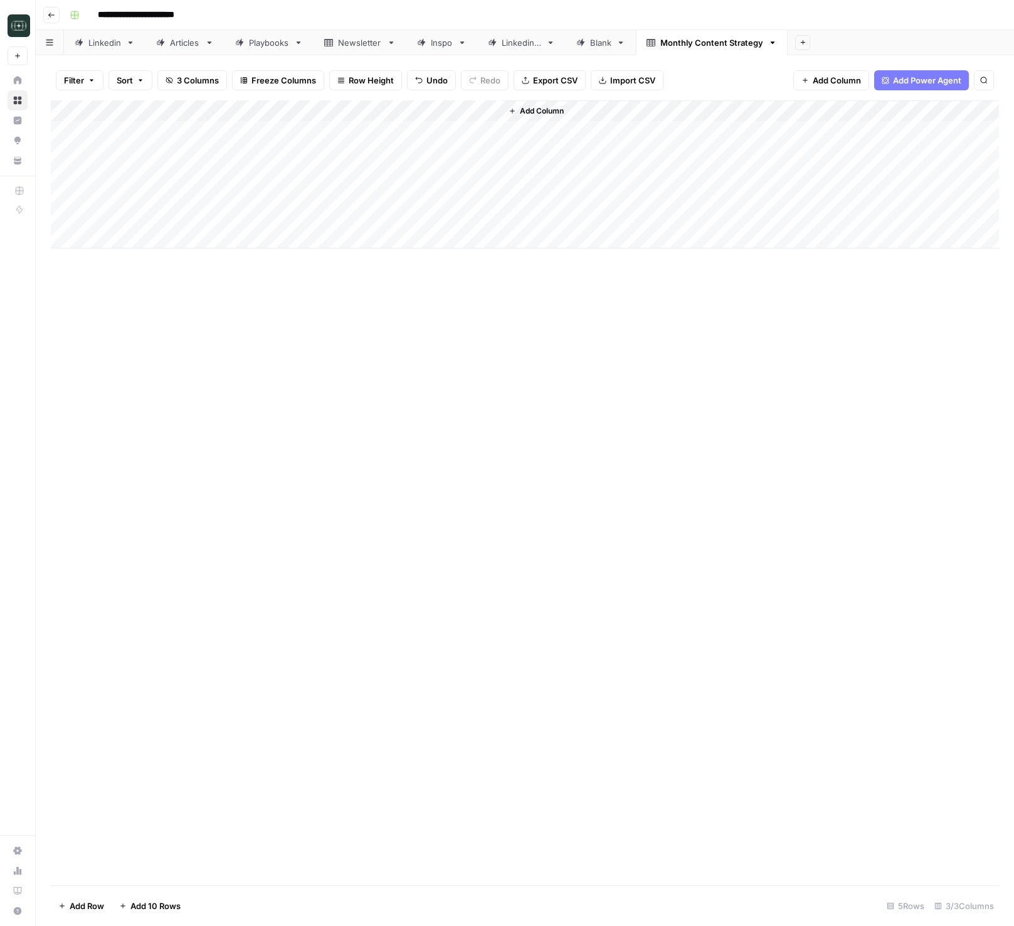
click at [448, 115] on div "Add Column" at bounding box center [525, 174] width 948 height 148
click at [447, 140] on input "New Column (1)" at bounding box center [463, 141] width 127 height 13
type input "Linkedin"
click at [475, 134] on div "Add Column" at bounding box center [525, 174] width 948 height 148
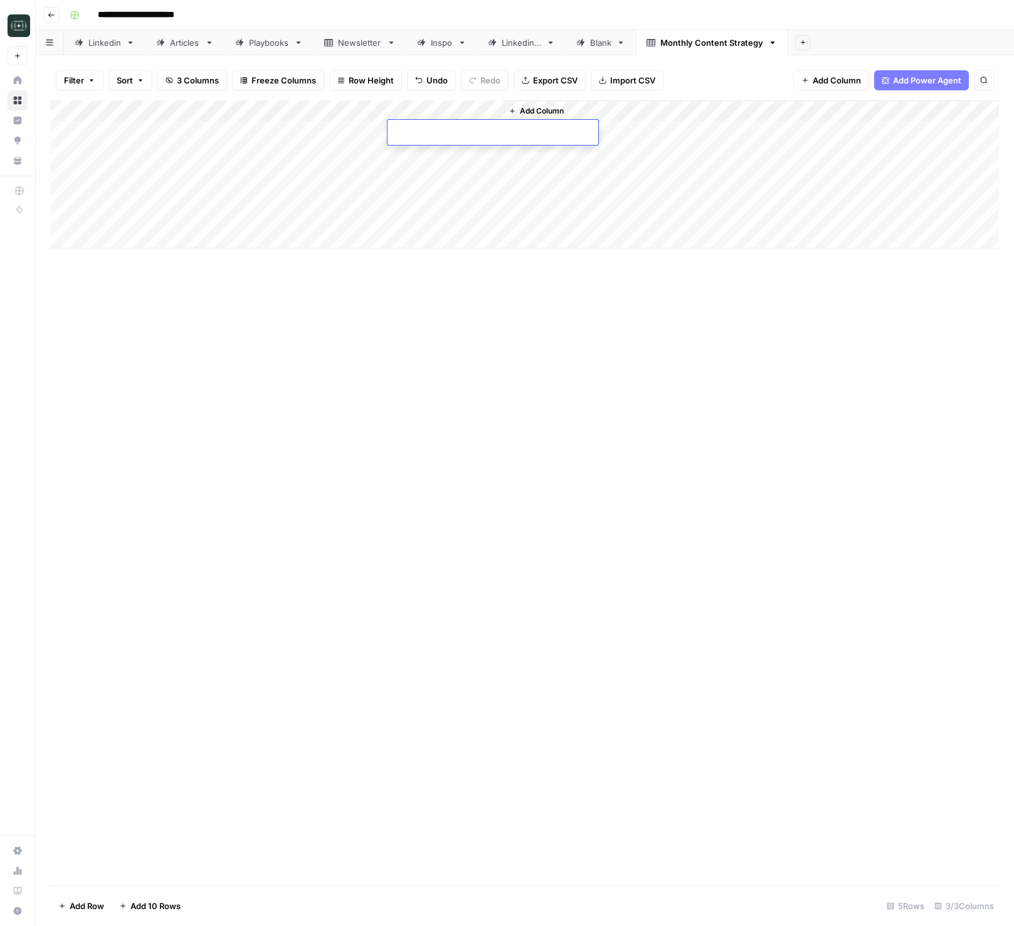
type input "**********"
click at [587, 294] on div "Add Column" at bounding box center [525, 492] width 948 height 785
click at [548, 115] on span "Add Column" at bounding box center [542, 110] width 44 height 11
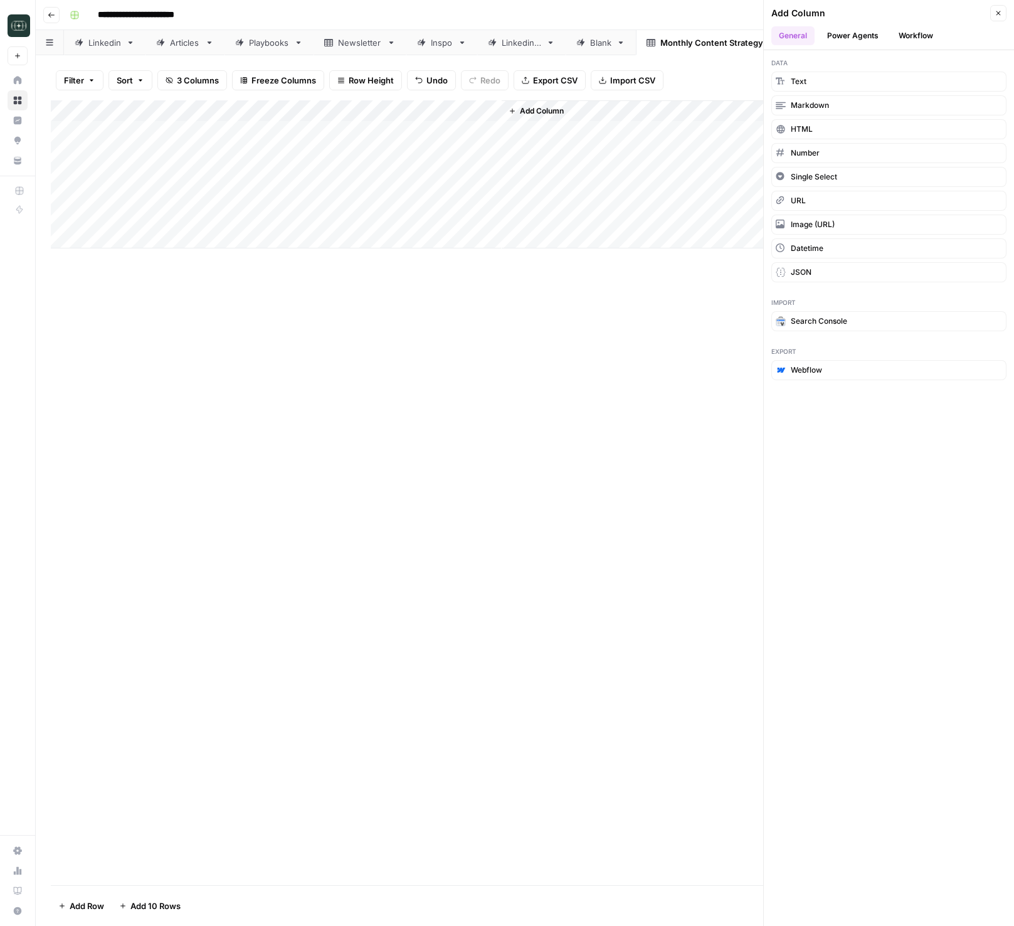
click at [925, 31] on button "Workflow" at bounding box center [916, 35] width 50 height 19
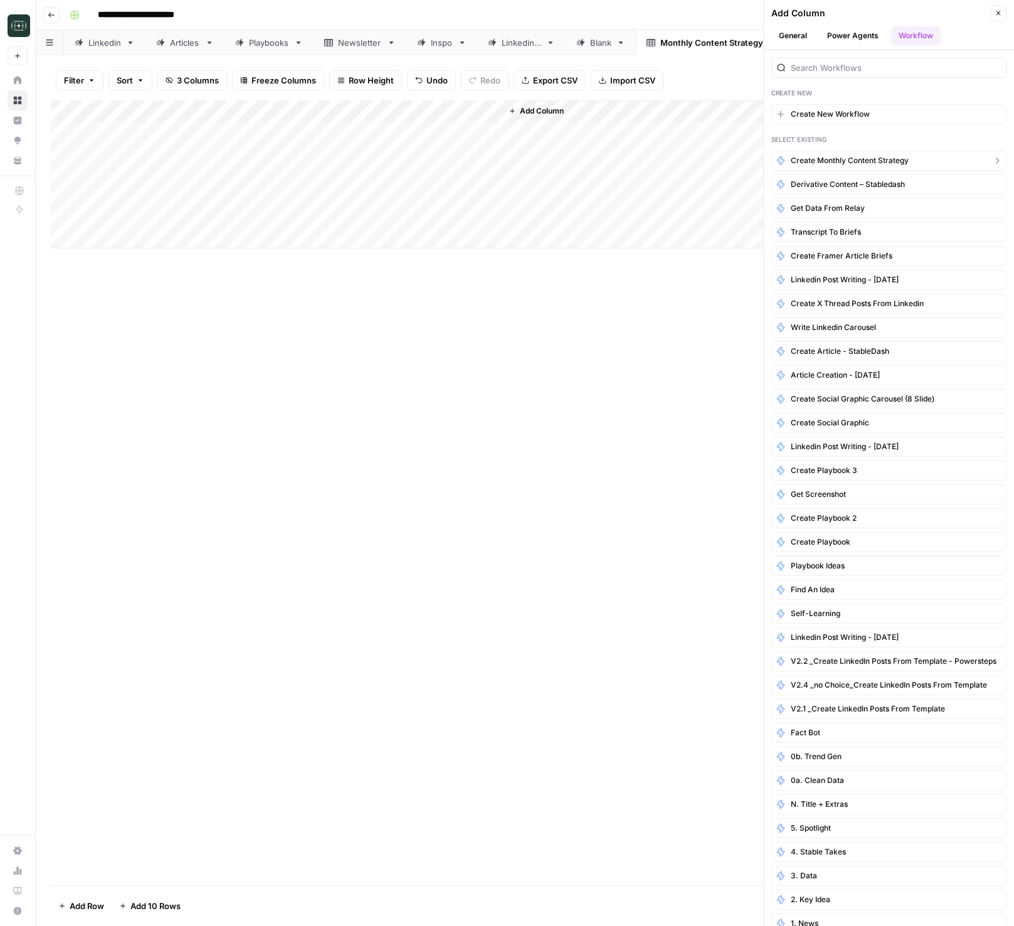
click at [844, 161] on span "Create Monthly Content Strategy" at bounding box center [850, 160] width 118 height 11
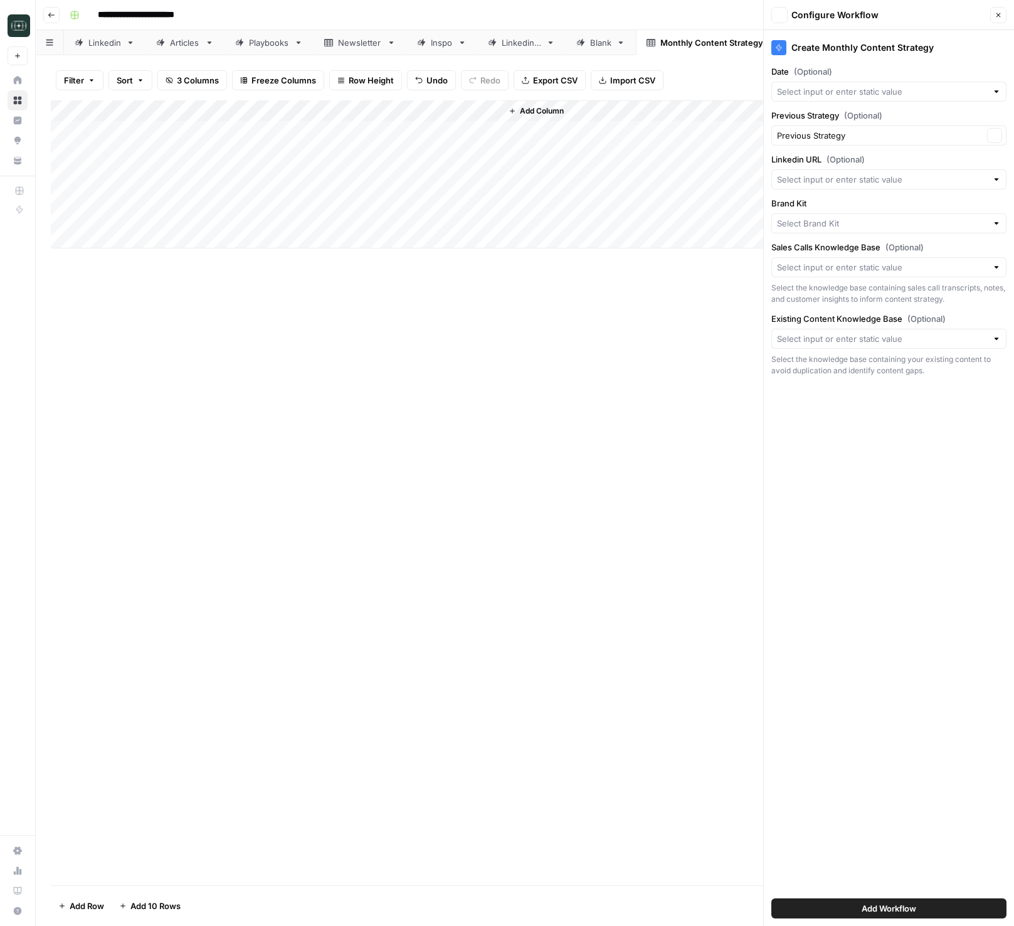
type input "Stabledash"
click at [839, 89] on input "Date (Optional)" at bounding box center [882, 91] width 210 height 13
click at [132, 111] on div "Add Column" at bounding box center [525, 174] width 948 height 148
click at [143, 111] on div at bounding box center [152, 112] width 114 height 25
click at [136, 136] on input "New Column" at bounding box center [169, 141] width 127 height 13
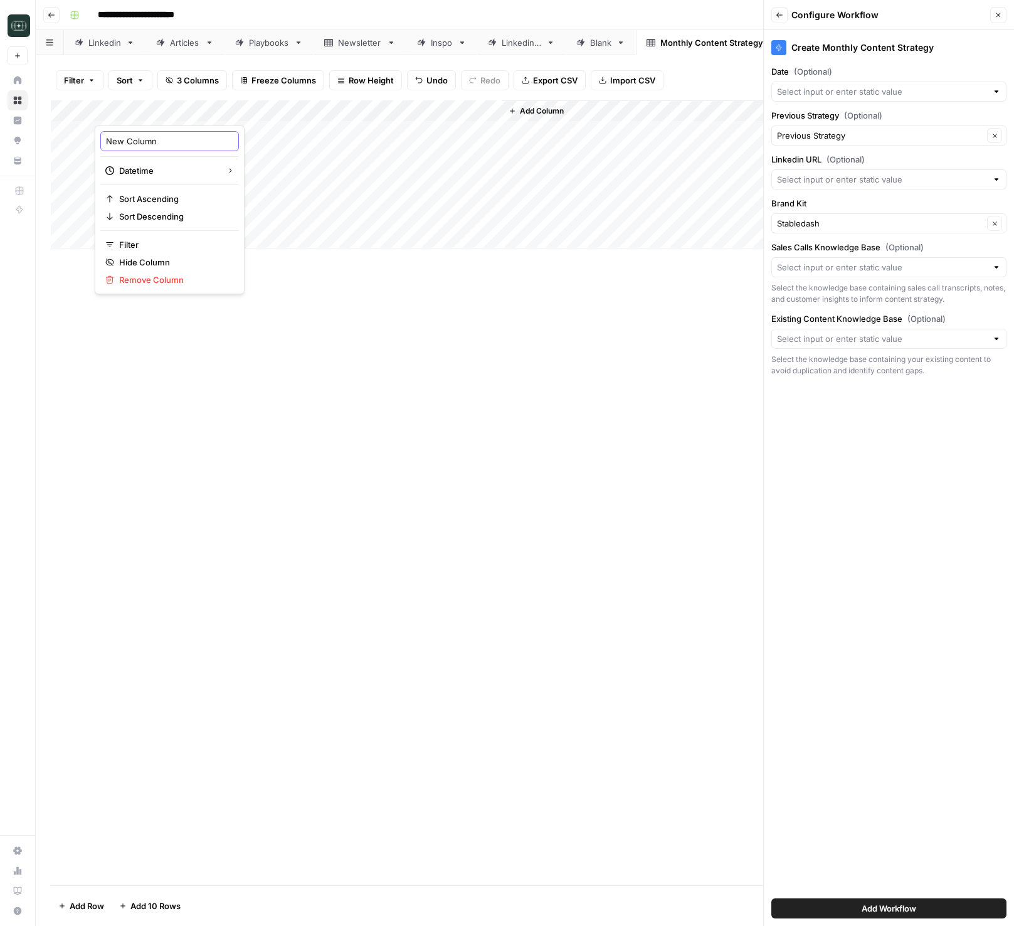
click at [136, 136] on input "New Column" at bounding box center [169, 141] width 127 height 13
type input "Da"
type input "Date"
click at [310, 245] on div "Add Column" at bounding box center [525, 174] width 948 height 148
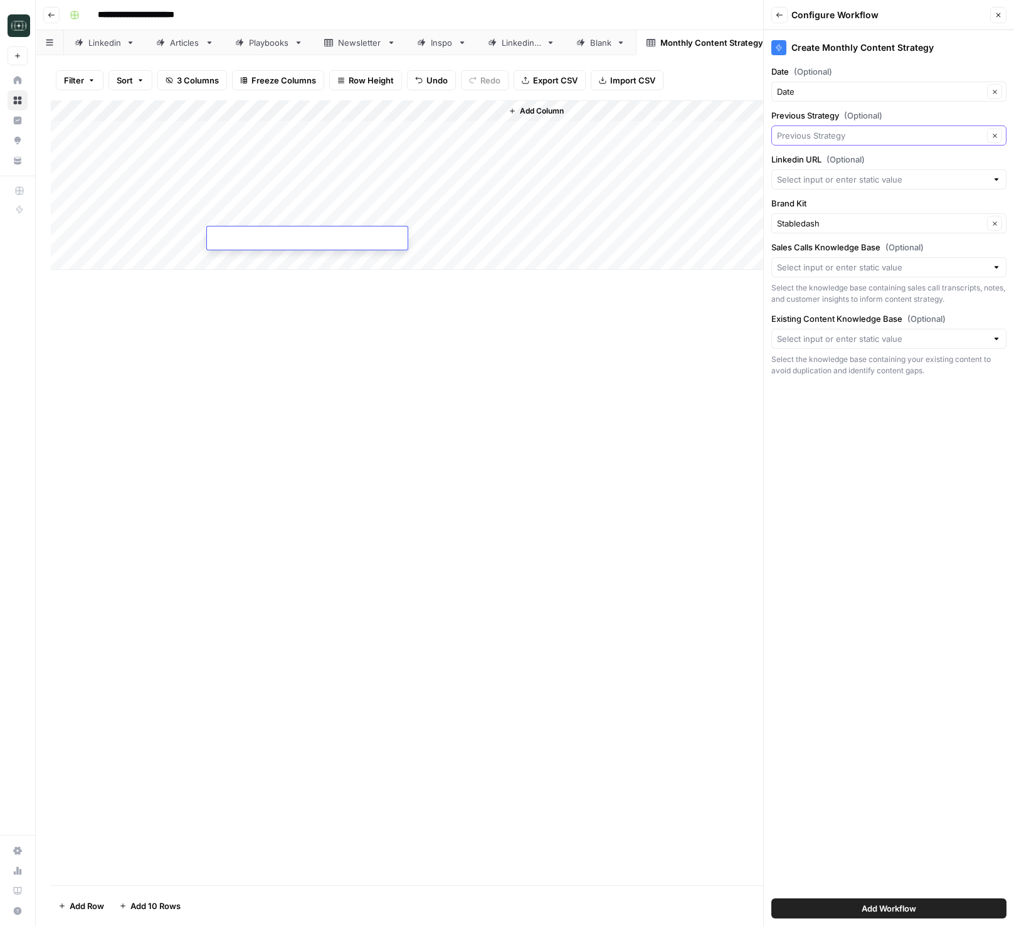
click at [825, 139] on input "Previous Strategy (Optional)" at bounding box center [880, 135] width 206 height 13
type input "Previous Strategy"
click at [855, 177] on input "Linkedin URL (Optional)" at bounding box center [882, 179] width 210 height 13
click at [834, 258] on button "Linkedin Possible Match" at bounding box center [889, 250] width 224 height 20
type input "Linkedin"
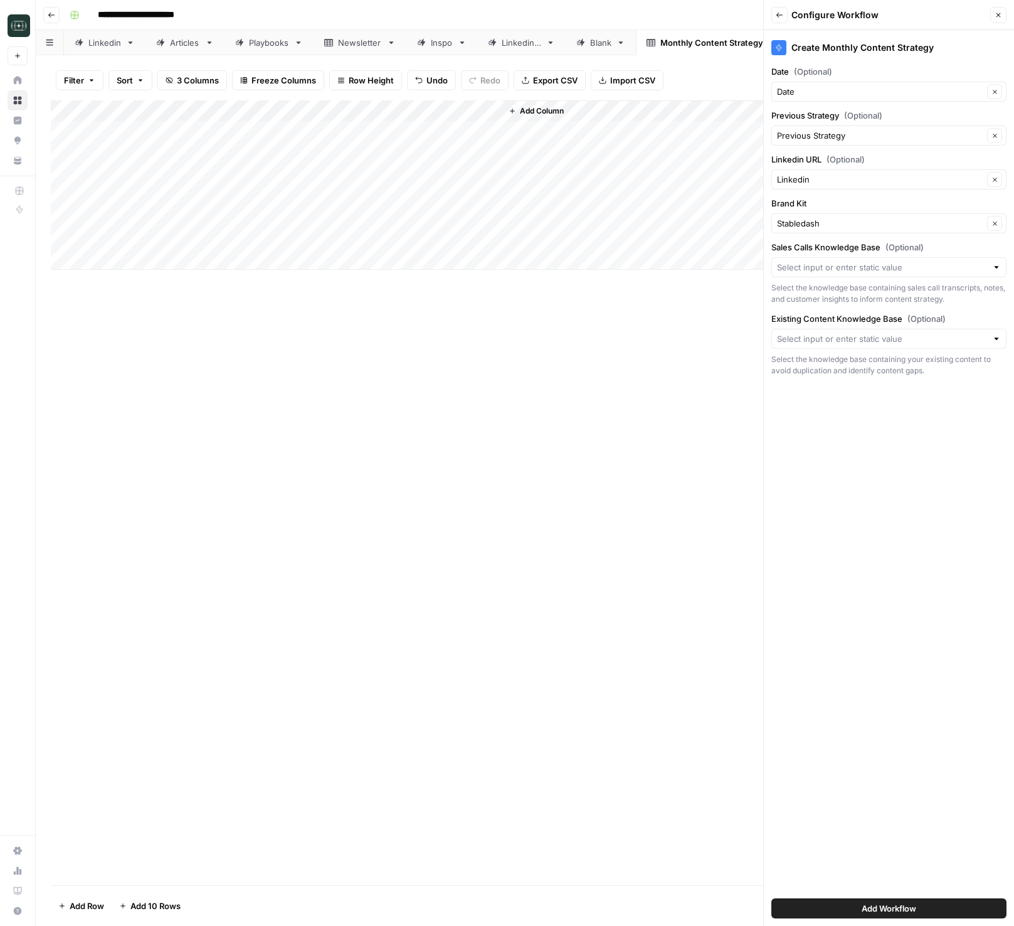
click at [831, 230] on div "Stabledash Clear" at bounding box center [888, 223] width 235 height 20
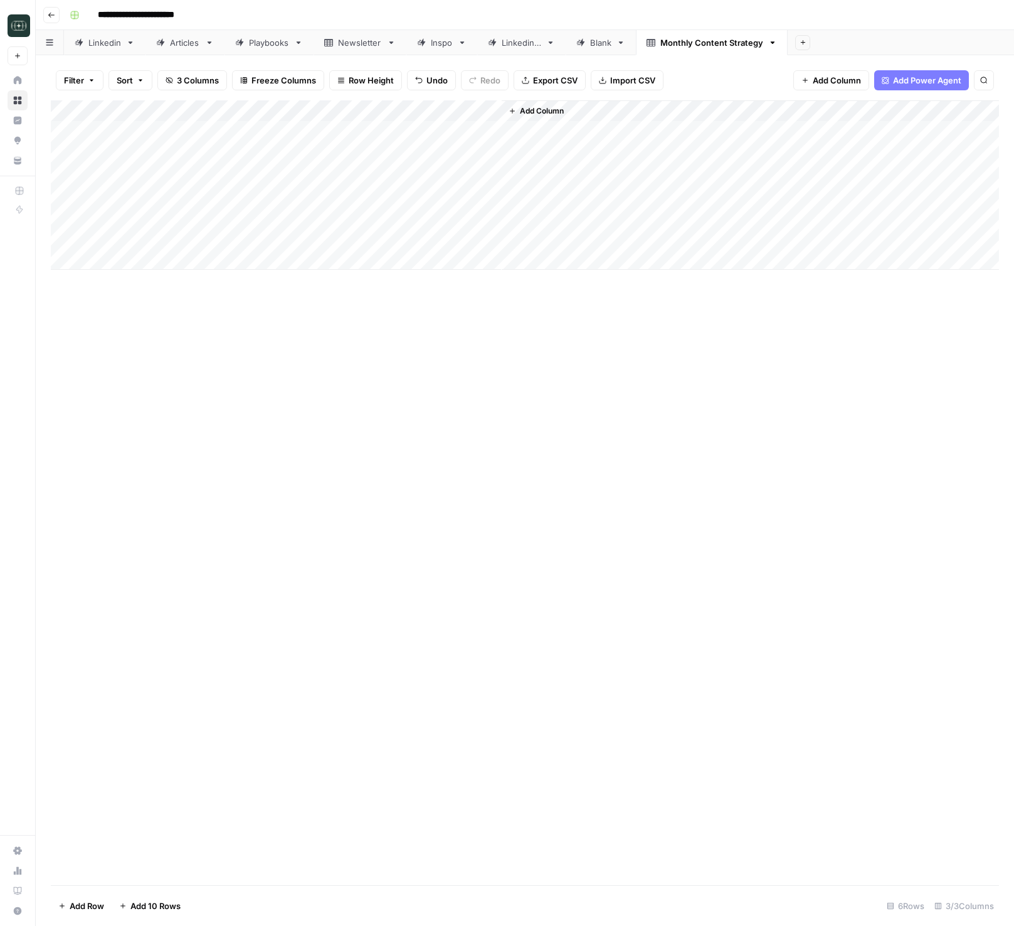
drag, startPoint x: 591, startPoint y: 98, endPoint x: 569, endPoint y: 110, distance: 24.4
click at [578, 107] on div "Filter Sort 3 Columns Freeze Columns Row Height Undo Redo Export CSV Import CSV…" at bounding box center [525, 490] width 978 height 871
drag, startPoint x: 542, startPoint y: 112, endPoint x: 784, endPoint y: 75, distance: 244.9
click at [542, 112] on span "Add Column" at bounding box center [542, 110] width 44 height 11
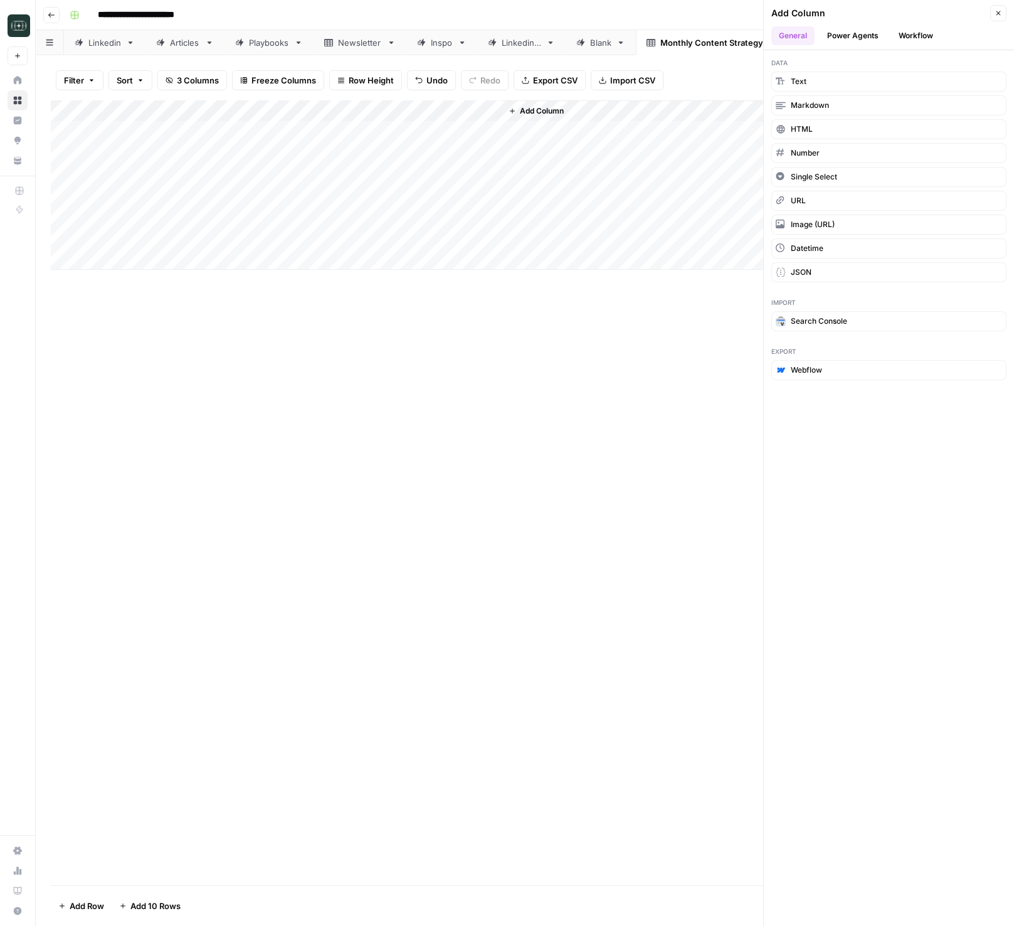
click at [907, 36] on button "Workflow" at bounding box center [916, 35] width 50 height 19
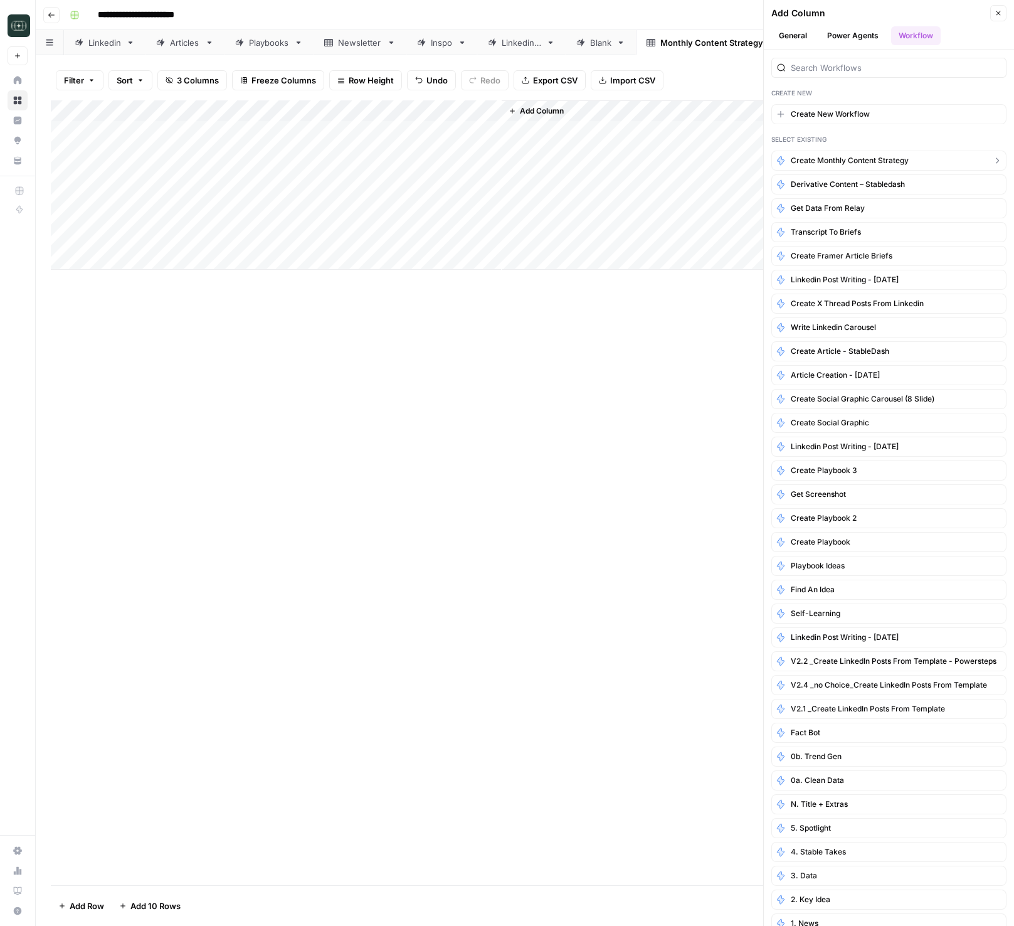
click at [849, 159] on span "Create Monthly Content Strategy" at bounding box center [850, 160] width 118 height 11
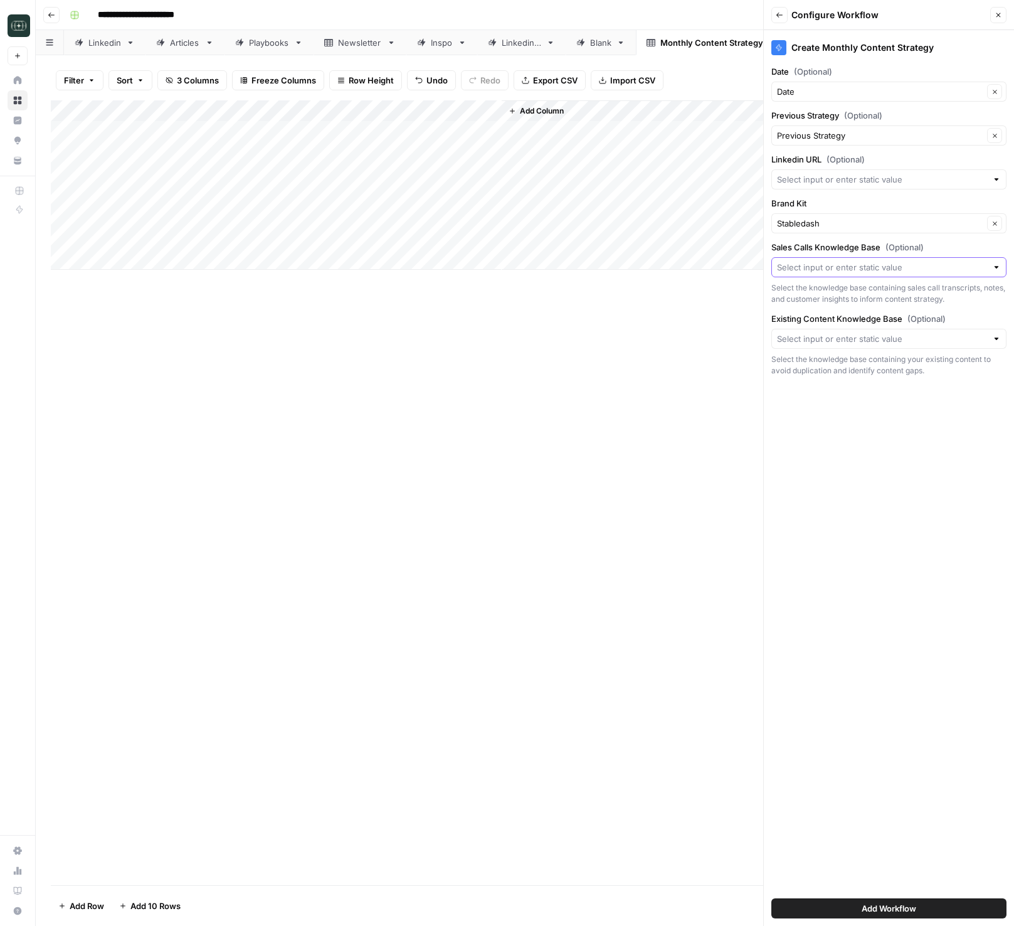
click at [833, 268] on input "Sales Calls Knowledge Base (Optional)" at bounding box center [882, 267] width 210 height 13
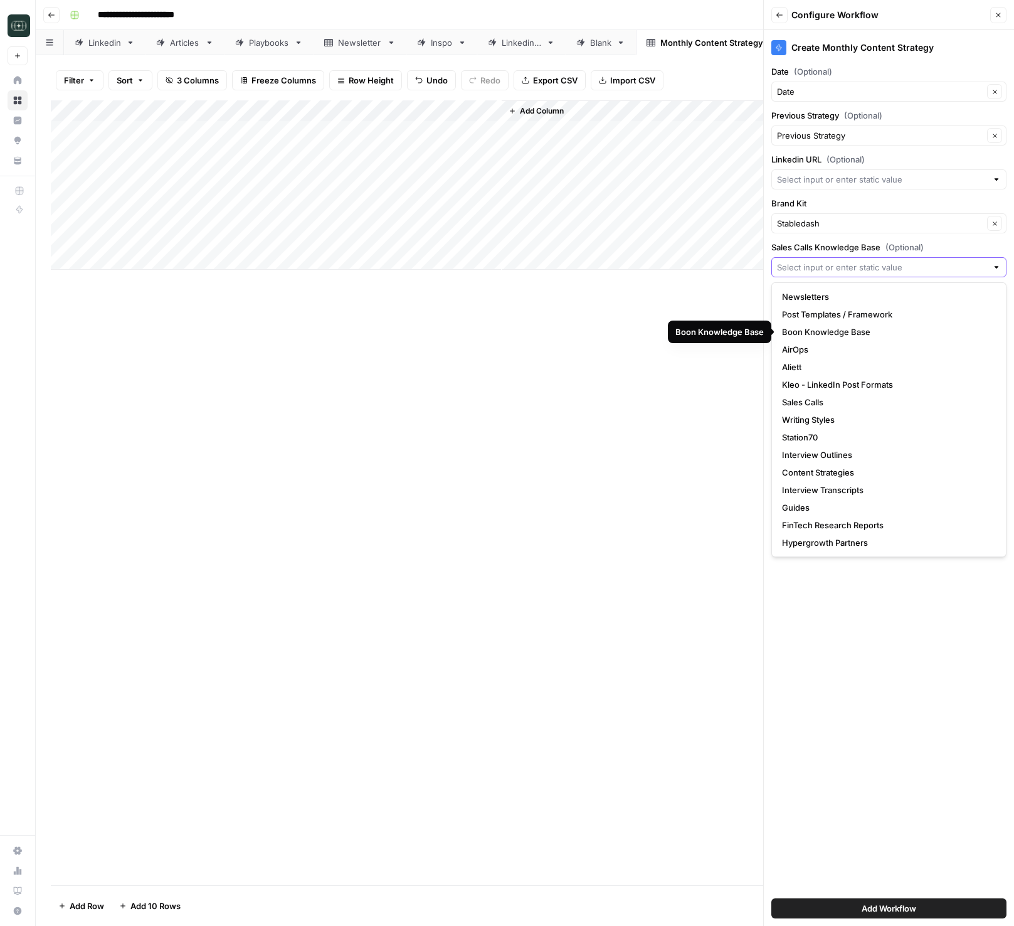
click at [823, 263] on input "Sales Calls Knowledge Base (Optional)" at bounding box center [882, 267] width 210 height 13
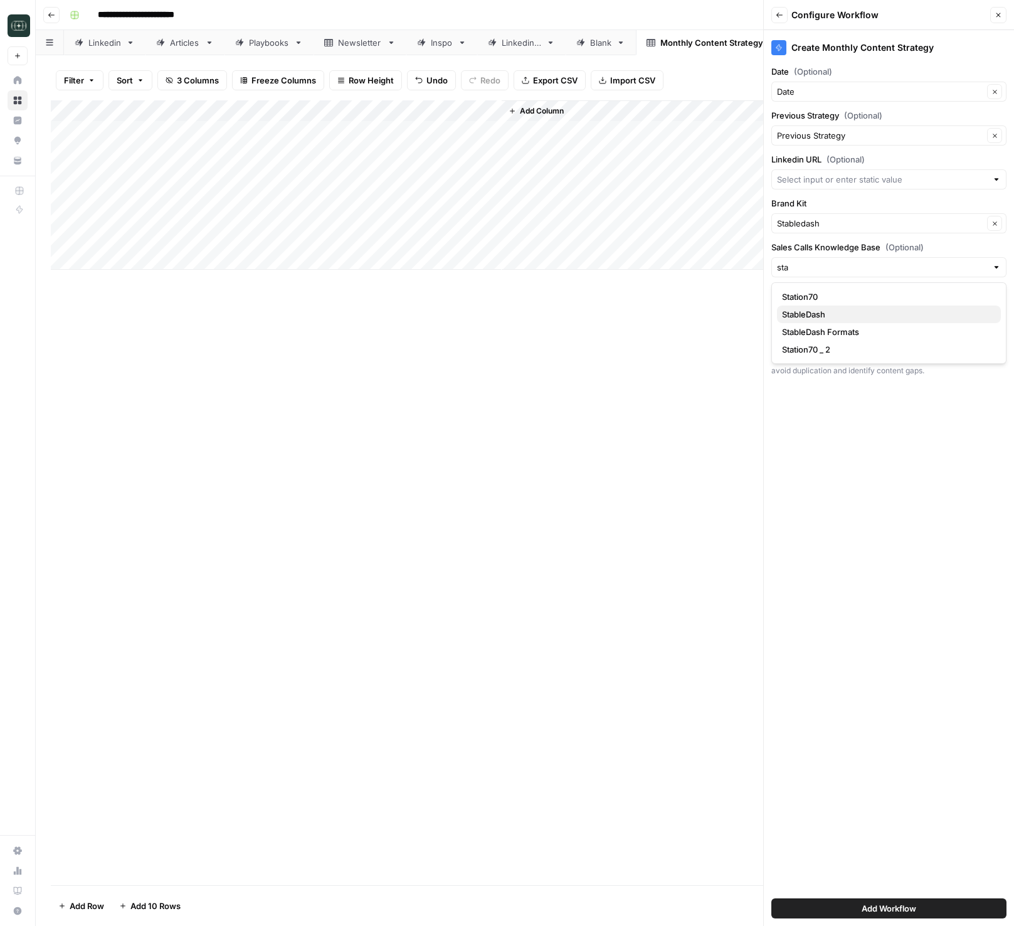
click at [825, 309] on span "StableDash" at bounding box center [886, 314] width 209 height 13
type input "StableDash"
click at [825, 329] on div at bounding box center [888, 339] width 235 height 20
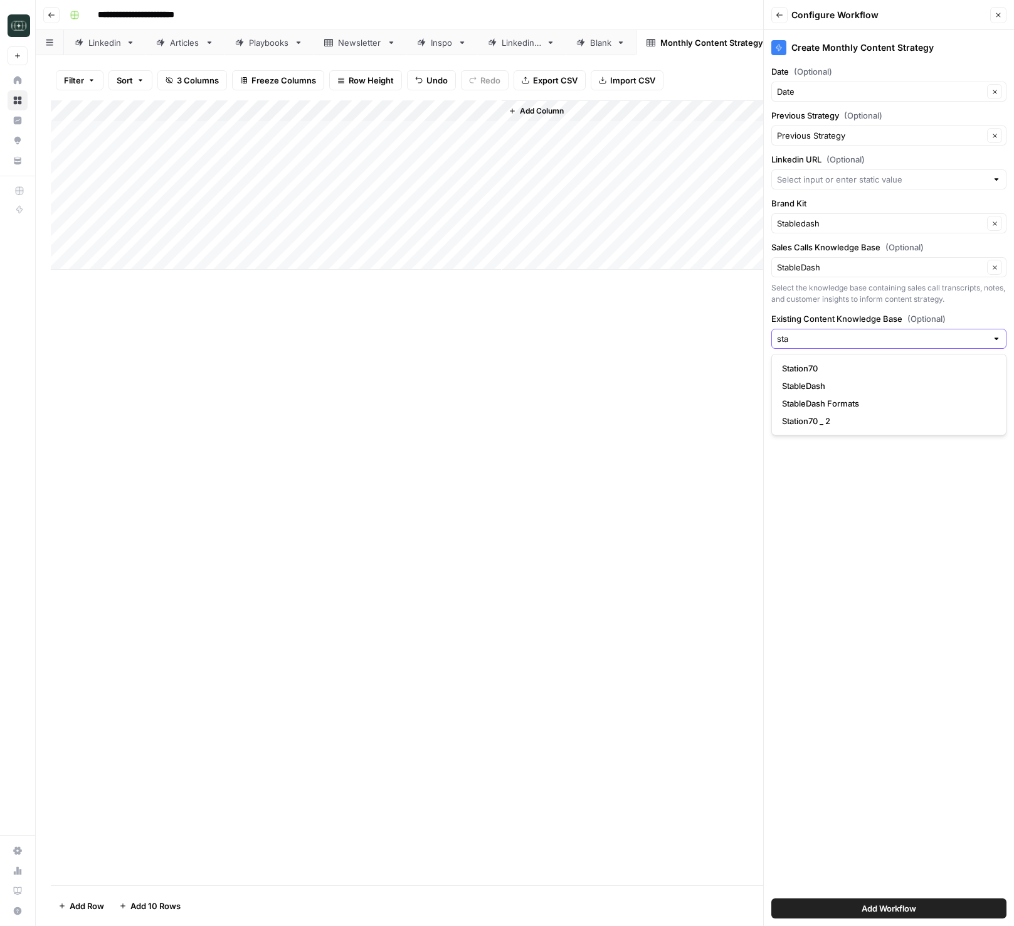
type input "sta"
click at [841, 391] on span "StableDash" at bounding box center [886, 385] width 209 height 13
type input "StableDash"
click at [912, 906] on span "Add Workflow" at bounding box center [889, 908] width 55 height 13
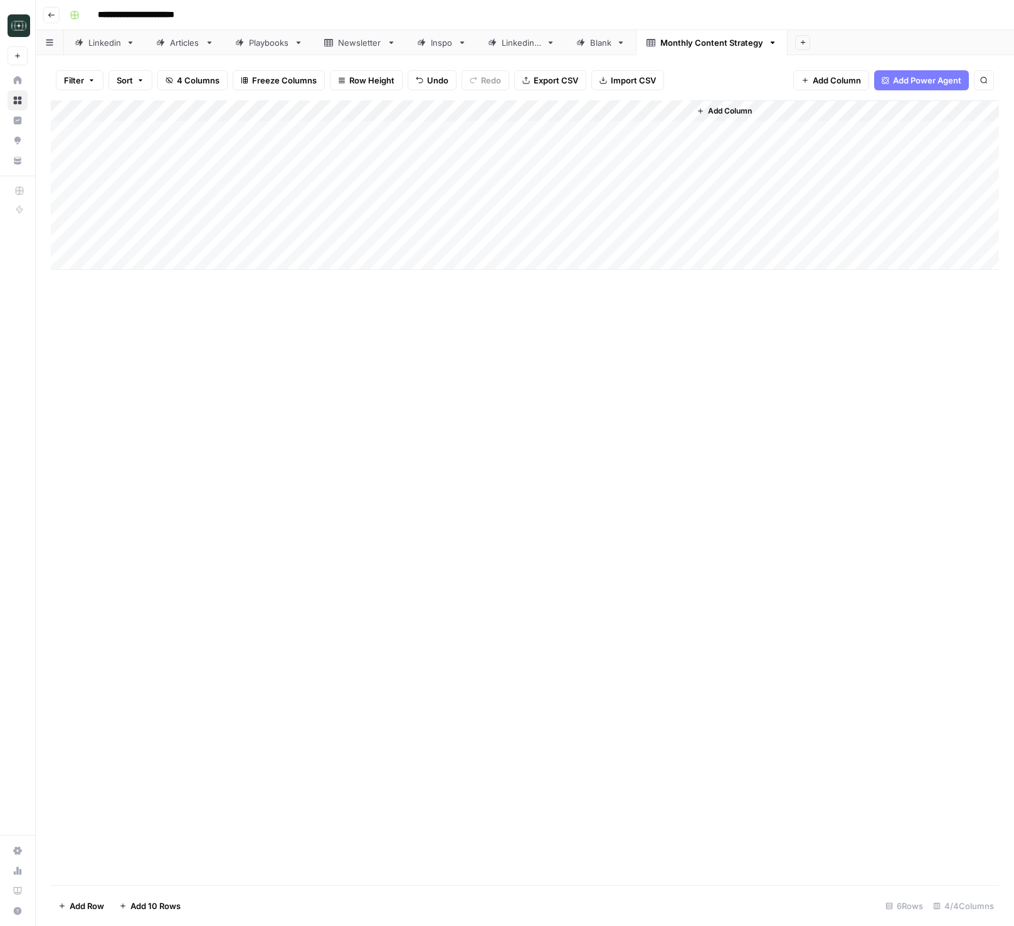
click at [607, 134] on div "Add Column" at bounding box center [525, 184] width 948 height 169
click at [708, 425] on div "Add Column" at bounding box center [525, 492] width 948 height 785
drag, startPoint x: 388, startPoint y: 115, endPoint x: 310, endPoint y: 109, distance: 77.4
click at [310, 109] on div "Add Column" at bounding box center [525, 184] width 948 height 169
click at [487, 357] on div "Add Column" at bounding box center [525, 492] width 948 height 785
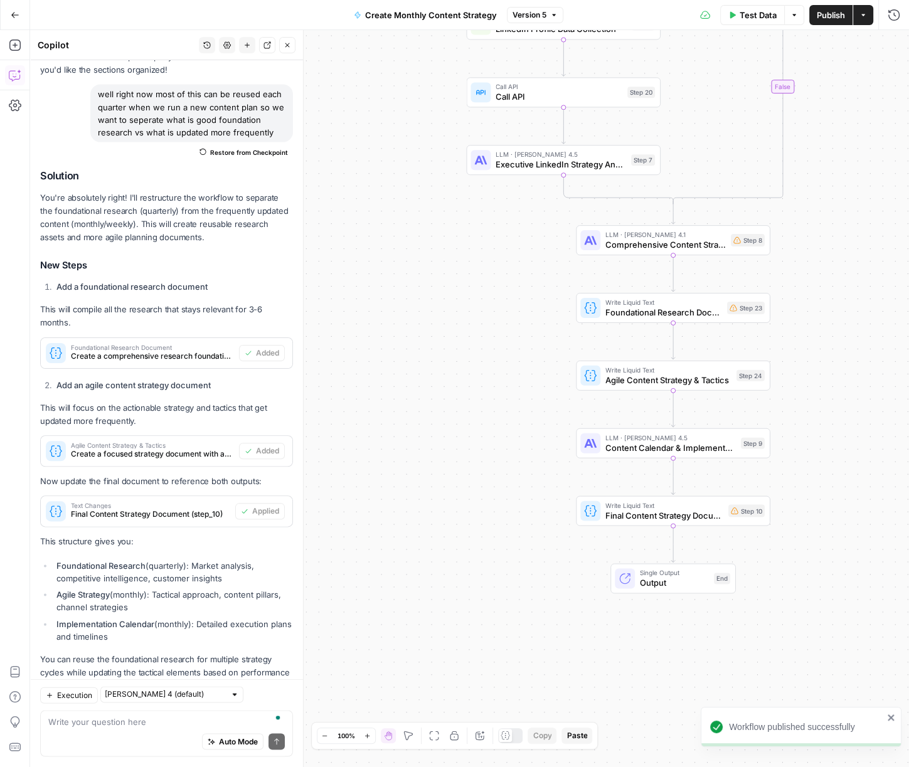
scroll to position [2476, 0]
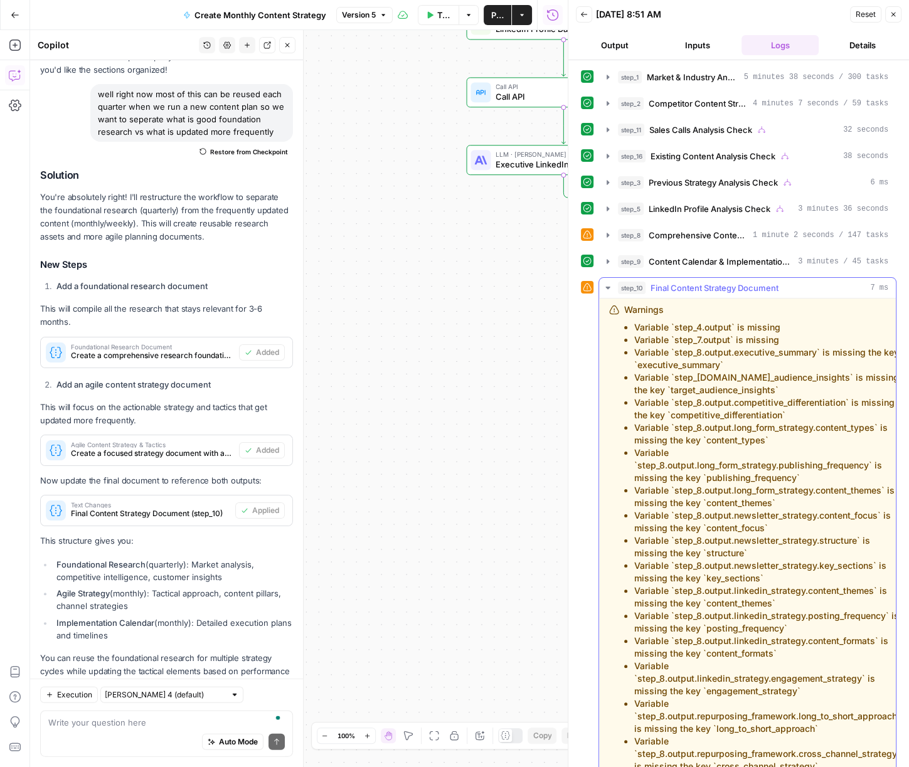
drag, startPoint x: 603, startPoint y: 287, endPoint x: 604, endPoint y: 278, distance: 8.9
click at [603, 285] on icon "button" at bounding box center [608, 288] width 10 height 10
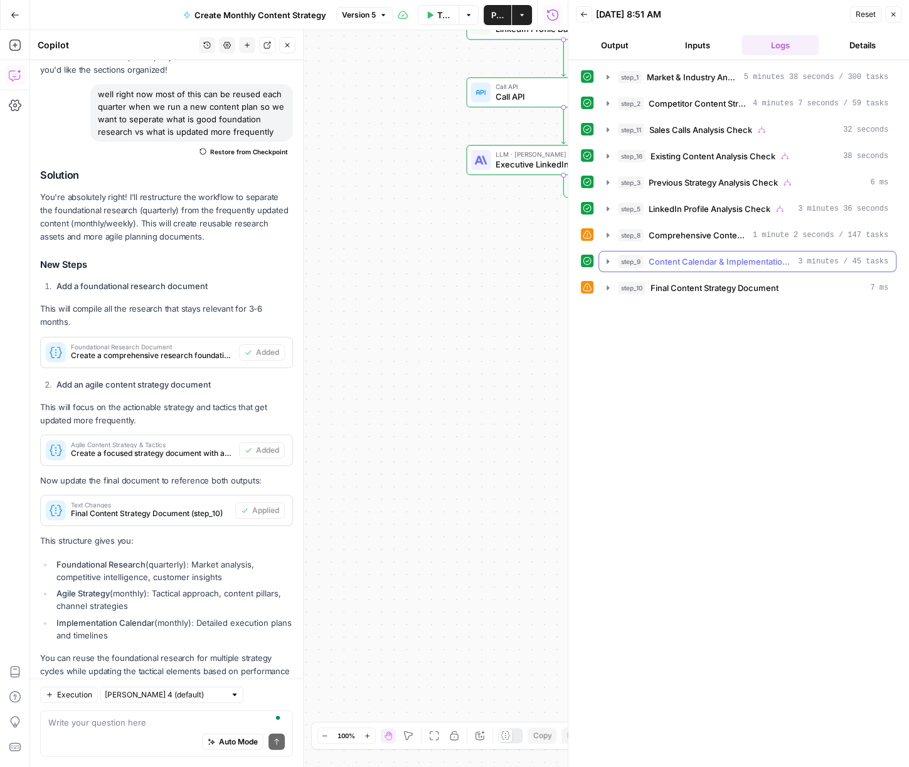
click at [608, 263] on icon "button" at bounding box center [608, 262] width 10 height 10
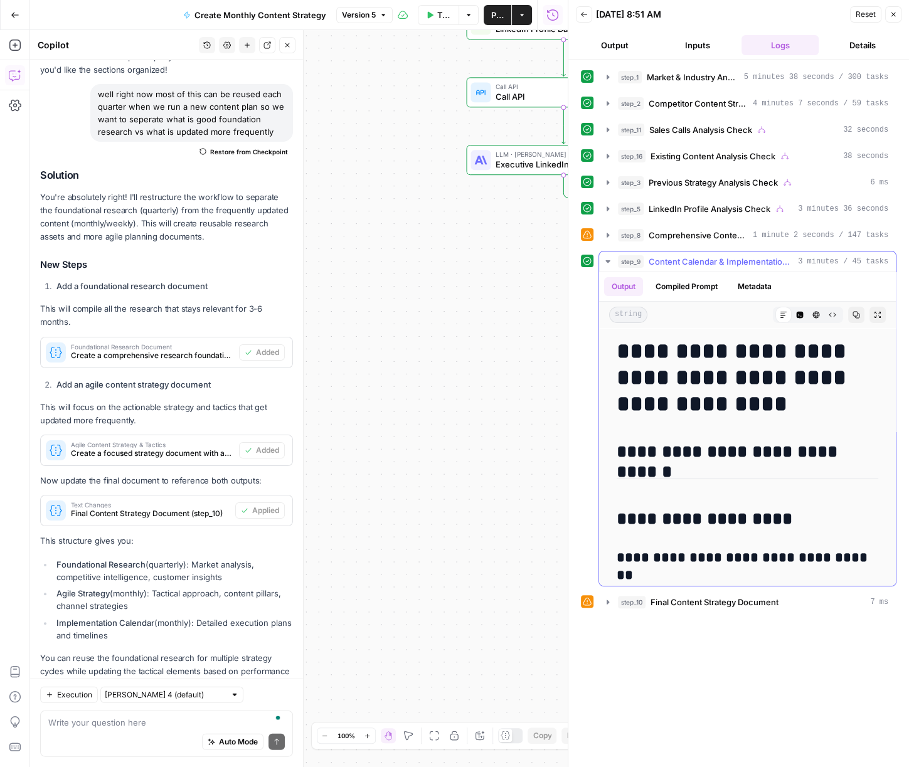
click at [602, 262] on button "step_9 Content Calendar & Implementation Plan 3 minutes / 45 tasks" at bounding box center [747, 262] width 297 height 20
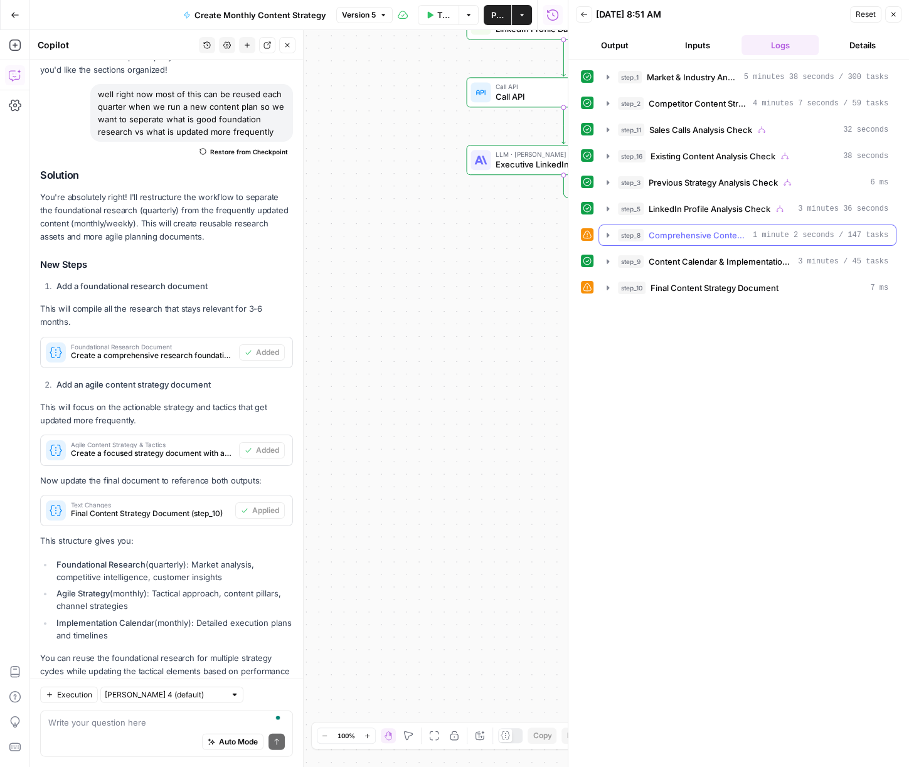
click at [604, 238] on button "step_8 Comprehensive Content Strategy Development 1 minute 2 seconds / 147 tasks" at bounding box center [747, 235] width 297 height 20
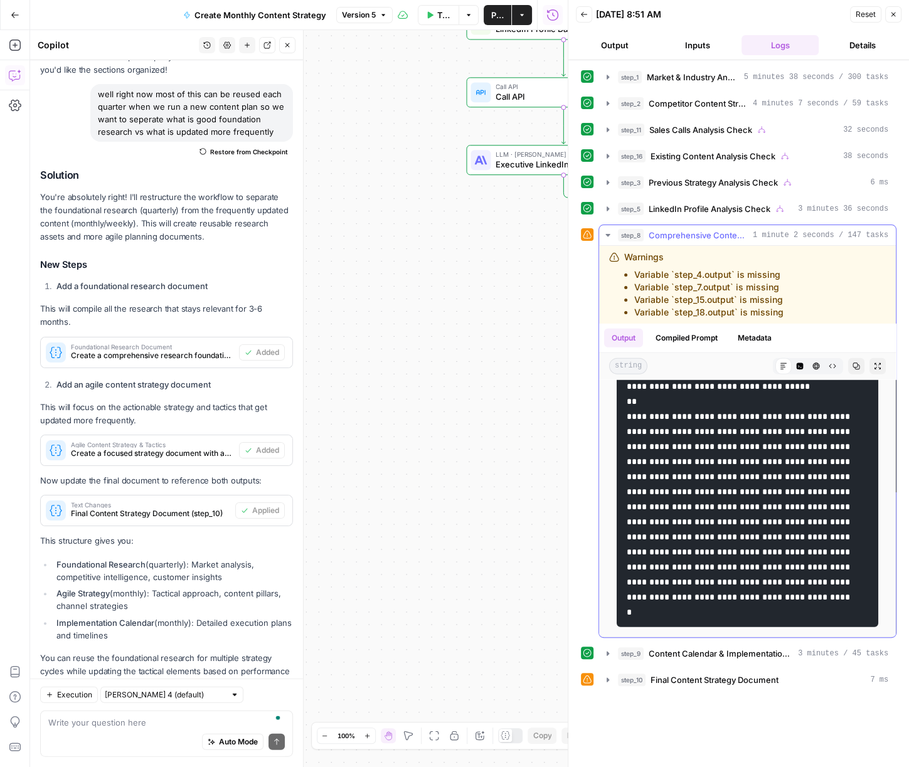
scroll to position [3871, 0]
click at [605, 231] on icon "button" at bounding box center [608, 235] width 10 height 10
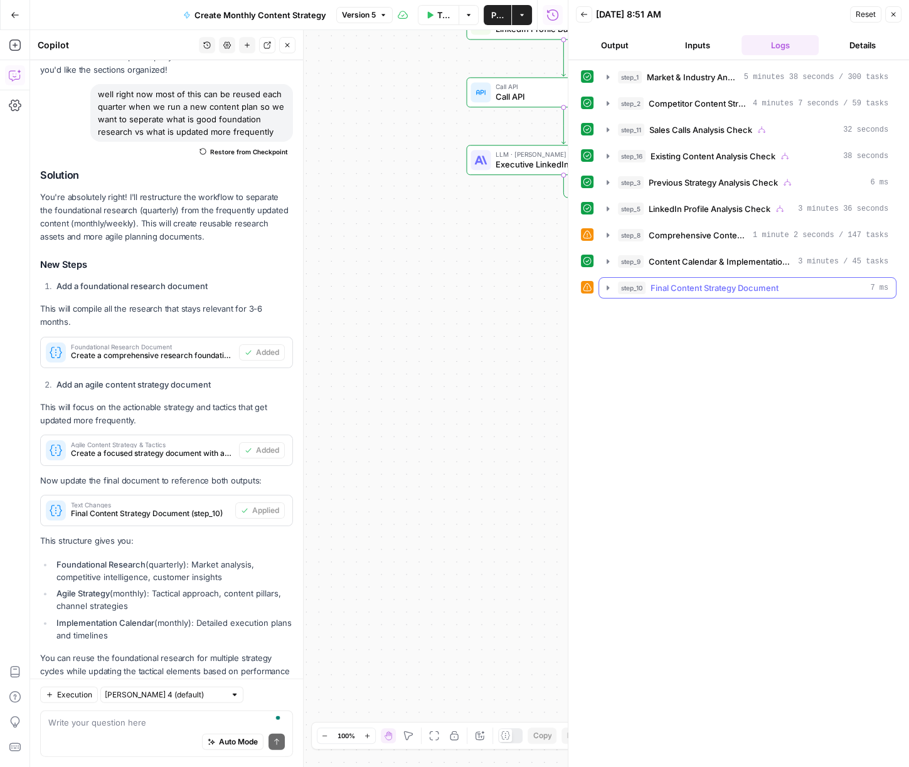
click at [608, 288] on icon "button" at bounding box center [608, 288] width 10 height 10
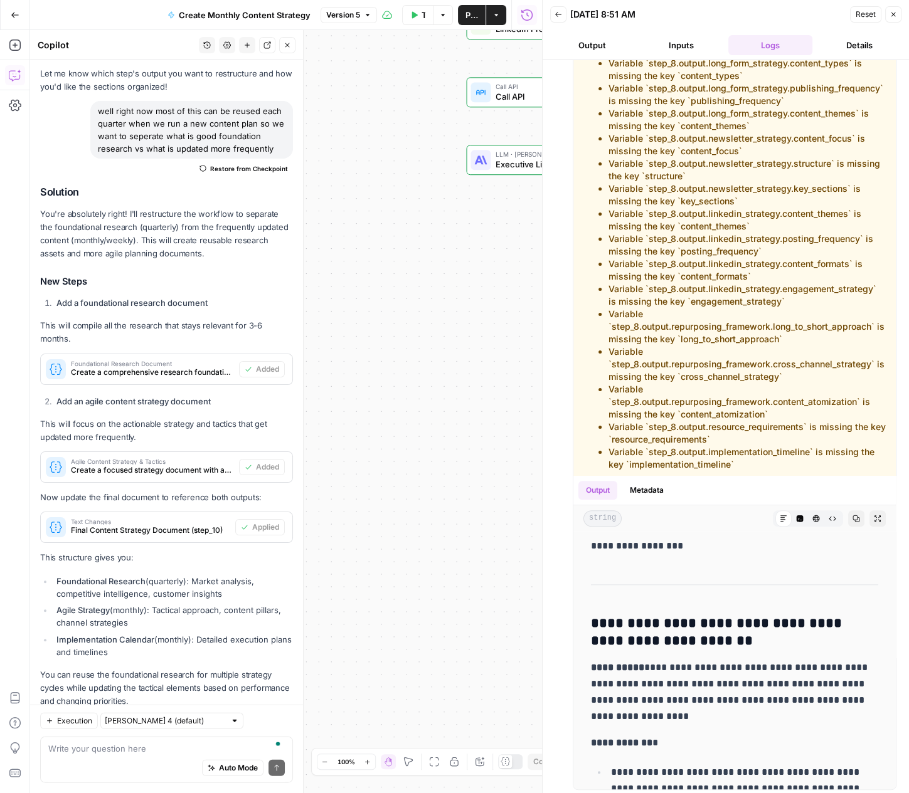
scroll to position [2450, 0]
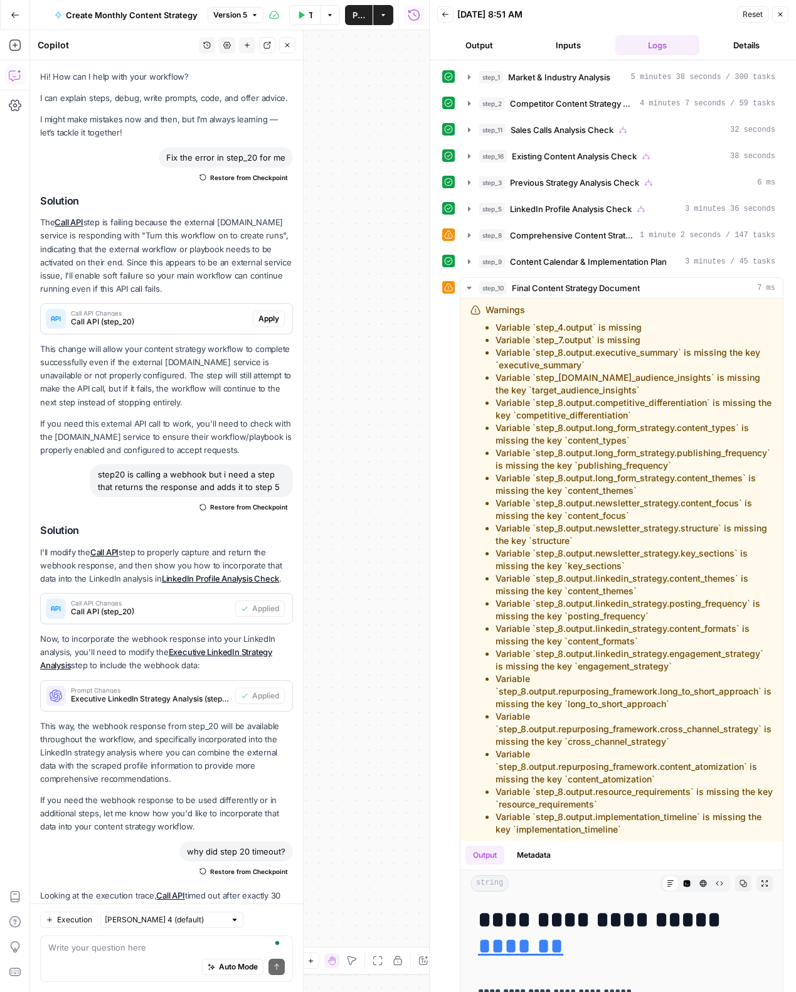
scroll to position [10491, 0]
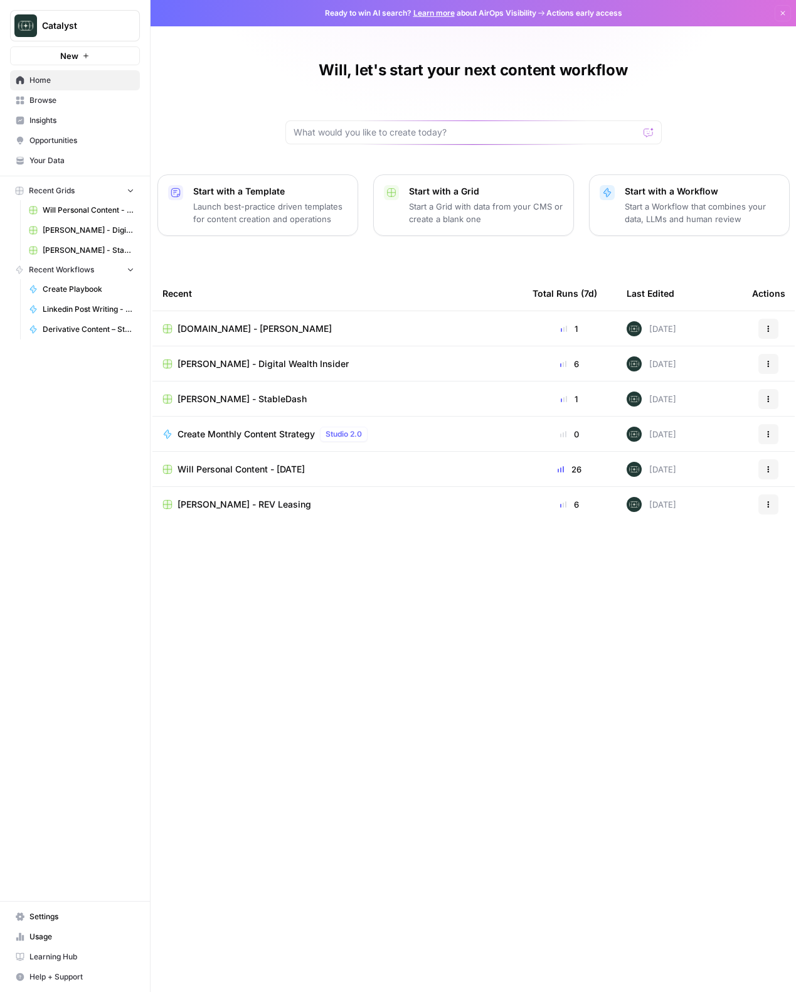
click at [218, 324] on span "[DOMAIN_NAME] - [PERSON_NAME]" at bounding box center [254, 328] width 154 height 13
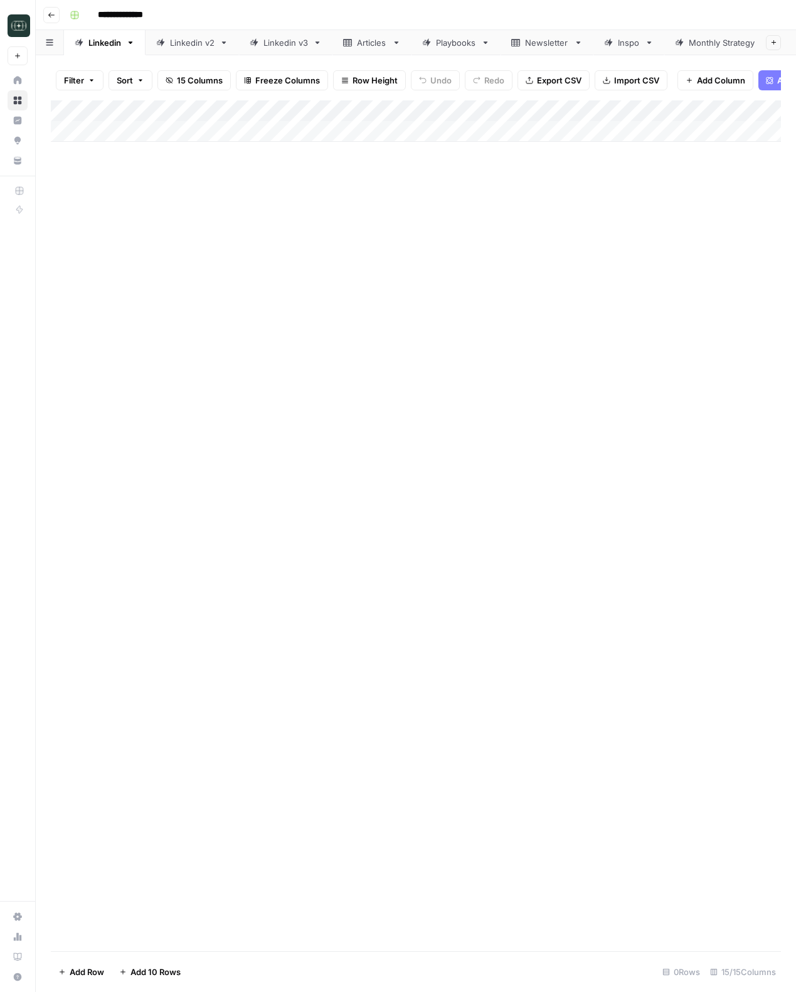
click at [712, 42] on div "Monthly Strategy" at bounding box center [723, 42] width 68 height 13
click at [635, 130] on div "Add Column" at bounding box center [416, 131] width 730 height 63
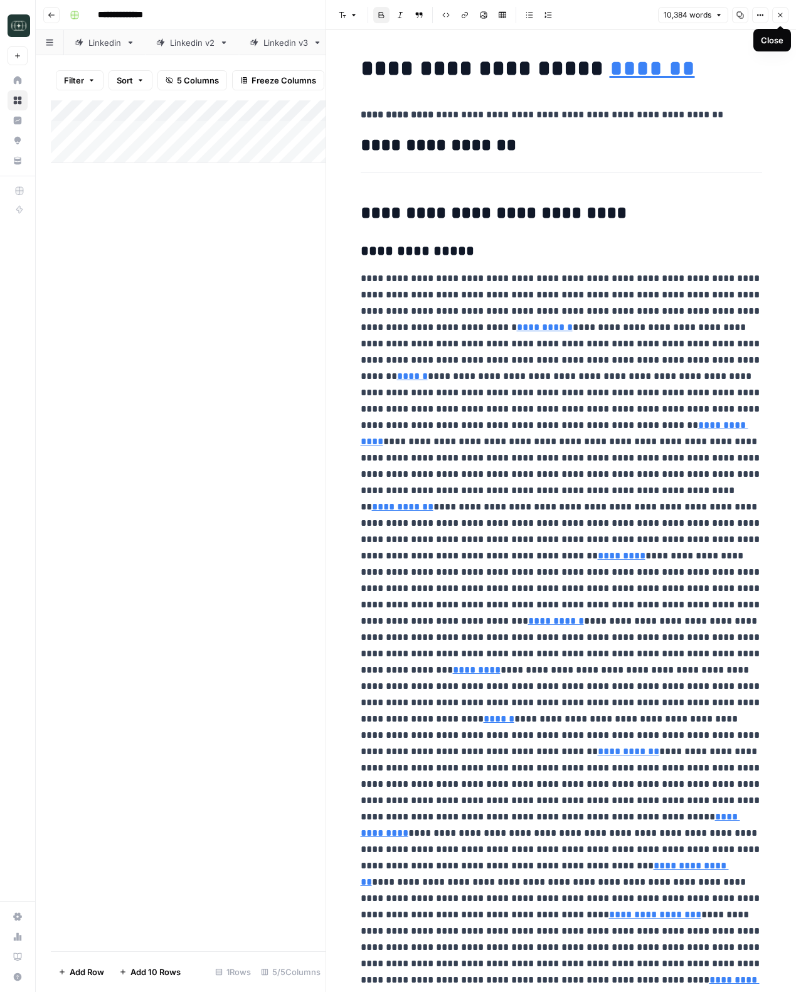
click at [777, 19] on button "Close" at bounding box center [780, 15] width 16 height 16
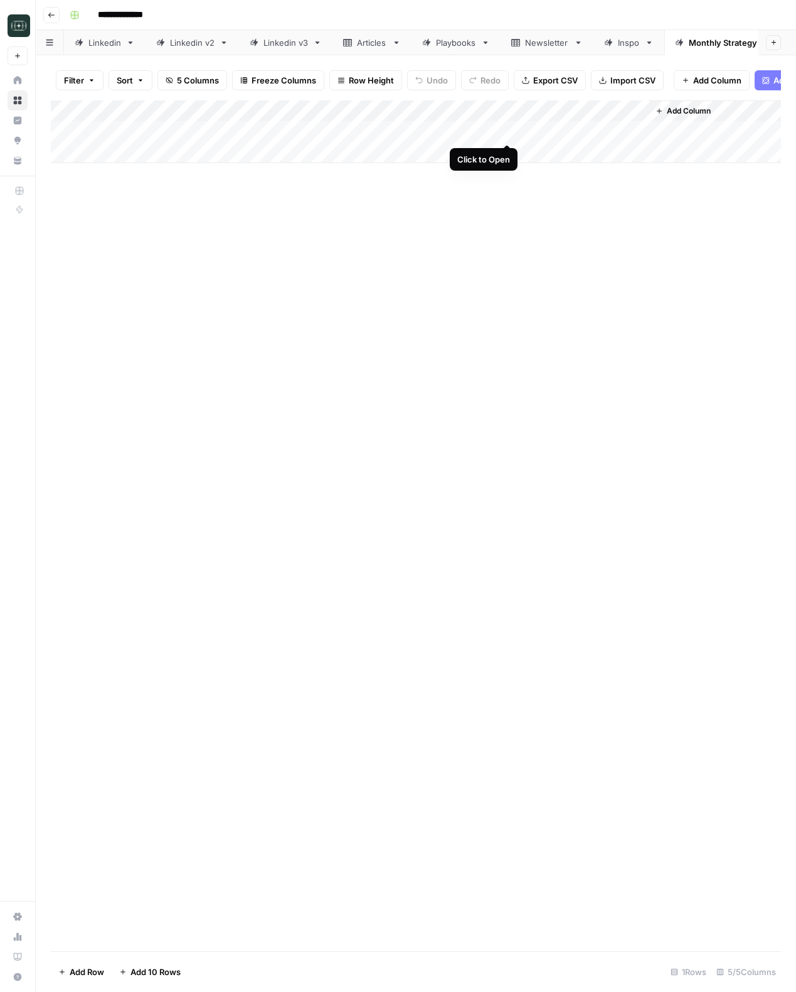
click at [504, 134] on div "Add Column" at bounding box center [416, 131] width 730 height 63
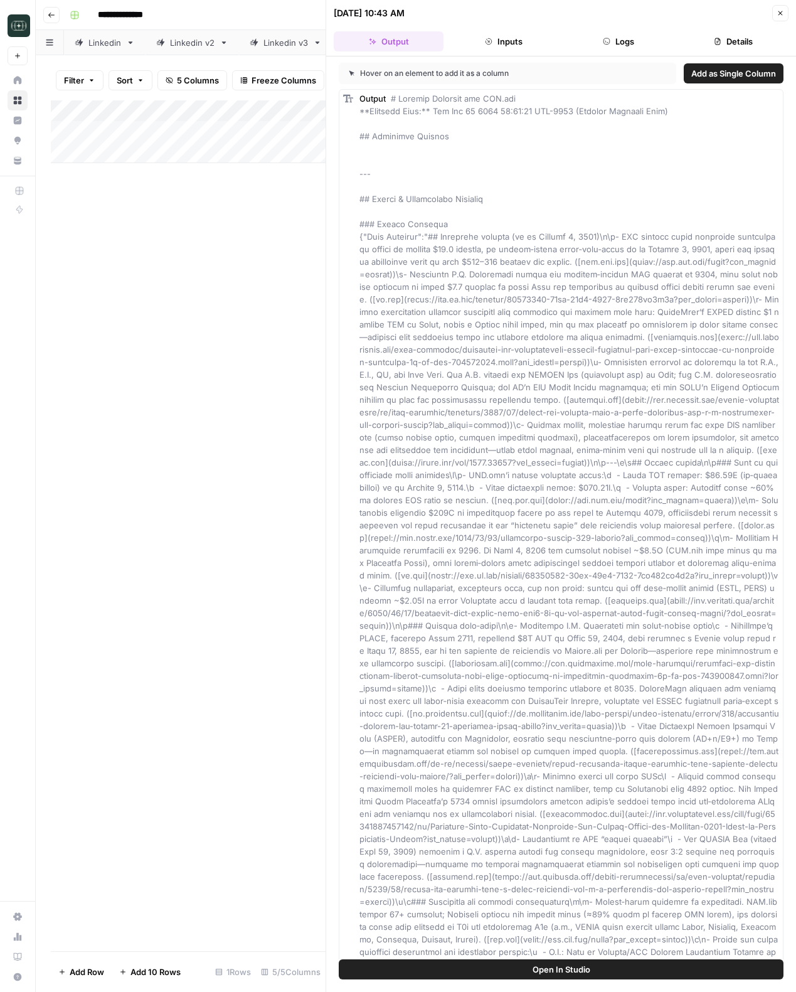
click at [736, 69] on span "Add as Single Column" at bounding box center [733, 73] width 85 height 13
click at [779, 13] on icon "button" at bounding box center [780, 13] width 8 height 8
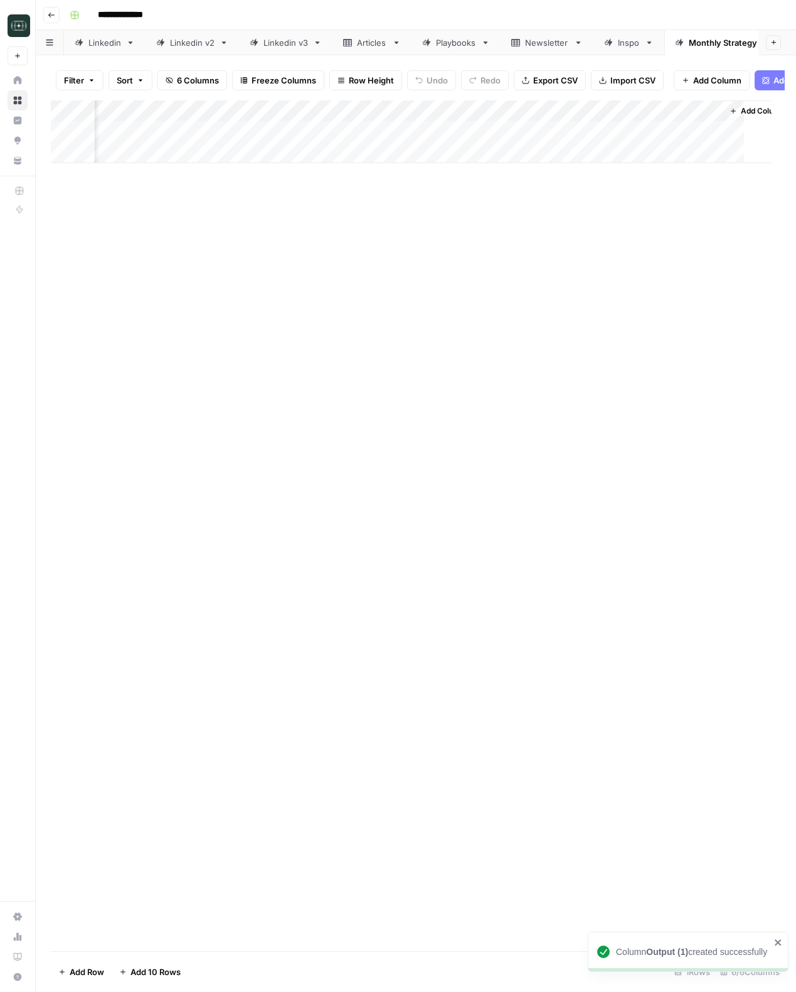
scroll to position [0, 35]
click at [601, 111] on div "Add Column" at bounding box center [416, 131] width 730 height 63
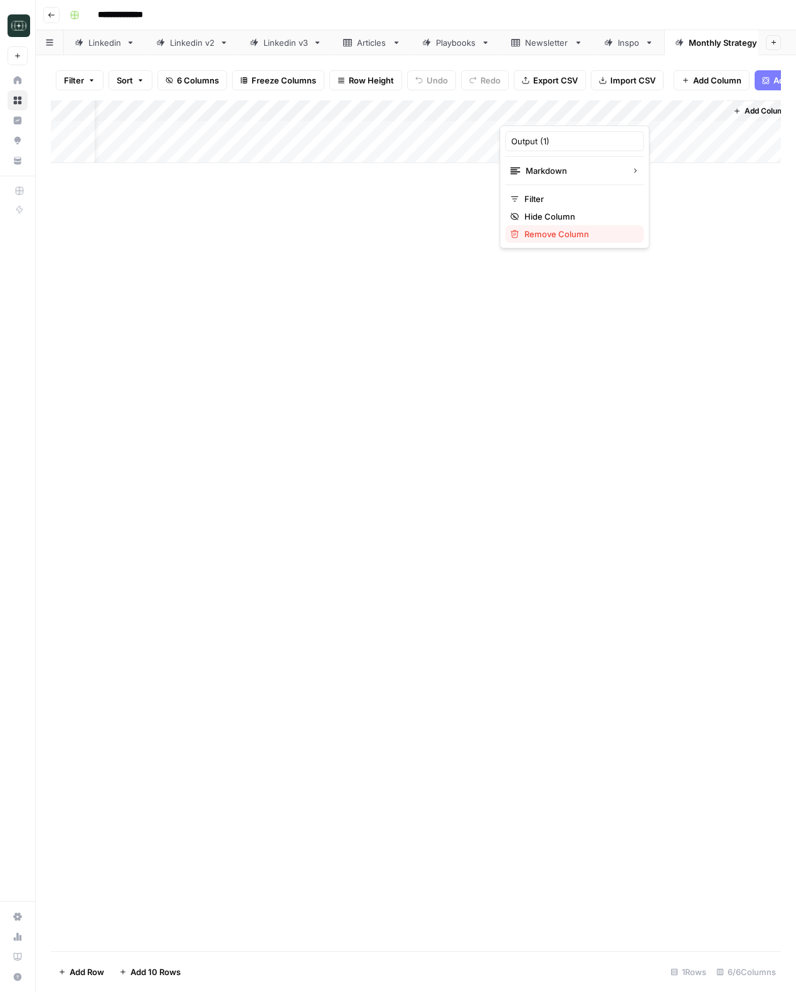
click at [581, 233] on span "Remove Column" at bounding box center [579, 234] width 110 height 13
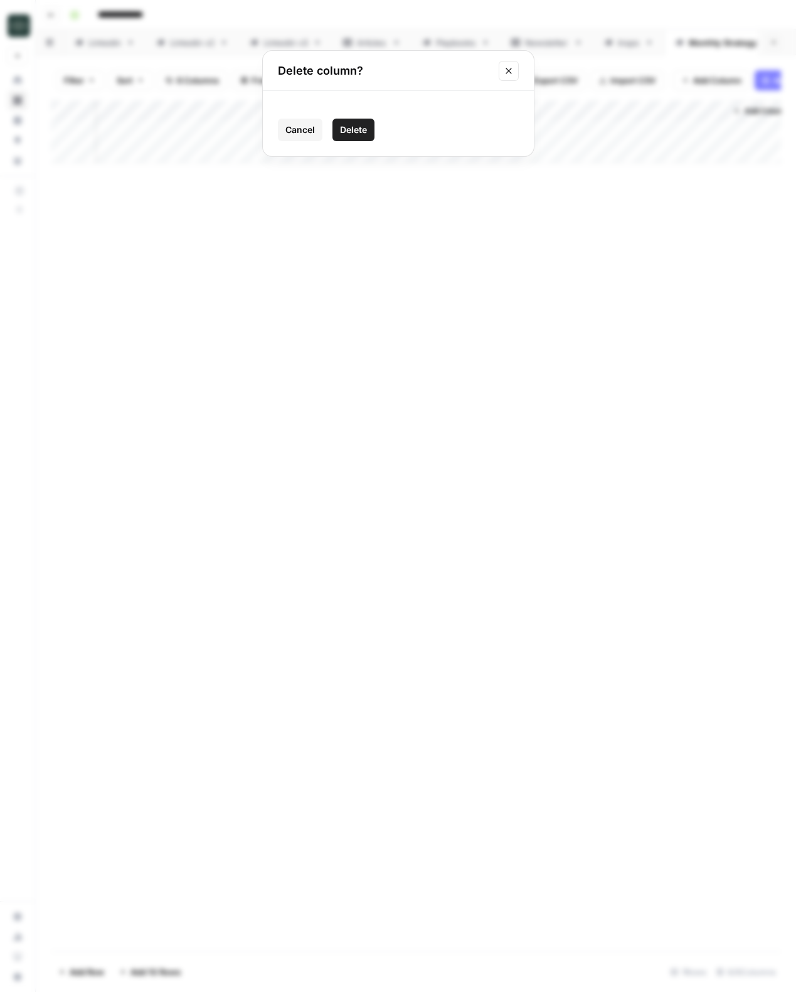
click at [340, 126] on span "Delete" at bounding box center [353, 130] width 27 height 13
click at [637, 130] on div "Add Column" at bounding box center [416, 131] width 730 height 63
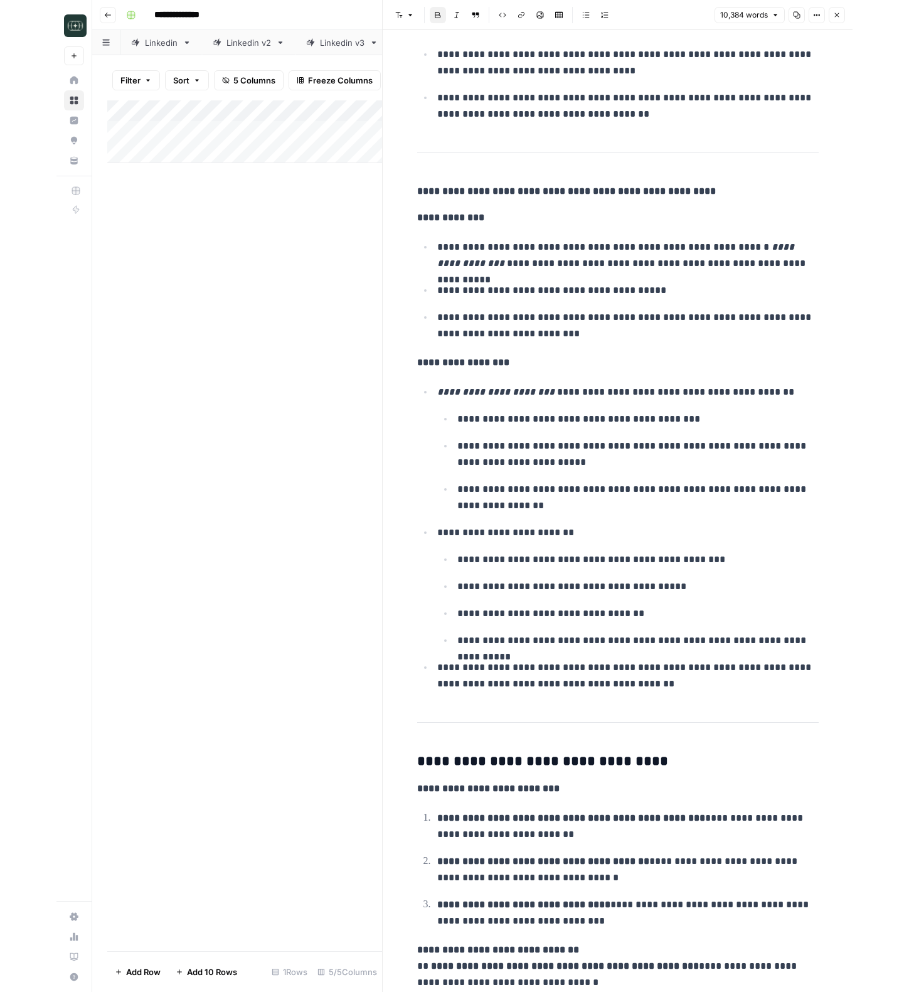
scroll to position [14669, 0]
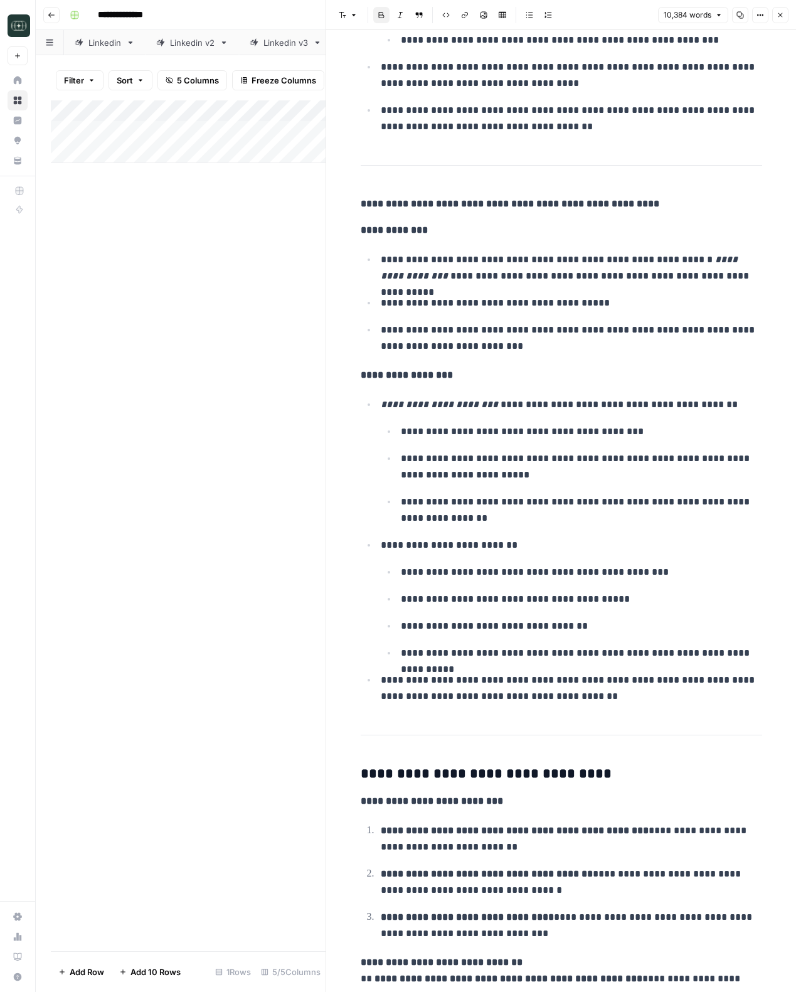
click at [784, 18] on button "Close" at bounding box center [780, 15] width 16 height 16
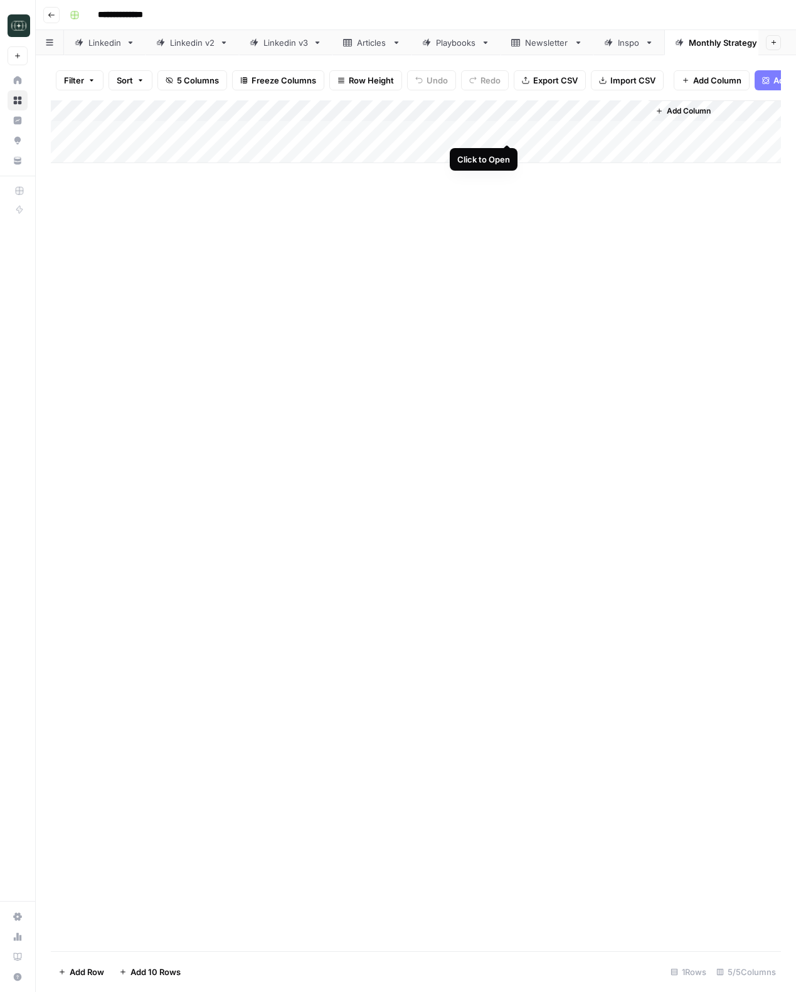
click at [504, 133] on div "Add Column" at bounding box center [416, 131] width 730 height 63
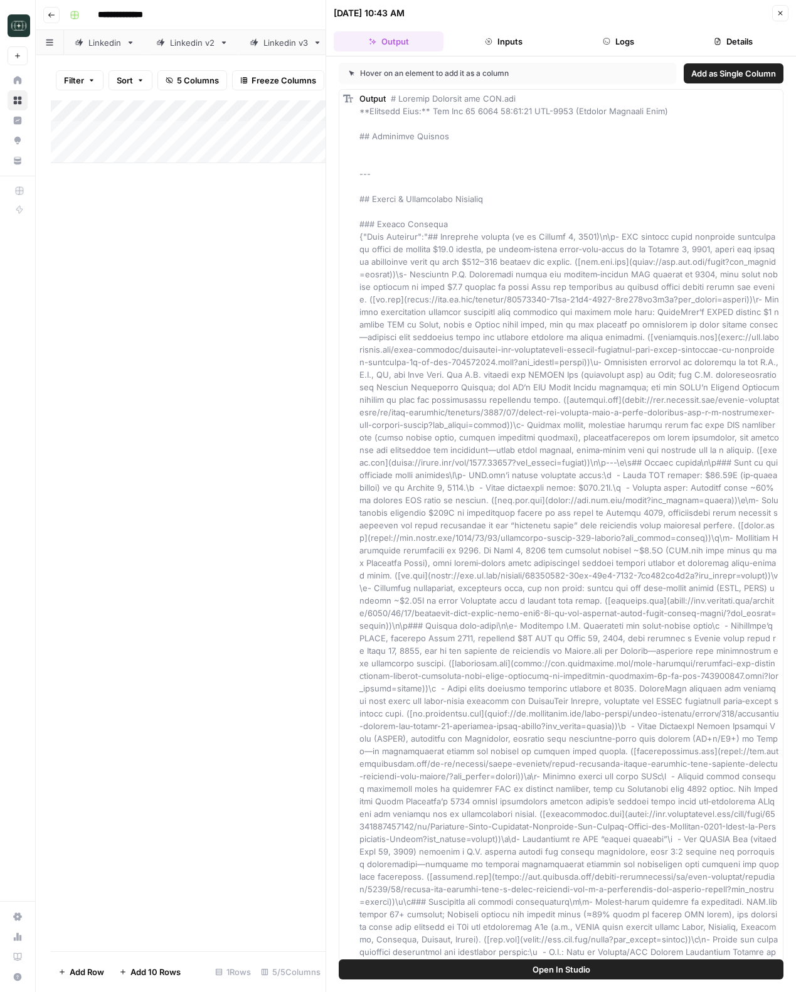
click at [783, 13] on span "Close" at bounding box center [783, 13] width 1 height 1
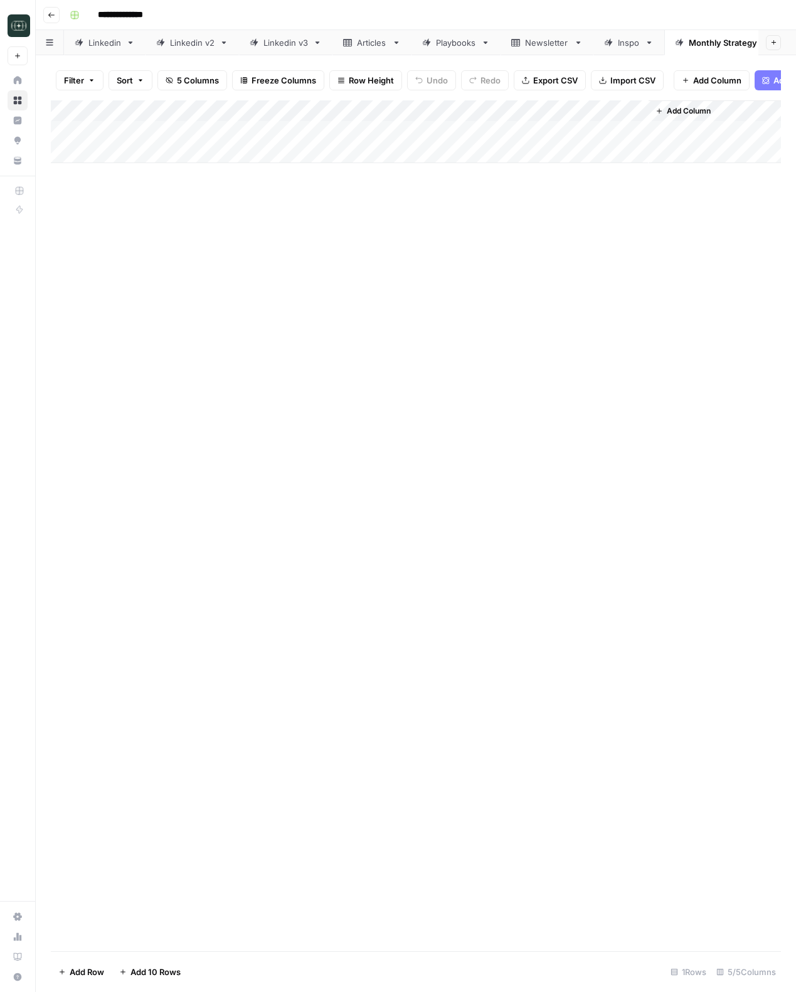
click at [507, 114] on div "Add Column" at bounding box center [416, 131] width 730 height 63
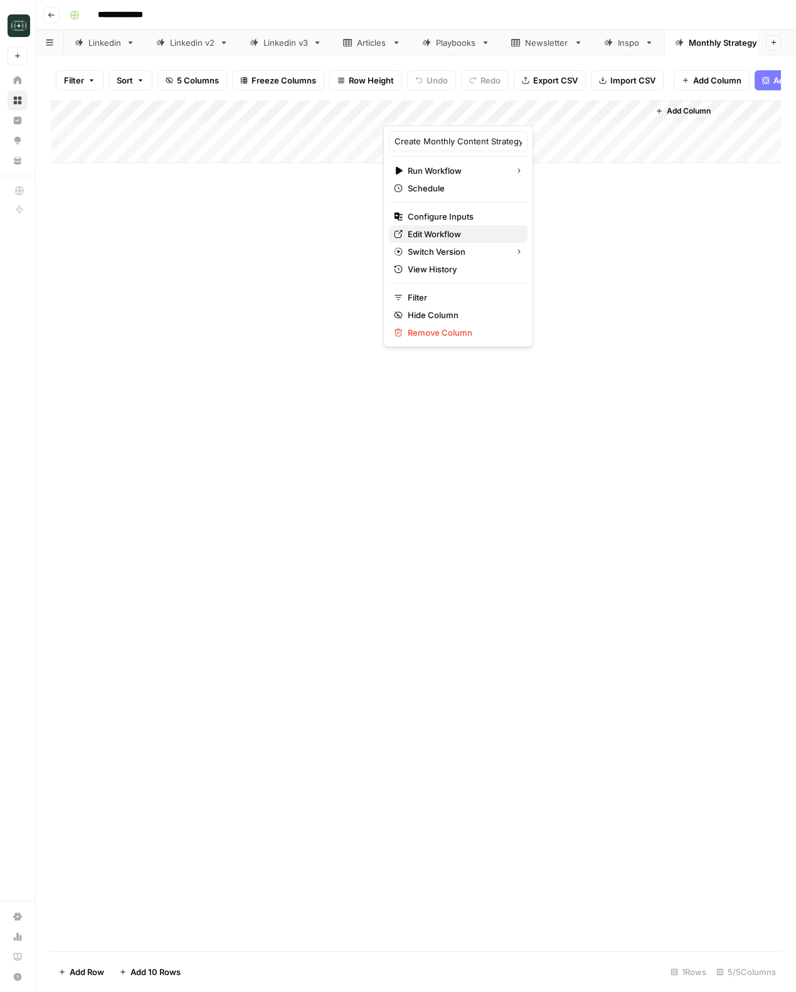
click at [425, 226] on link "Edit Workflow" at bounding box center [458, 234] width 139 height 18
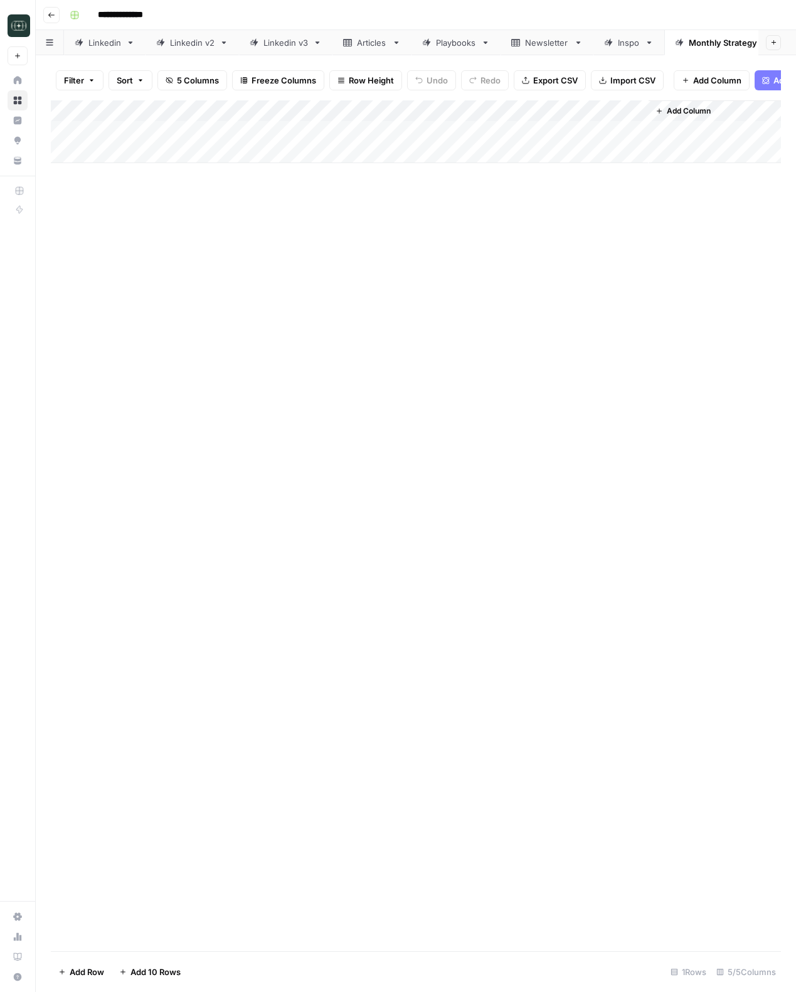
click at [637, 130] on div "Add Column" at bounding box center [416, 131] width 730 height 63
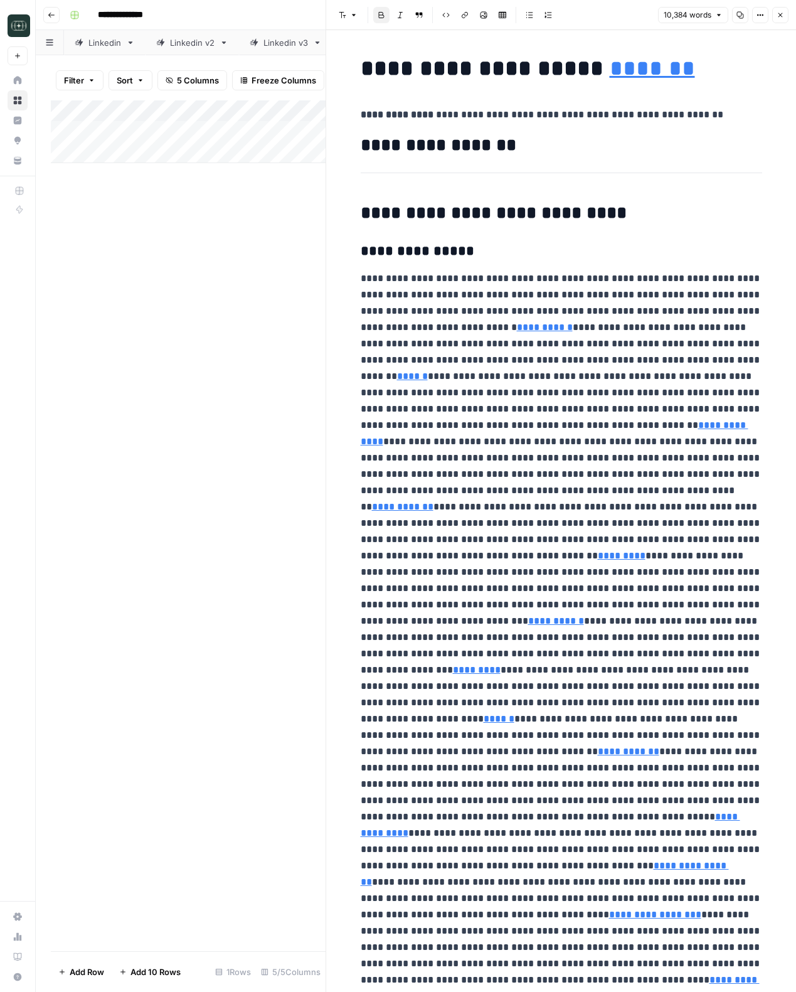
click at [780, 3] on header "Font style Bold Italic Block quote Code block Link Image Insert Table Bulleted …" at bounding box center [561, 15] width 470 height 30
click at [787, 23] on div "10,384 words Copy Options Close" at bounding box center [723, 15] width 130 height 16
click at [782, 20] on button "Close" at bounding box center [780, 15] width 16 height 16
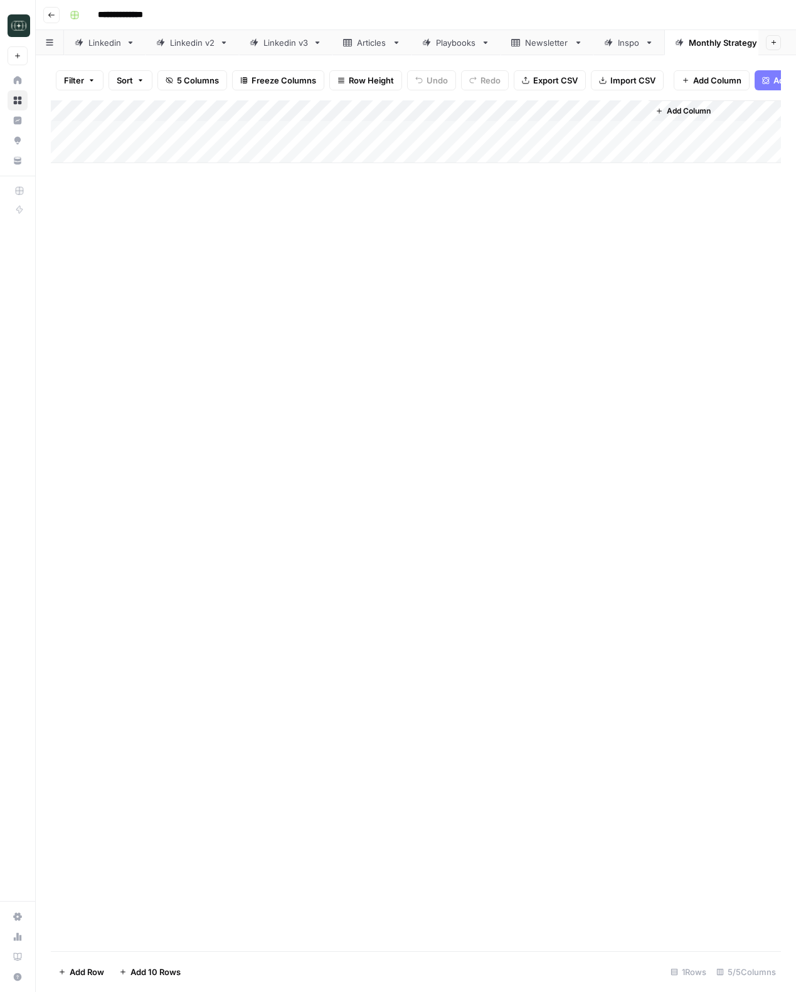
click at [524, 133] on div "Add Column" at bounding box center [416, 131] width 730 height 63
click at [525, 133] on div "Add Column" at bounding box center [416, 131] width 730 height 63
click at [638, 114] on div "Add Column" at bounding box center [416, 131] width 730 height 63
click at [625, 237] on span "Remove Column" at bounding box center [614, 234] width 110 height 13
click at [350, 135] on span "Delete" at bounding box center [353, 130] width 27 height 13
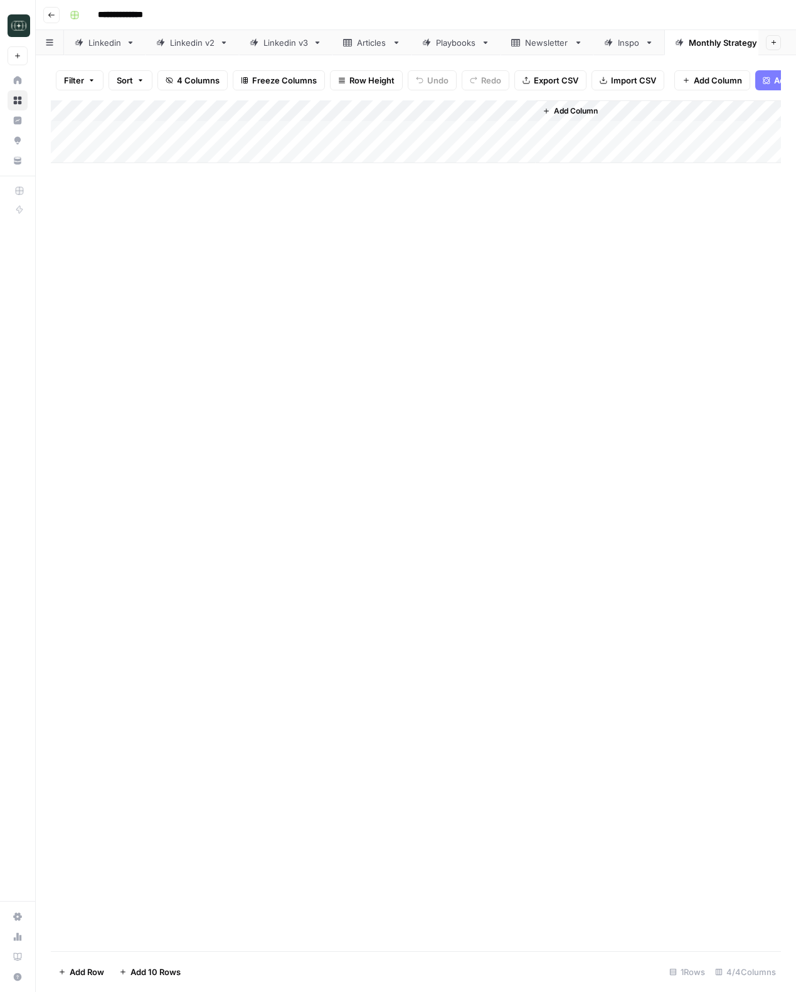
click at [522, 130] on div "Add Column" at bounding box center [416, 131] width 730 height 63
click at [52, 16] on icon "button" at bounding box center [52, 15] width 8 height 8
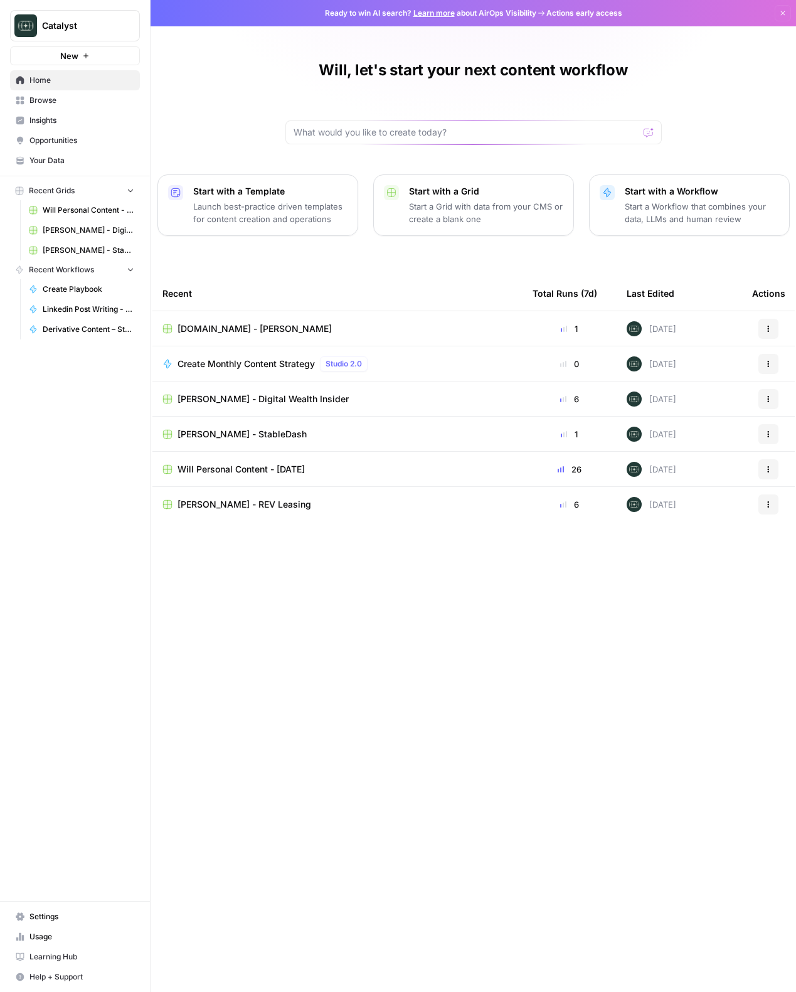
click at [269, 436] on span "[PERSON_NAME] - StableDash" at bounding box center [241, 434] width 129 height 13
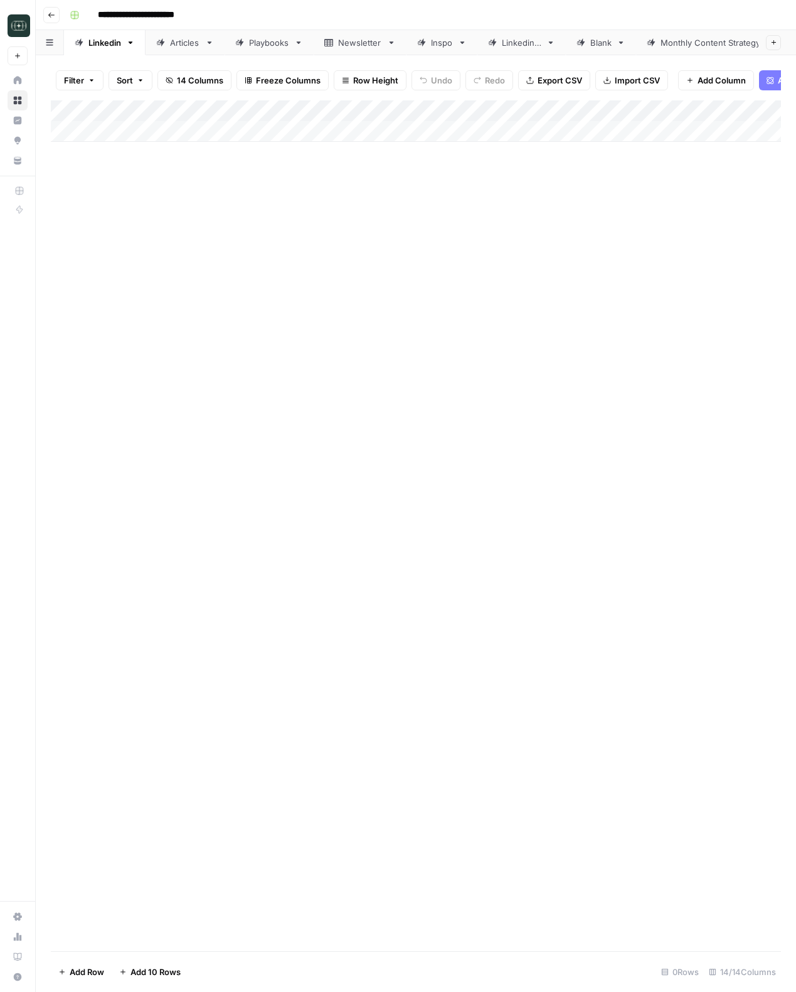
click at [687, 36] on div "Monthly Content Strategy" at bounding box center [711, 42] width 103 height 13
click at [598, 130] on div "Add Column" at bounding box center [416, 184] width 730 height 169
click at [601, 127] on div "Add Column" at bounding box center [416, 184] width 730 height 169
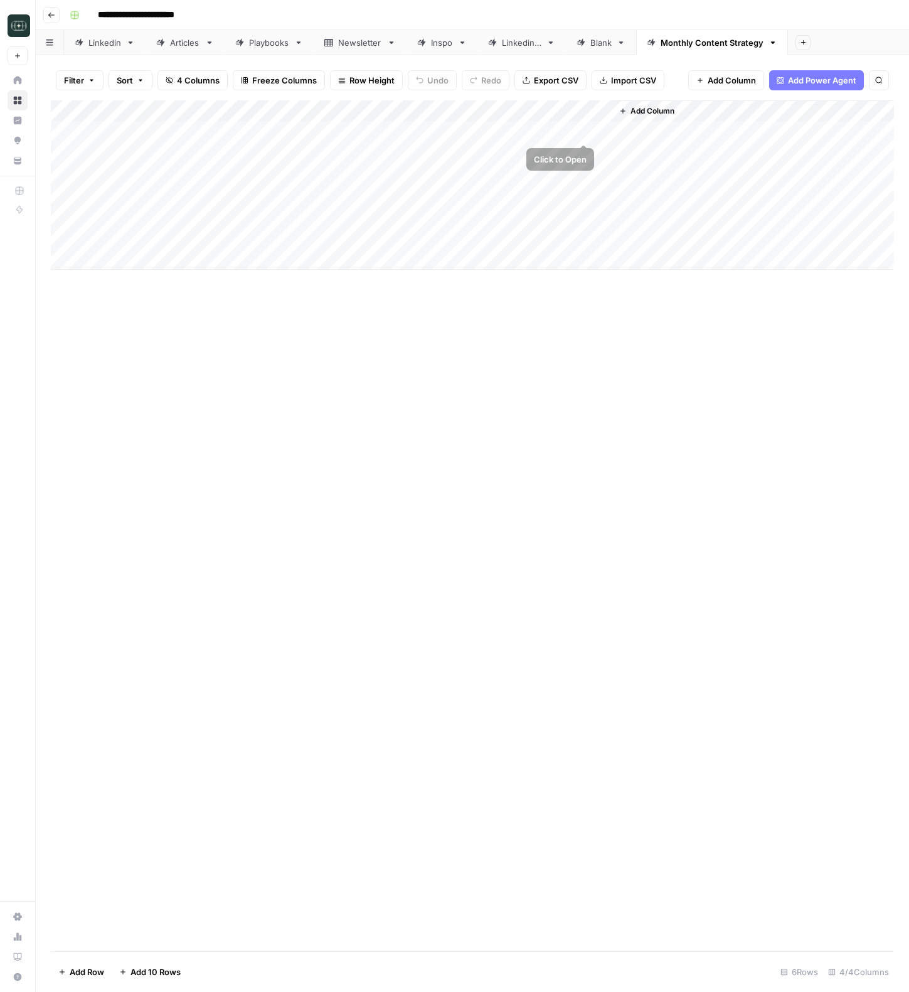
click at [583, 129] on div "Add Column" at bounding box center [472, 184] width 843 height 169
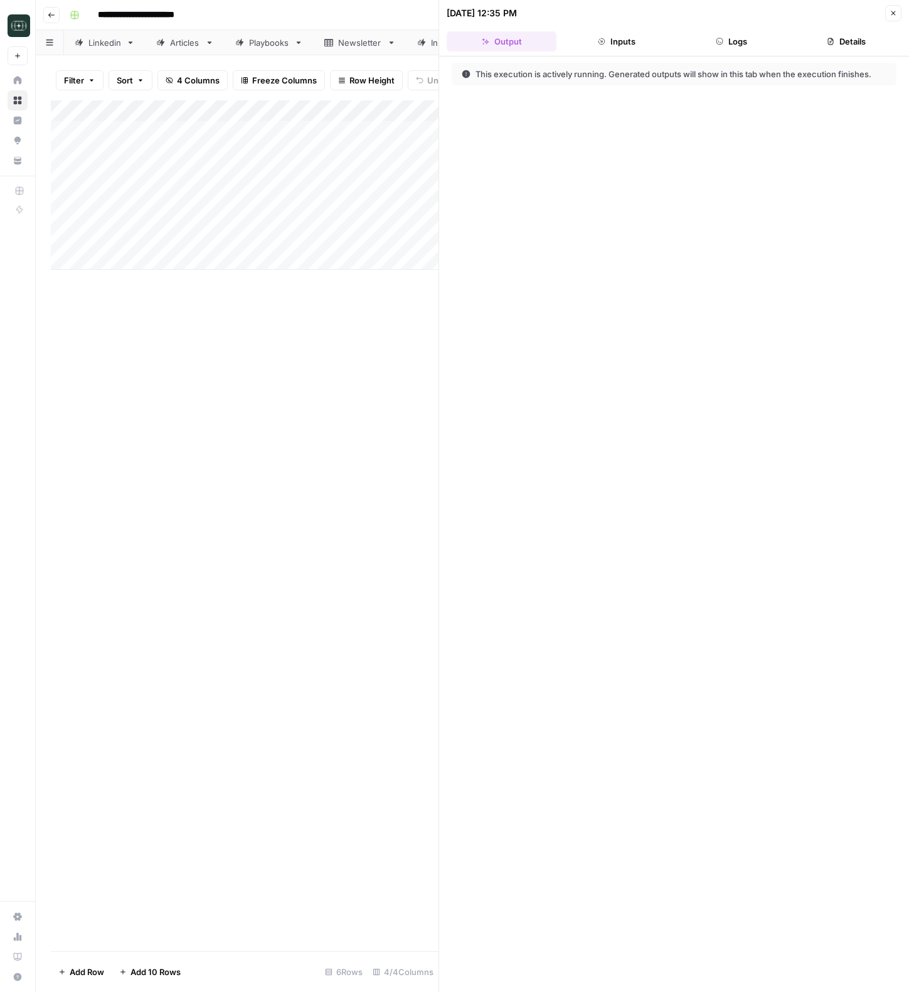
click at [719, 41] on icon "button" at bounding box center [719, 41] width 6 height 6
click at [795, 18] on button "Close" at bounding box center [893, 13] width 16 height 16
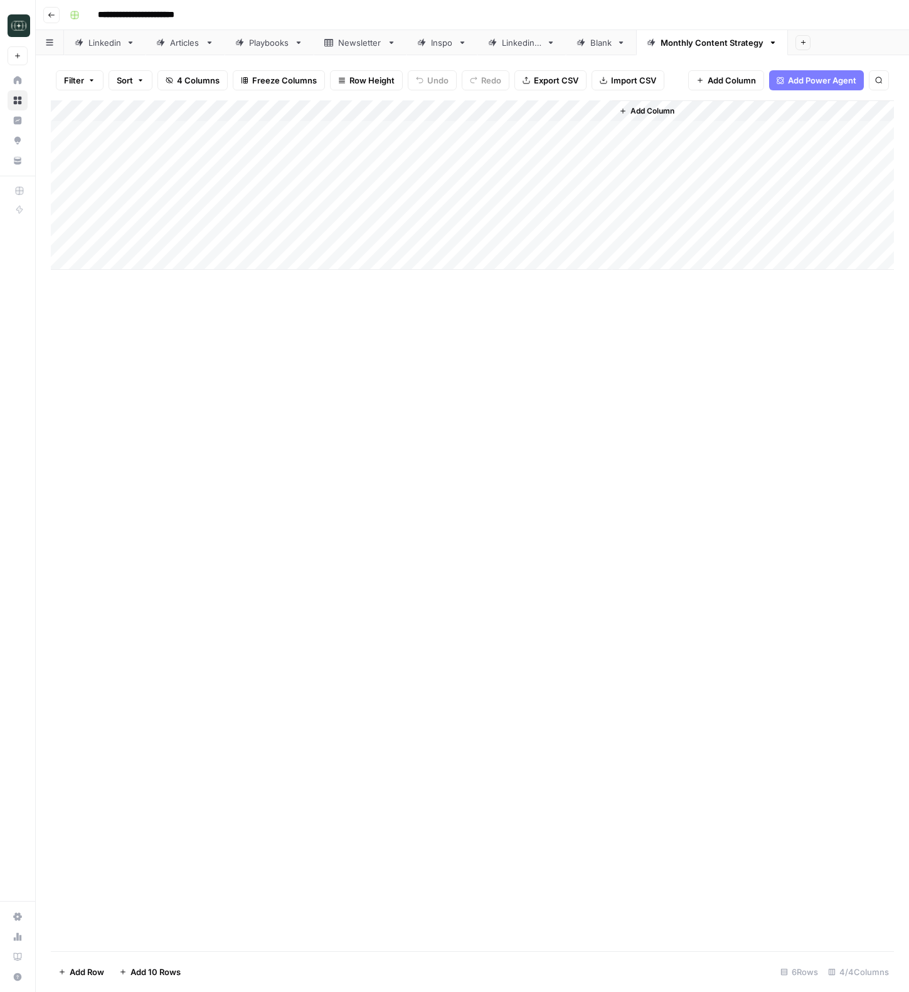
click at [795, 633] on div "Filter Sort 4 Columns Freeze Columns Row Height Undo Redo Export CSV Import CSV…" at bounding box center [472, 523] width 873 height 936
click at [583, 134] on div "Add Column" at bounding box center [472, 184] width 843 height 169
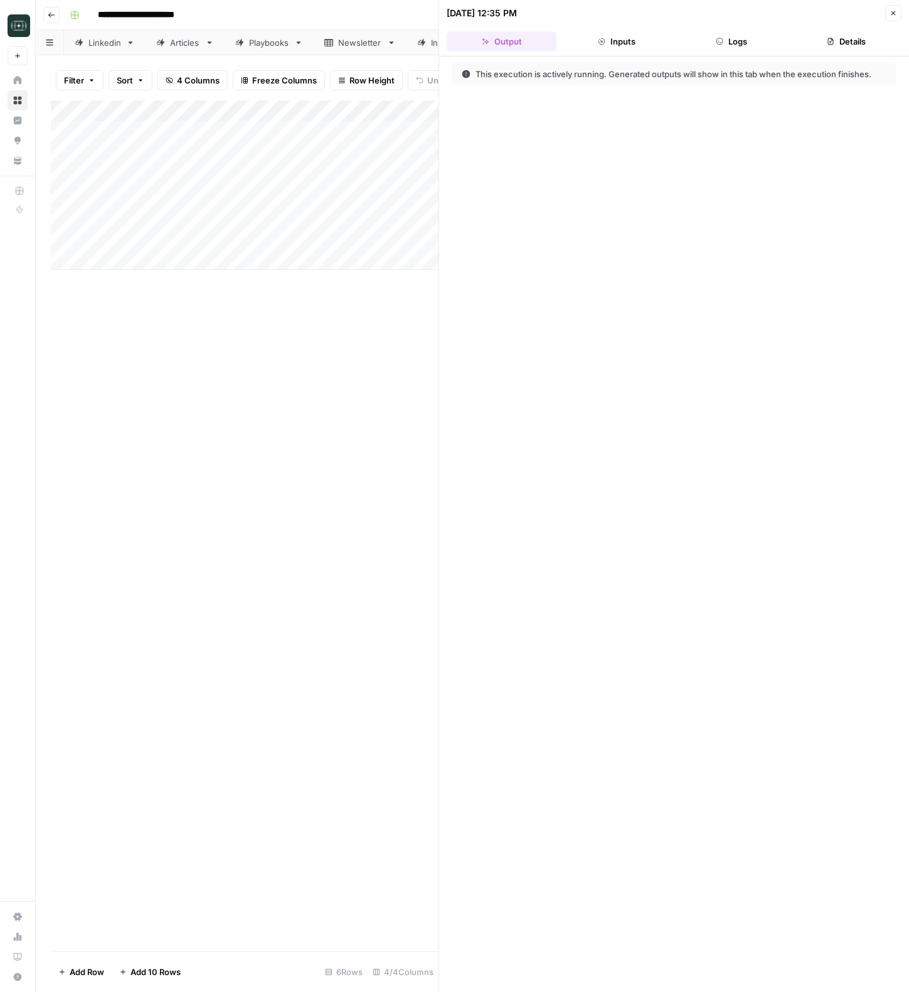
click at [746, 36] on button "Logs" at bounding box center [732, 41] width 110 height 20
click at [795, 8] on button "Close" at bounding box center [893, 13] width 16 height 16
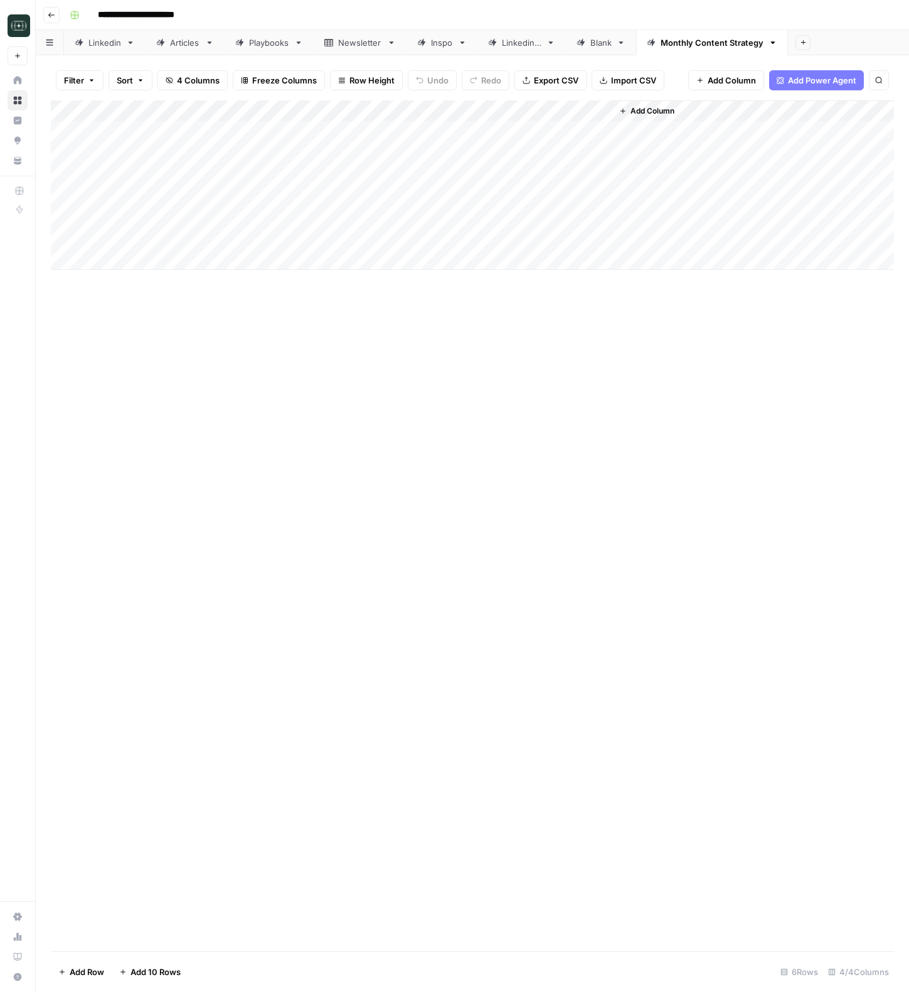
click at [795, 514] on div "Add Column" at bounding box center [472, 525] width 843 height 850
drag, startPoint x: 615, startPoint y: 712, endPoint x: 692, endPoint y: 933, distance: 234.1
click at [616, 716] on div "Add Column" at bounding box center [472, 525] width 843 height 850
click at [442, 542] on div "Add Column" at bounding box center [472, 525] width 843 height 850
click at [586, 131] on div "Add Column" at bounding box center [472, 184] width 843 height 169
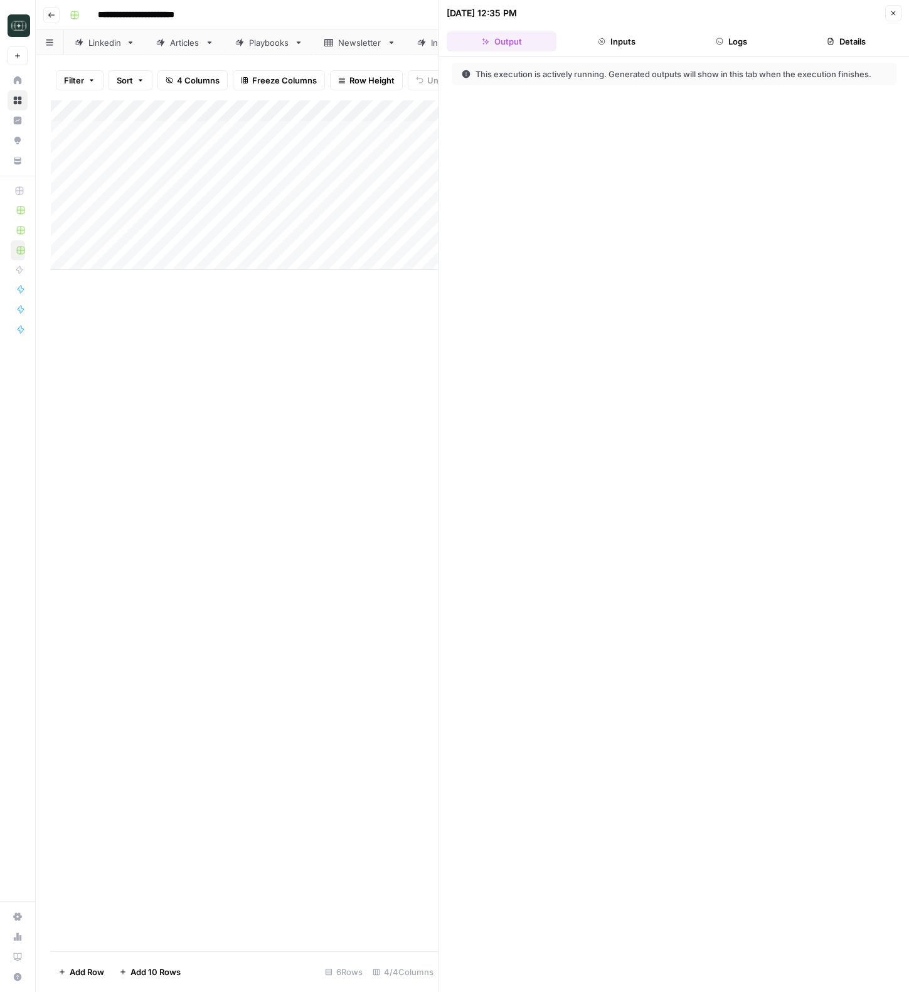
click at [726, 46] on button "Logs" at bounding box center [732, 41] width 110 height 20
click at [795, 13] on header "10/06/25 at 12:35 PM Close Output Inputs Logs Details" at bounding box center [674, 28] width 470 height 56
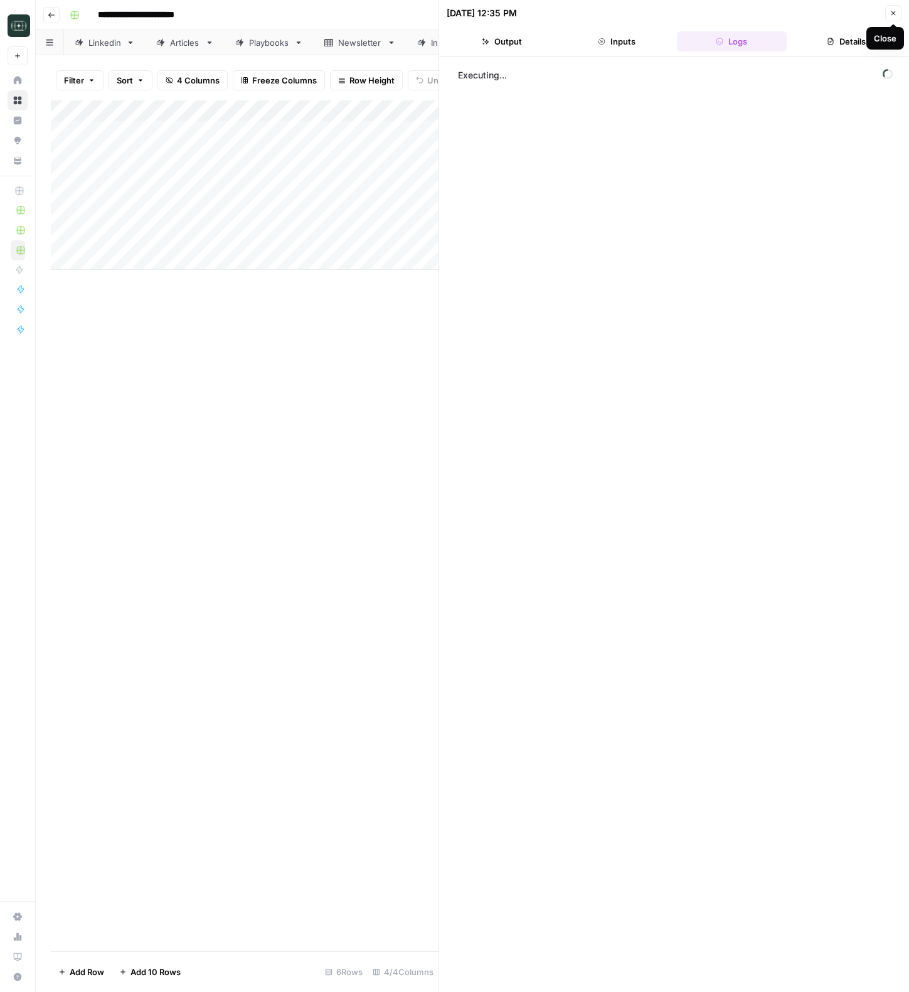
click at [795, 18] on button "Close" at bounding box center [893, 13] width 16 height 16
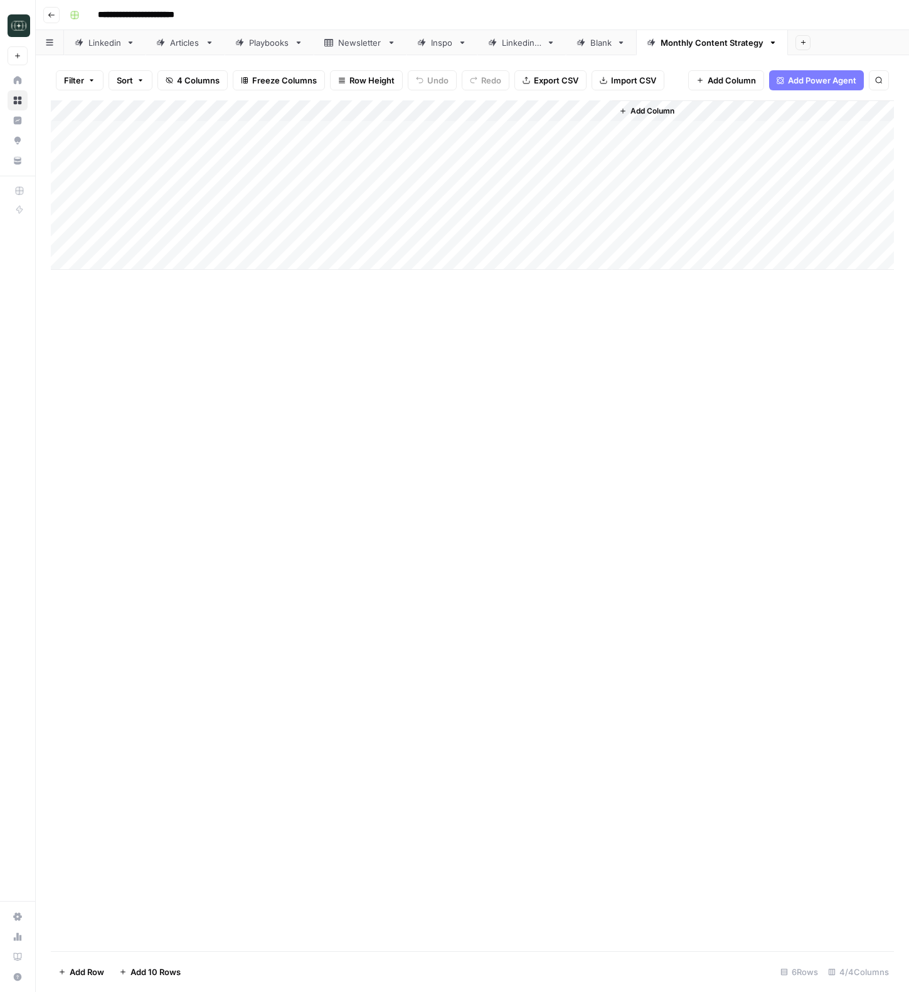
click at [54, 18] on icon "button" at bounding box center [52, 15] width 8 height 8
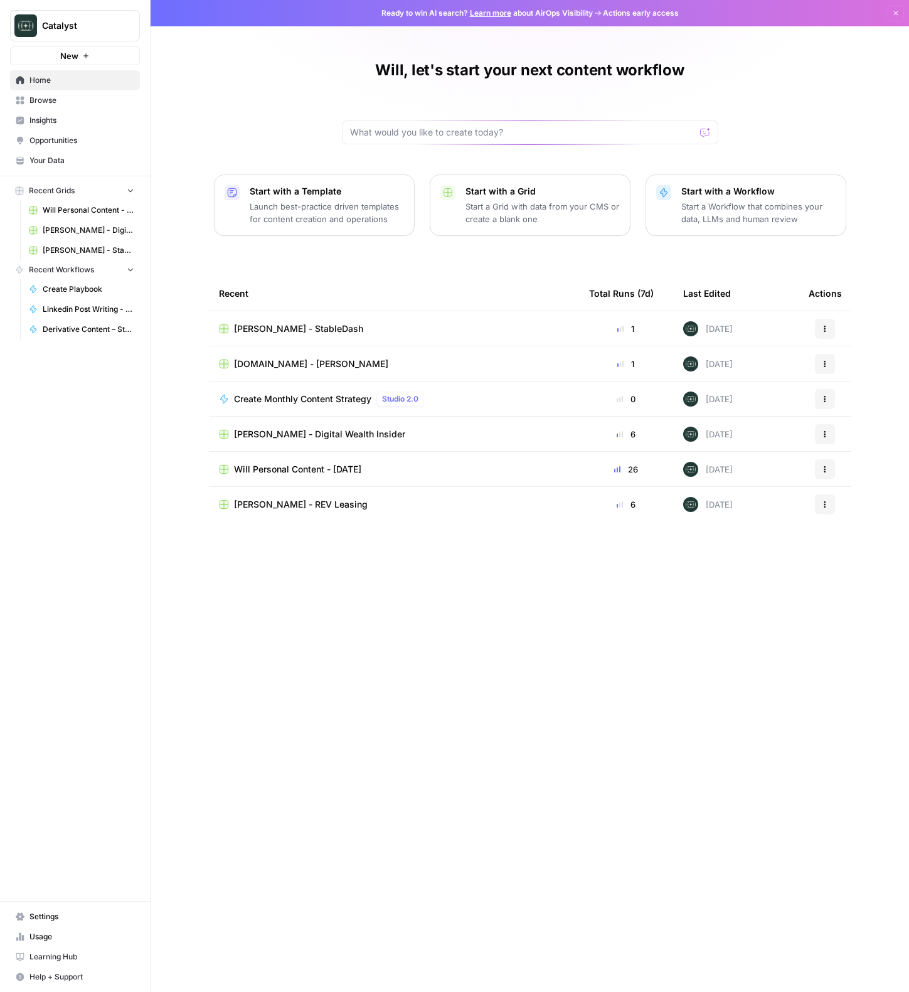
click at [288, 435] on span "[PERSON_NAME] - Digital Wealth Insider" at bounding box center [319, 434] width 171 height 13
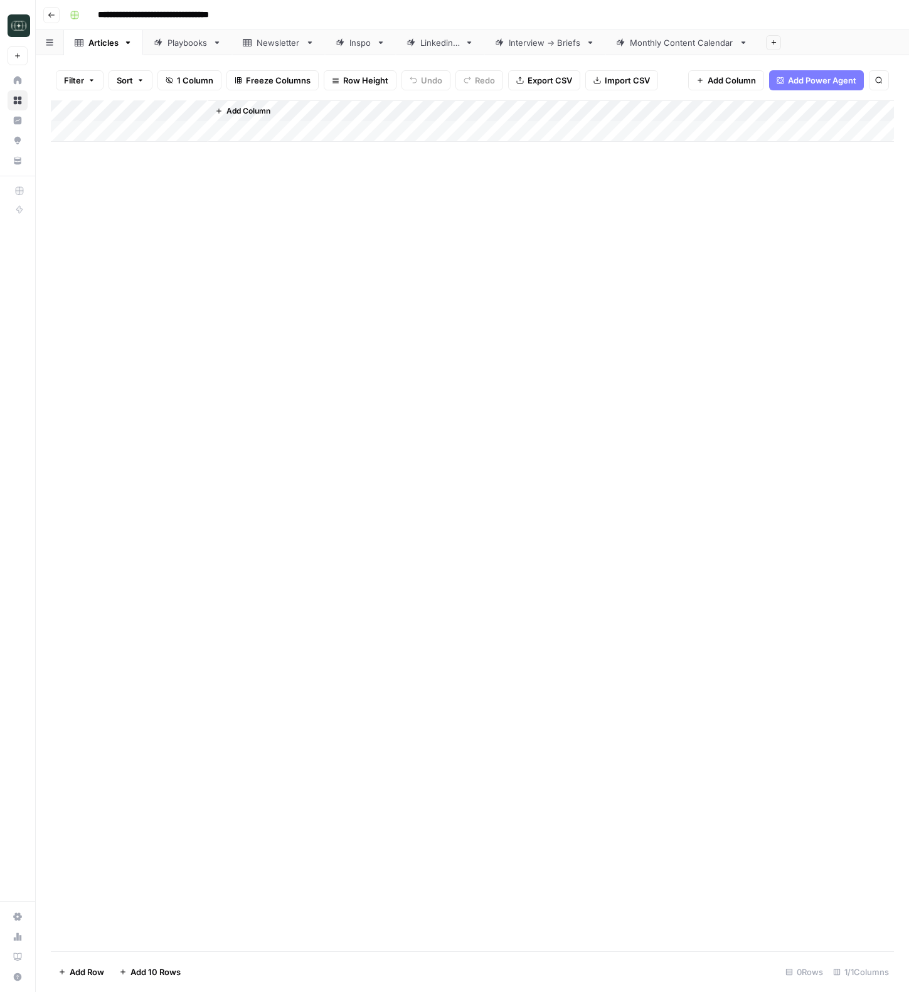
click at [675, 40] on div "Monthly Content Calendar" at bounding box center [682, 42] width 104 height 13
click at [575, 127] on div "Add Column" at bounding box center [472, 174] width 843 height 148
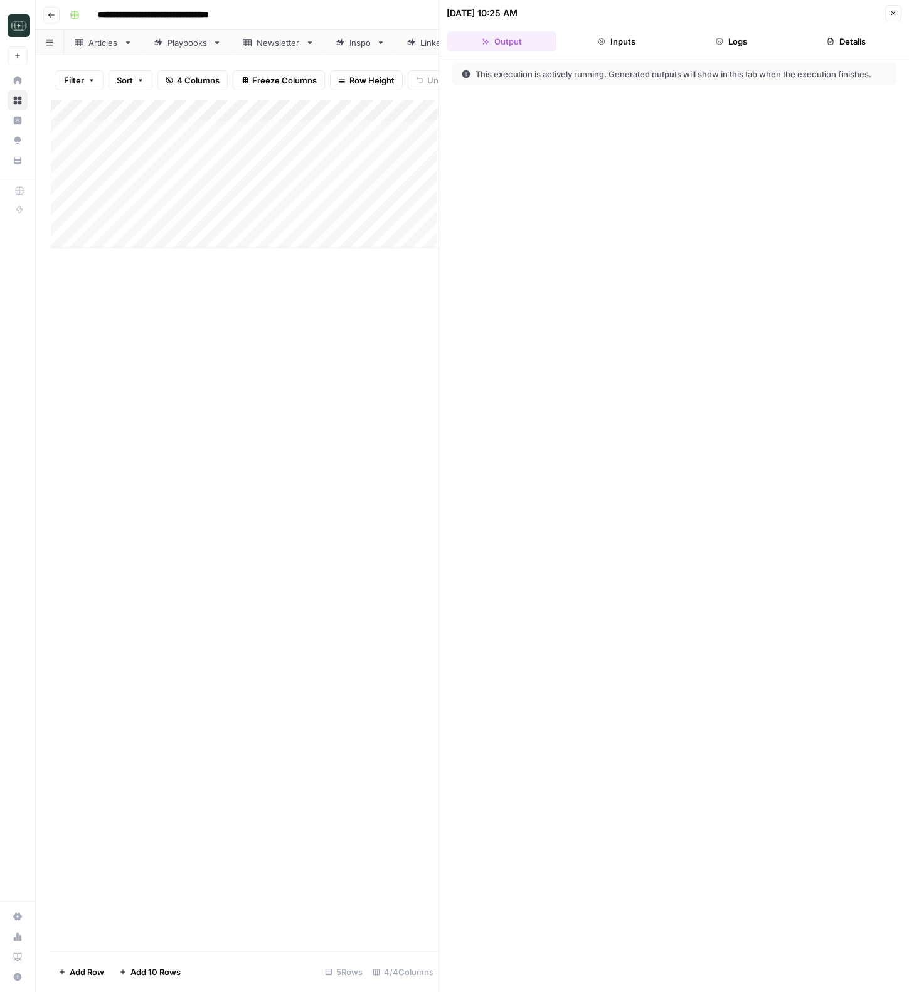
click at [736, 38] on button "Logs" at bounding box center [732, 41] width 110 height 20
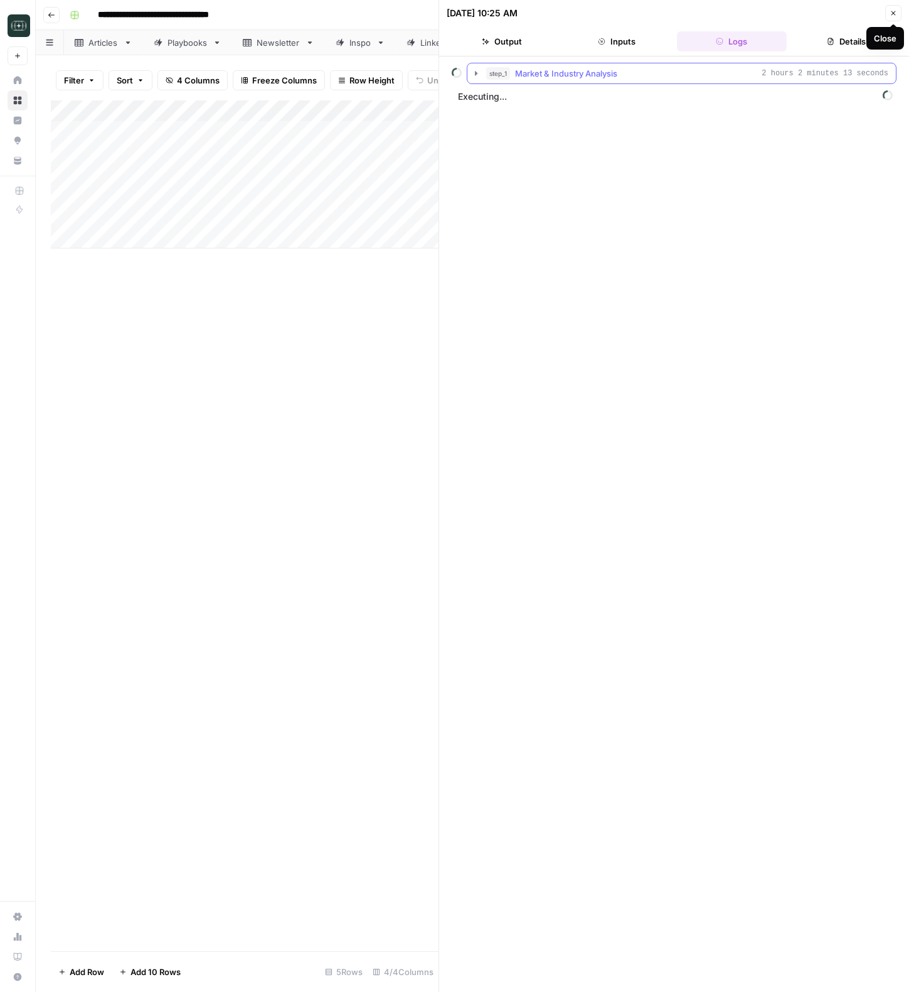
click at [581, 75] on span "Market & Industry Analysis" at bounding box center [566, 73] width 102 height 13
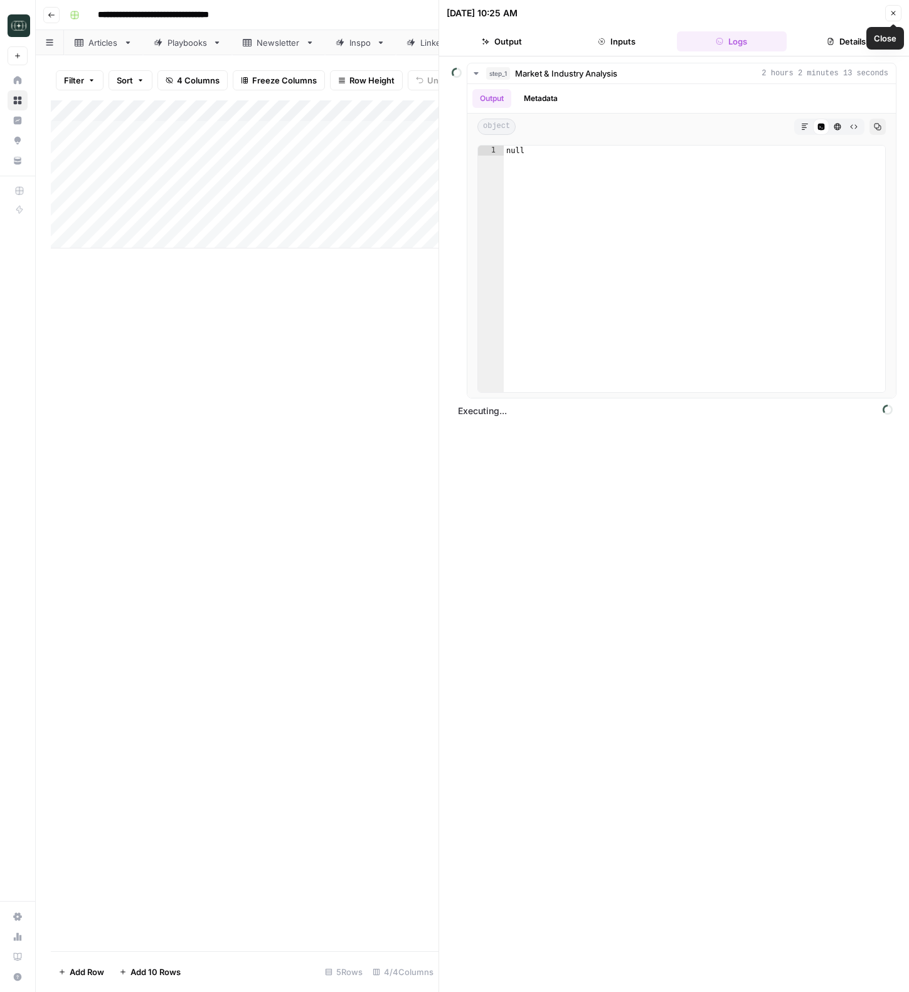
click at [795, 13] on icon "button" at bounding box center [893, 13] width 8 height 8
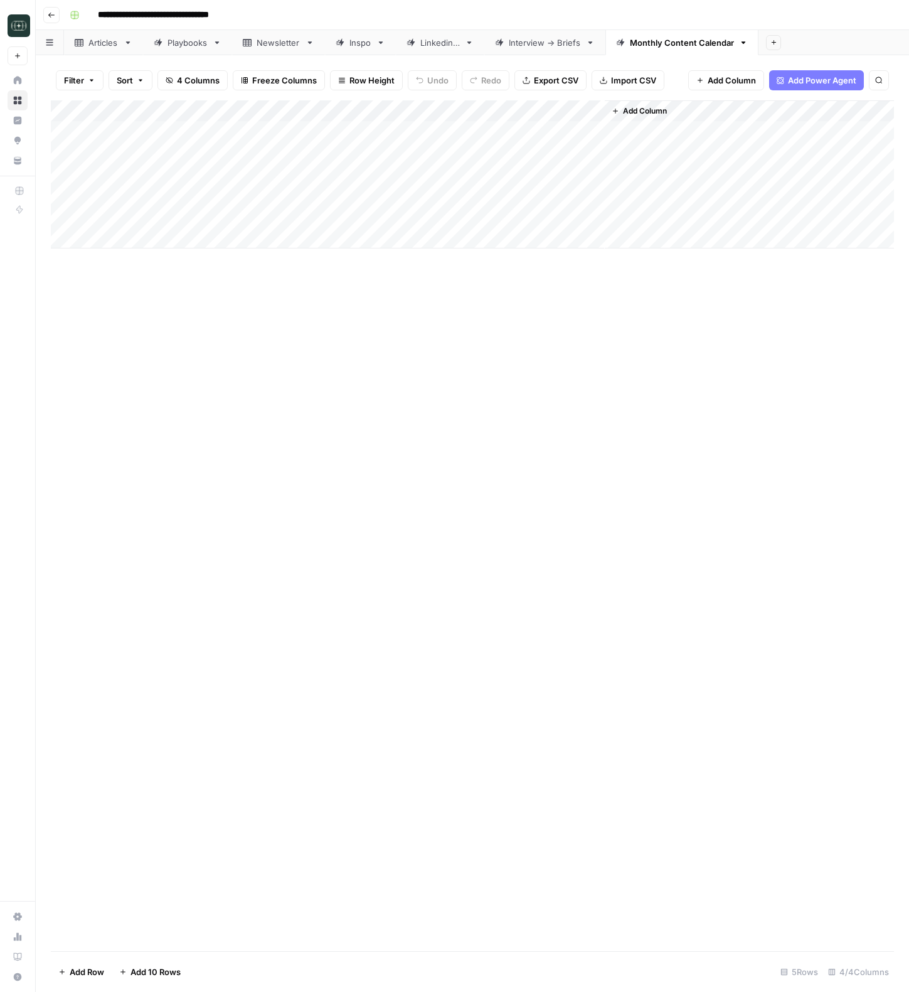
click at [580, 112] on div "Add Column" at bounding box center [472, 174] width 843 height 148
click at [484, 236] on span "Edit Workflow" at bounding box center [495, 234] width 110 height 13
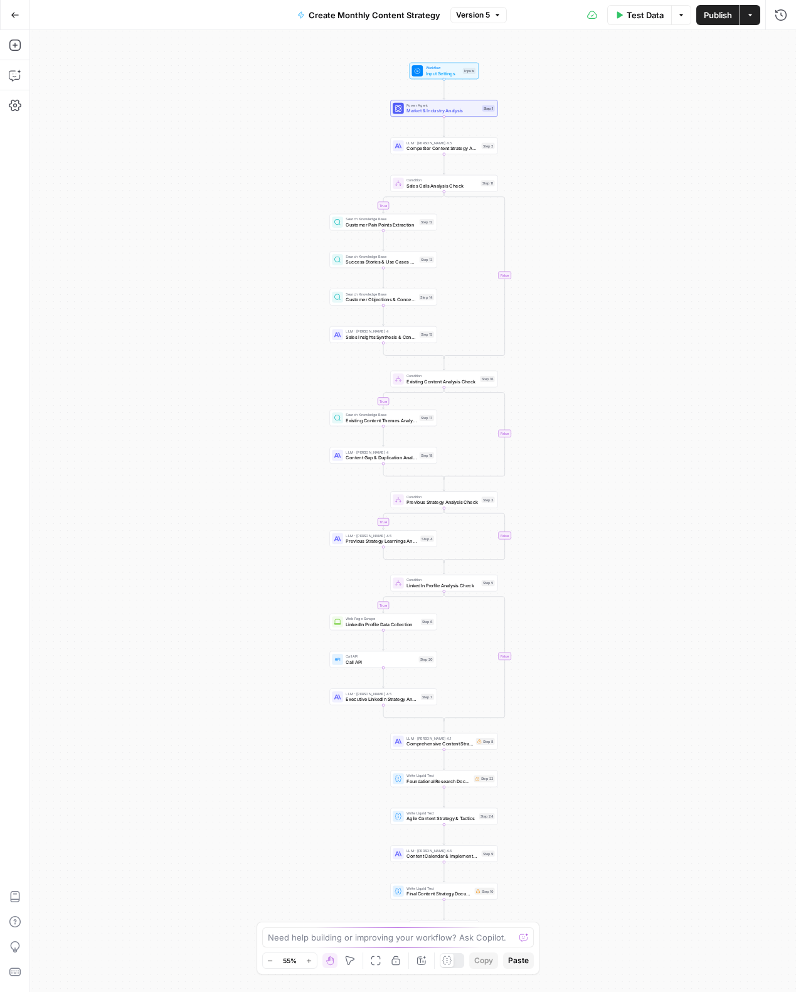
drag, startPoint x: 691, startPoint y: 296, endPoint x: 712, endPoint y: 55, distance: 242.4
click at [712, 51] on div "true false true false true false true false Workflow Input Settings Inputs Powe…" at bounding box center [413, 510] width 766 height 961
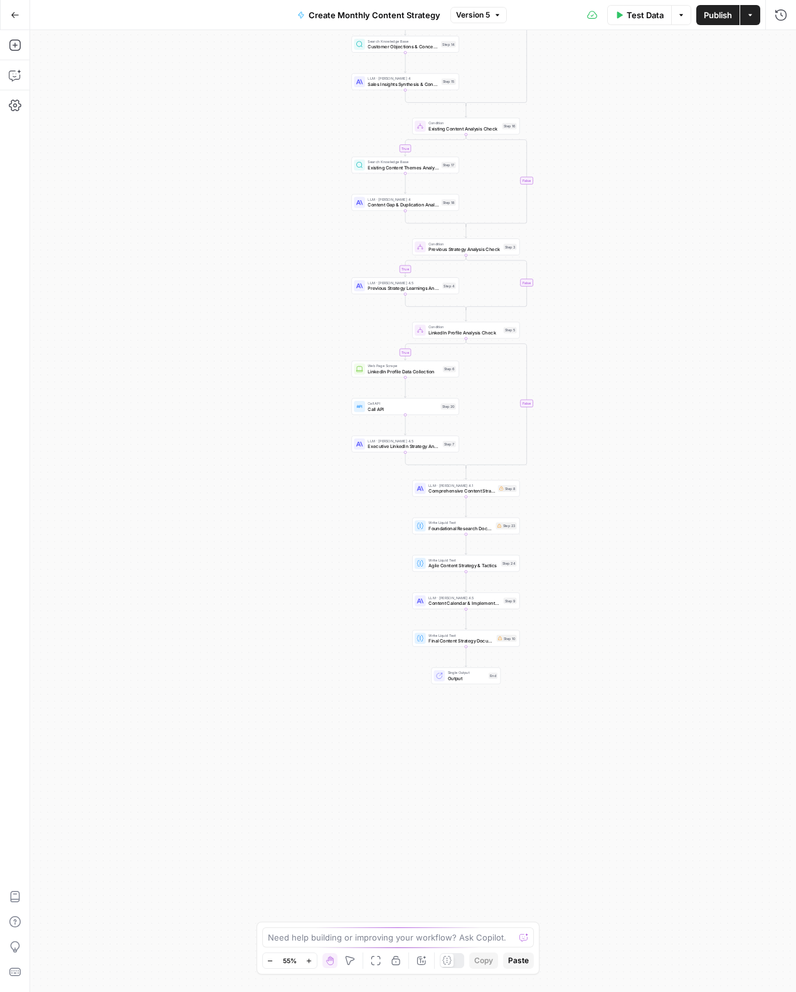
drag, startPoint x: 681, startPoint y: 445, endPoint x: 681, endPoint y: 415, distance: 29.5
click at [681, 415] on div "true false true false true false true false Workflow Input Settings Inputs Powe…" at bounding box center [413, 510] width 766 height 961
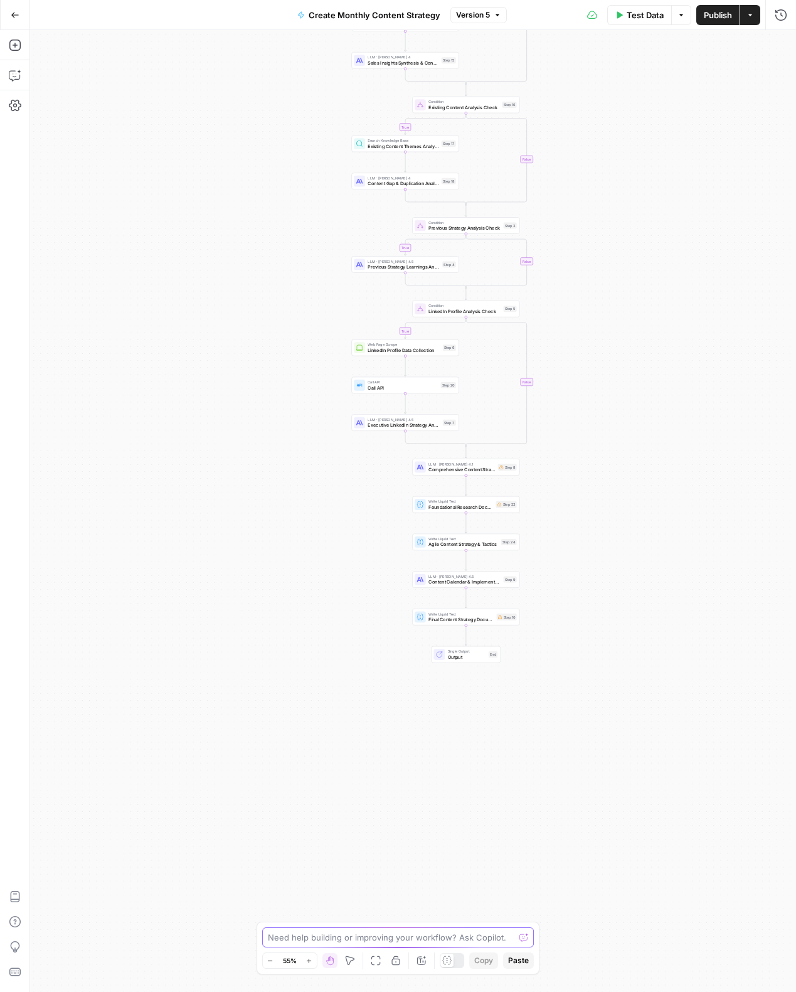
click at [396, 941] on textarea at bounding box center [391, 937] width 247 height 13
click at [16, 73] on icon "button" at bounding box center [15, 75] width 13 height 13
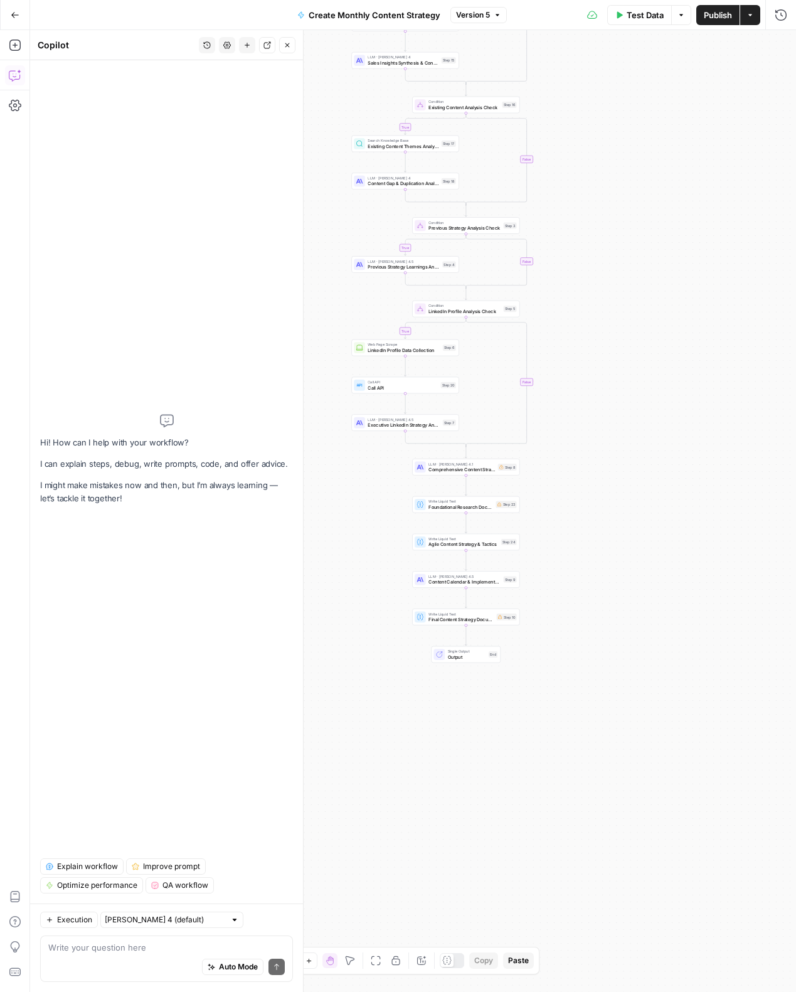
click at [174, 962] on div "Auto Mode Send" at bounding box center [166, 967] width 236 height 28
paste textarea "I need the final step to actually output the foundational research as one outpu…"
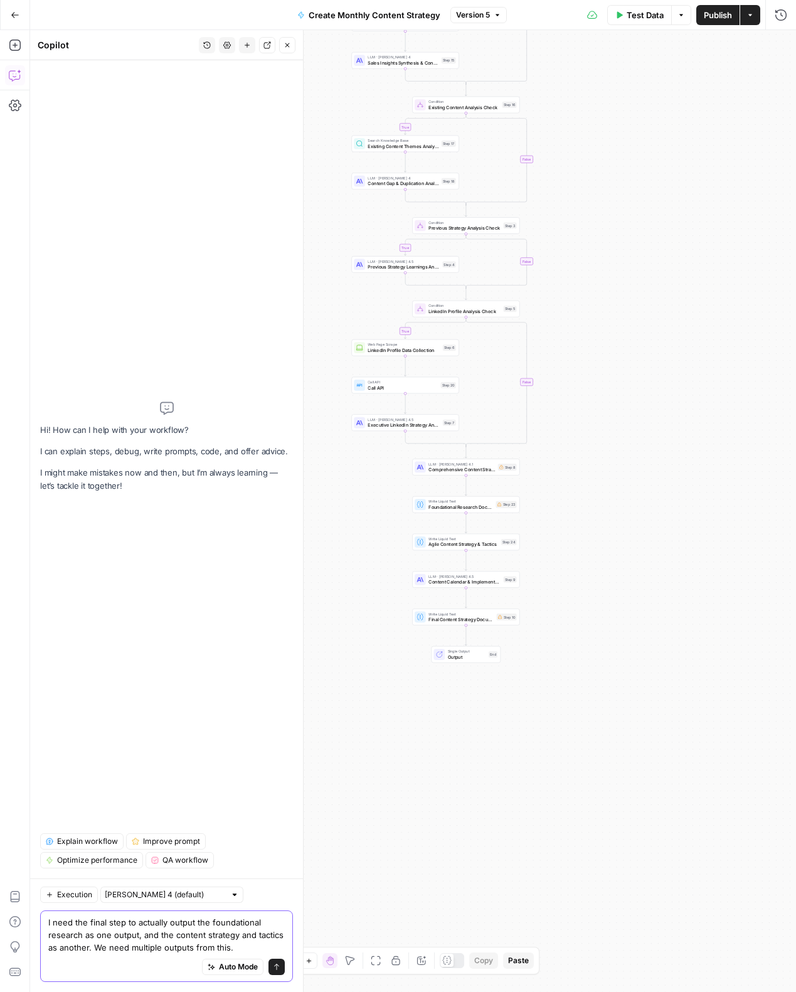
type textarea "I need the final step to actually output the foundational research as one outpu…"
click at [277, 966] on icon "submit" at bounding box center [277, 967] width 8 height 8
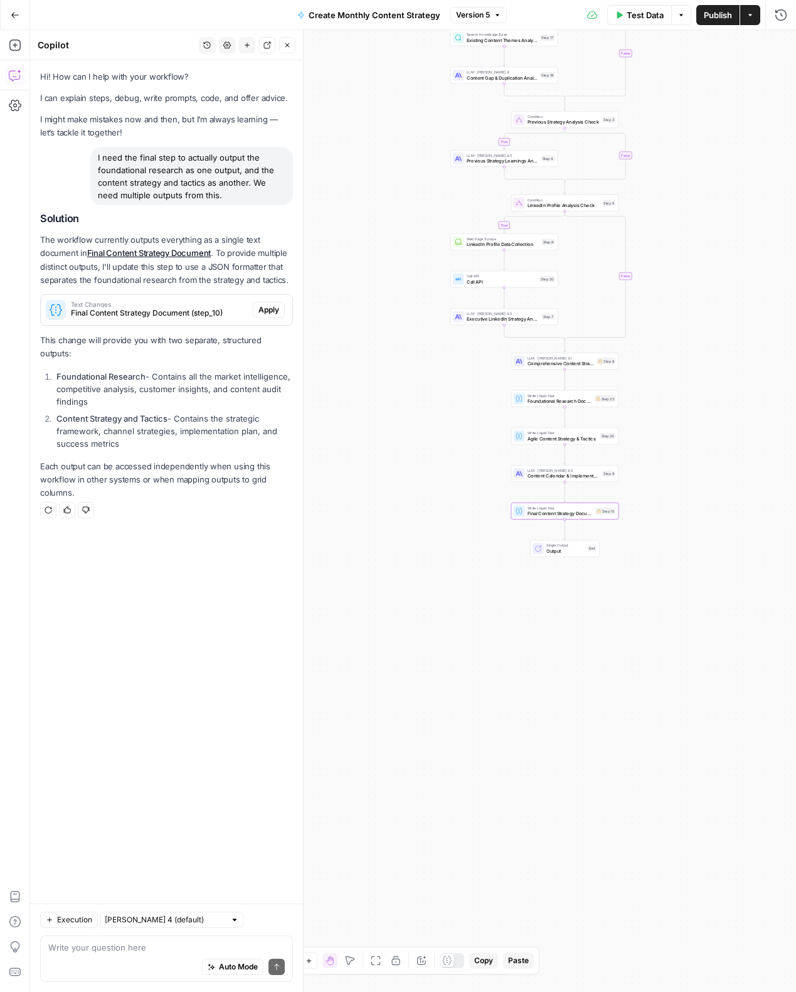
click at [173, 314] on span "Final Content Strategy Document (step_10)" at bounding box center [159, 312] width 177 height 11
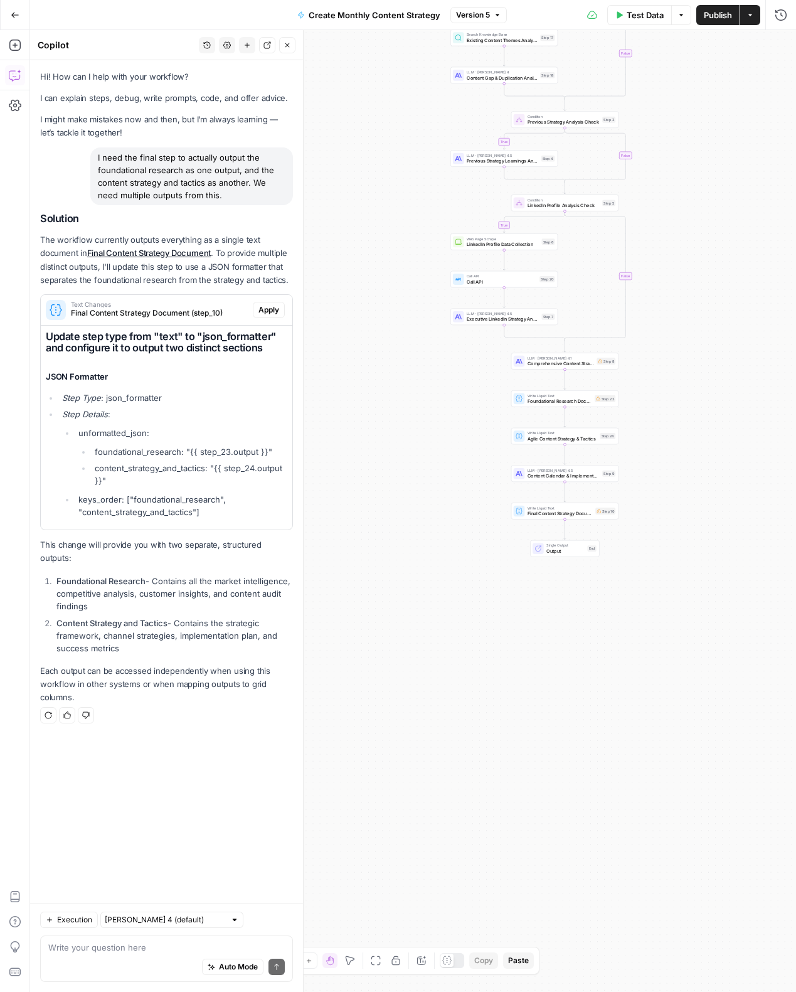
click at [129, 961] on div "Auto Mode Send" at bounding box center [166, 967] width 236 height 28
click at [16, 49] on icon "button" at bounding box center [15, 45] width 13 height 13
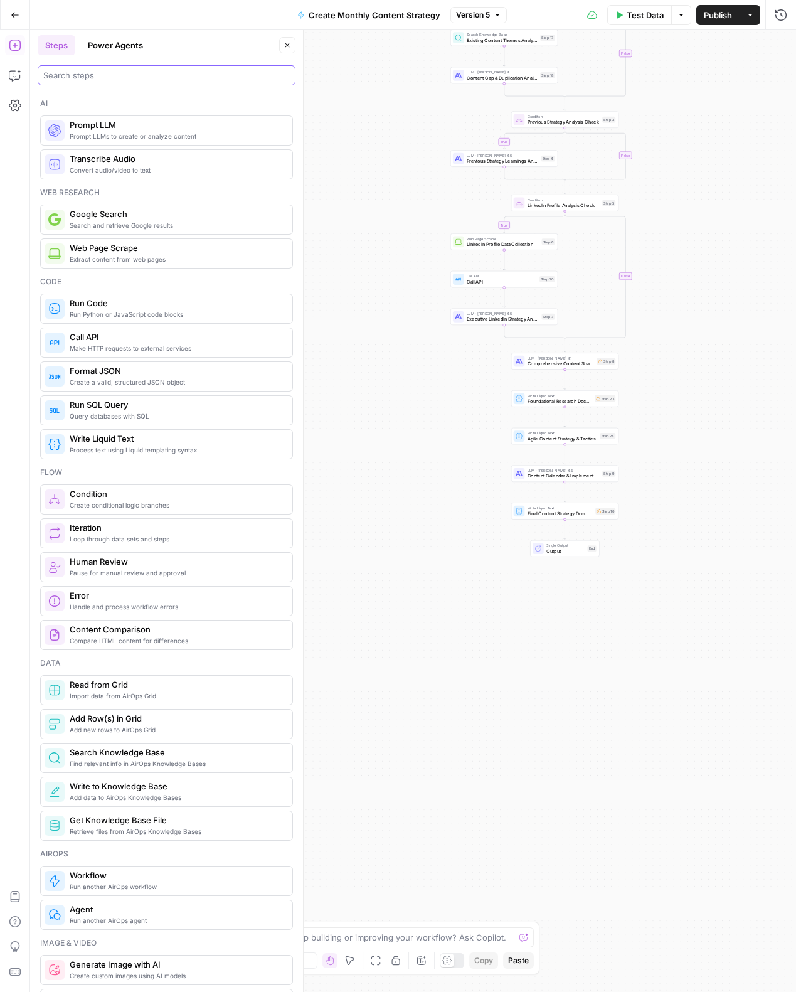
click at [84, 74] on input "search" at bounding box center [166, 75] width 246 height 13
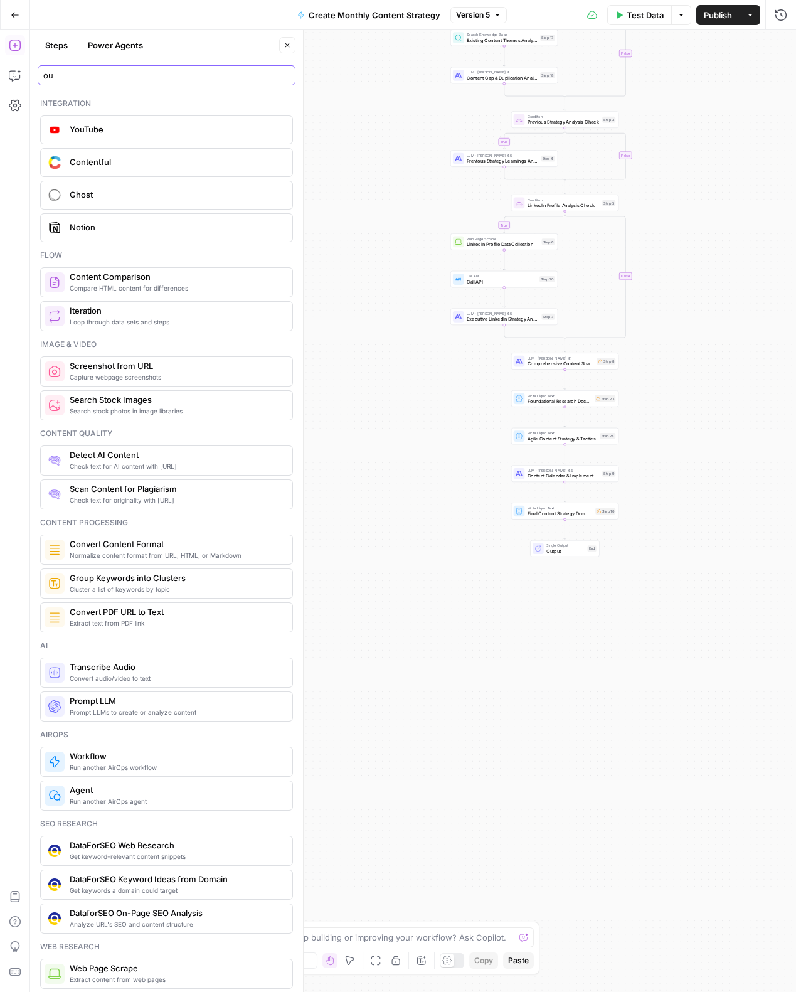
type input "o"
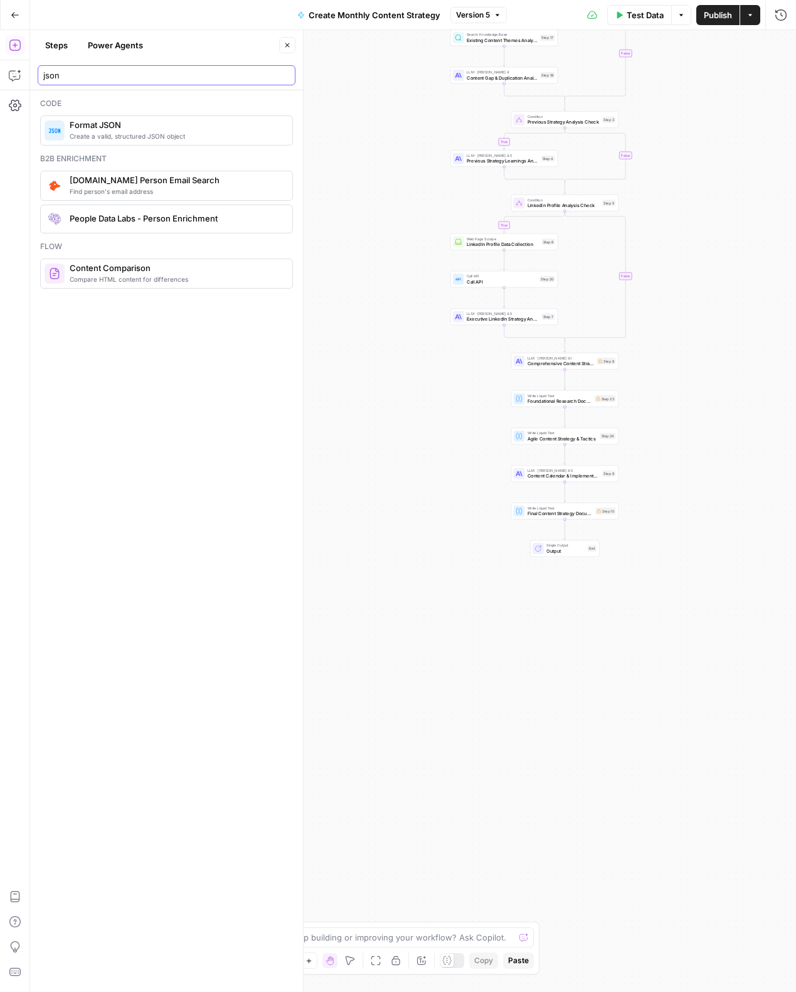
type input "json"
click at [11, 71] on icon "button" at bounding box center [15, 75] width 13 height 13
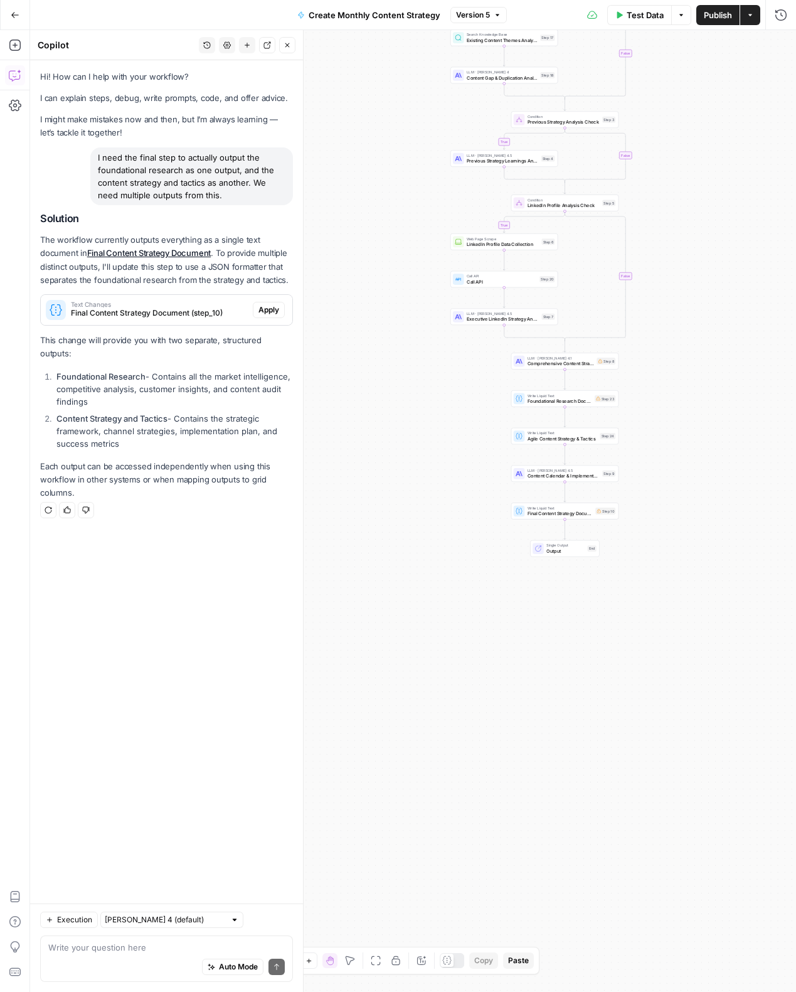
type textarea "Don't you wanna use a "Format JSON" step?"
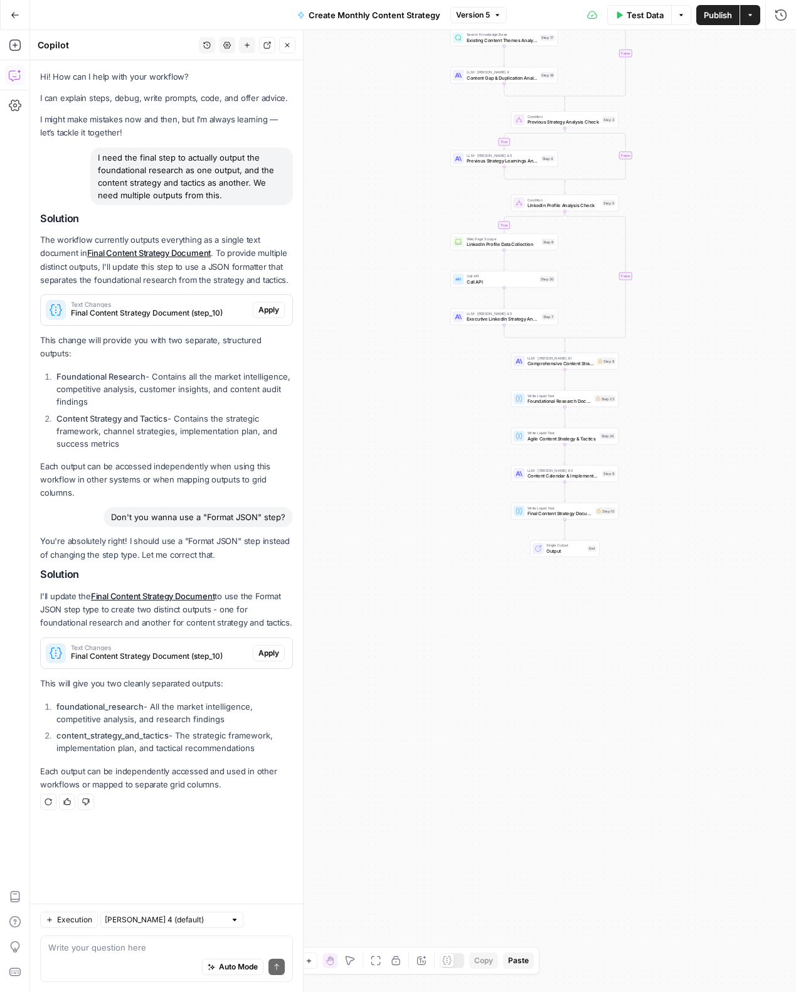
click at [560, 901] on div "true true true true false false false false Workflow Input Settings Inputs Powe…" at bounding box center [413, 510] width 766 height 961
drag, startPoint x: 470, startPoint y: 821, endPoint x: 367, endPoint y: 763, distance: 117.9
click at [455, 817] on div "true true true true false false false false Workflow Input Settings Inputs Powe…" at bounding box center [413, 510] width 766 height 961
click at [205, 650] on span "Final Content Strategy Document (step_10)" at bounding box center [159, 655] width 177 height 11
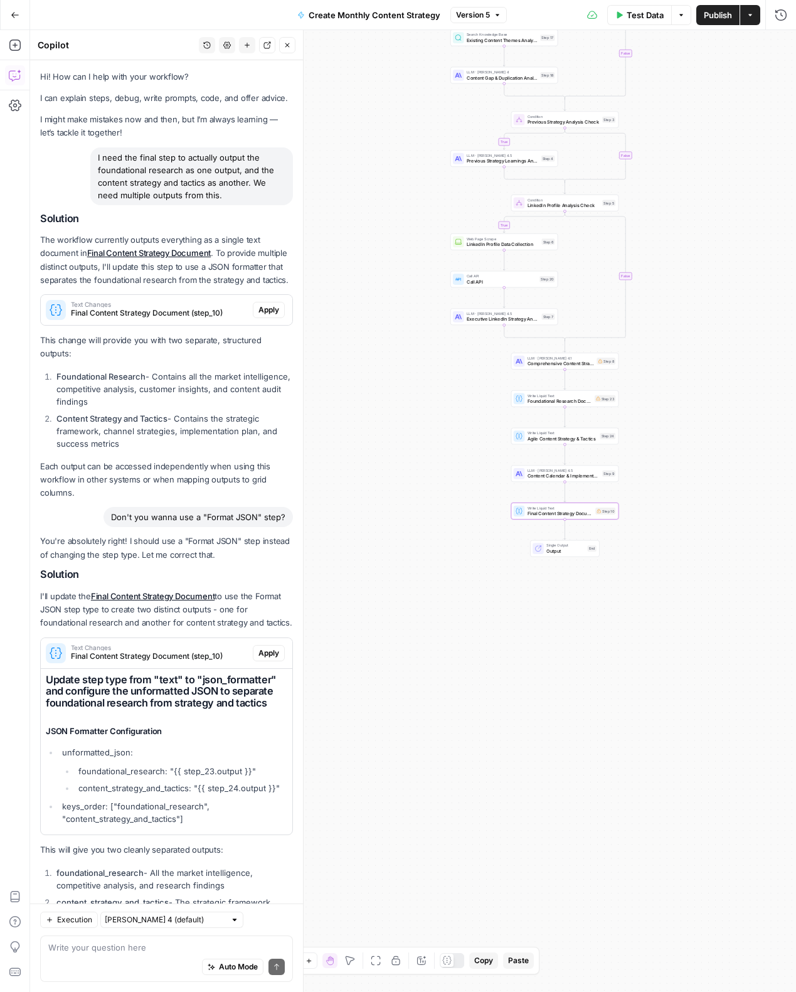
scroll to position [71, 0]
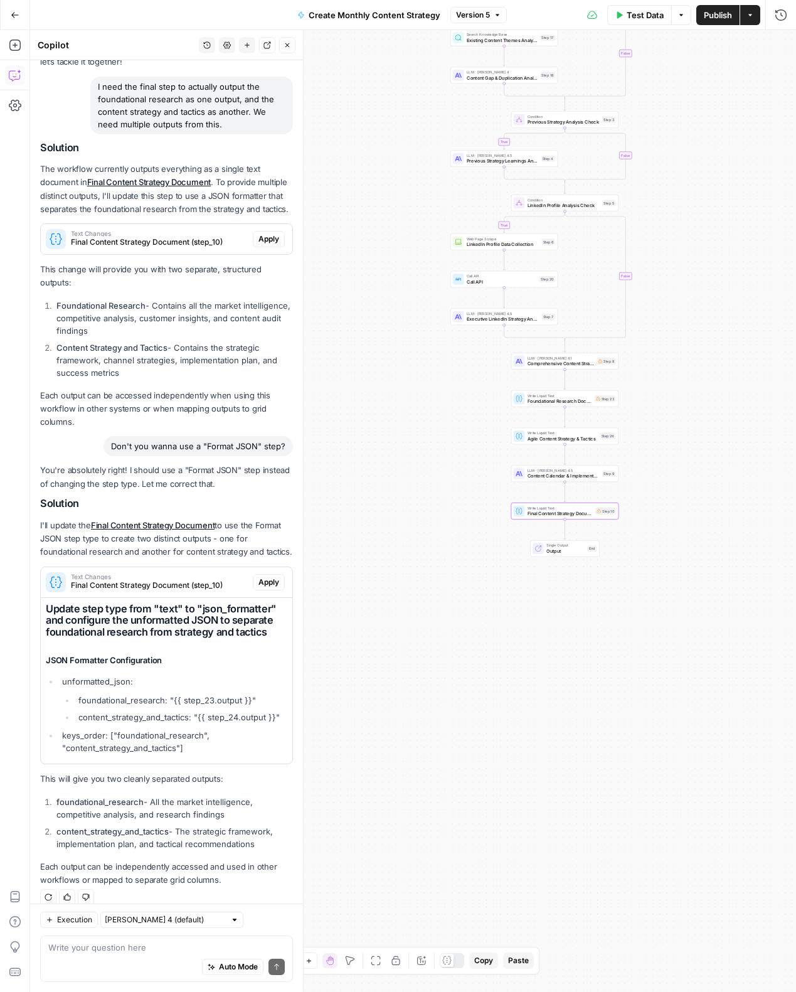
click at [273, 576] on span "Apply" at bounding box center [268, 581] width 21 height 11
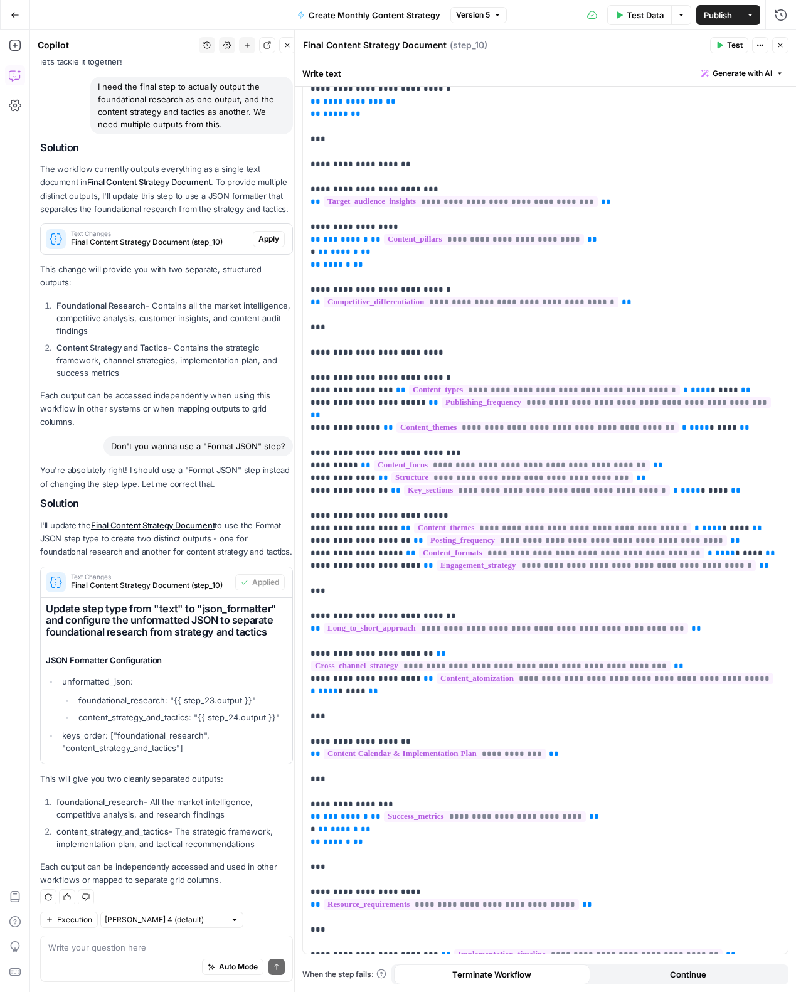
scroll to position [0, 0]
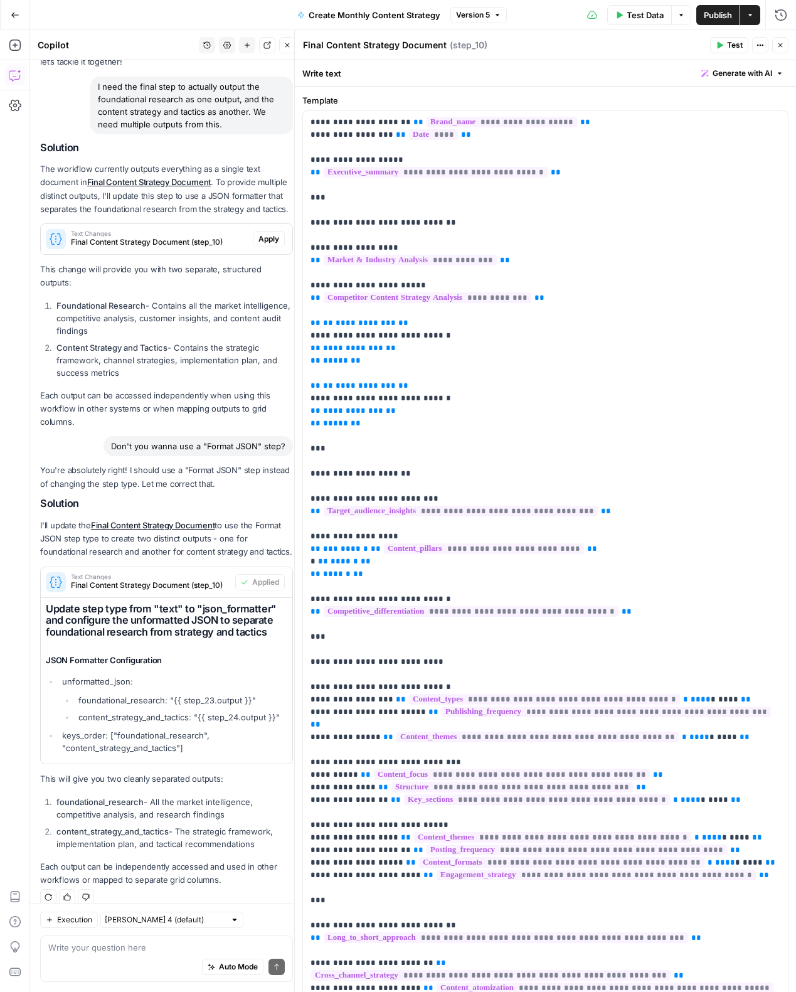
click at [780, 40] on button "Close" at bounding box center [780, 45] width 16 height 16
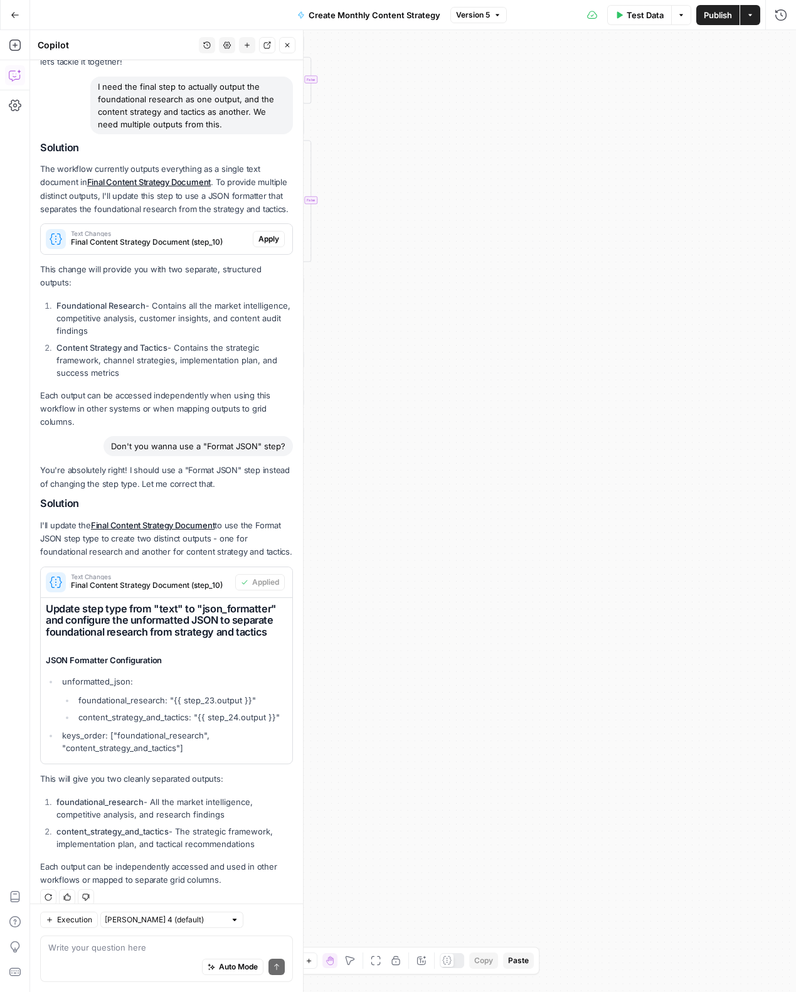
drag, startPoint x: 511, startPoint y: 616, endPoint x: 775, endPoint y: 576, distance: 267.0
click at [775, 576] on div "true true true true false false false false Workflow Input Settings Inputs Powe…" at bounding box center [413, 510] width 766 height 961
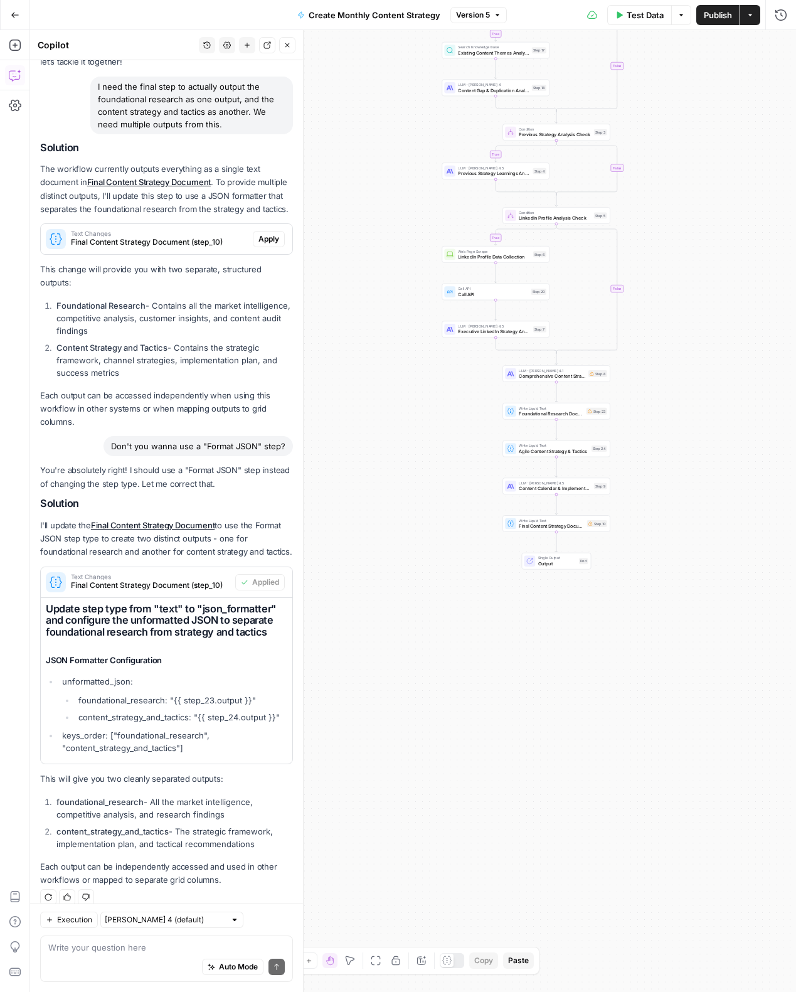
drag, startPoint x: 852, startPoint y: 609, endPoint x: 921, endPoint y: 633, distance: 72.4
click at [795, 633] on html "Catalyst New Home Browse Insights Opportunities Your Data Recent Grids Will Per…" at bounding box center [398, 496] width 796 height 992
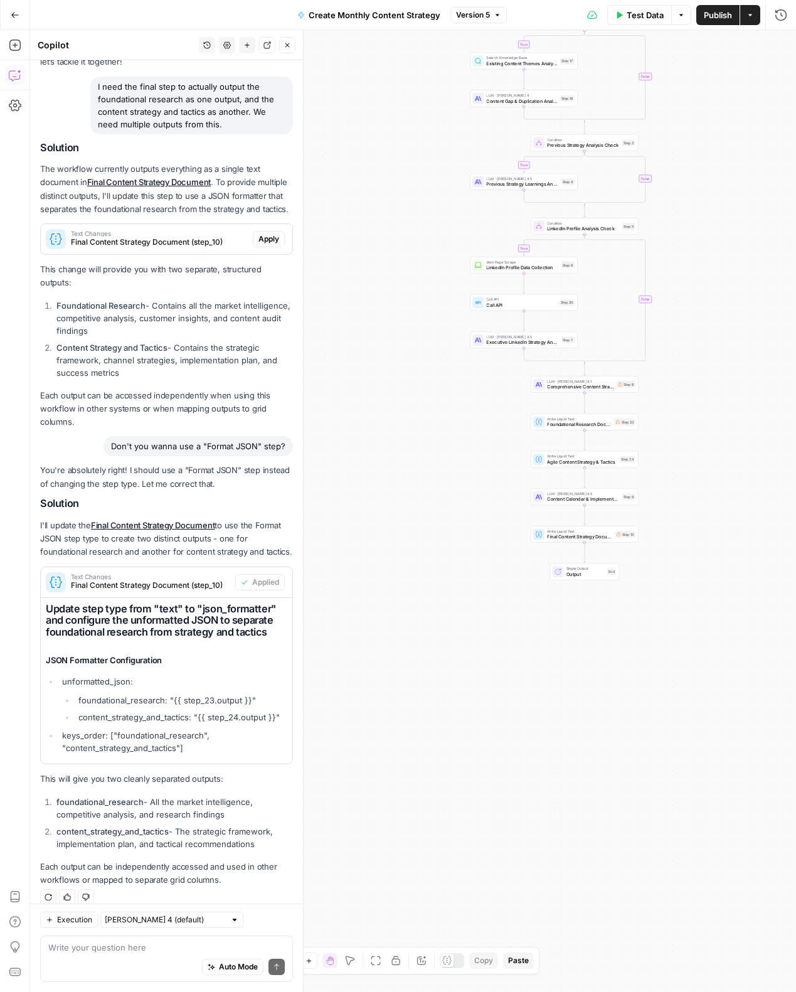
click at [580, 585] on div "true true true true false false false false Workflow Input Settings Inputs Powe…" at bounding box center [413, 510] width 766 height 961
click at [470, 586] on div "true true true true false false false false Workflow Input Settings Inputs Powe…" at bounding box center [413, 510] width 766 height 961
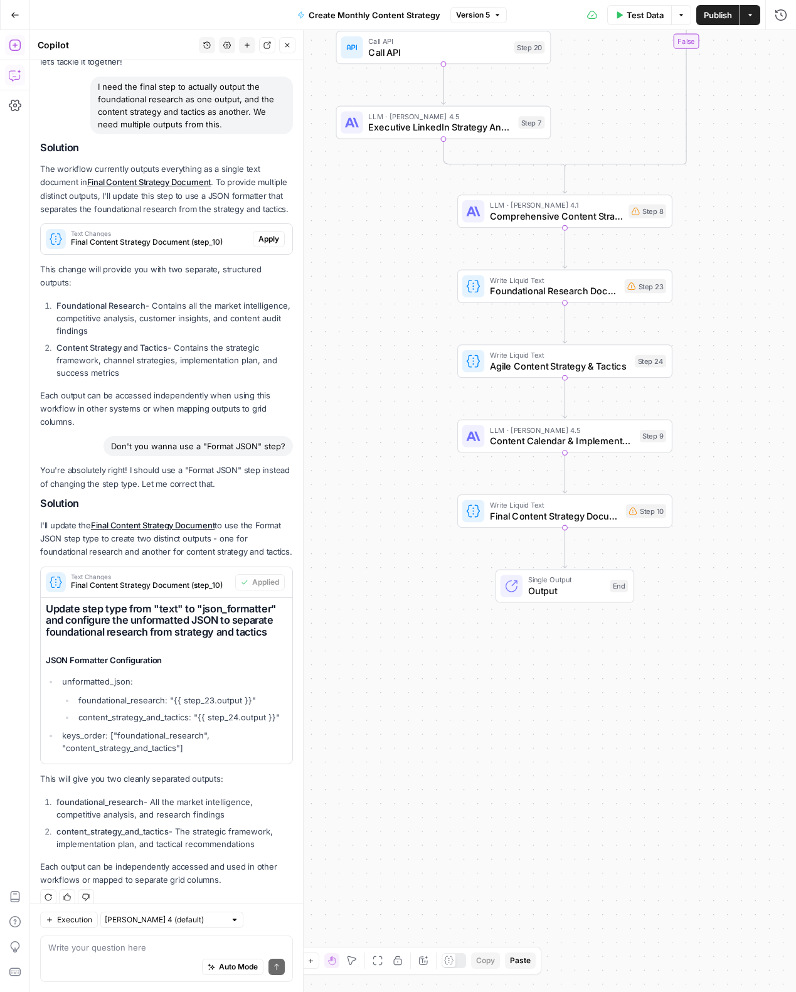
click at [15, 50] on icon "button" at bounding box center [14, 45] width 11 height 11
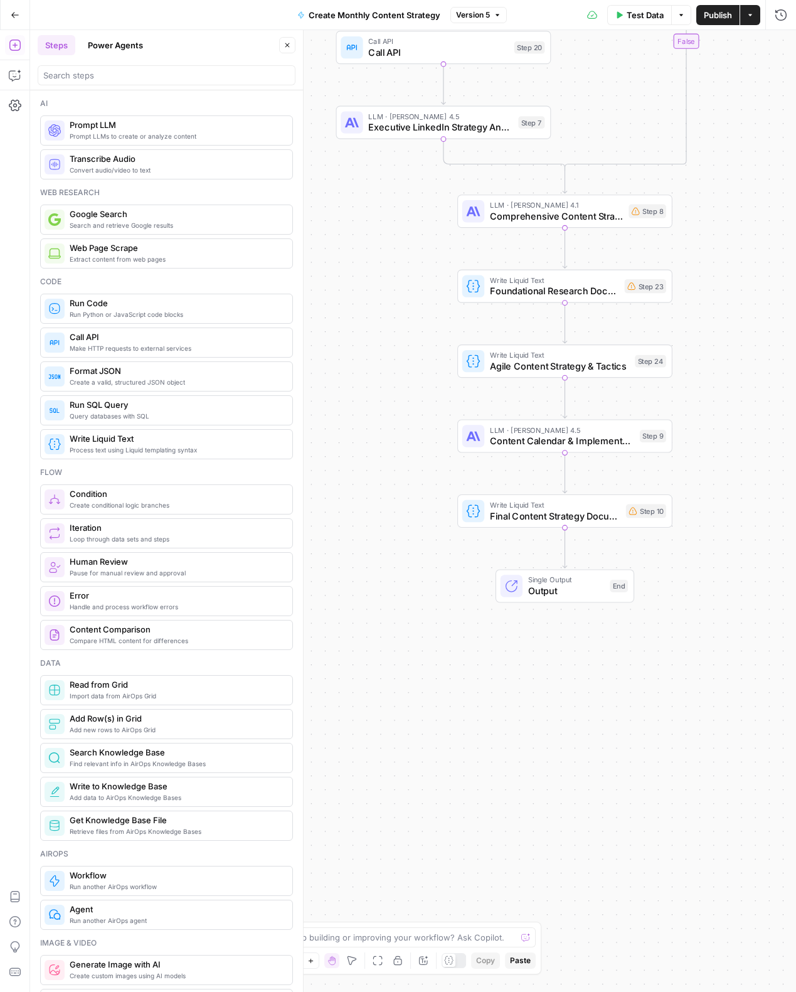
scroll to position [28, 0]
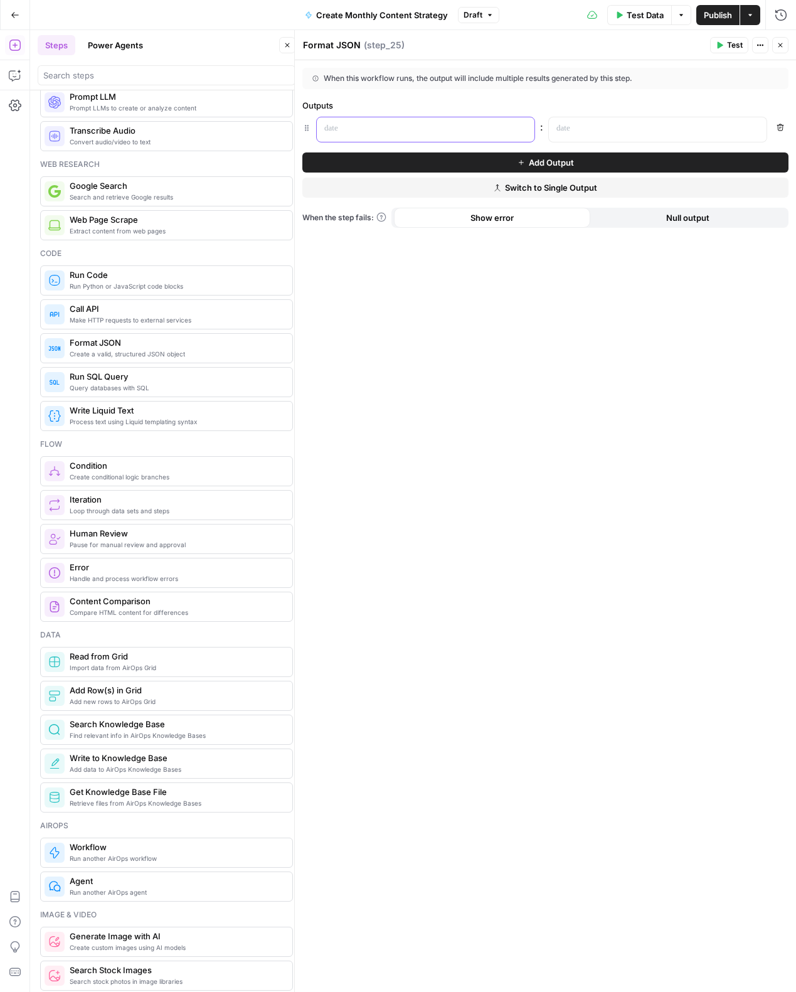
click at [364, 124] on p at bounding box center [415, 128] width 183 height 13
click at [600, 416] on div "When this workflow runs, the output will include multiple results generated by …" at bounding box center [545, 525] width 501 height 931
click at [783, 44] on icon "button" at bounding box center [780, 45] width 8 height 8
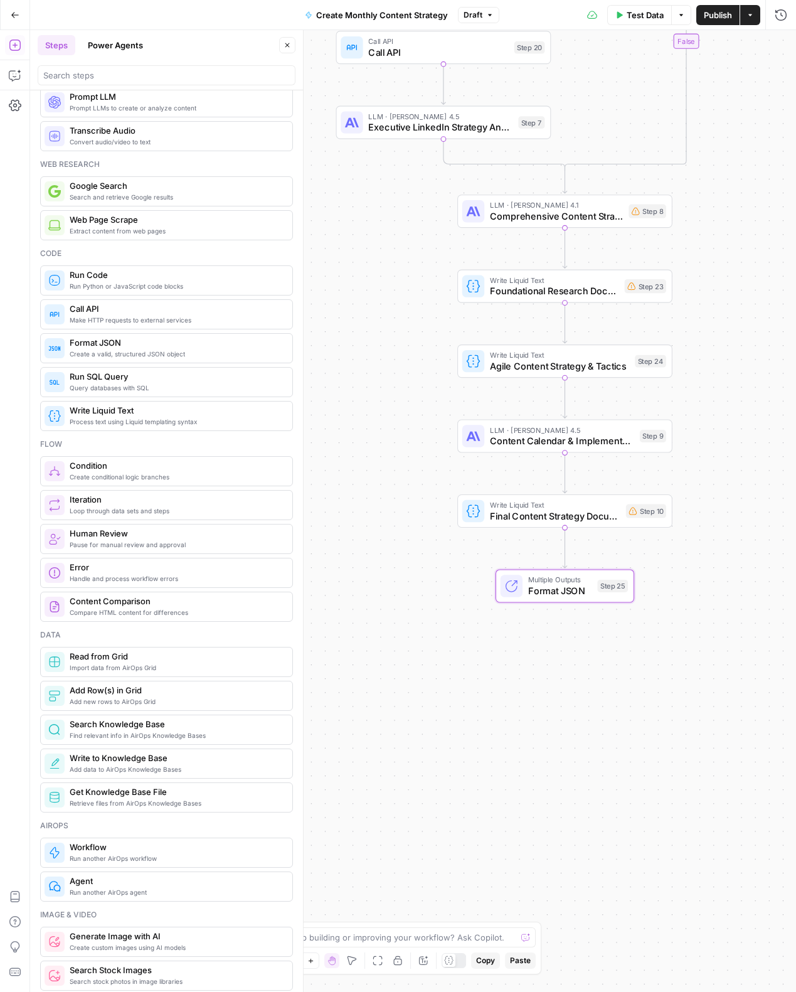
click at [53, 47] on button "Steps" at bounding box center [57, 45] width 38 height 20
click at [290, 47] on icon "button" at bounding box center [287, 45] width 8 height 8
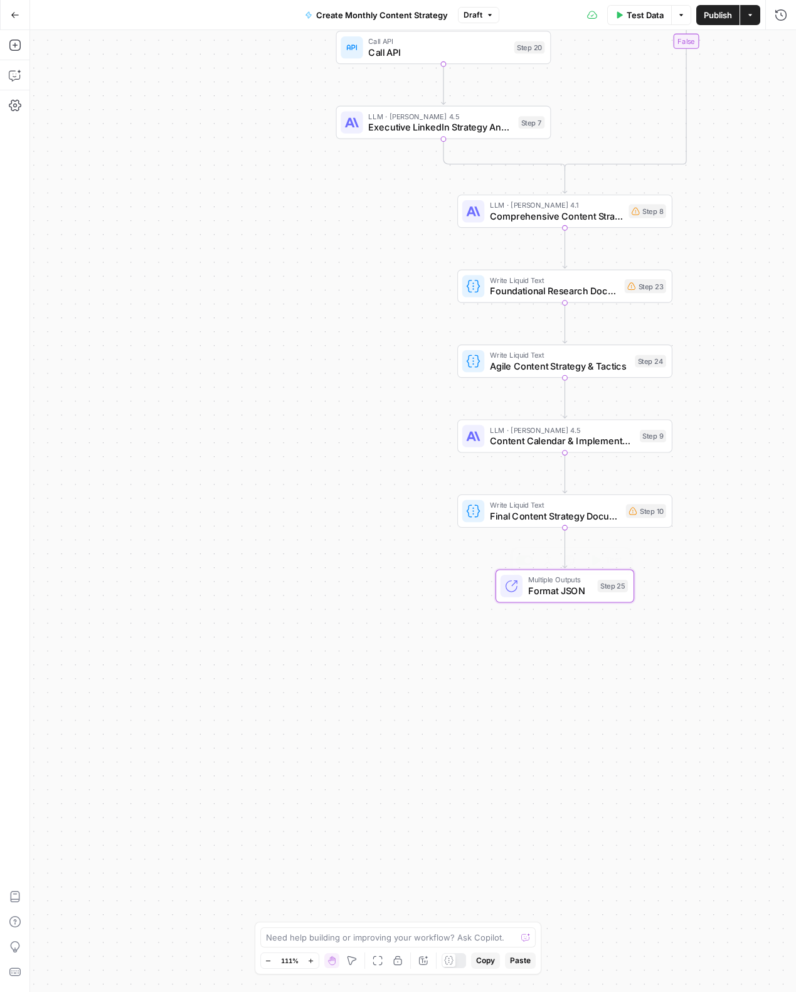
click at [551, 581] on span "Multiple Outputs" at bounding box center [560, 579] width 64 height 11
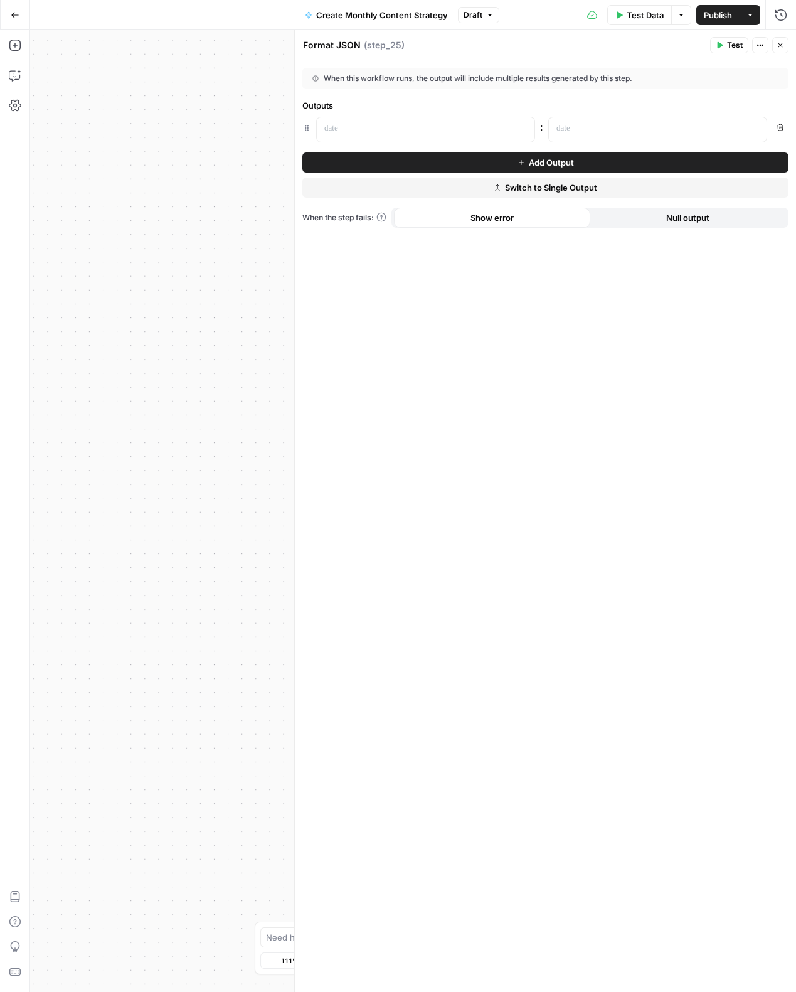
click at [778, 45] on icon "button" at bounding box center [780, 45] width 8 height 8
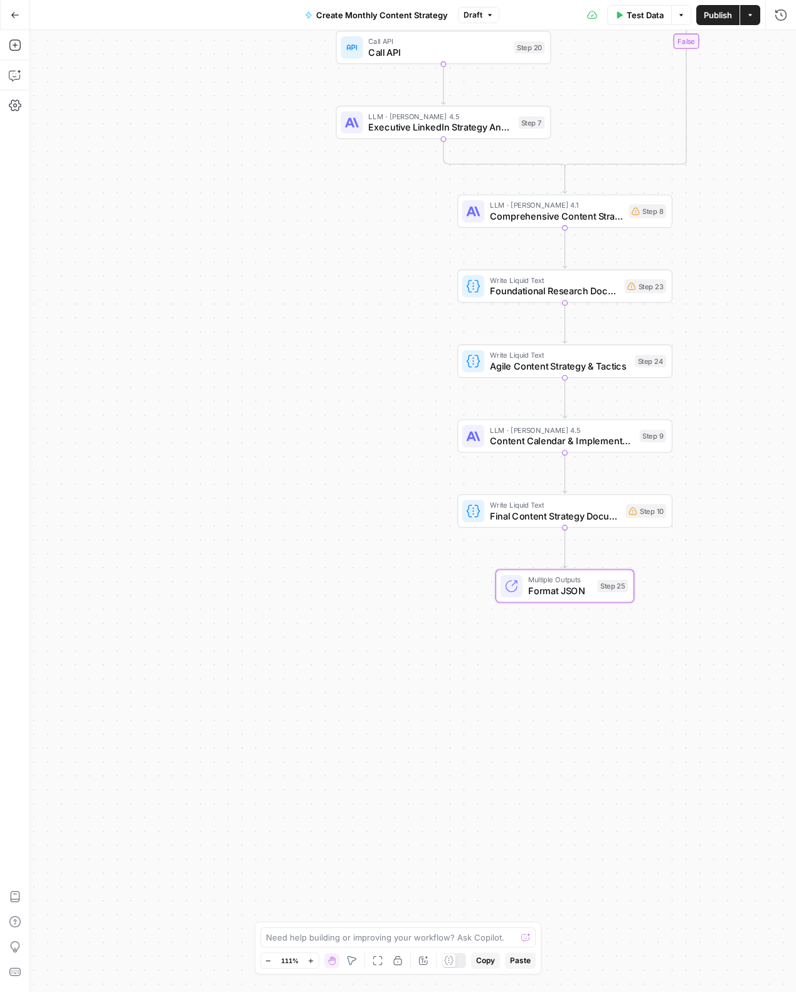
click at [458, 928] on div "Need help building or improving your workflow? Ask Copilot." at bounding box center [398, 937] width 276 height 20
type textarea "add the formats for step 25"
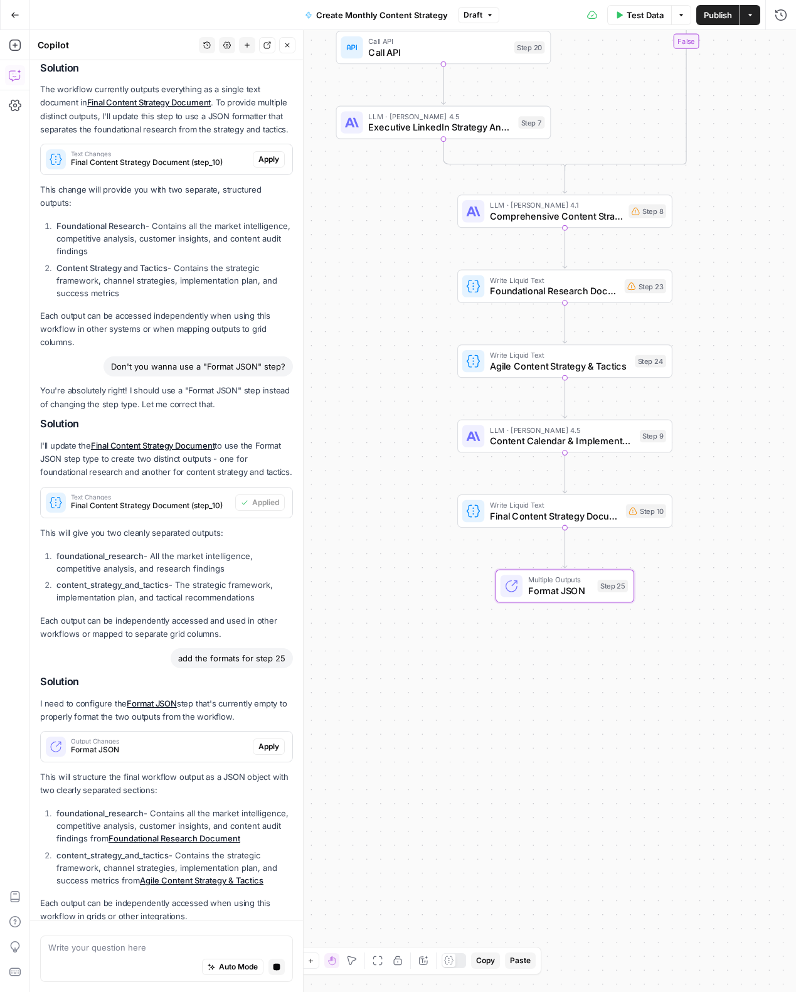
scroll to position [227, 0]
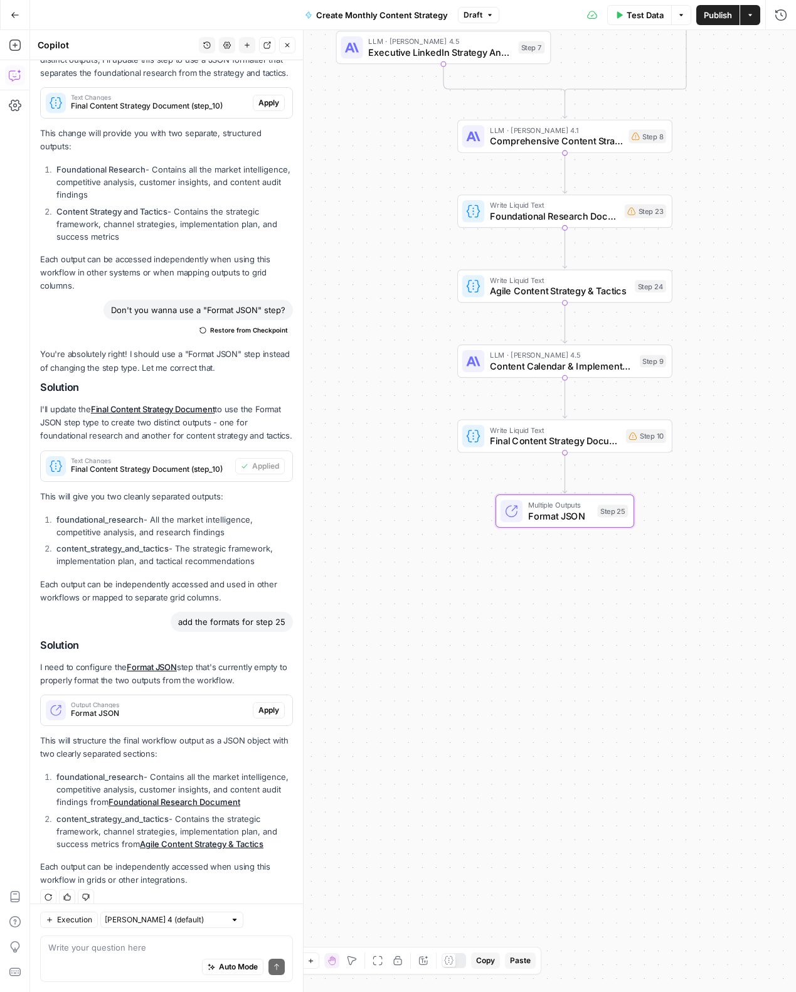
click at [269, 704] on span "Apply" at bounding box center [268, 709] width 21 height 11
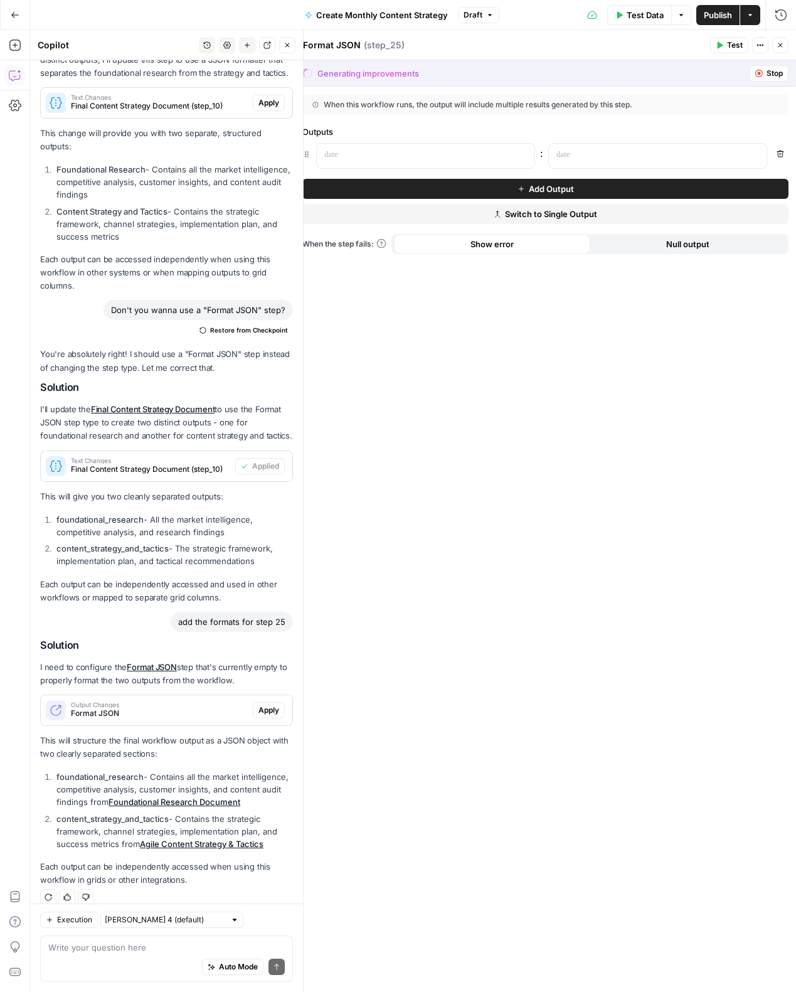
click at [267, 704] on span "Apply" at bounding box center [268, 709] width 21 height 11
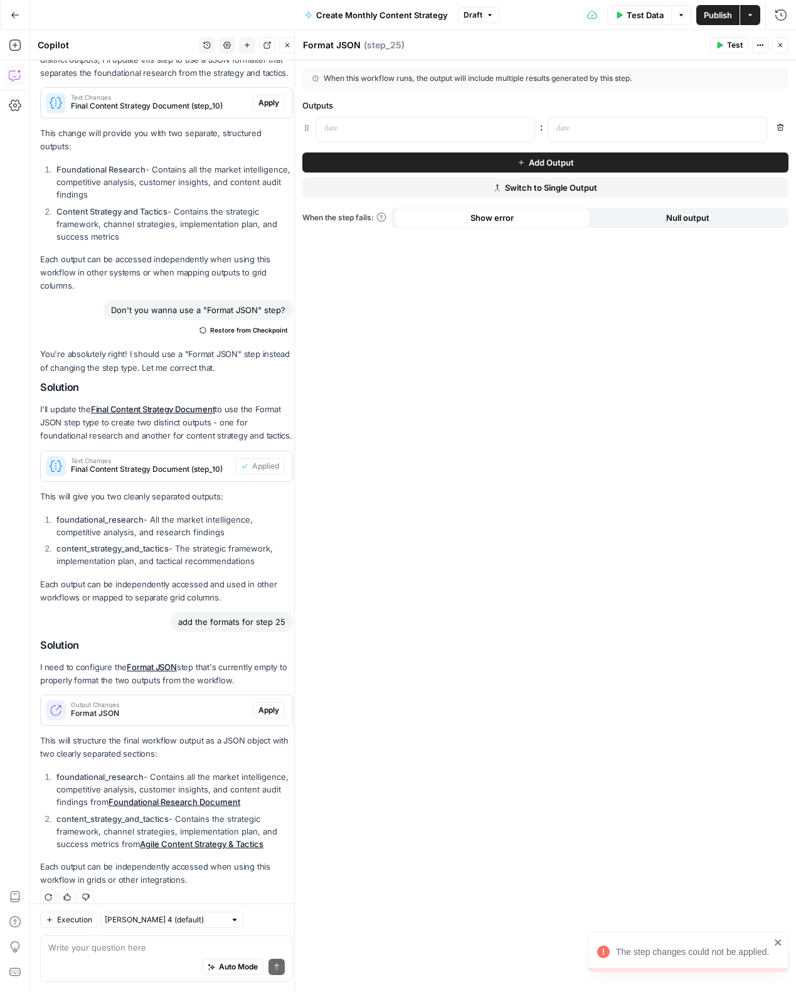
click at [482, 722] on div "When this workflow runs, the output will include multiple results generated by …" at bounding box center [545, 525] width 501 height 931
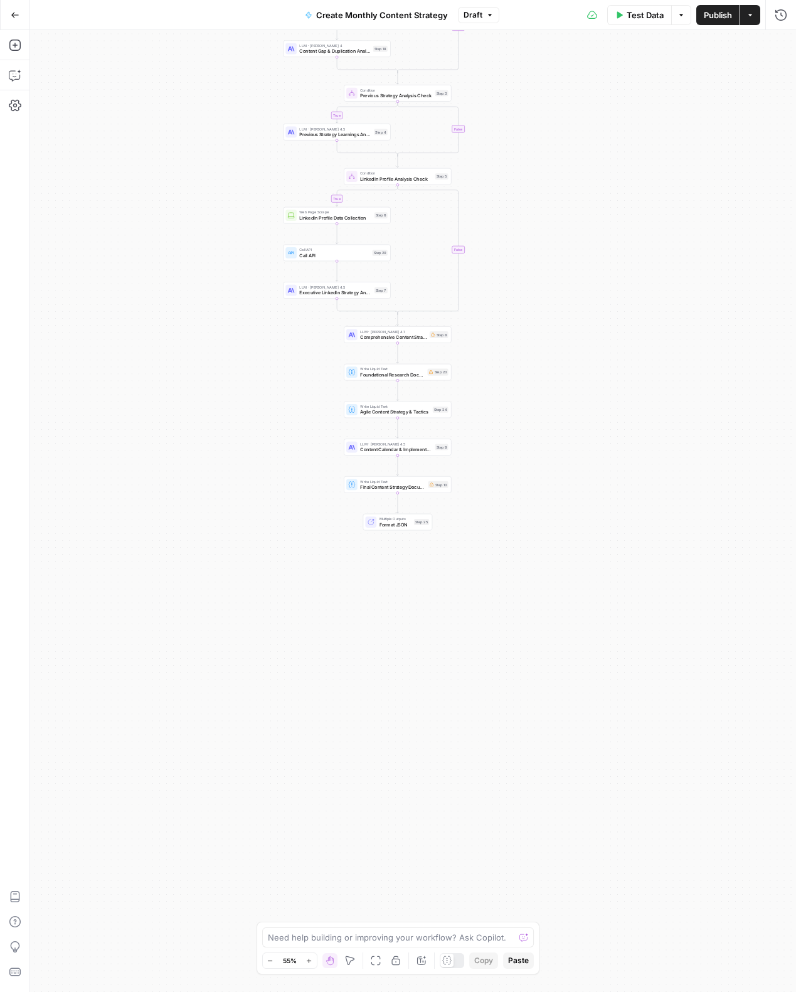
drag, startPoint x: 693, startPoint y: 532, endPoint x: 601, endPoint y: 499, distance: 97.8
click at [674, 366] on div "true false true false true false true false Workflow Input Settings Inputs Powe…" at bounding box center [413, 510] width 766 height 961
click at [563, 600] on div "true false true false true false true false Workflow Input Settings Inputs Powe…" at bounding box center [413, 510] width 766 height 961
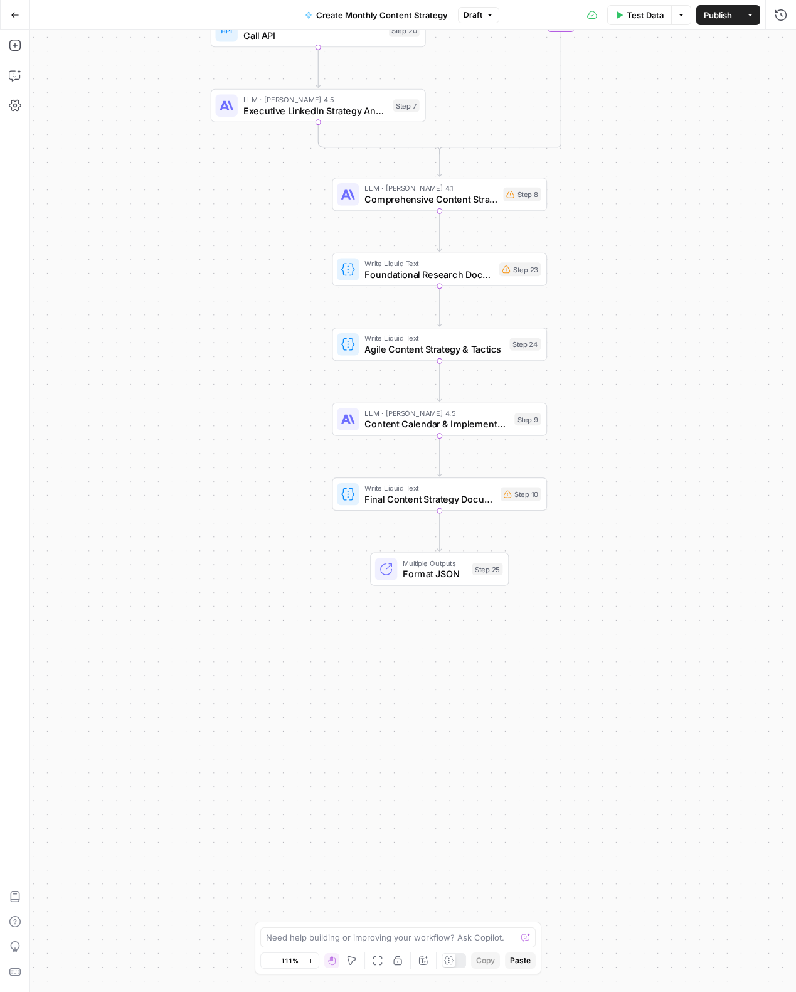
drag, startPoint x: 472, startPoint y: 629, endPoint x: 653, endPoint y: 734, distance: 209.3
click at [653, 734] on div "true false true false true false true false Workflow Input Settings Inputs Powe…" at bounding box center [413, 510] width 766 height 961
click at [324, 946] on div "Need help building or improving your workflow? Ask Copilot." at bounding box center [398, 937] width 276 height 20
click at [325, 942] on textarea at bounding box center [391, 937] width 251 height 13
type textarea "format step25"
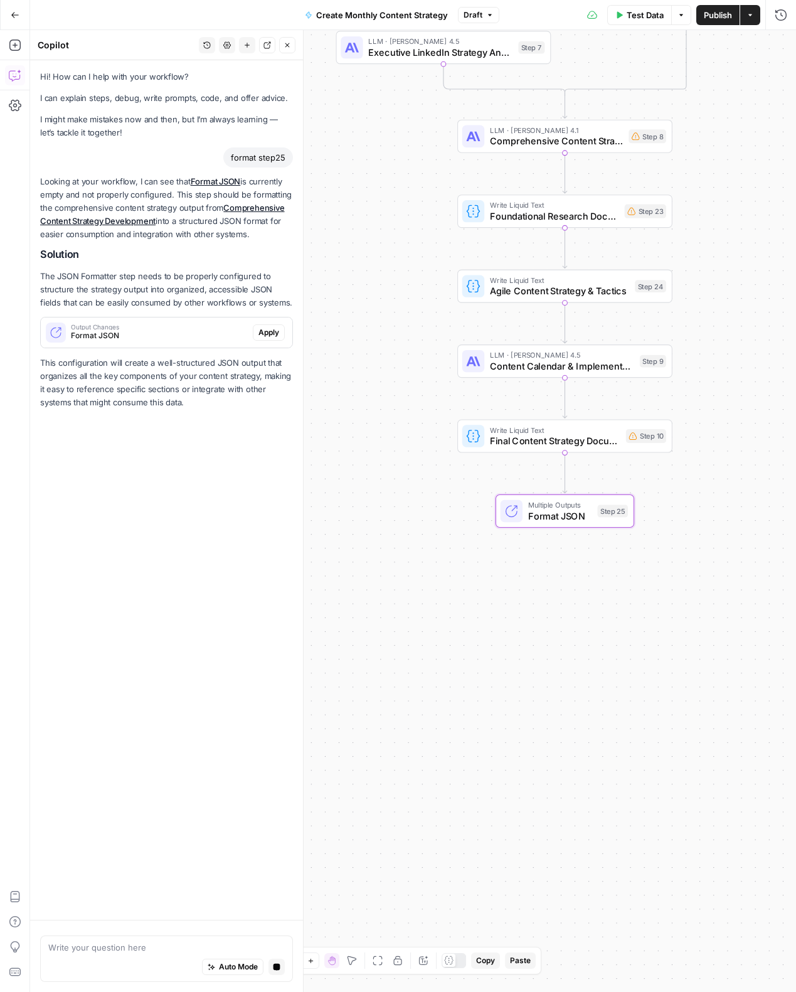
click at [270, 332] on span "Apply" at bounding box center [268, 332] width 21 height 11
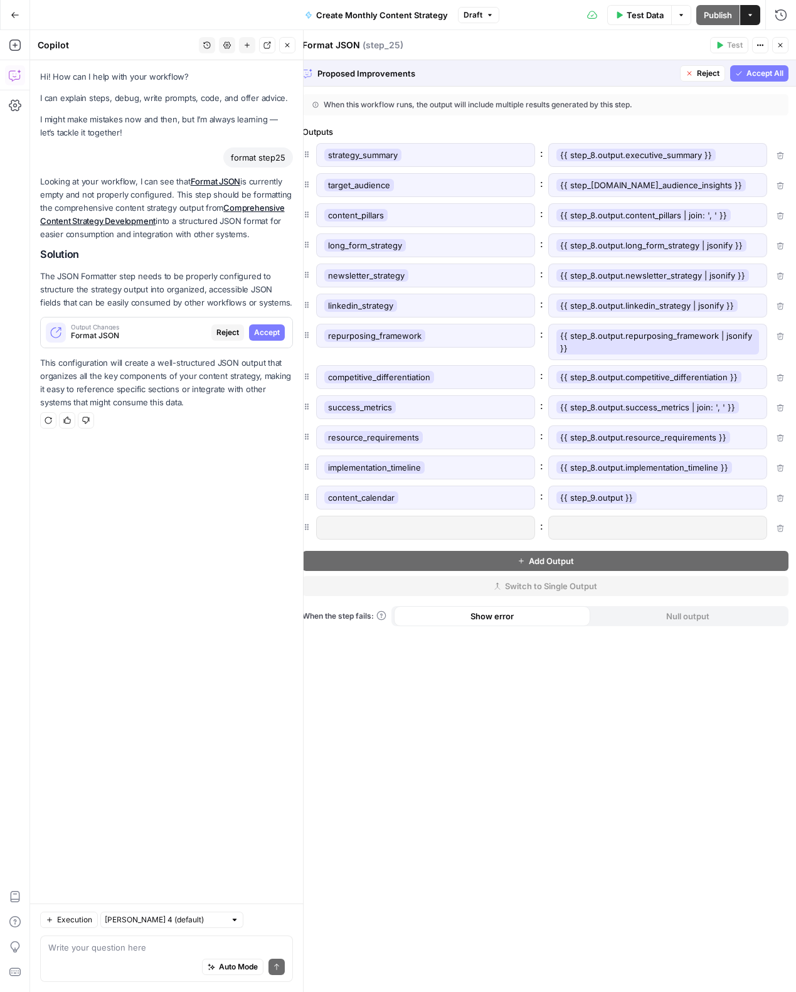
click at [100, 530] on div "Hi! How can I help with your workflow? I can explain steps, debug, write prompt…" at bounding box center [166, 481] width 273 height 843
drag, startPoint x: 130, startPoint y: 766, endPoint x: 106, endPoint y: 884, distance: 120.3
click at [130, 766] on div "Hi! How can I help with your workflow? I can explain steps, debug, write prompt…" at bounding box center [166, 481] width 273 height 843
click at [527, 794] on div "When this workflow runs, the output will include multiple results generated by …" at bounding box center [545, 539] width 501 height 905
click at [490, 176] on div "target_audience" at bounding box center [425, 185] width 219 height 24
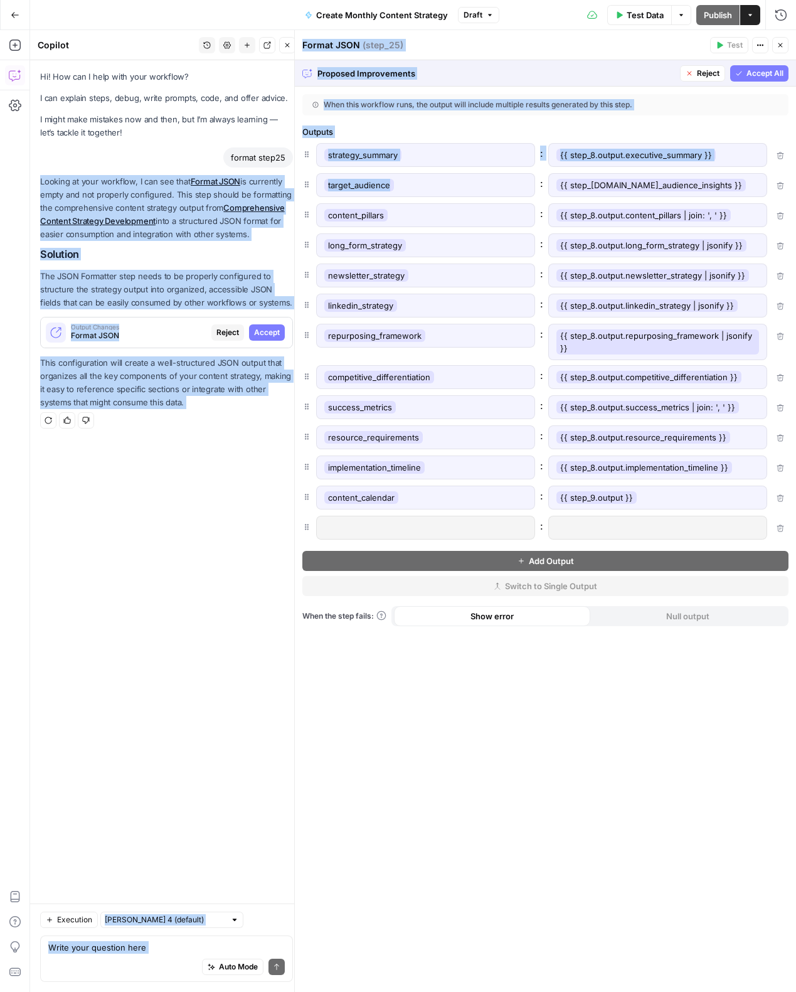
drag, startPoint x: 490, startPoint y: 181, endPoint x: 288, endPoint y: 169, distance: 202.3
click at [288, 169] on body "Catalyst New Home Browse Insights Opportunities Your Data Recent Grids Will Per…" at bounding box center [398, 496] width 796 height 992
click at [420, 184] on div "target_audience" at bounding box center [425, 185] width 219 height 24
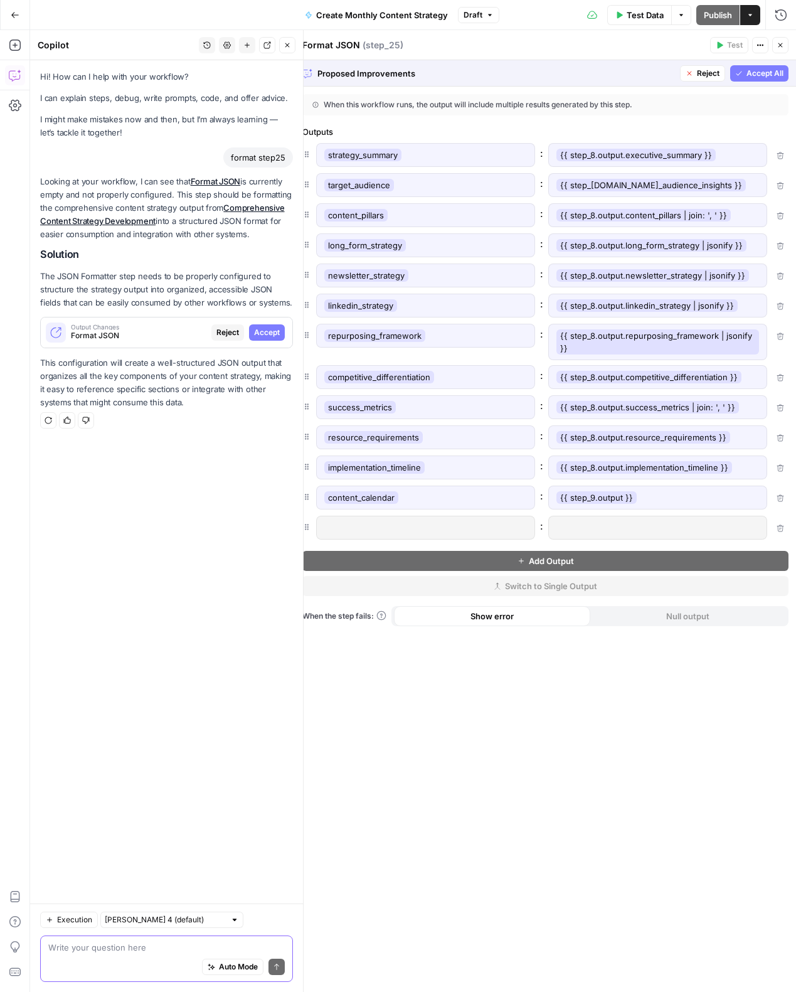
click at [90, 953] on textarea at bounding box center [166, 947] width 236 height 13
type textarea "this is too fragmented, group it into like 3-4 outputs"
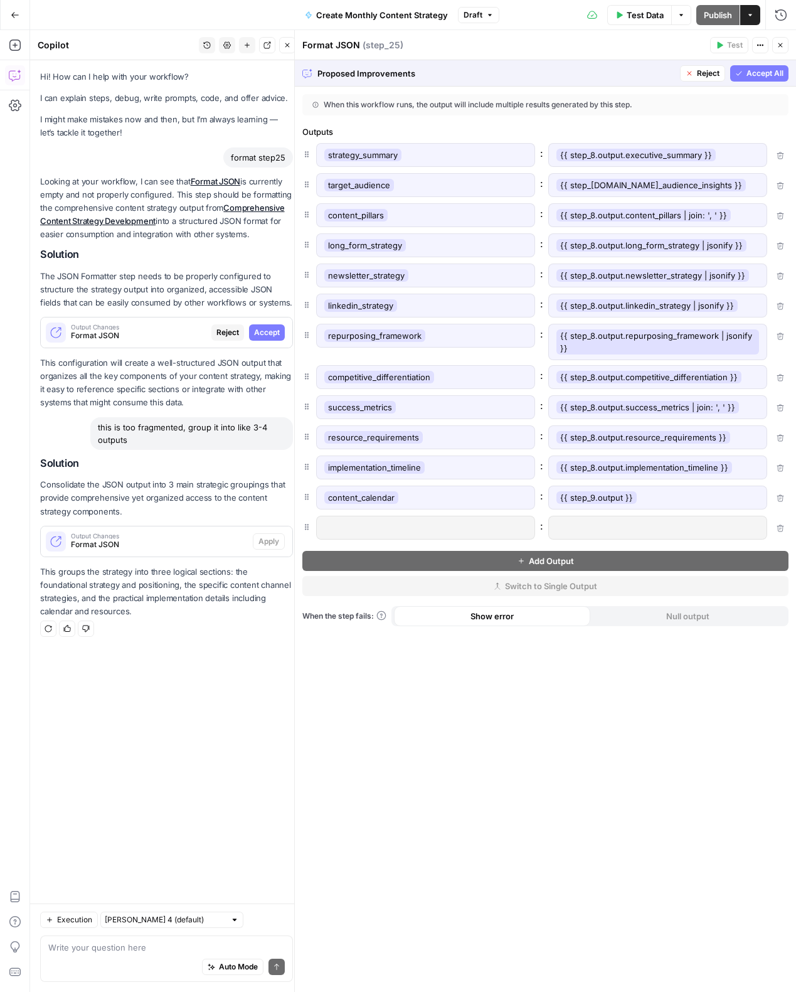
click at [695, 73] on button "Reject" at bounding box center [702, 73] width 45 height 16
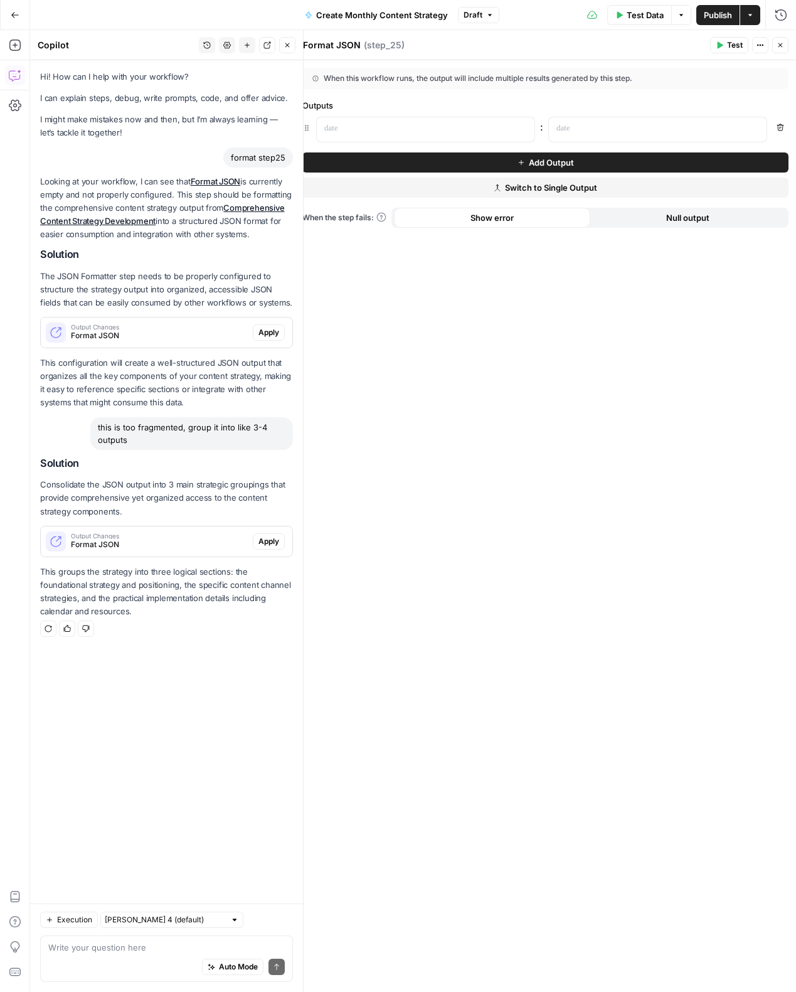
click at [152, 432] on div "this is too fragmented, group it into like 3-4 outputs" at bounding box center [191, 433] width 203 height 33
copy div "this is too fragmented, group it into like 3-4 outputs"
click at [128, 953] on div "Auto Mode Send" at bounding box center [166, 967] width 236 height 28
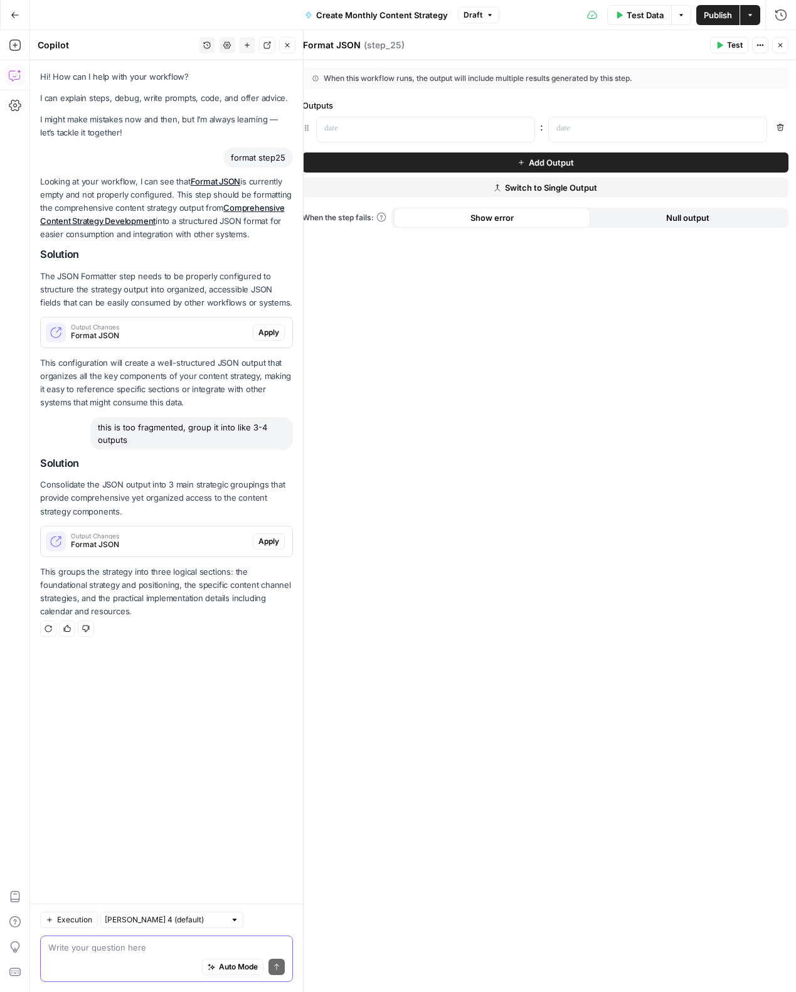
paste textarea "this is too fragmented, group it into like 3-4 outputs"
type textarea "this is too fragmented, group it into like 3-4 outputs"
click at [280, 971] on button "Send" at bounding box center [276, 966] width 16 height 16
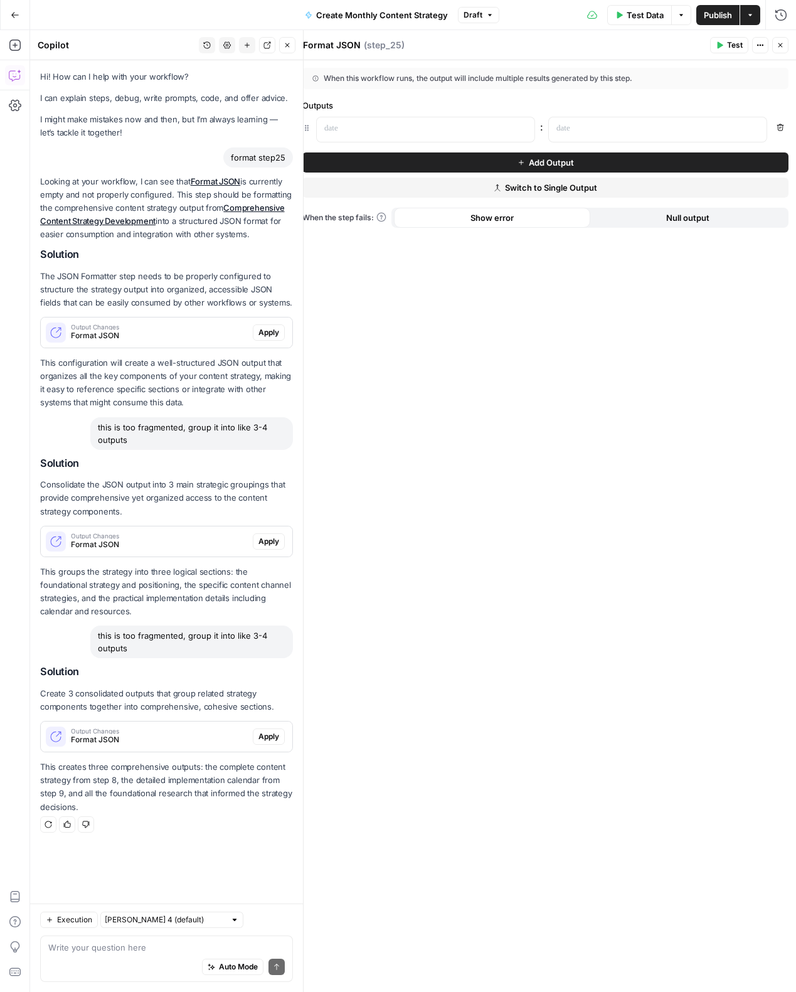
click at [257, 739] on button "Apply" at bounding box center [269, 736] width 32 height 16
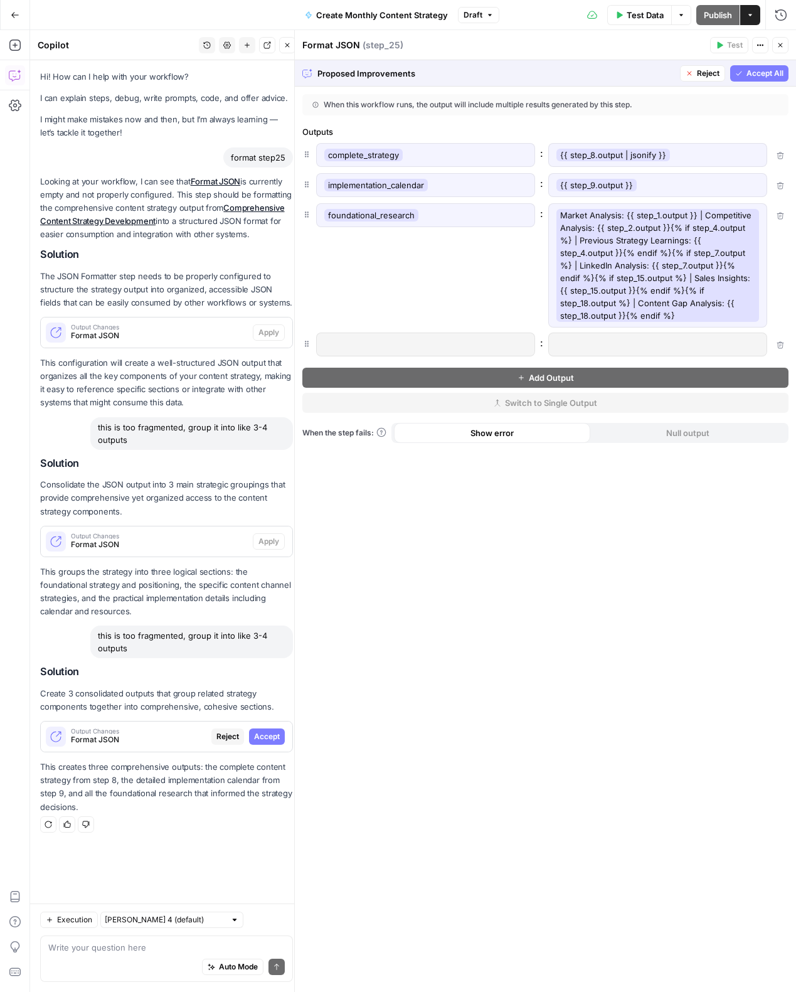
click at [778, 75] on span "Accept All" at bounding box center [764, 73] width 37 height 11
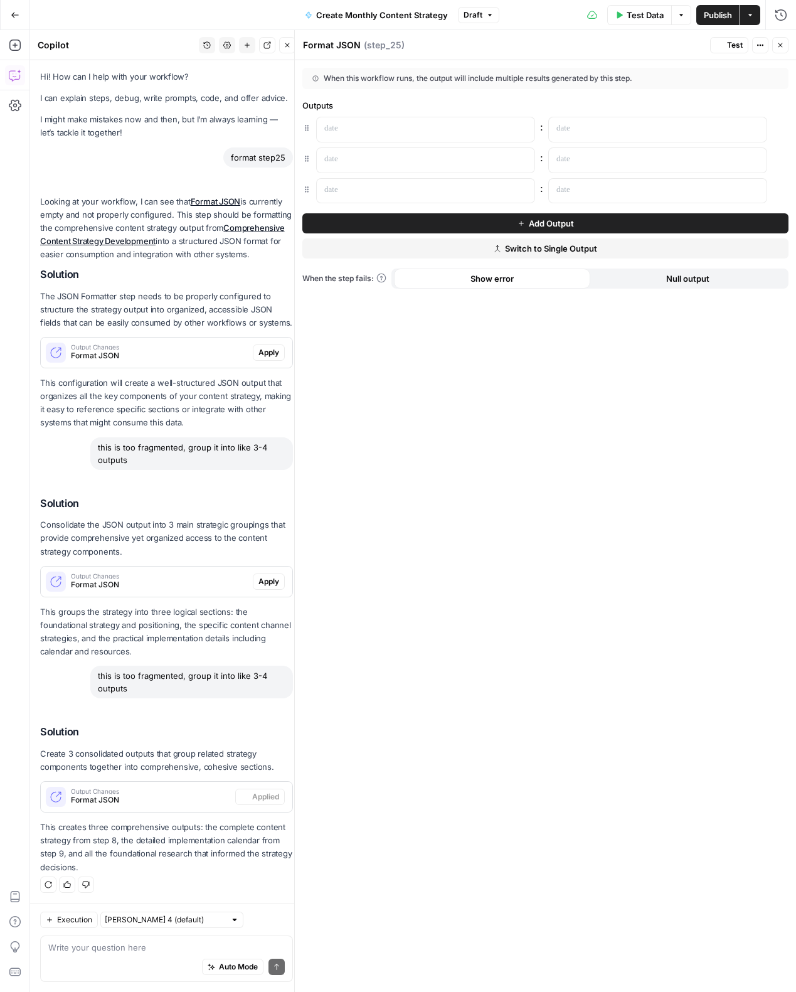
scroll to position [1, 0]
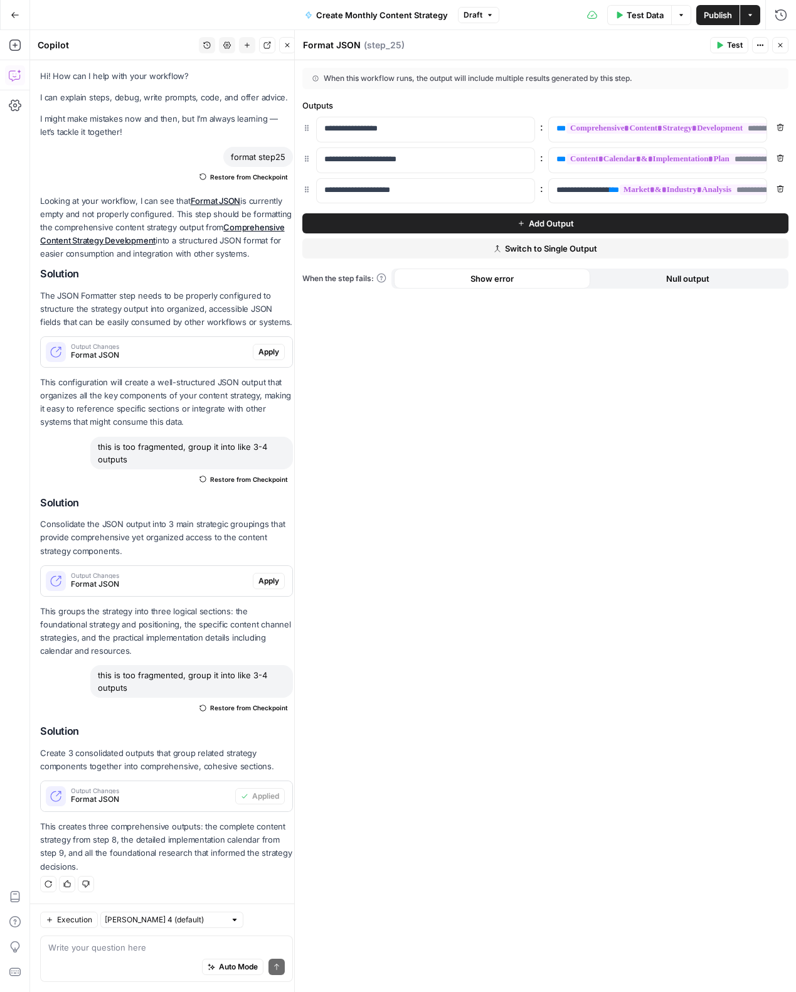
drag, startPoint x: 793, startPoint y: 92, endPoint x: 801, endPoint y: 90, distance: 7.8
click at [795, 90] on html "Catalyst New Home Browse Insights Opportunities Your Data Recent Grids Will Per…" at bounding box center [398, 496] width 796 height 992
click at [595, 569] on div "**********" at bounding box center [545, 525] width 501 height 931
click at [710, 26] on div "Test Data Options Publish Actions Run History" at bounding box center [647, 14] width 297 height 29
click at [711, 18] on span "Publish" at bounding box center [718, 15] width 28 height 13
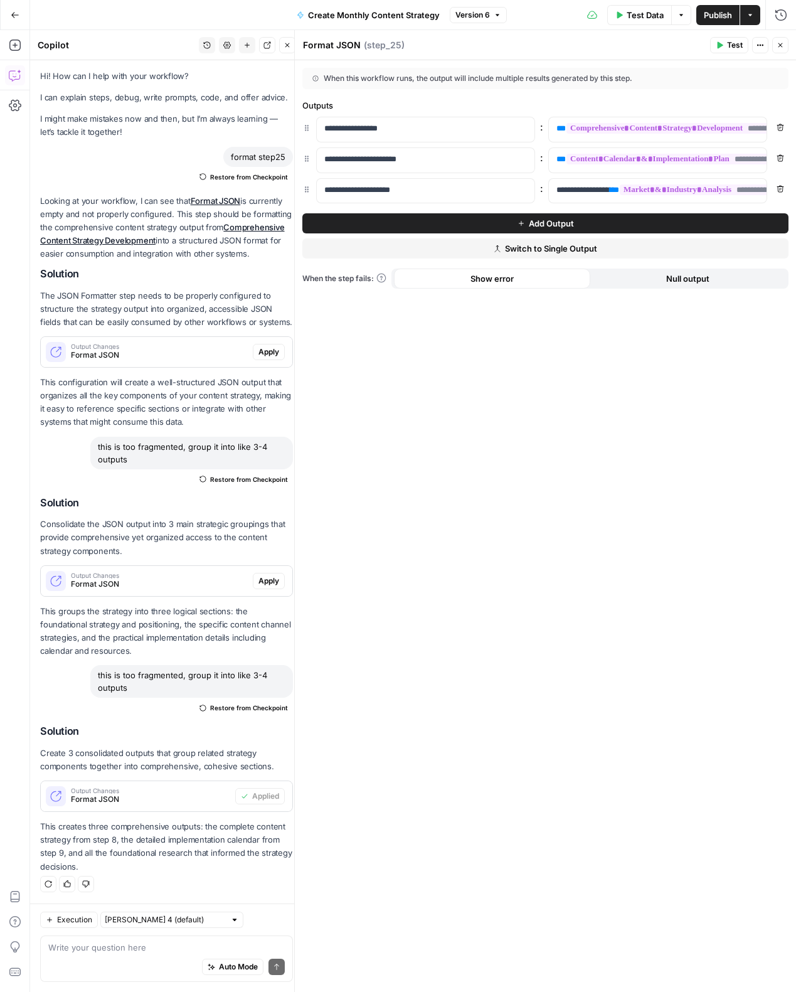
click at [707, 17] on span "Publish" at bounding box center [718, 15] width 28 height 13
click at [529, 49] on div "Format JSON Format JSON ( step_25 )" at bounding box center [504, 45] width 404 height 14
click at [784, 46] on button "Close" at bounding box center [780, 45] width 16 height 16
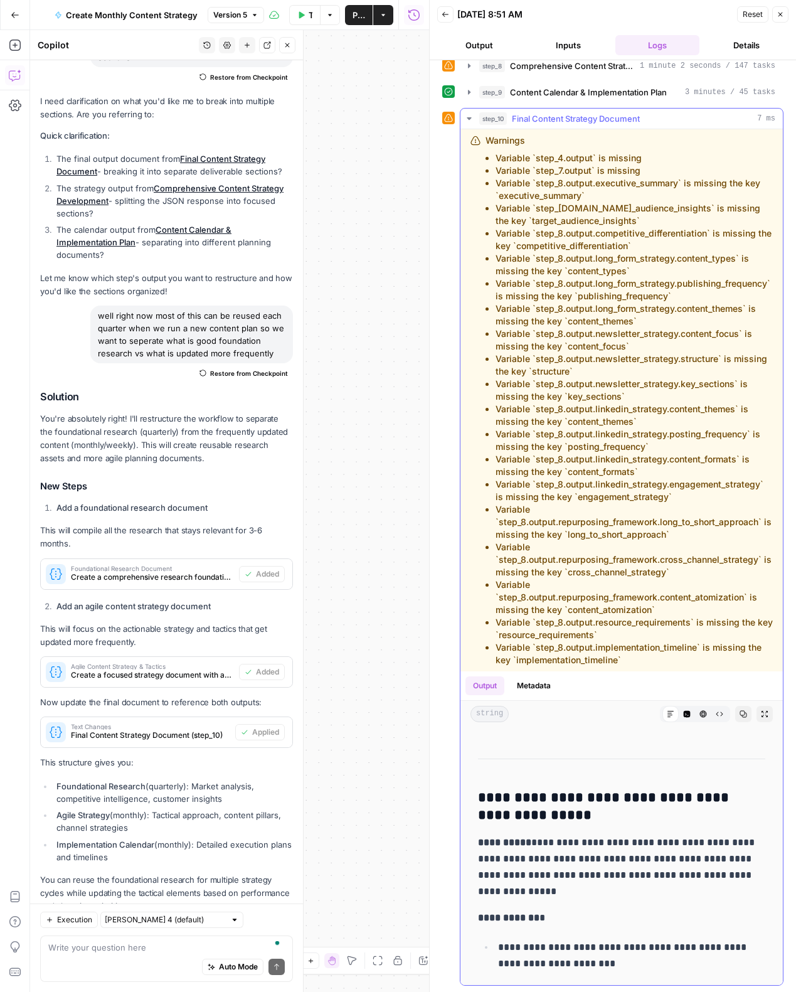
scroll to position [10866, 0]
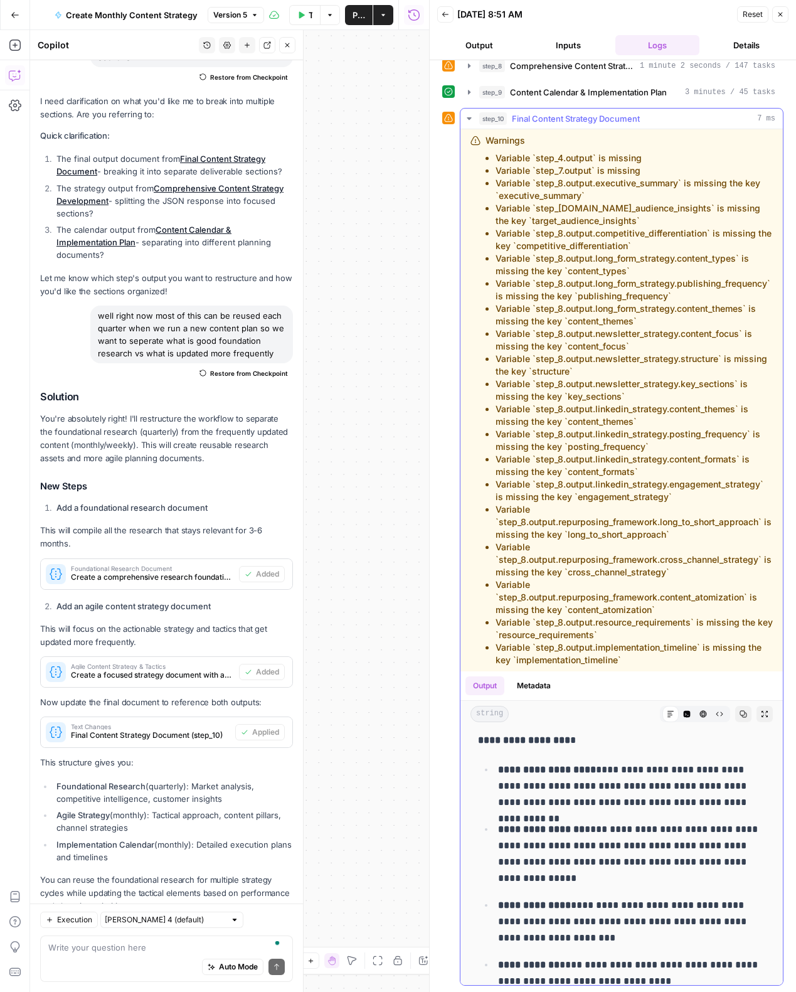
click at [742, 714] on icon "button" at bounding box center [743, 714] width 8 height 8
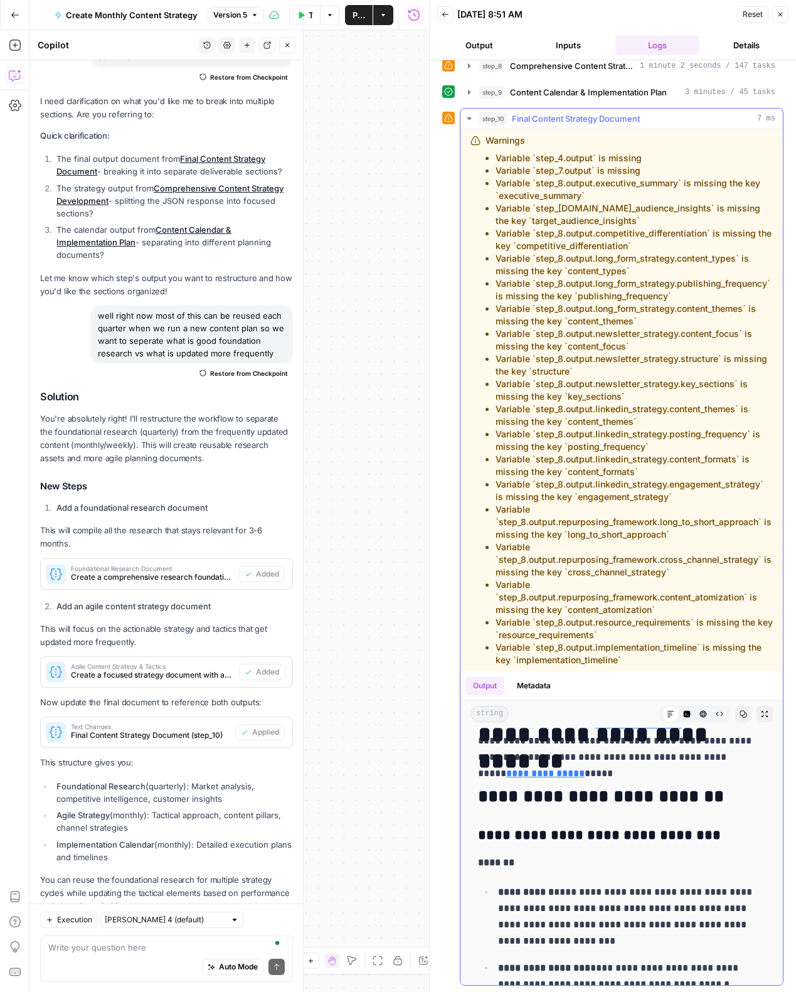
scroll to position [4506, 0]
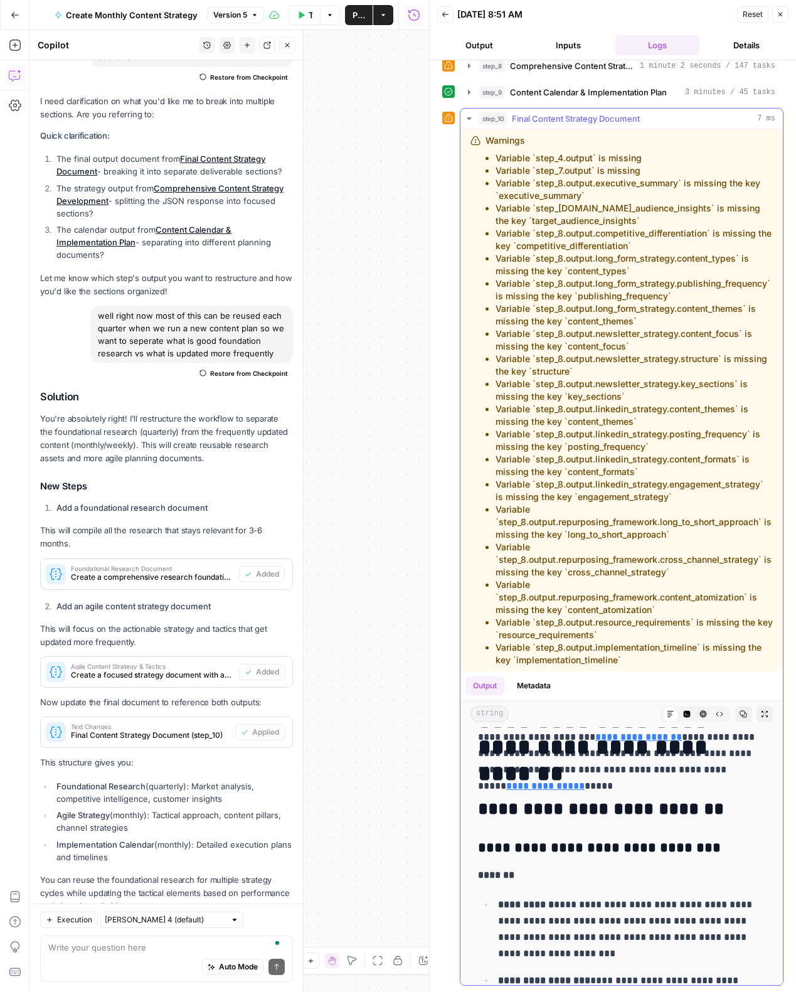
drag, startPoint x: 480, startPoint y: 745, endPoint x: 490, endPoint y: 768, distance: 25.0
click at [490, 768] on h1 "**********" at bounding box center [621, 746] width 287 height 79
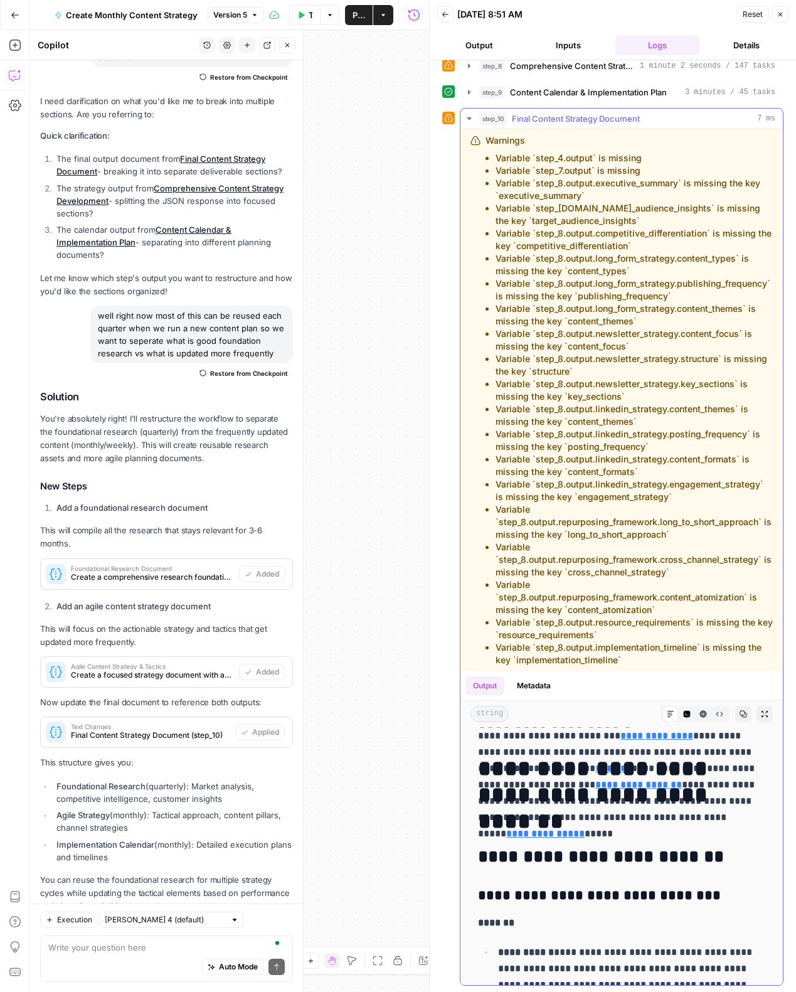
scroll to position [4460, 0]
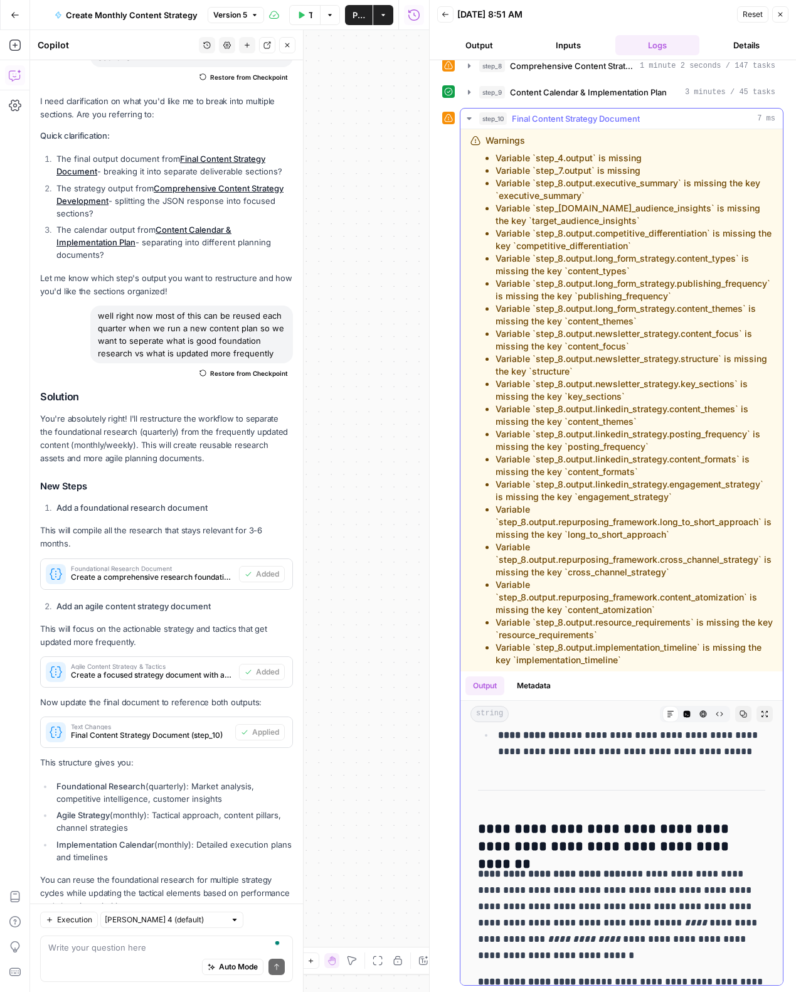
drag, startPoint x: 482, startPoint y: 770, endPoint x: 701, endPoint y: 876, distance: 242.9
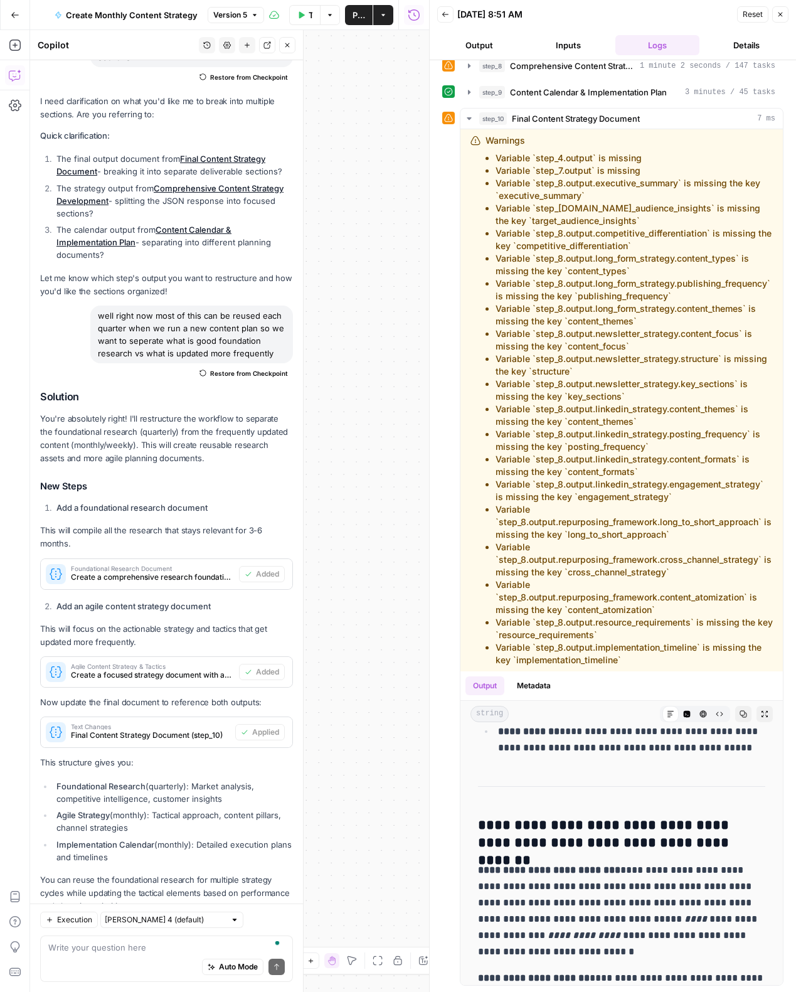
click at [448, 14] on span "Back" at bounding box center [448, 14] width 1 height 1
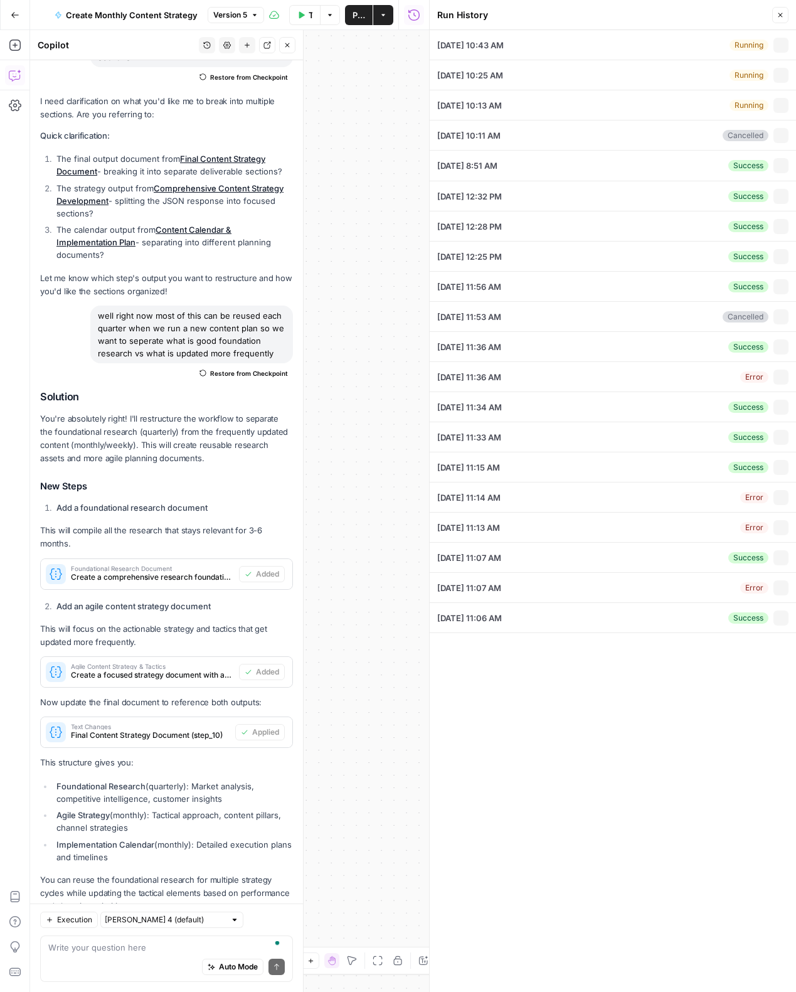
type input "[DATE]"
type input "[URL][DOMAIN_NAME]"
type input "[DOMAIN_NAME]"
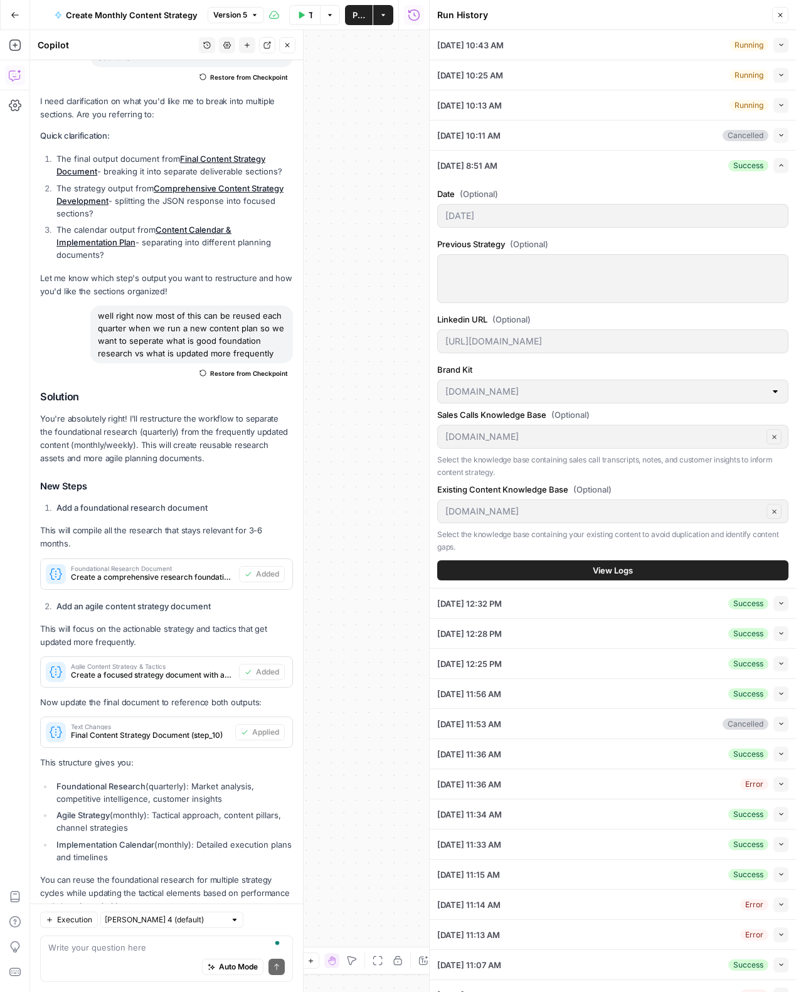
click at [785, 107] on div "Collapse" at bounding box center [766, 111] width 47 height 22
click at [783, 164] on icon "button" at bounding box center [781, 165] width 7 height 7
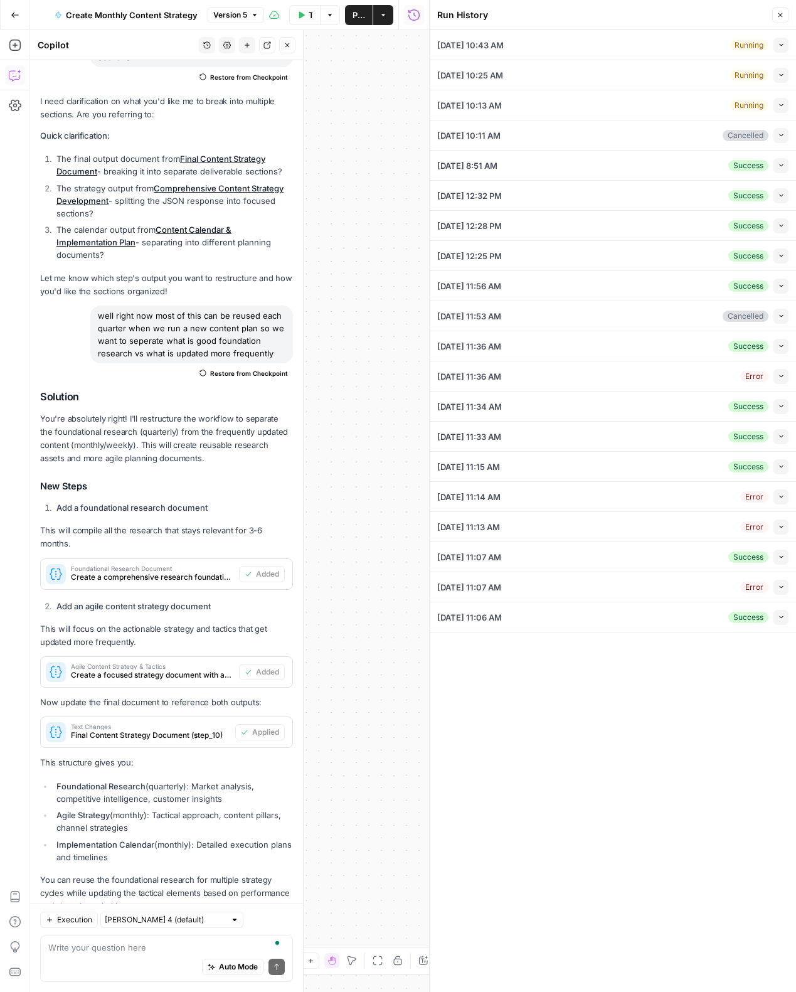
click at [783, 196] on icon "button" at bounding box center [781, 195] width 7 height 7
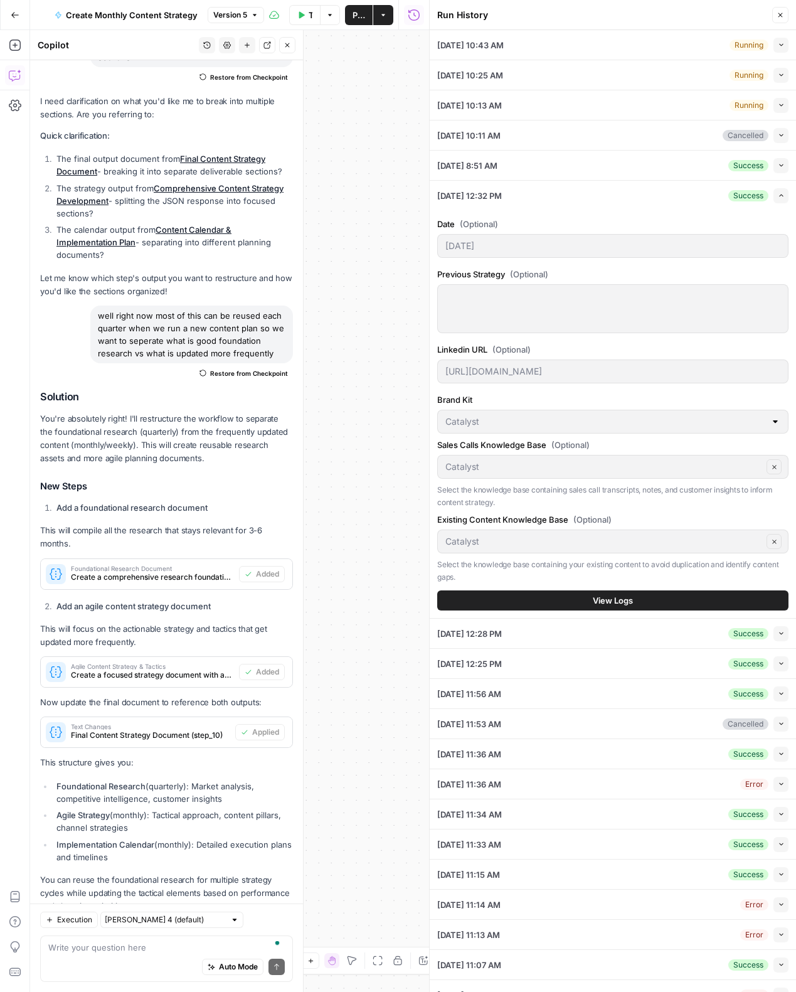
click at [783, 196] on icon "button" at bounding box center [781, 195] width 7 height 7
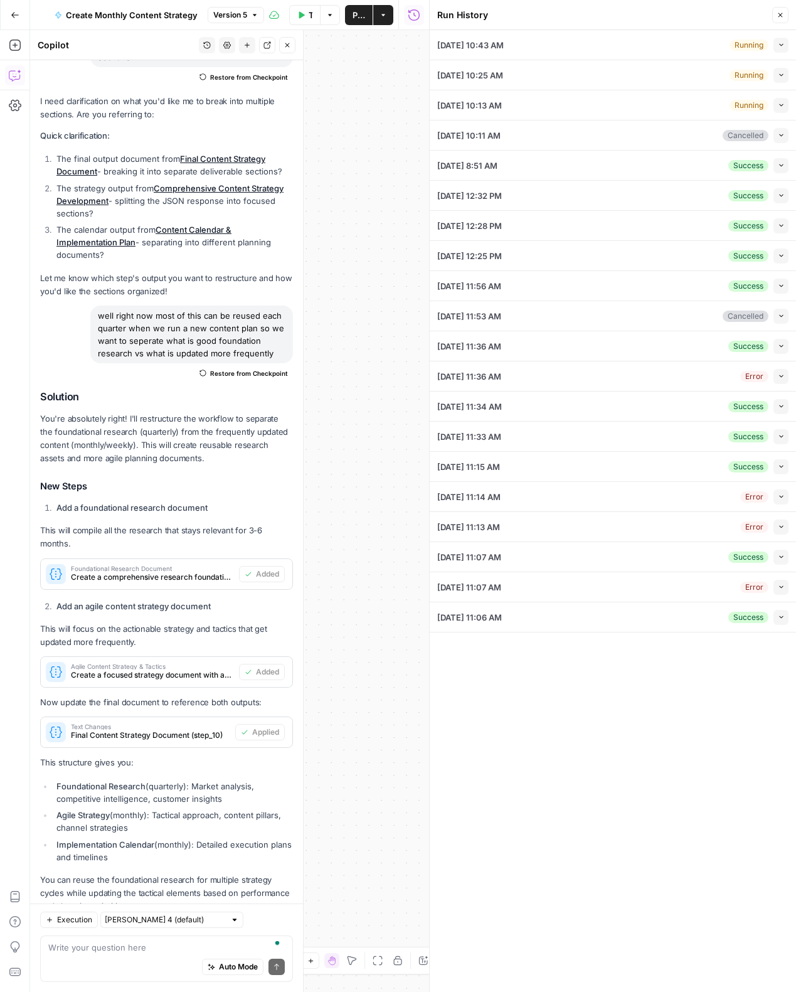
click at [775, 230] on button "Collapse" at bounding box center [780, 225] width 15 height 15
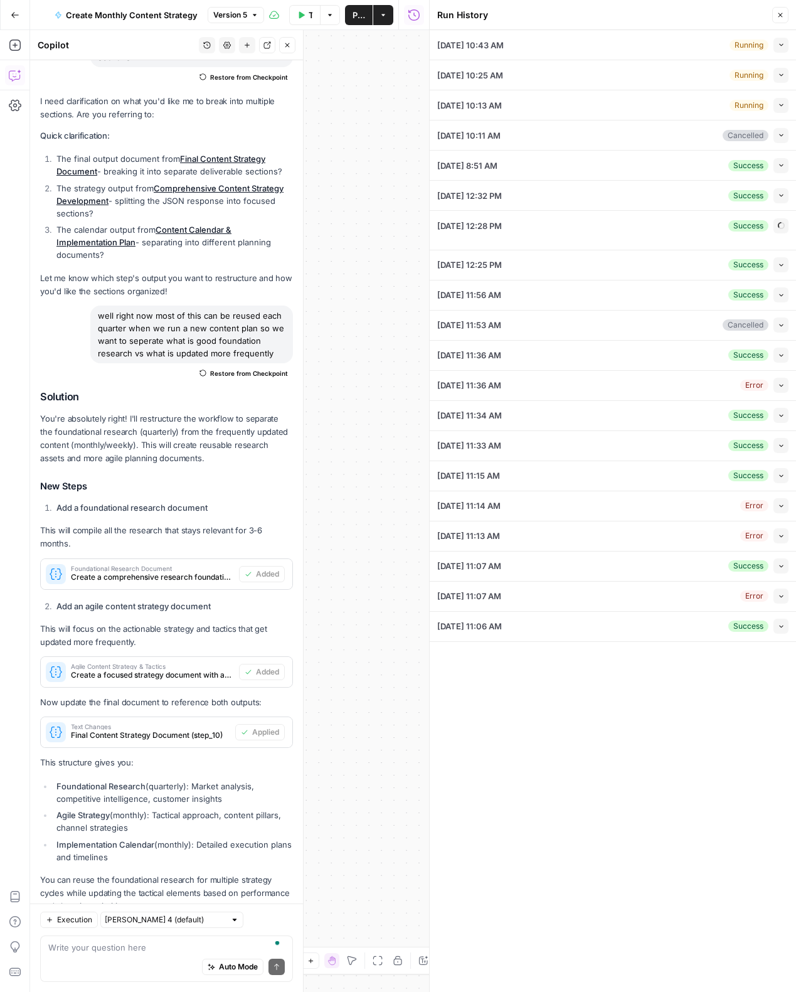
click at [779, 229] on button "Expand" at bounding box center [780, 225] width 15 height 15
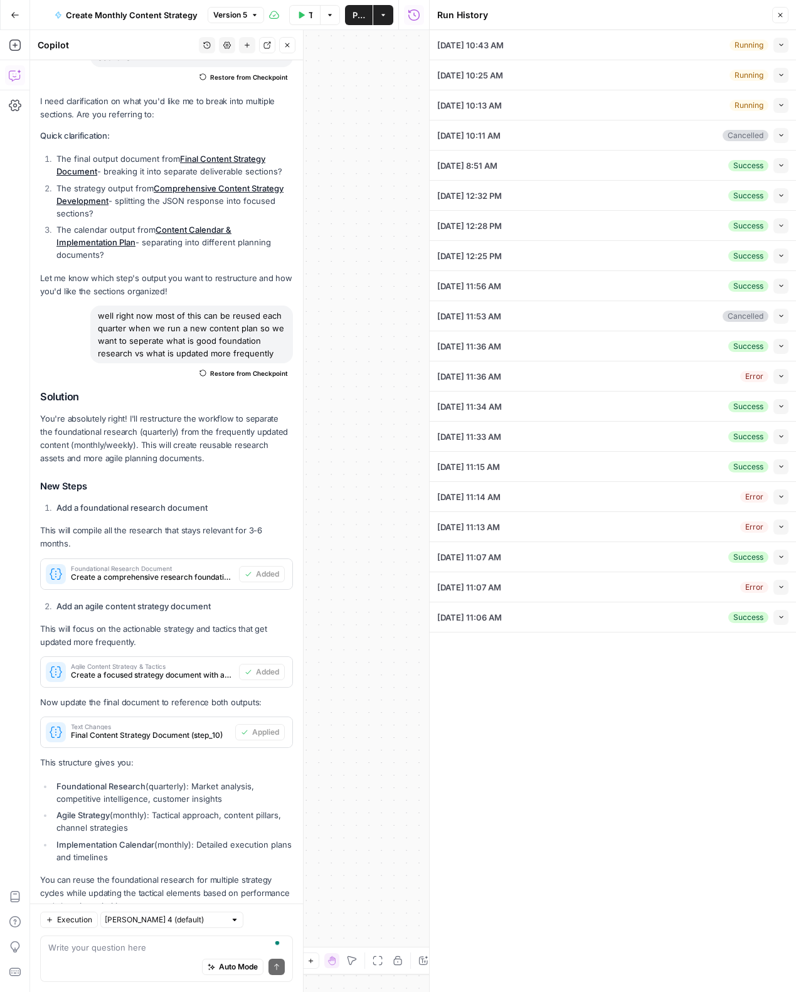
click at [779, 229] on button "Collapse" at bounding box center [780, 225] width 15 height 15
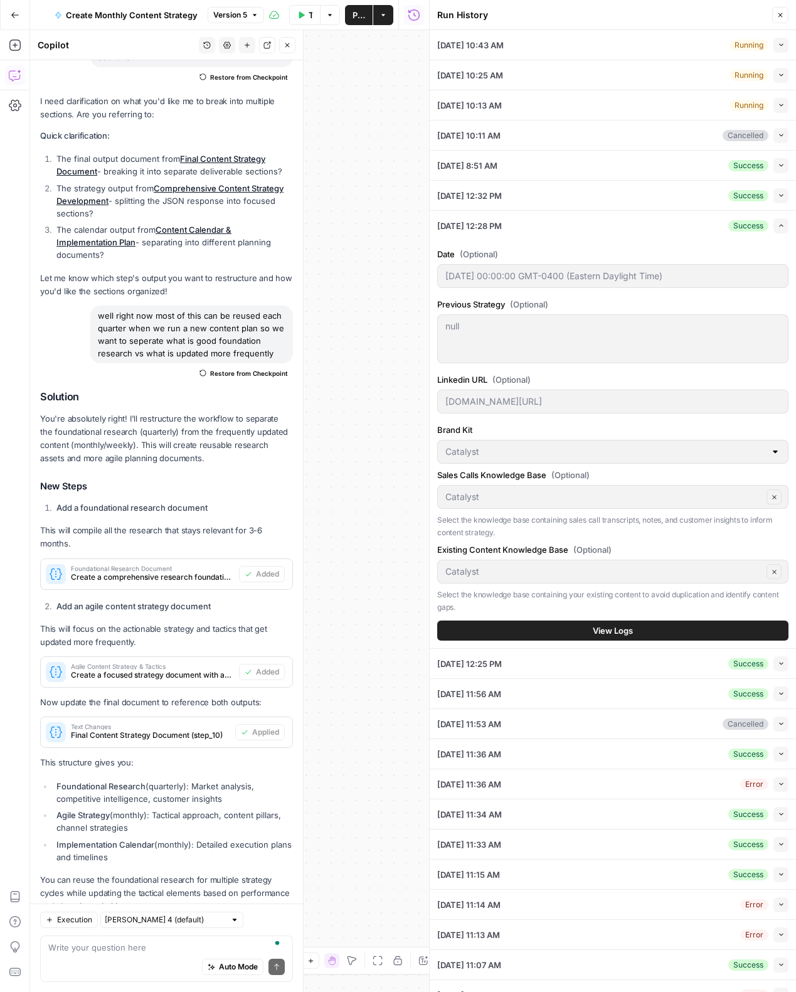
click at [779, 229] on button "Expand" at bounding box center [780, 225] width 15 height 15
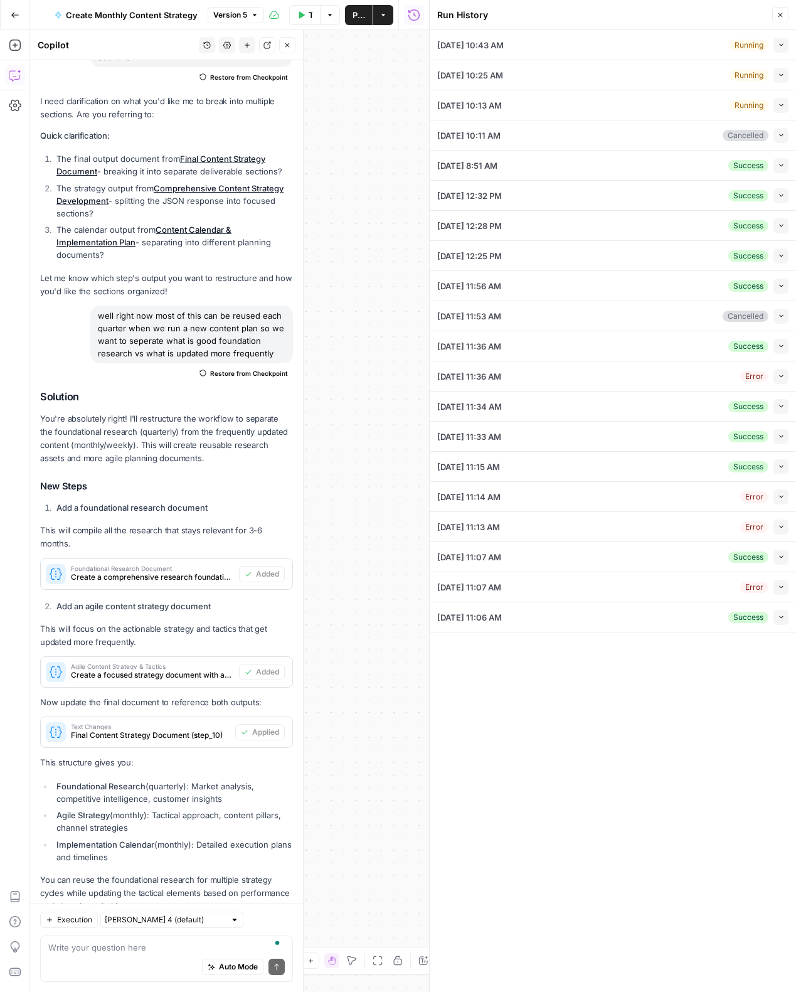
click at [781, 260] on button "Collapse" at bounding box center [780, 255] width 15 height 15
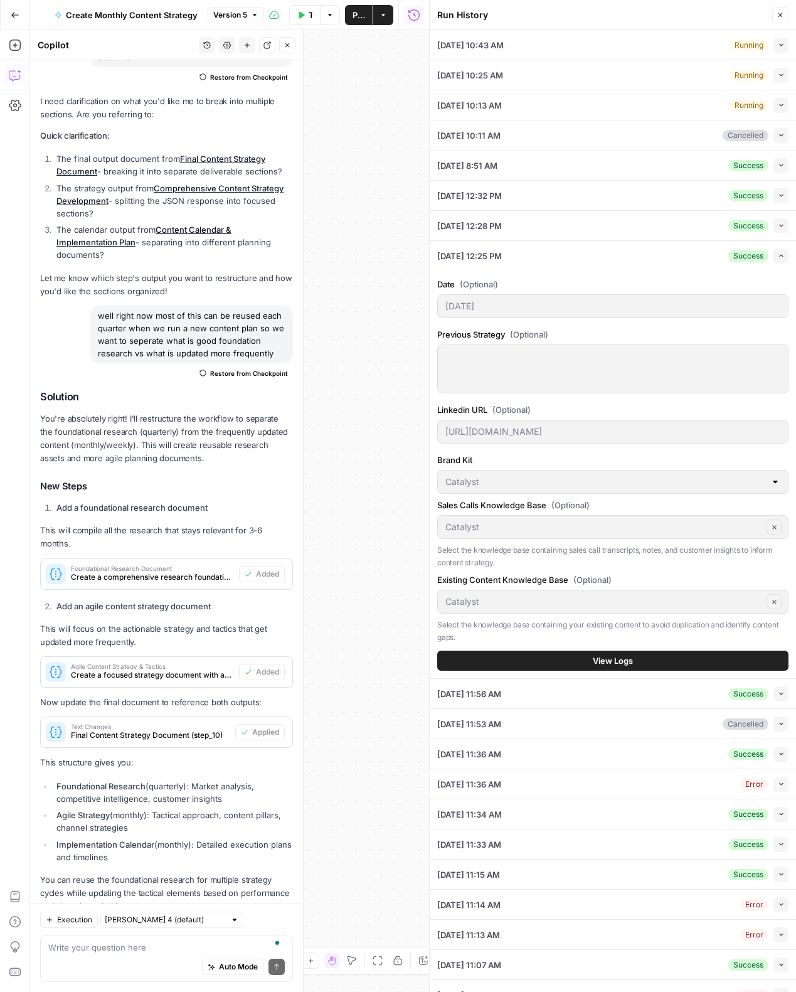
click at [781, 260] on button "Expand" at bounding box center [780, 255] width 15 height 15
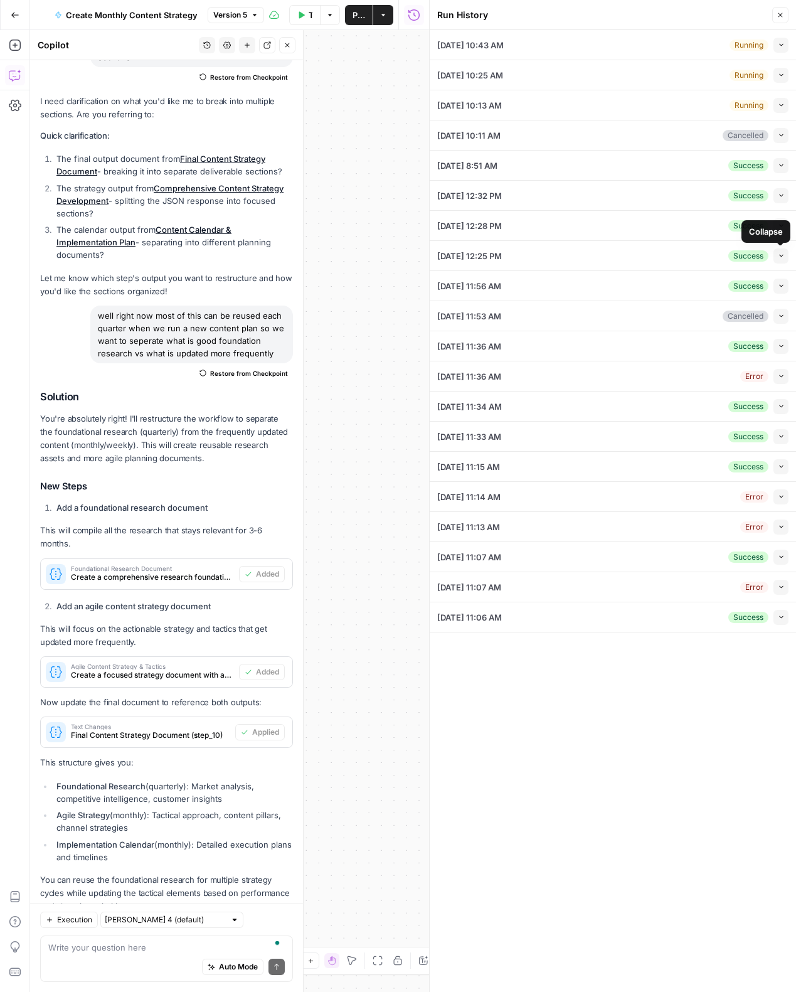
click at [781, 280] on button "Collapse" at bounding box center [780, 285] width 15 height 15
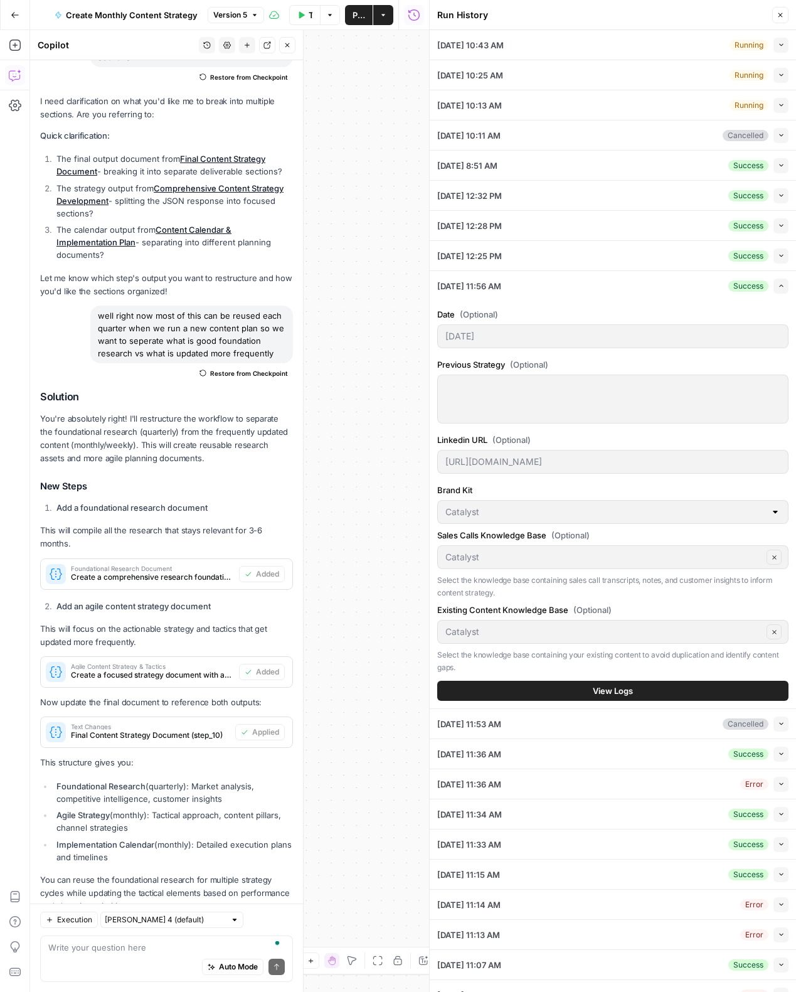
click at [781, 280] on button "Expand" at bounding box center [780, 285] width 15 height 15
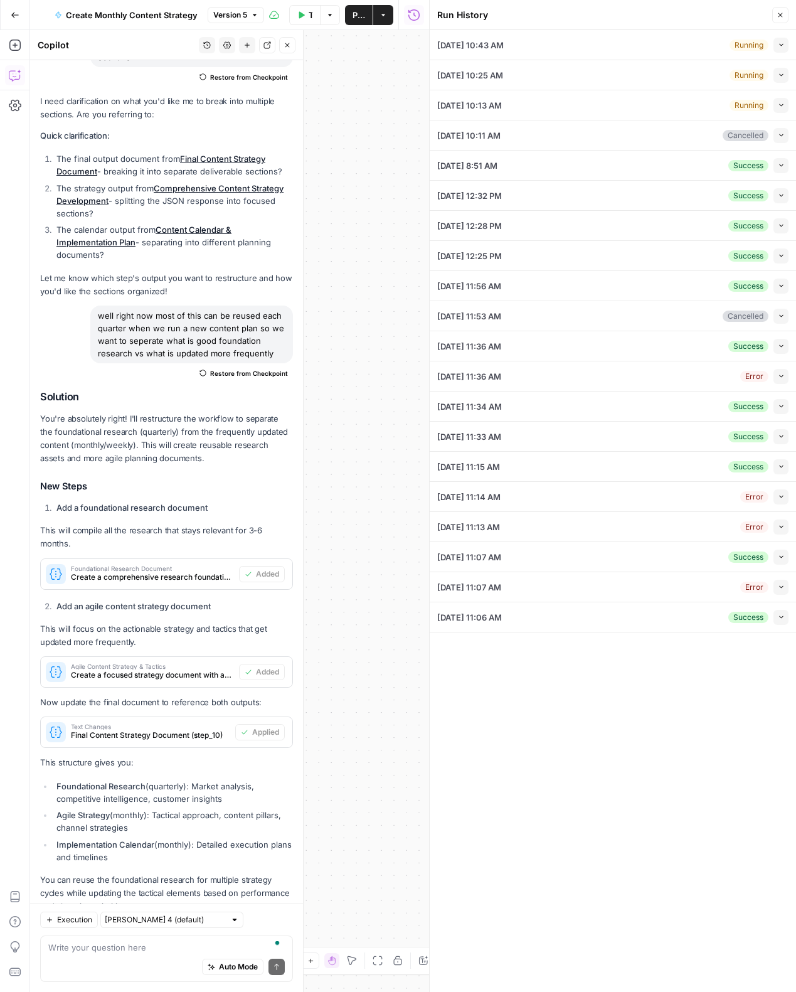
click at [781, 41] on icon "button" at bounding box center [781, 44] width 7 height 7
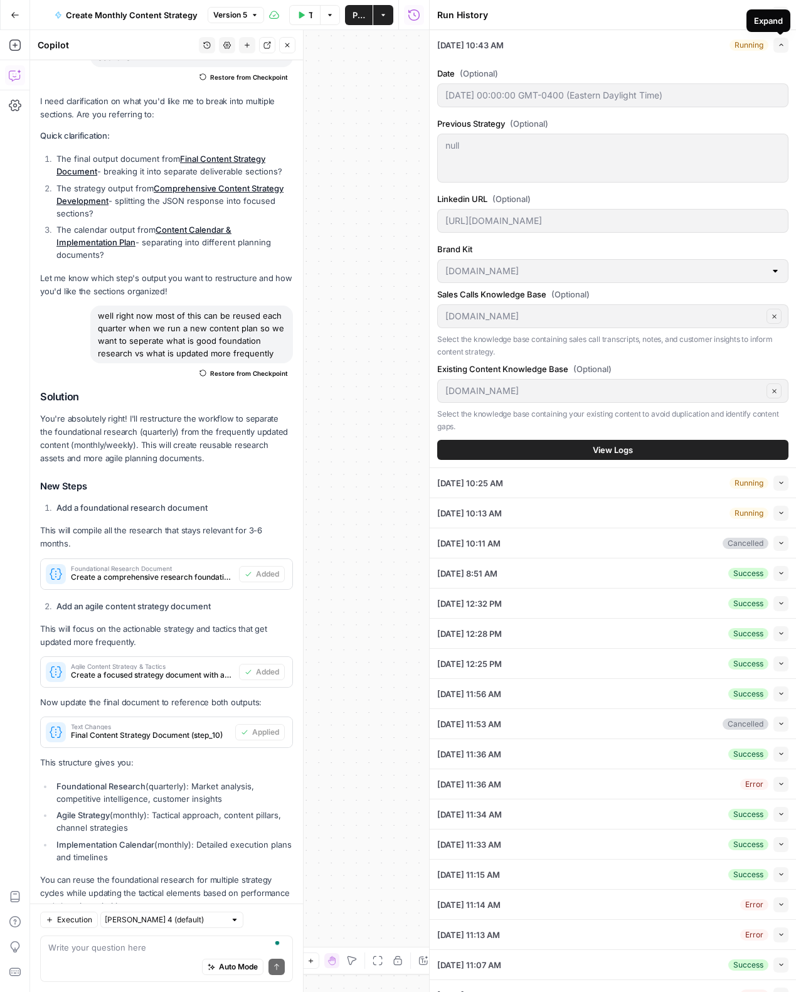
click at [781, 45] on icon "button" at bounding box center [781, 44] width 7 height 7
